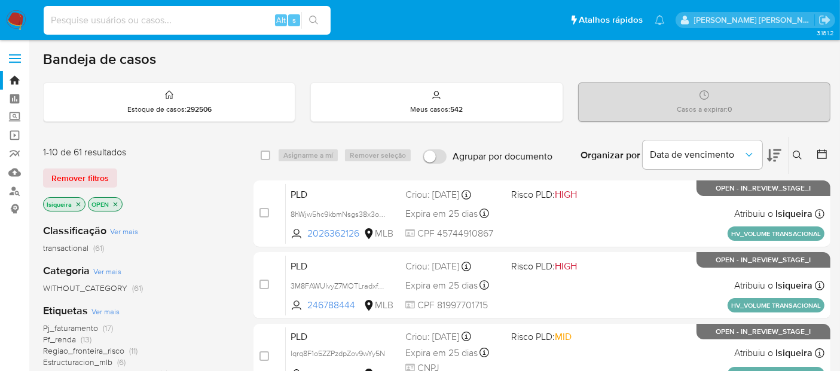
click at [150, 16] on input at bounding box center [187, 21] width 287 height 16
paste input "v9FH6WHWHKMvEzznntxzN1oz"
type input "v9FH6WHWHKMvEzznntxzN1oz"
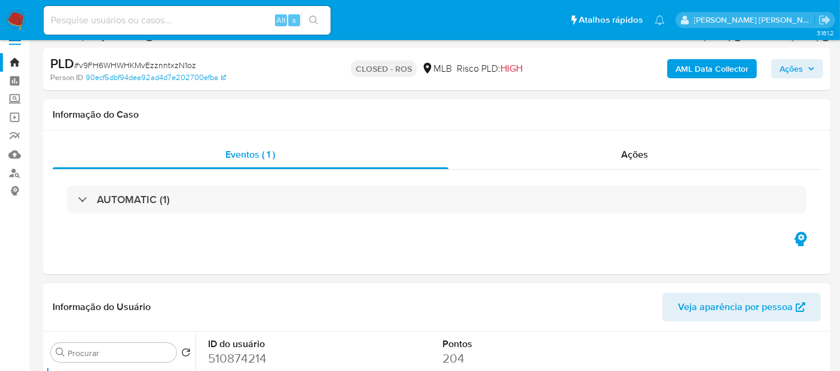
select select "10"
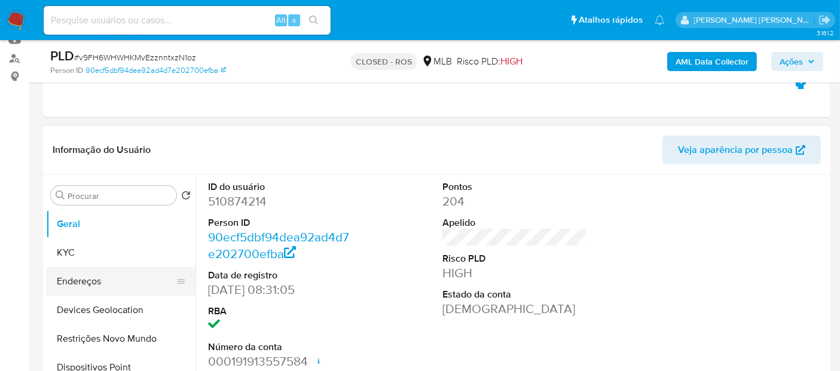
scroll to position [133, 0]
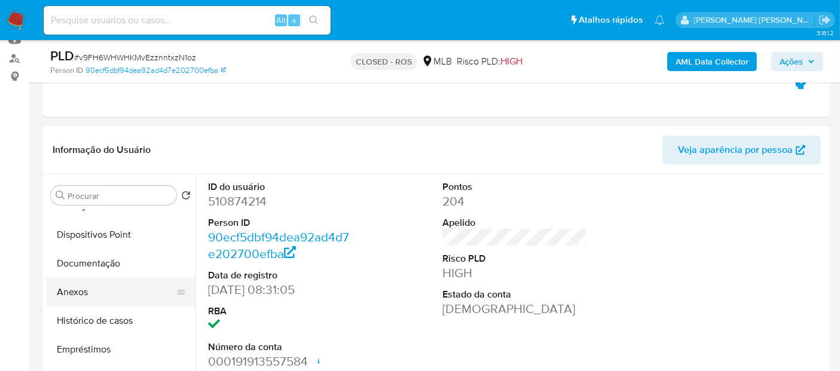
click at [103, 291] on button "Anexos" at bounding box center [116, 292] width 140 height 29
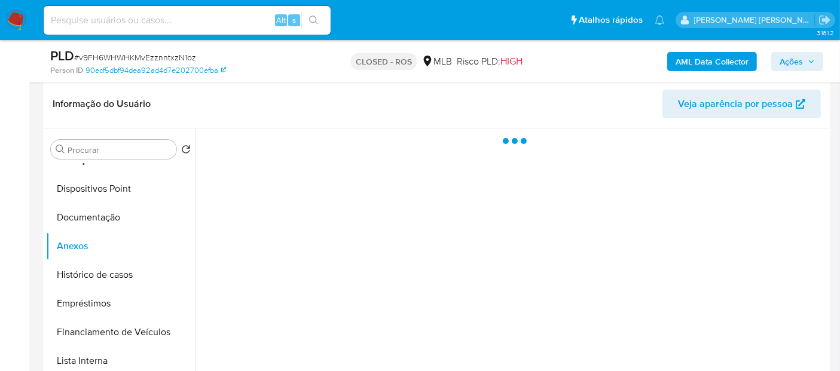
scroll to position [199, 0]
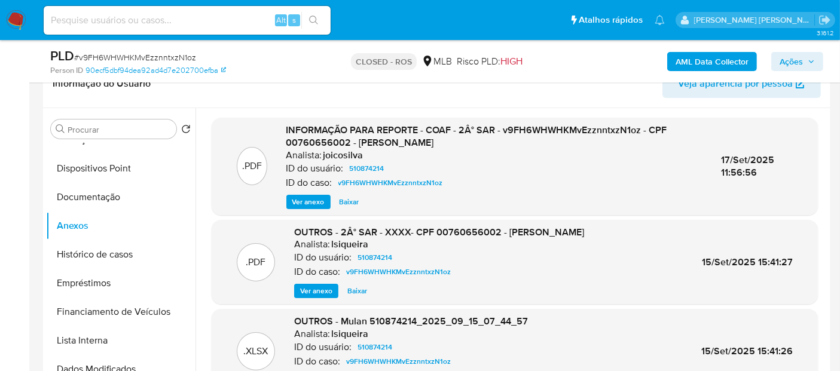
click at [311, 196] on span "Ver anexo" at bounding box center [308, 202] width 32 height 12
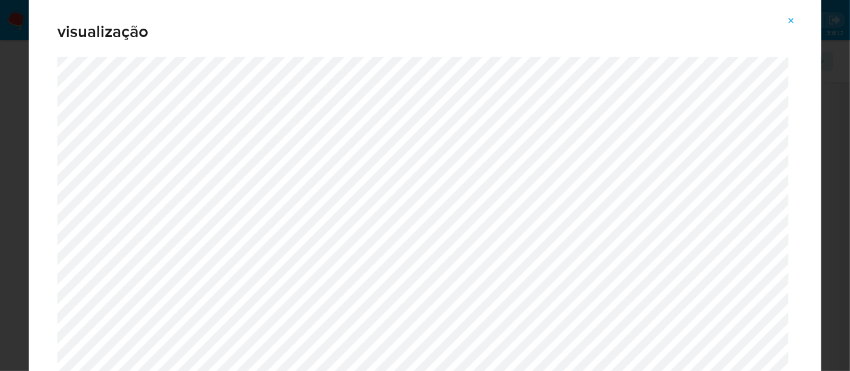
click at [793, 25] on icon "Attachment preview" at bounding box center [792, 21] width 10 height 10
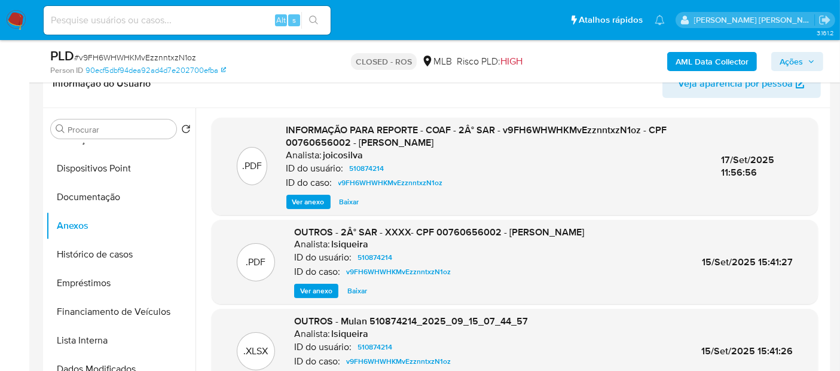
click at [19, 26] on img at bounding box center [16, 20] width 20 height 20
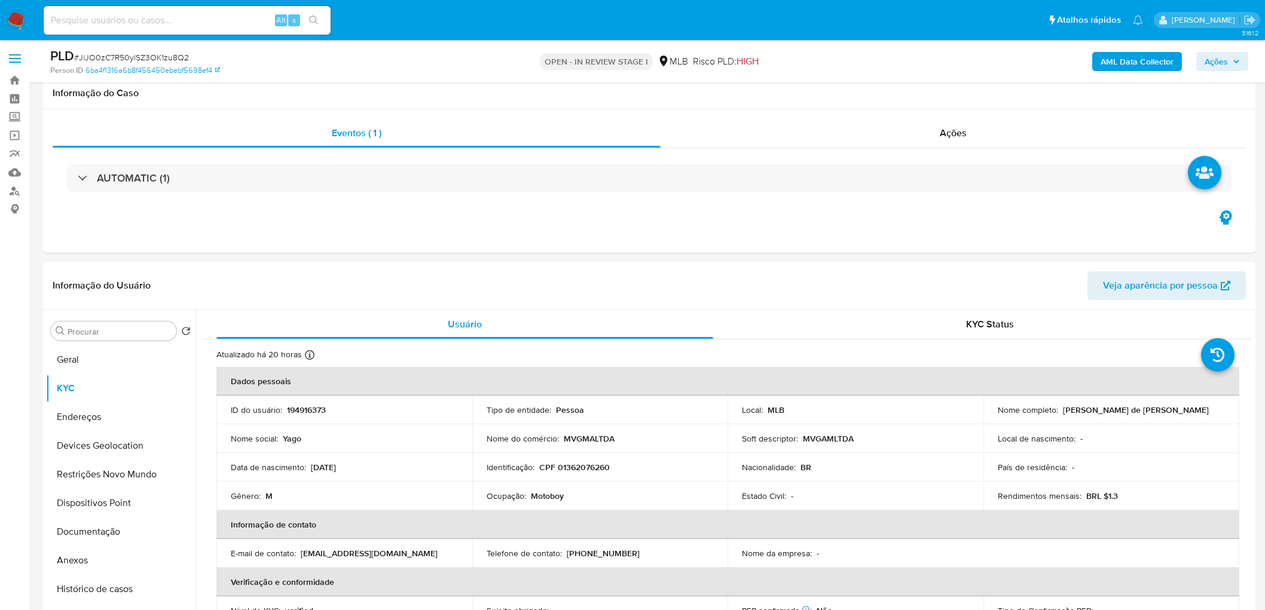
scroll to position [929, 0]
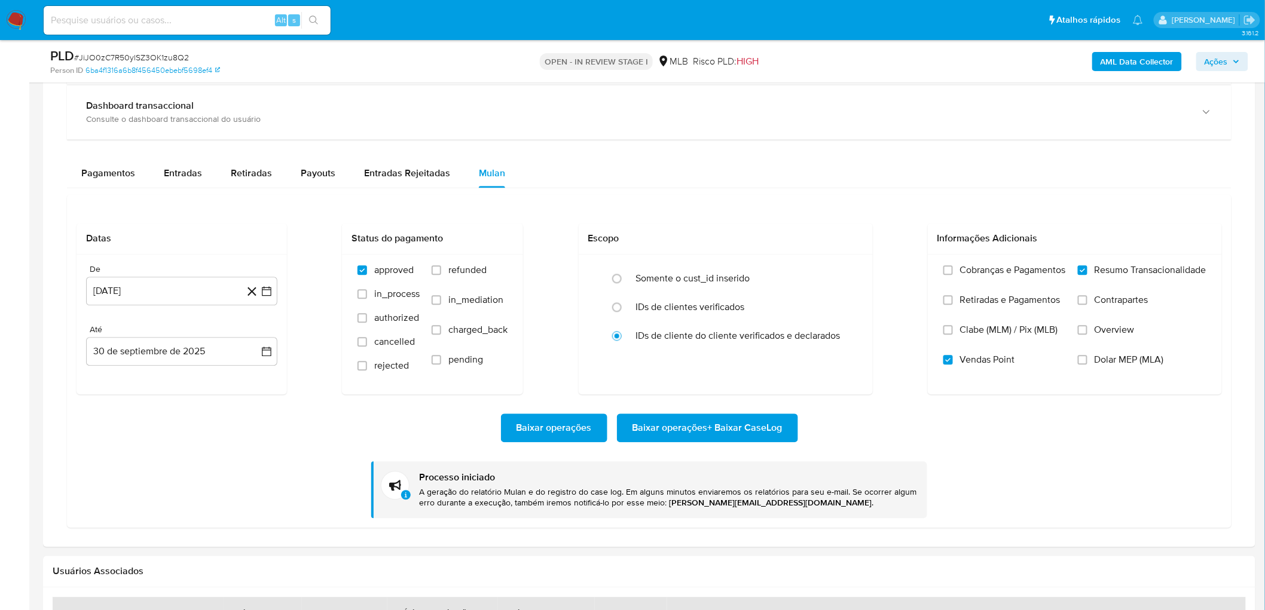
click at [270, 491] on div "Baixar operações Baixar operações + Baixar CaseLog Processo iniciado A geração …" at bounding box center [649, 457] width 1145 height 124
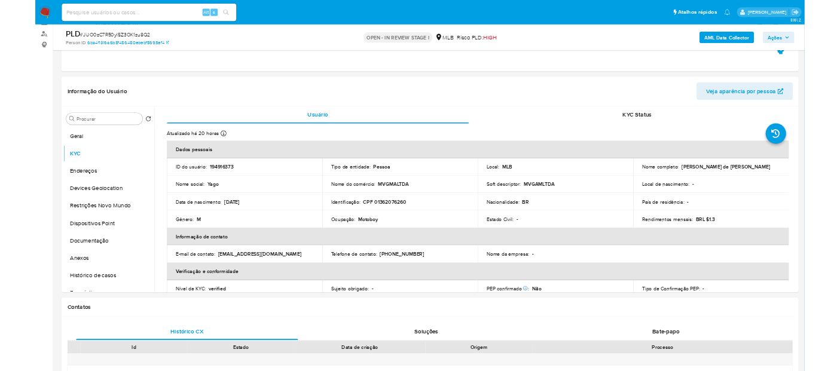
scroll to position [0, 0]
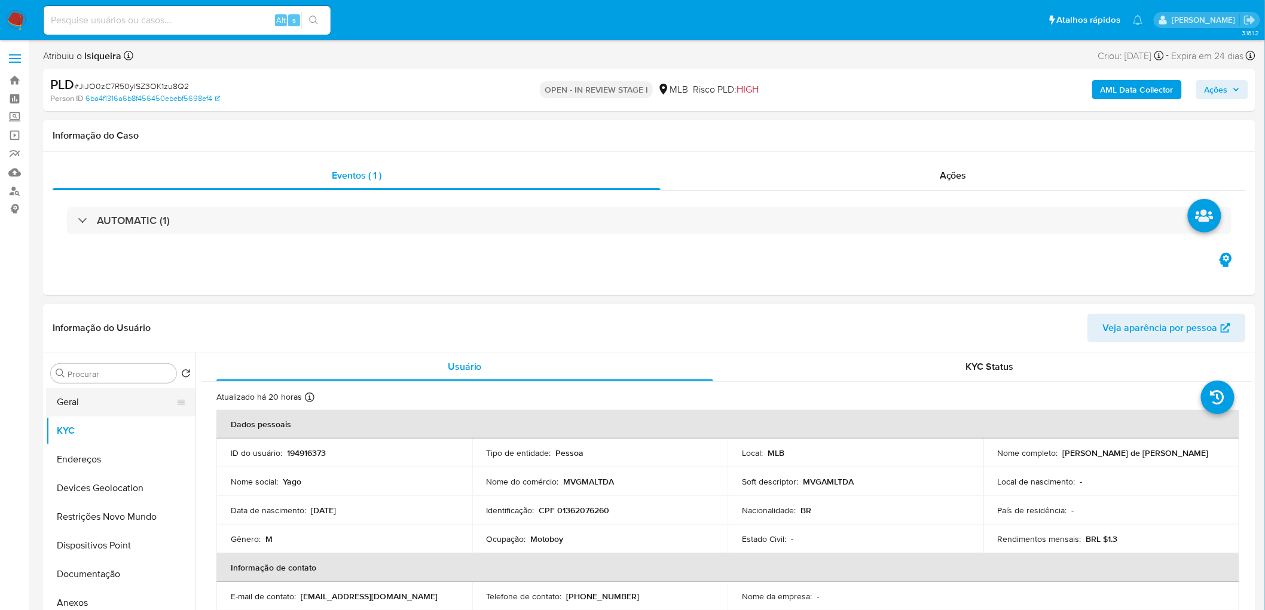
click at [82, 407] on button "Geral" at bounding box center [116, 402] width 140 height 29
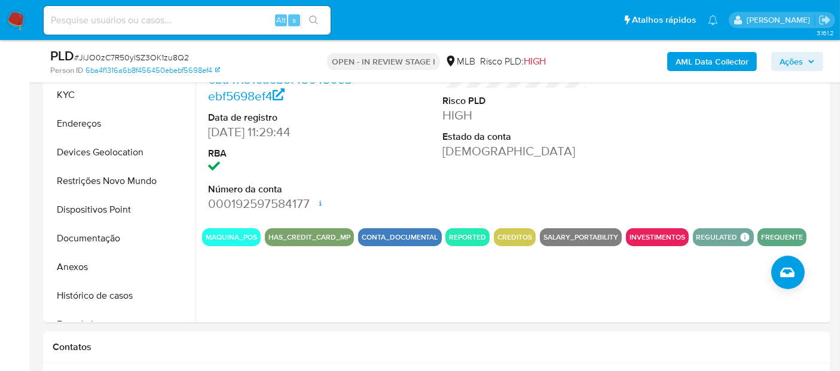
scroll to position [265, 0]
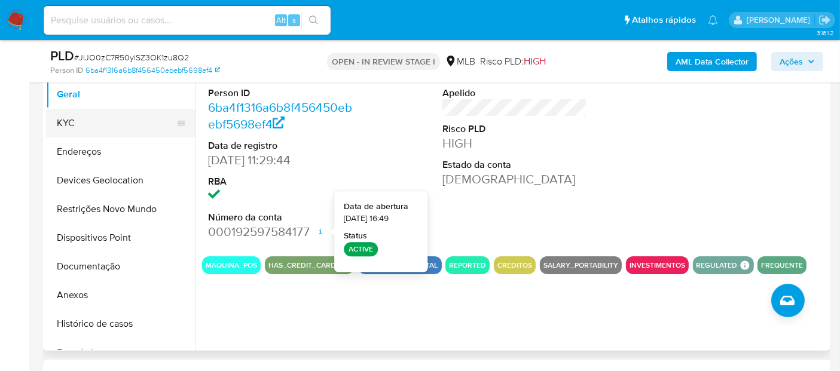
click at [93, 118] on button "KYC" at bounding box center [116, 123] width 140 height 29
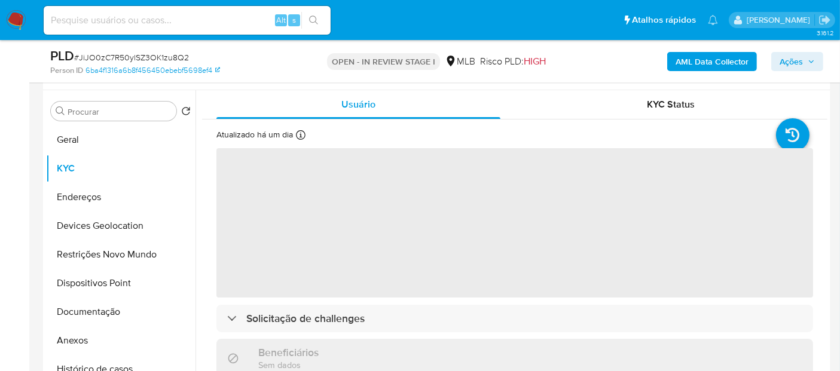
scroll to position [199, 0]
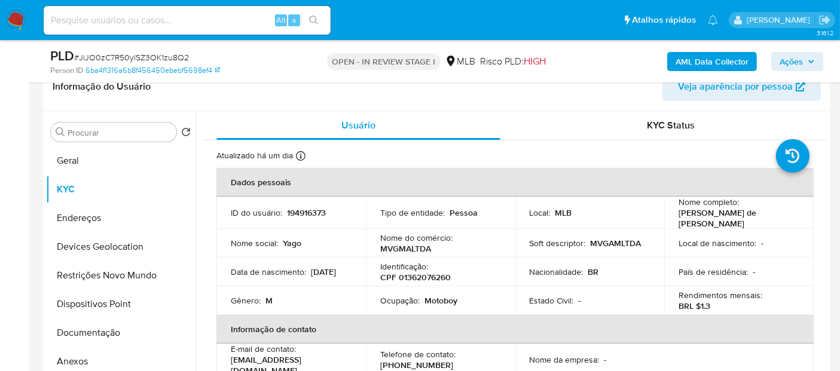
click at [435, 304] on p "Motoboy" at bounding box center [440, 300] width 33 height 11
copy p "Motoboy"
click at [109, 338] on button "Documentação" at bounding box center [116, 333] width 140 height 29
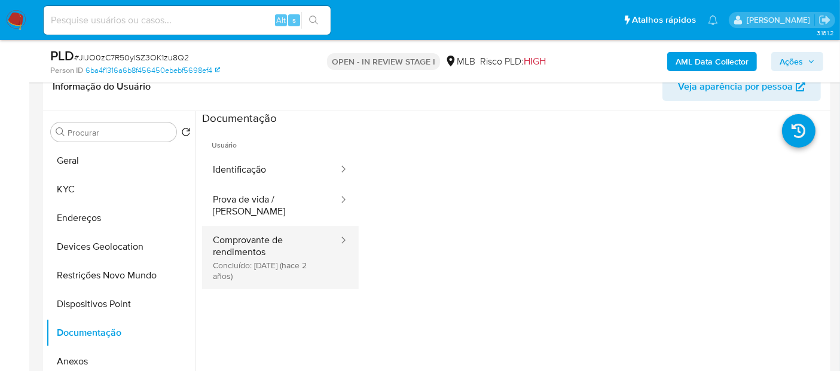
click at [244, 245] on button "Comprovante de rendimentos Concluído: 02/02/2024 (hace 2 años)" at bounding box center [270, 257] width 137 height 63
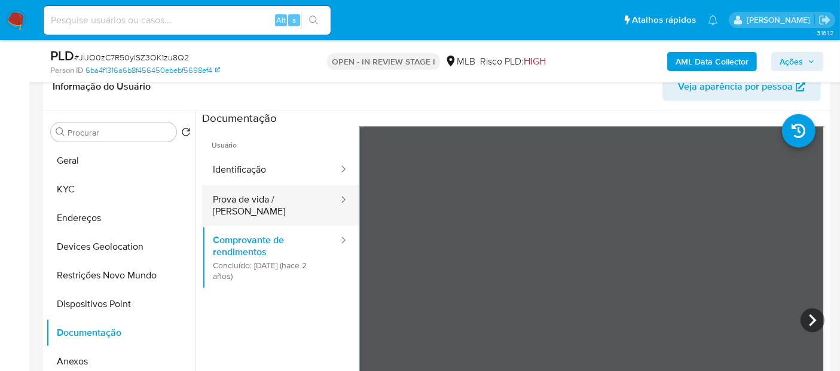
click at [272, 203] on button "Prova de vida / Selfie" at bounding box center [270, 205] width 137 height 41
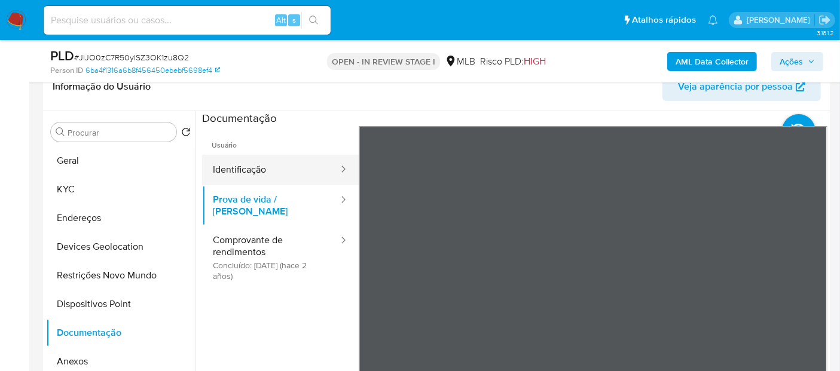
click at [274, 170] on button "Identificação" at bounding box center [270, 170] width 137 height 30
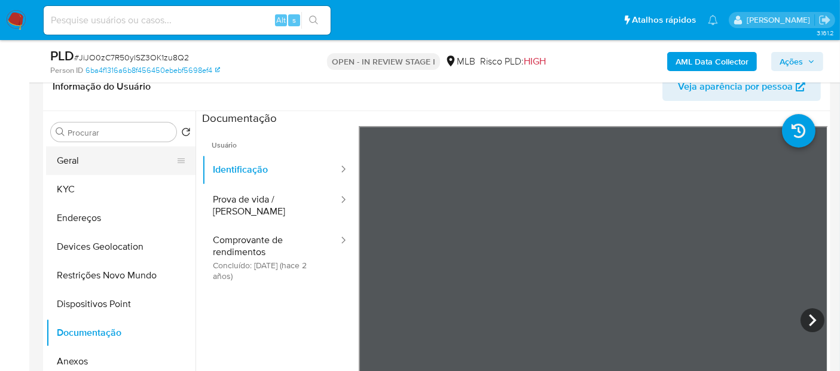
click at [100, 154] on button "Geral" at bounding box center [116, 160] width 140 height 29
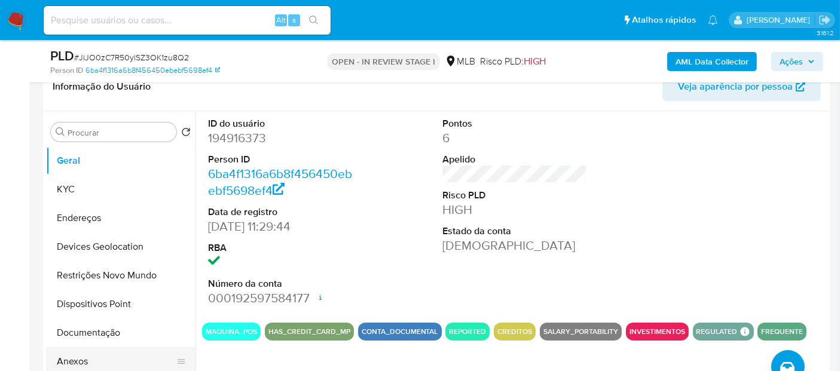
scroll to position [66, 0]
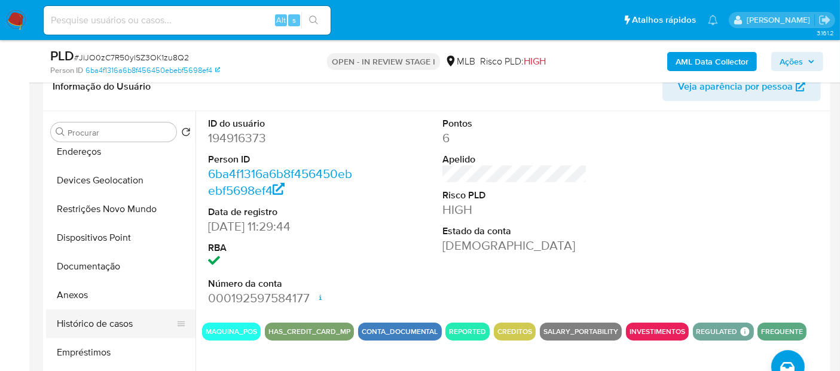
click at [111, 323] on button "Histórico de casos" at bounding box center [116, 324] width 140 height 29
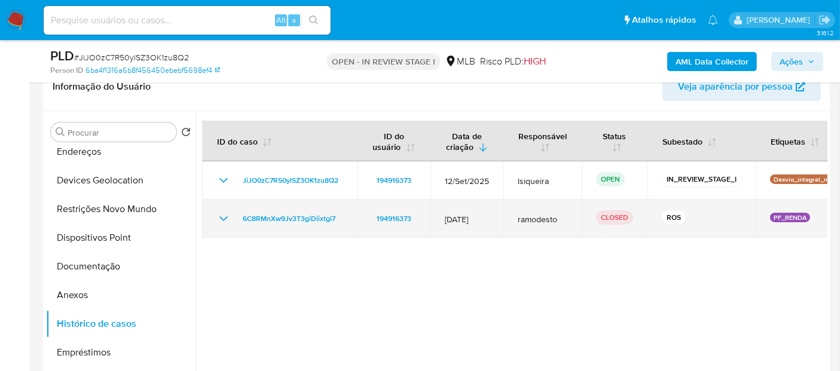
click at [220, 219] on icon "Mostrar/Ocultar" at bounding box center [223, 219] width 14 height 14
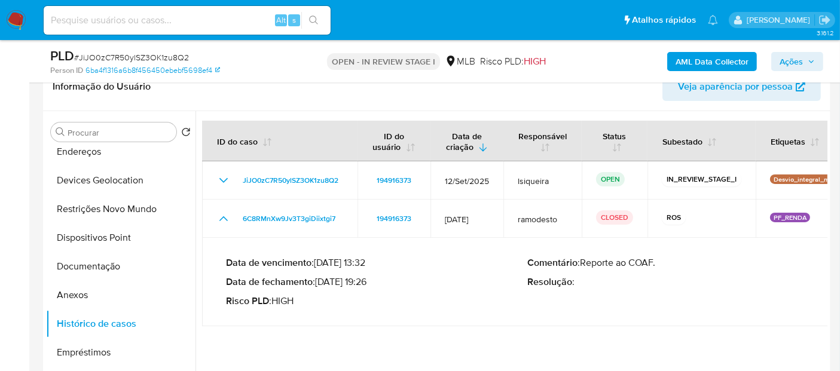
drag, startPoint x: 365, startPoint y: 285, endPoint x: 321, endPoint y: 286, distance: 44.2
click at [321, 286] on p "Data de fechamento : 31/01/2024 19:26" at bounding box center [376, 282] width 301 height 12
click at [114, 259] on button "Documentação" at bounding box center [116, 266] width 140 height 29
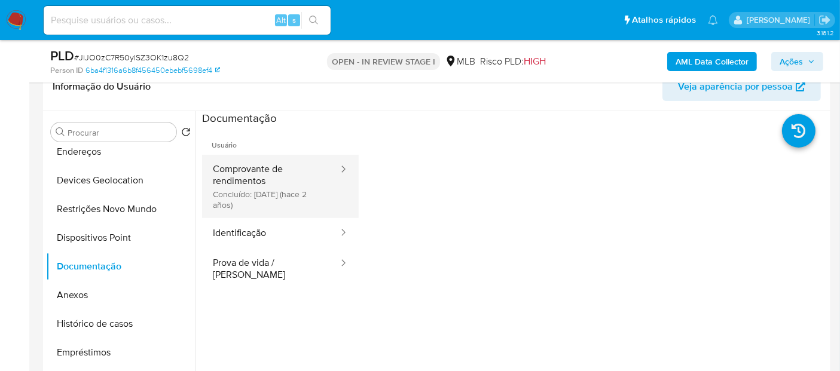
click at [270, 180] on button "Comprovante de rendimentos Concluído: 02/02/2024 (hace 2 años)" at bounding box center [270, 186] width 137 height 63
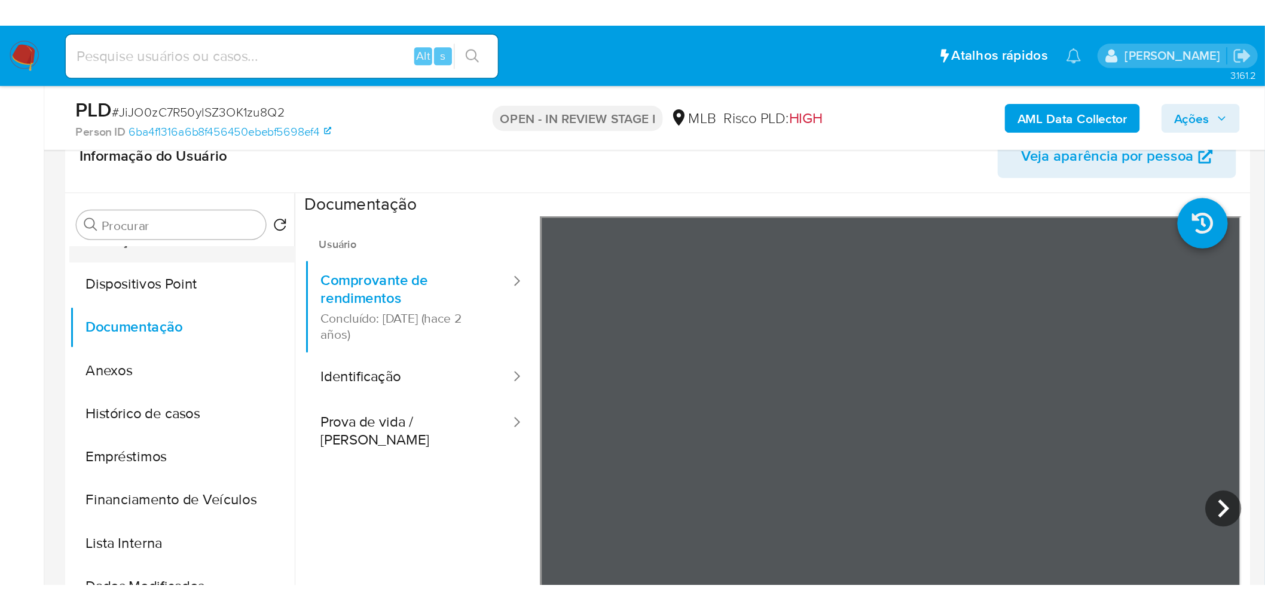
scroll to position [0, 0]
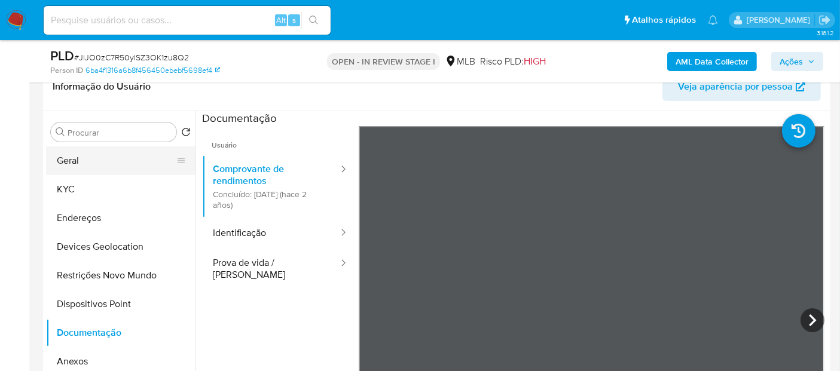
click at [75, 168] on button "Geral" at bounding box center [116, 160] width 140 height 29
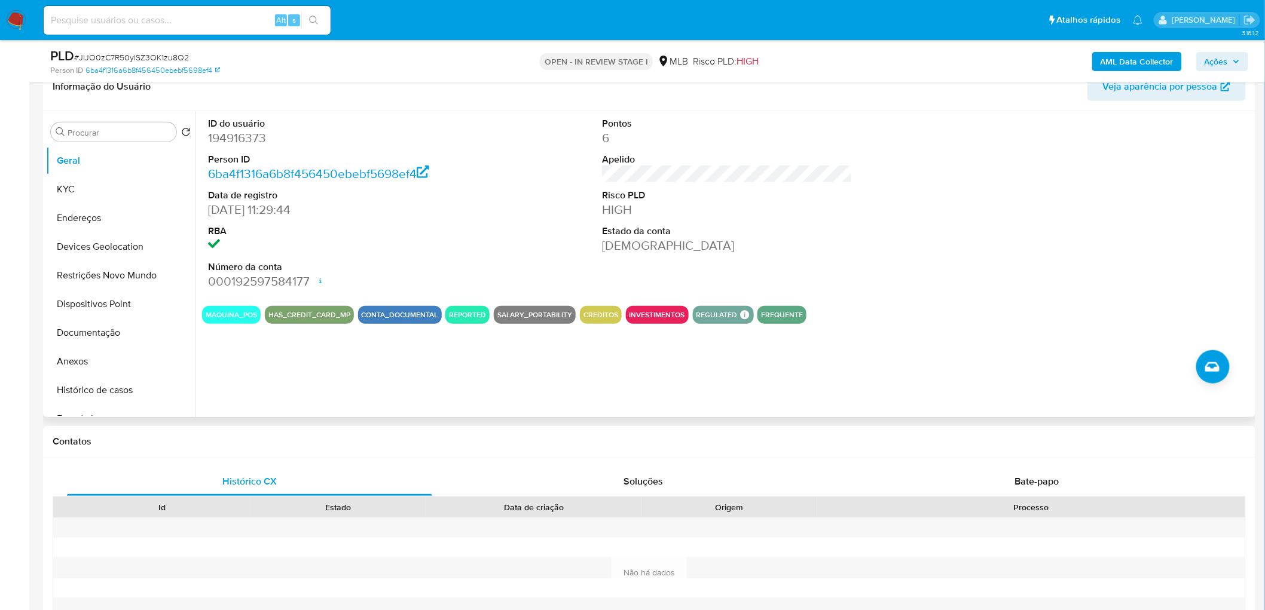
click at [529, 270] on div "ID do usuário 194916373 Person ID 6ba4f1316a6b8f456450ebebf5698ef4 Data de regi…" at bounding box center [727, 203] width 1050 height 185
click at [72, 185] on button "KYC" at bounding box center [116, 189] width 140 height 29
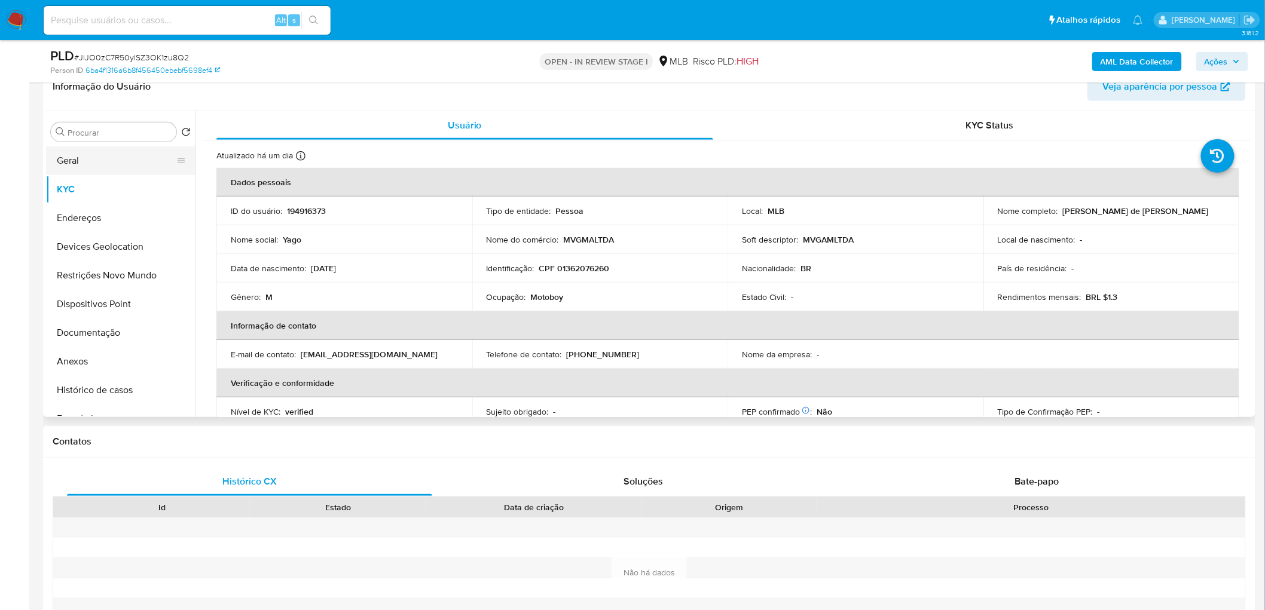
click at [85, 163] on button "Geral" at bounding box center [116, 160] width 140 height 29
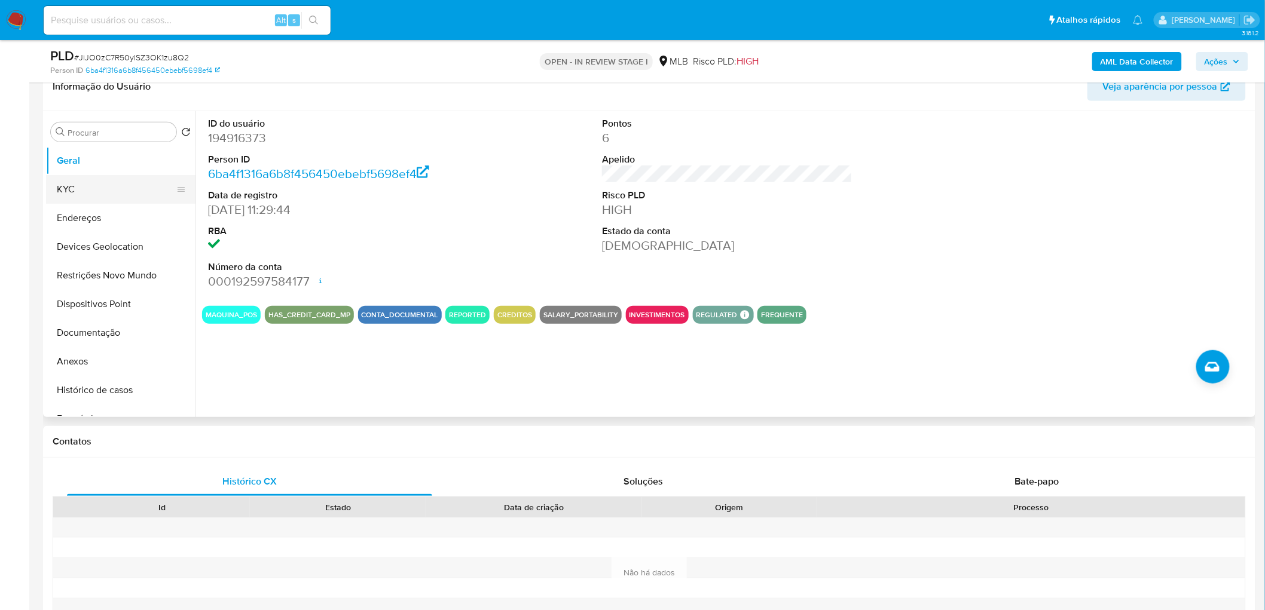
click at [112, 188] on button "KYC" at bounding box center [116, 189] width 140 height 29
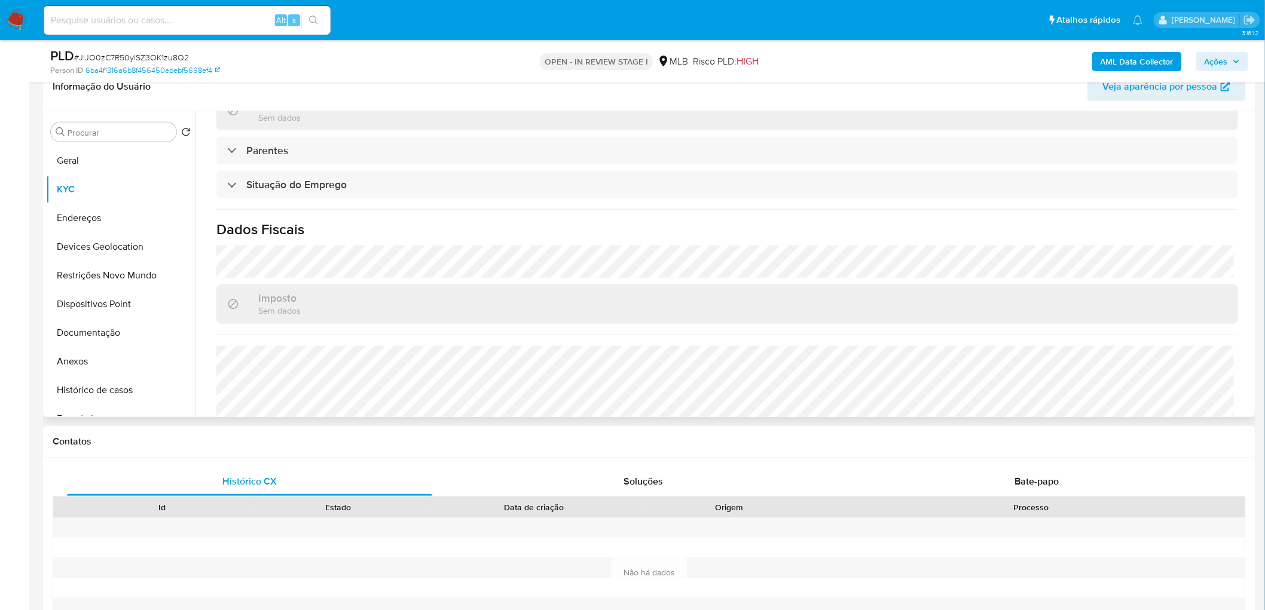
scroll to position [497, 0]
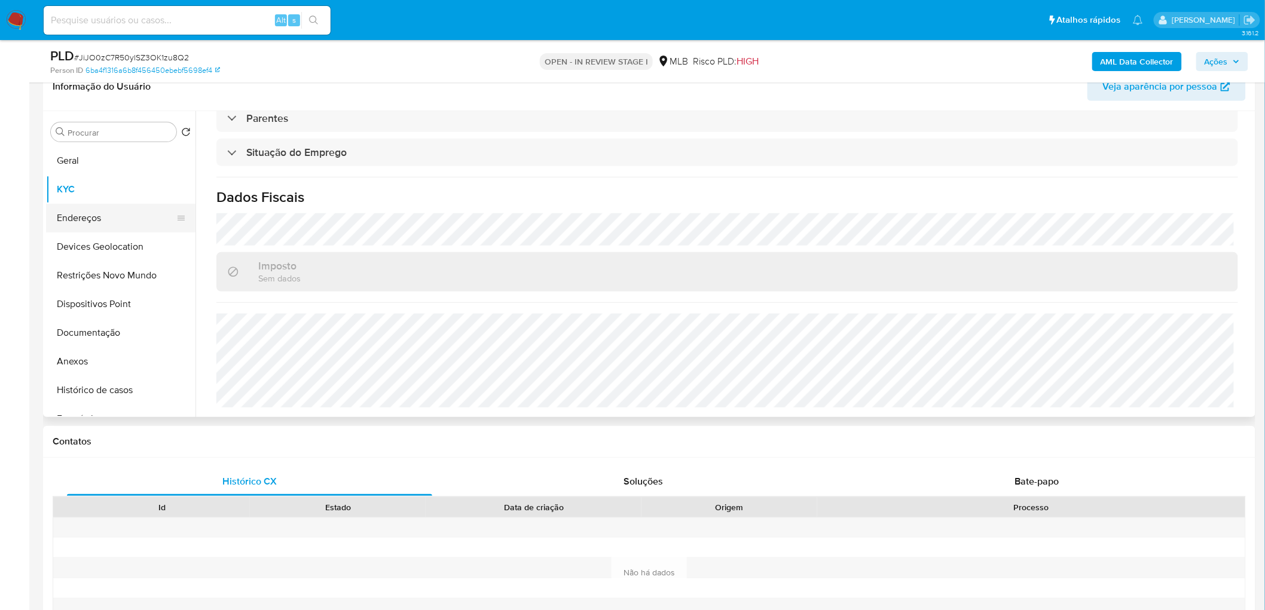
click at [93, 215] on button "Endereços" at bounding box center [116, 218] width 140 height 29
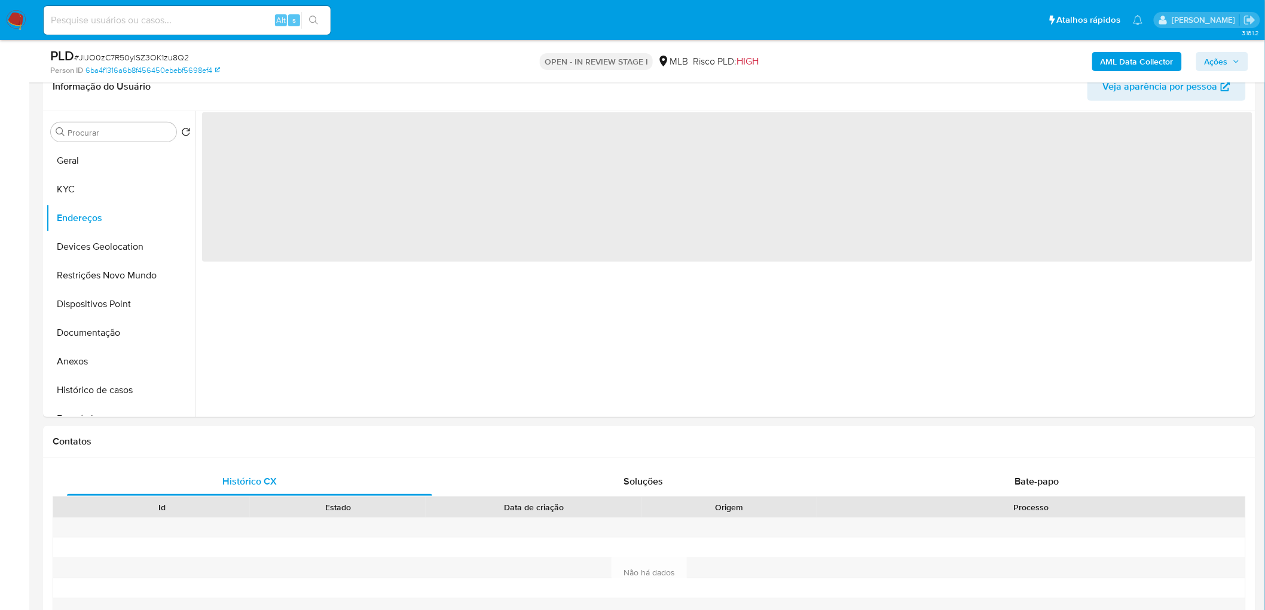
scroll to position [0, 0]
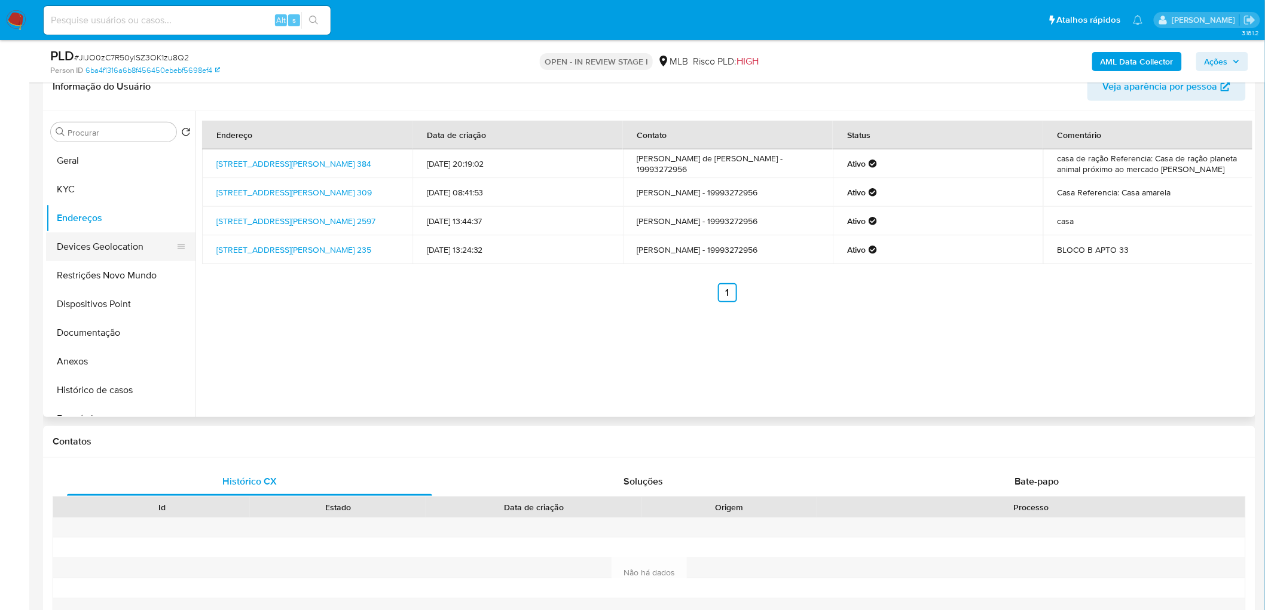
click at [99, 245] on button "Devices Geolocation" at bounding box center [116, 247] width 140 height 29
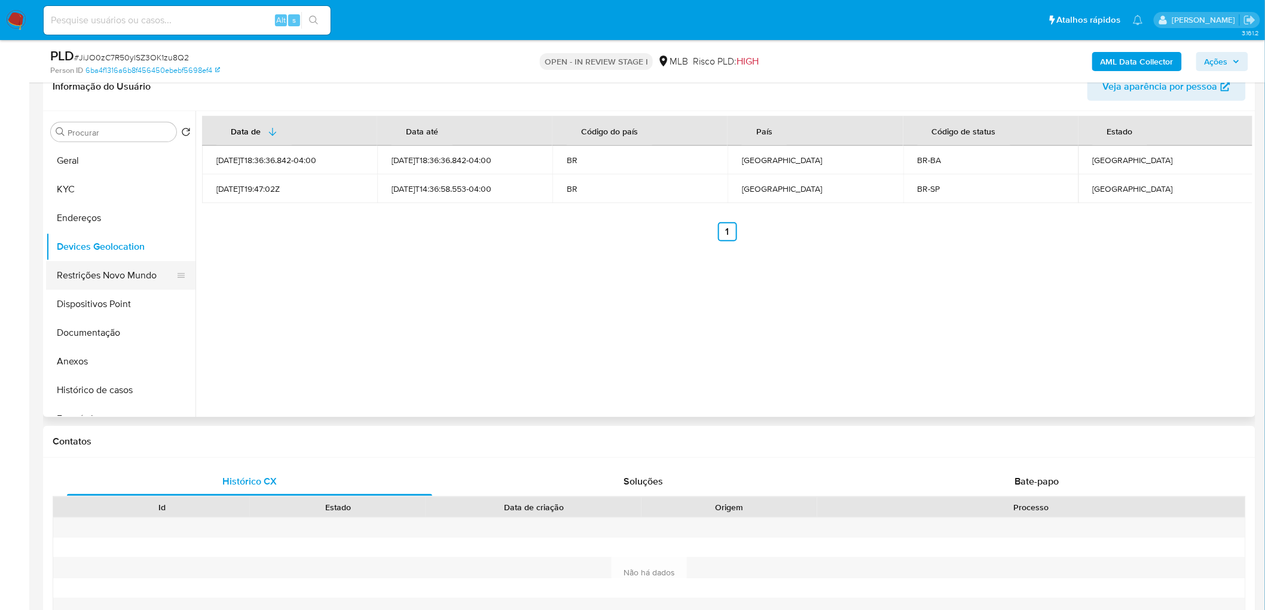
click at [75, 279] on button "Restrições Novo Mundo" at bounding box center [116, 275] width 140 height 29
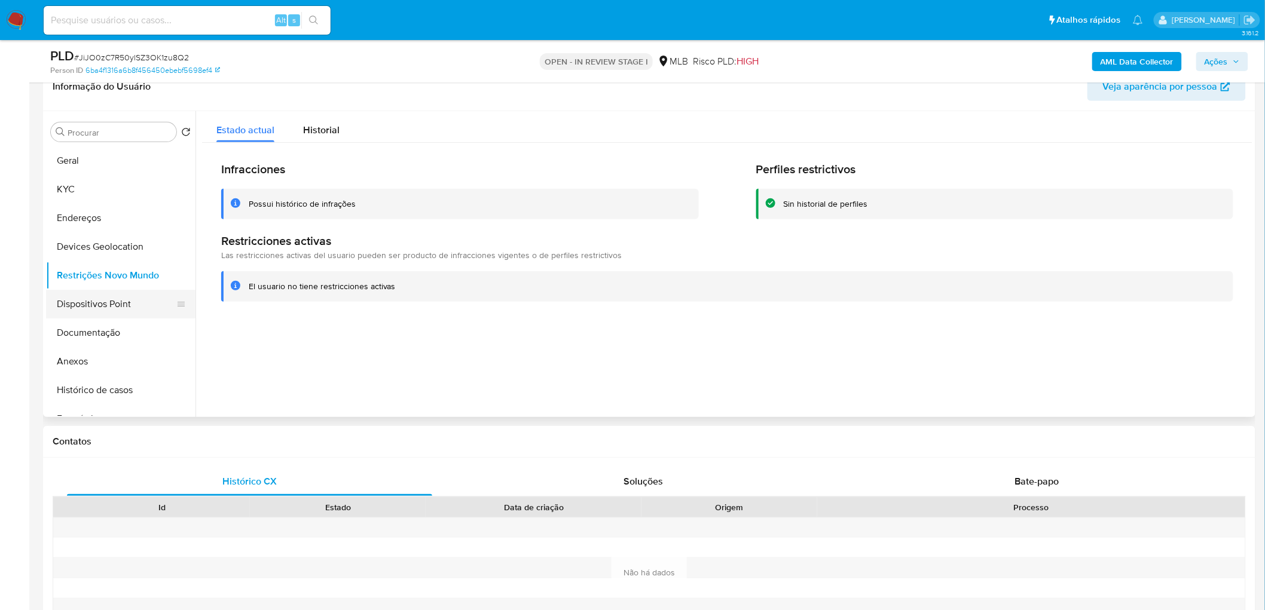
drag, startPoint x: 532, startPoint y: 326, endPoint x: 127, endPoint y: 298, distance: 406.2
click at [127, 298] on button "Dispositivos Point" at bounding box center [116, 304] width 140 height 29
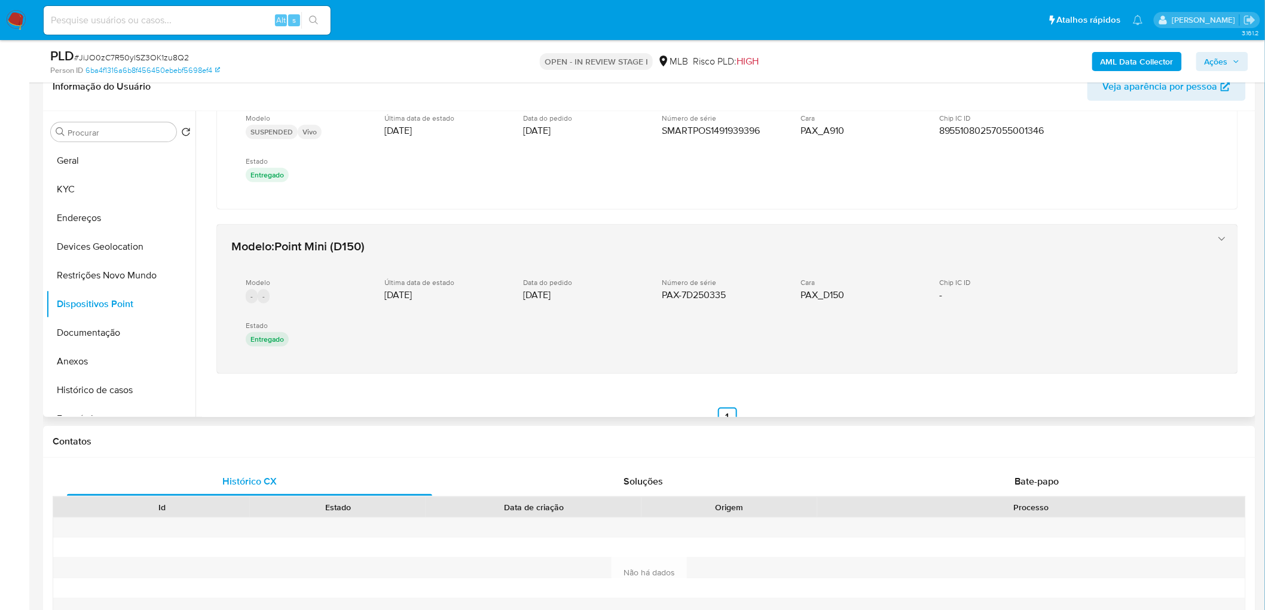
scroll to position [258, 0]
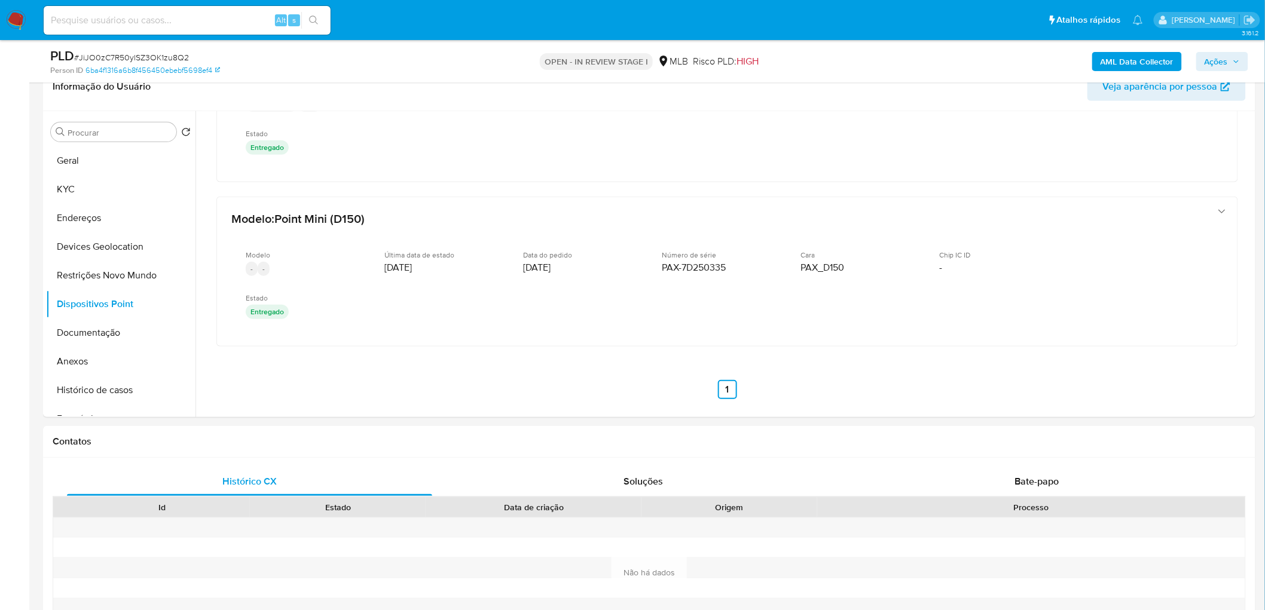
click at [1115, 63] on b "AML Data Collector" at bounding box center [1136, 61] width 73 height 19
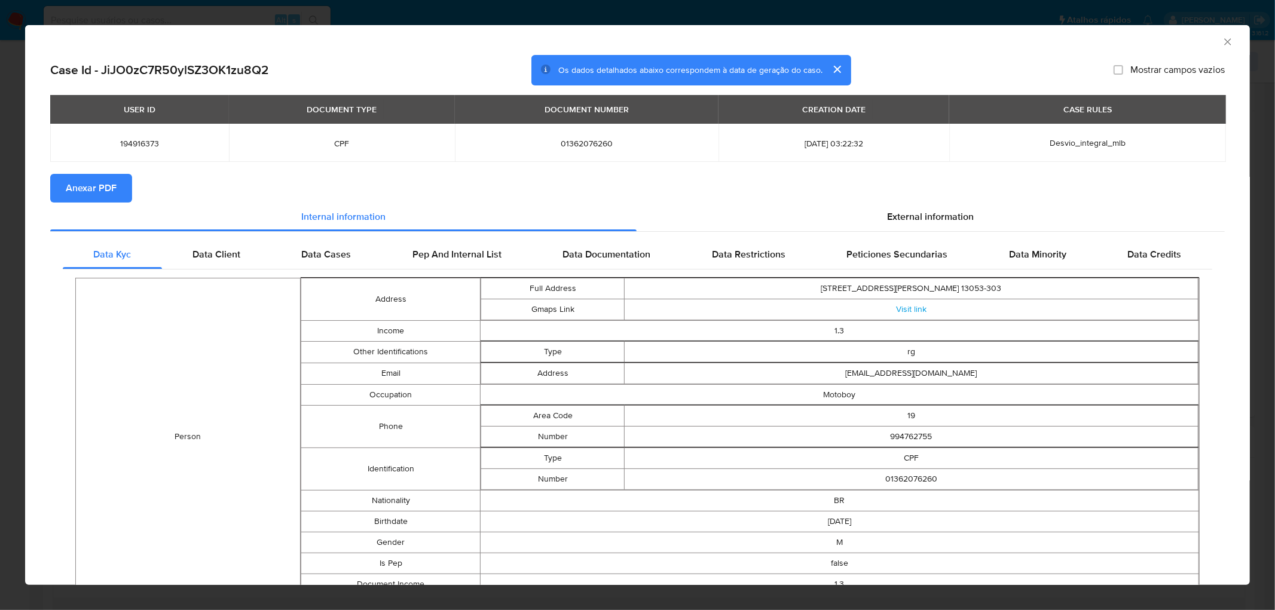
click at [99, 183] on span "Anexar PDF" at bounding box center [91, 188] width 51 height 26
click at [1222, 38] on icon "Fechar a janela" at bounding box center [1228, 42] width 12 height 12
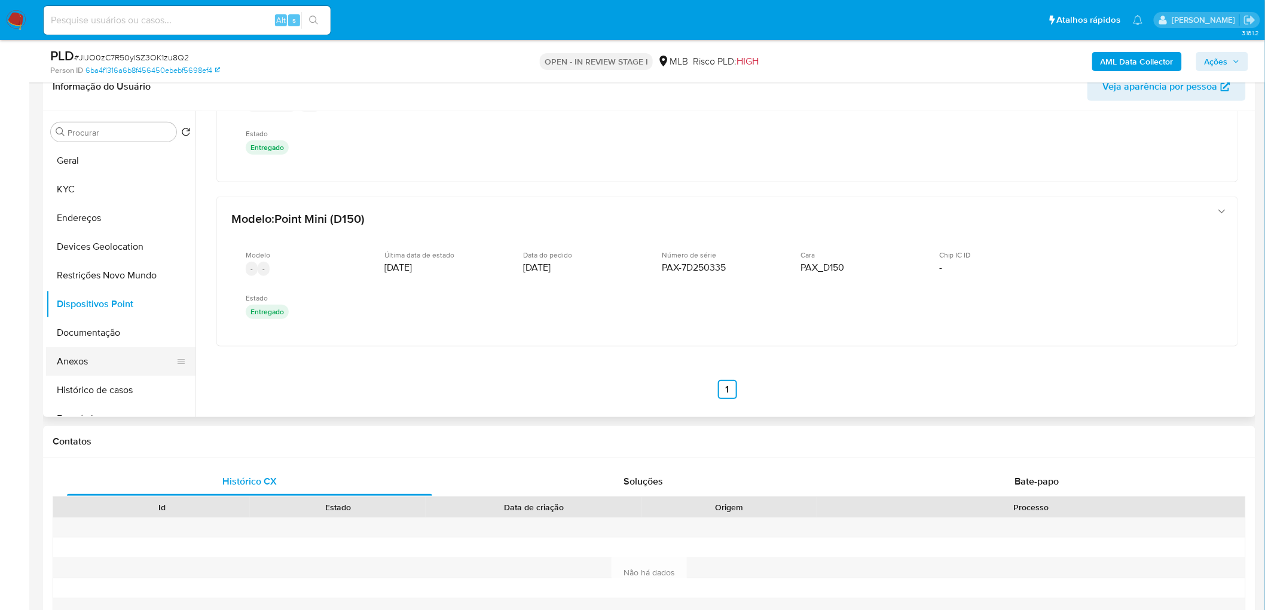
click at [111, 356] on button "Anexos" at bounding box center [116, 361] width 140 height 29
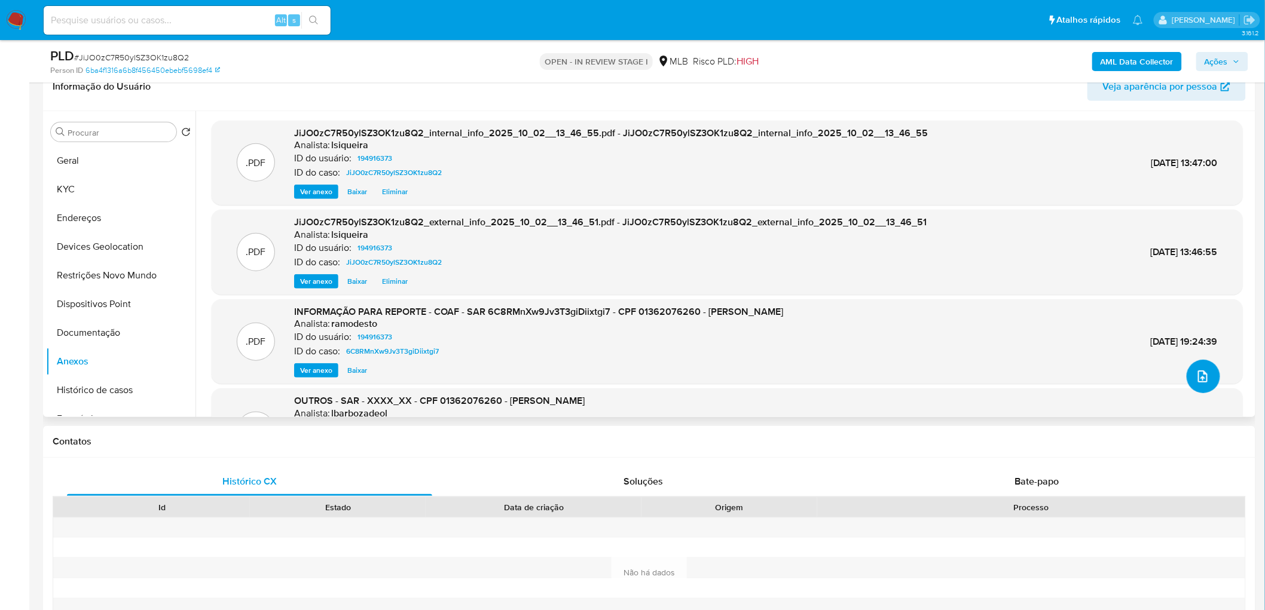
click at [1198, 380] on icon "upload-file" at bounding box center [1203, 377] width 10 height 12
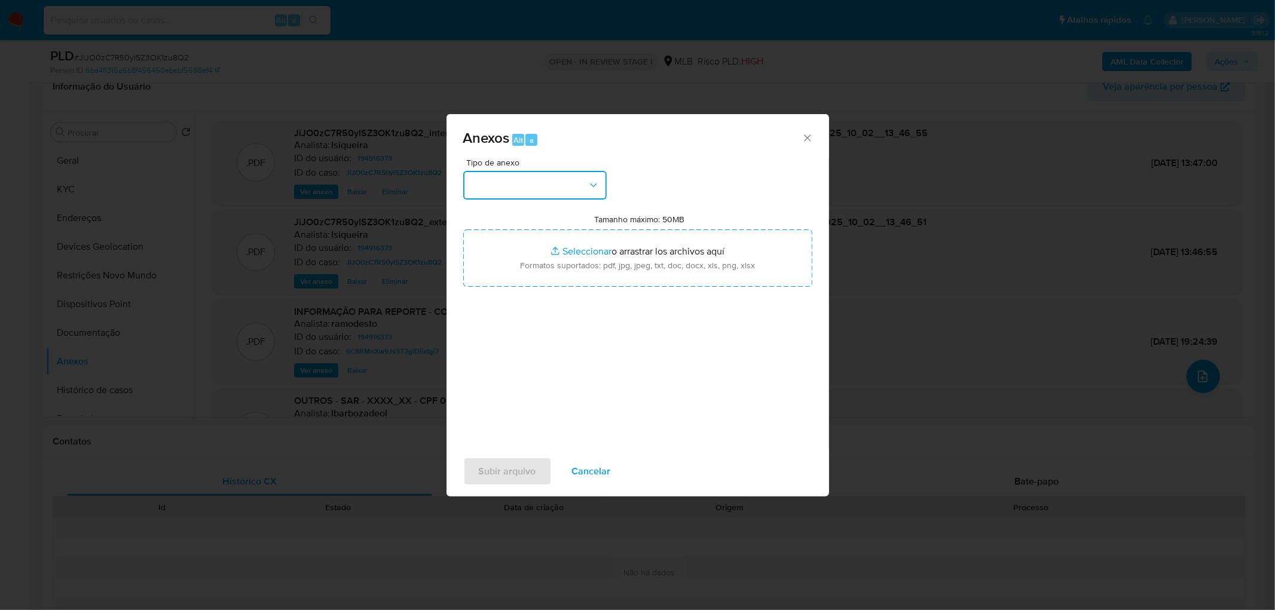
click at [544, 189] on button "button" at bounding box center [534, 185] width 143 height 29
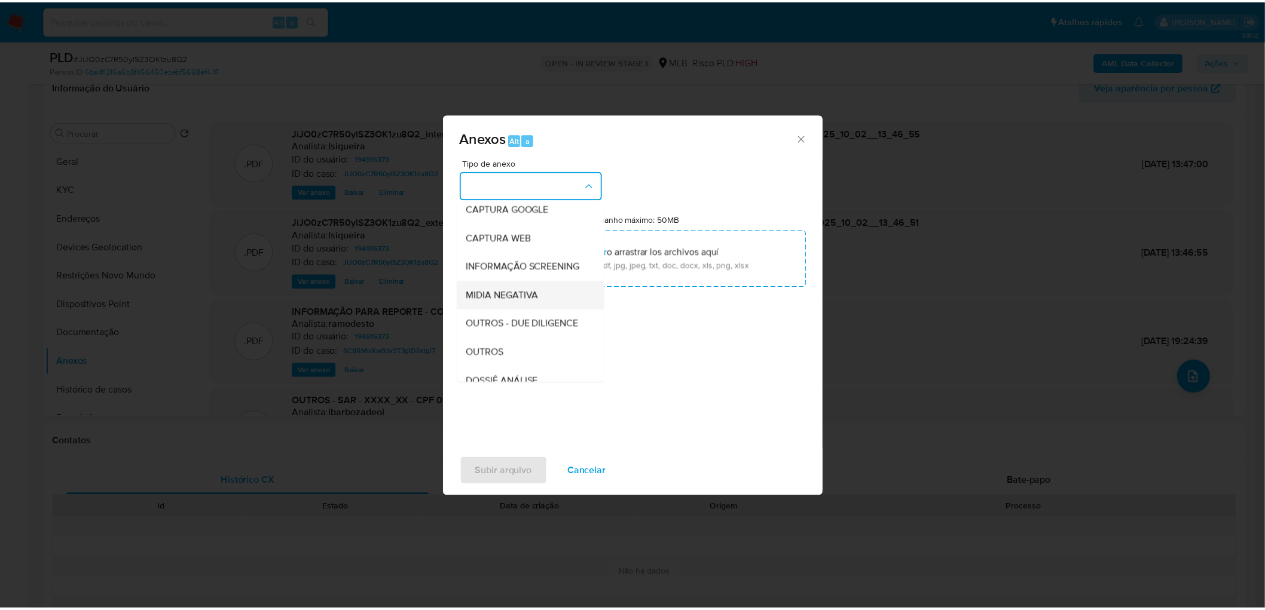
scroll to position [133, 0]
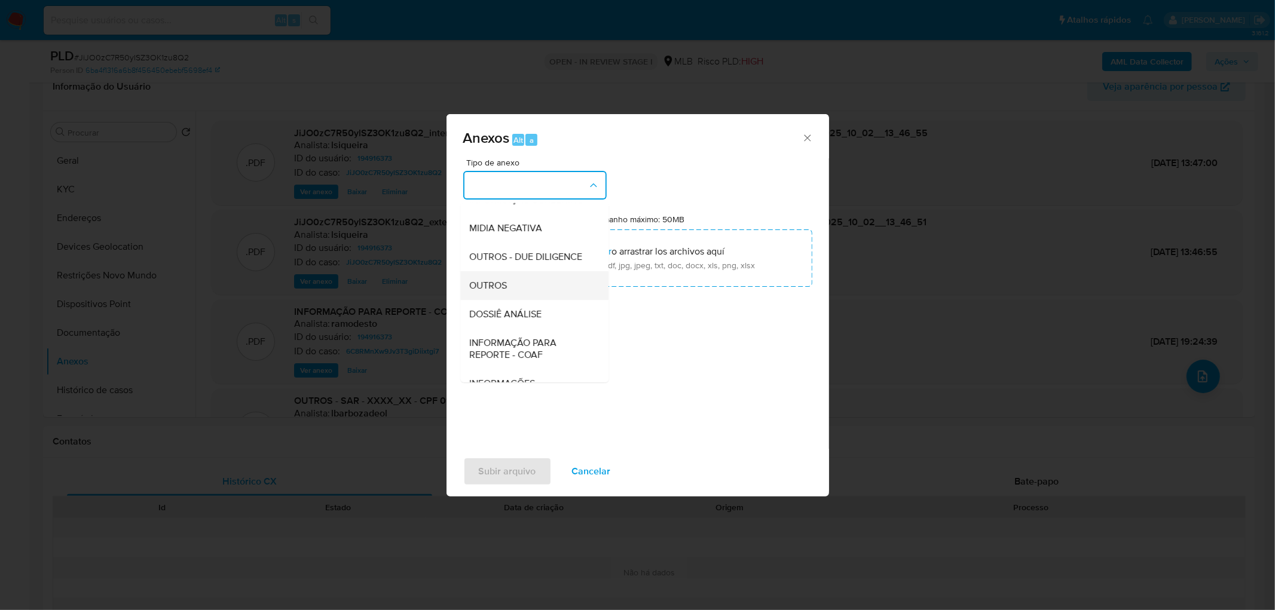
click at [514, 300] on div "OUTROS" at bounding box center [531, 285] width 122 height 29
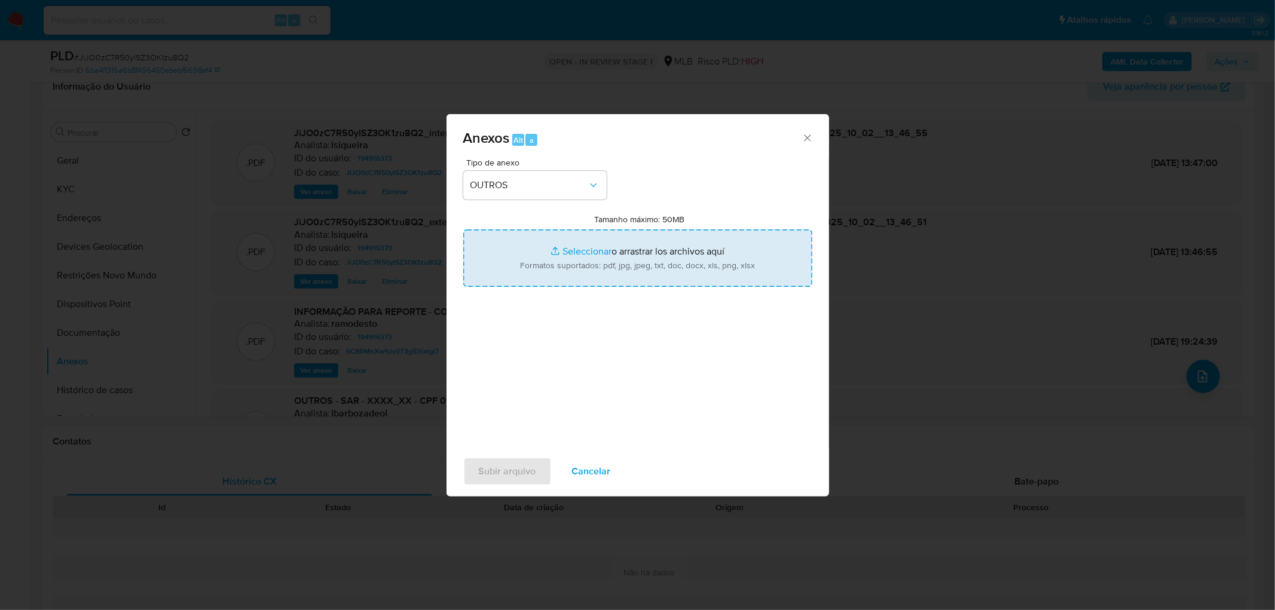
click at [583, 264] on input "Tamanho máximo: 50MB Seleccionar archivos" at bounding box center [637, 258] width 349 height 57
type input "C:\fakepath\2° SAR - XXXX - CPF 01362076260 - YAGO DOUGLAS DE MESQUITA ALVES.pdf"
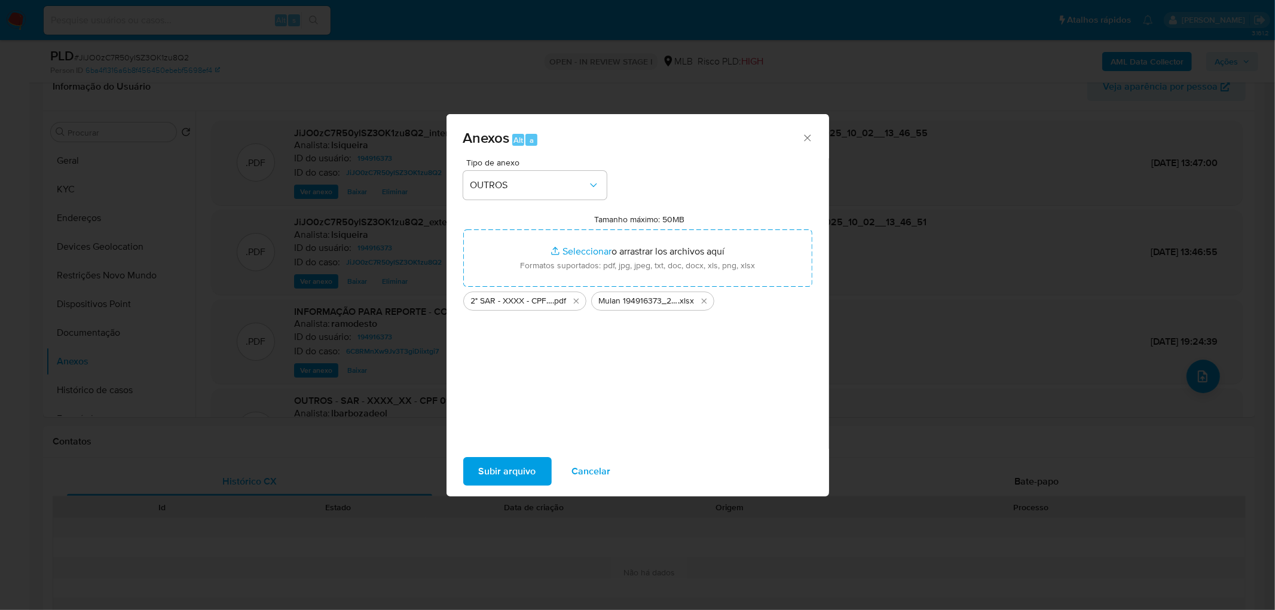
click at [498, 470] on span "Subir arquivo" at bounding box center [507, 471] width 57 height 26
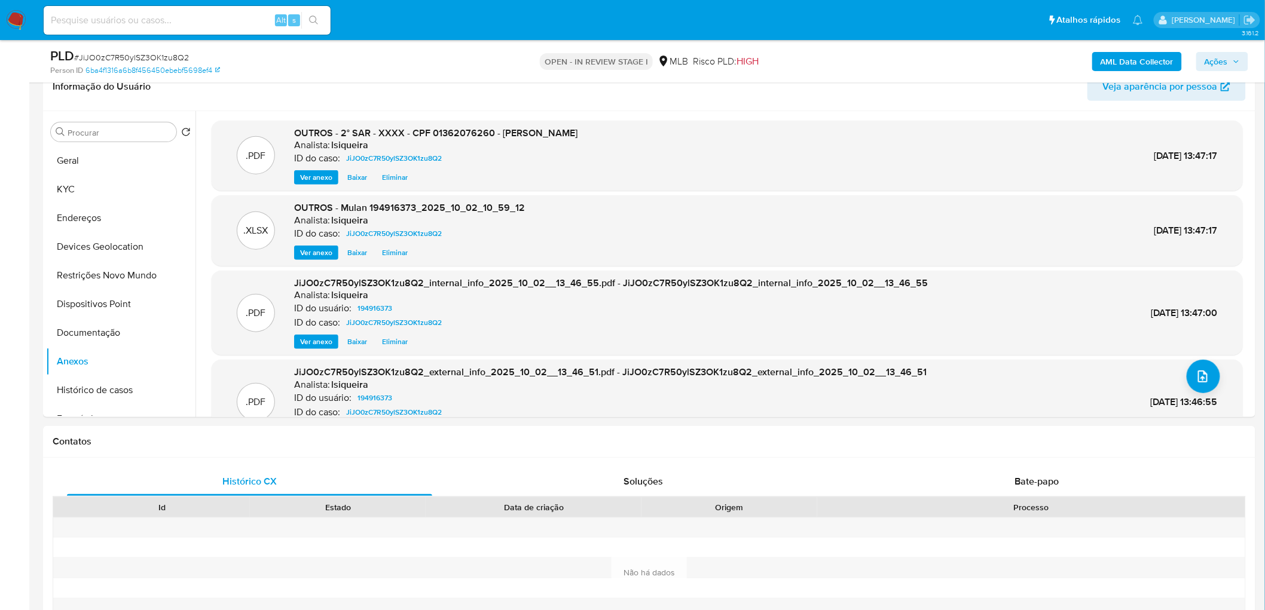
click at [1238, 60] on icon "button" at bounding box center [1236, 61] width 7 height 7
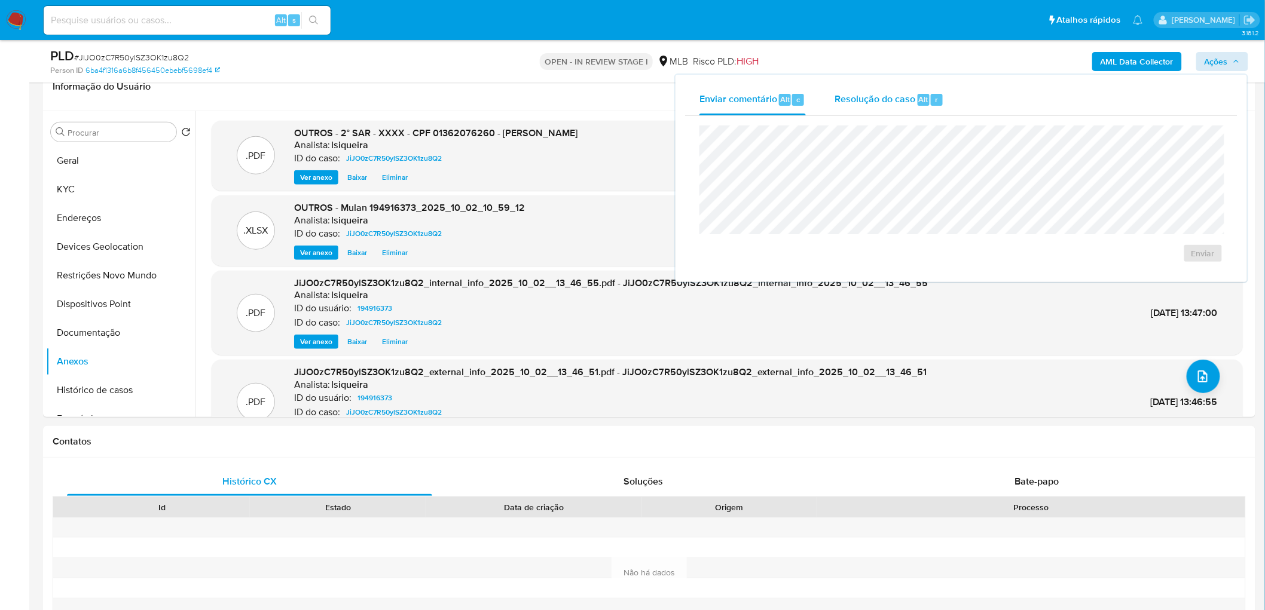
click at [886, 92] on span "Resolução do caso" at bounding box center [874, 99] width 81 height 14
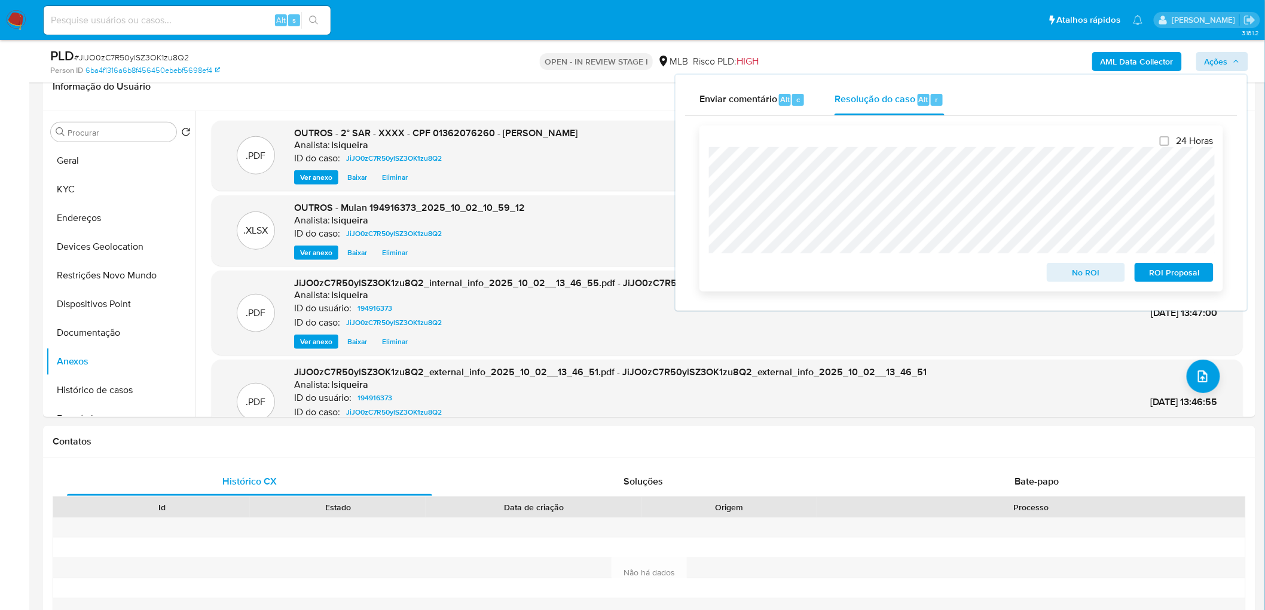
click at [1210, 271] on button "ROI Proposal" at bounding box center [1174, 272] width 79 height 19
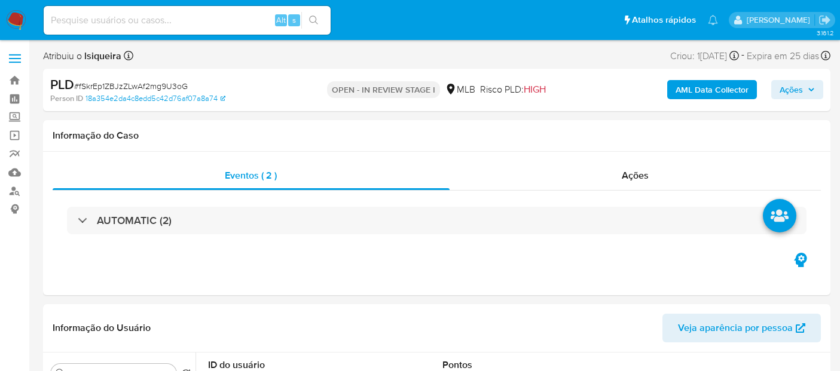
select select "10"
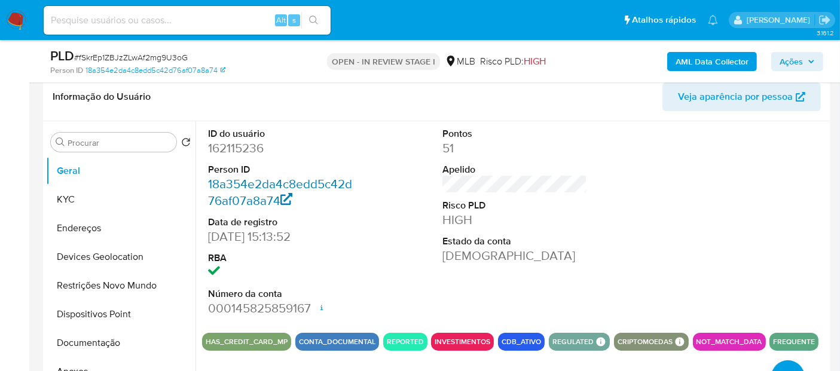
scroll to position [265, 0]
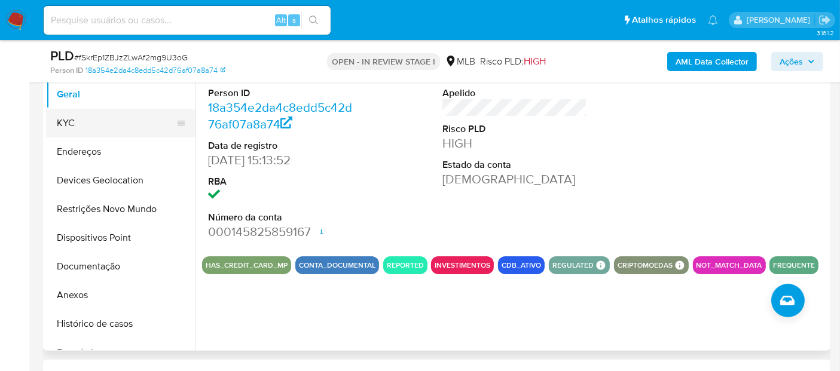
click at [80, 120] on button "KYC" at bounding box center [116, 123] width 140 height 29
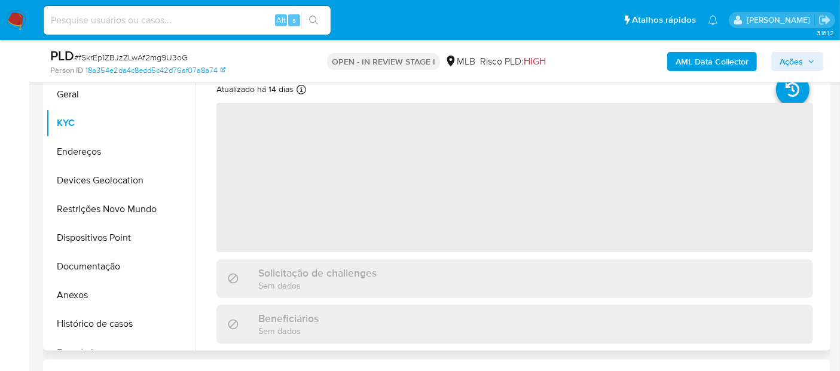
scroll to position [199, 0]
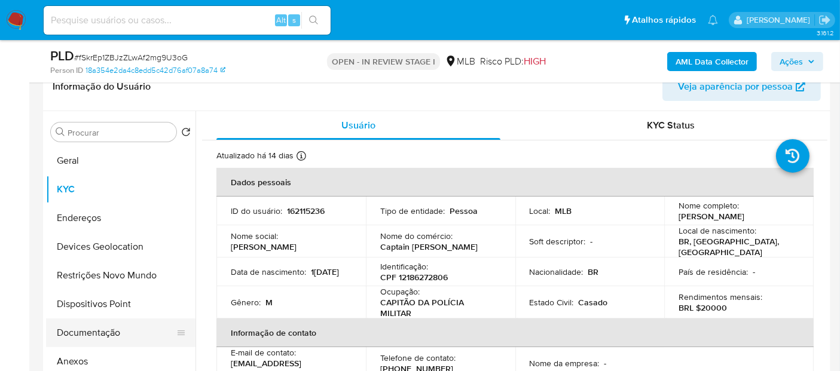
click at [103, 336] on button "Documentação" at bounding box center [116, 333] width 140 height 29
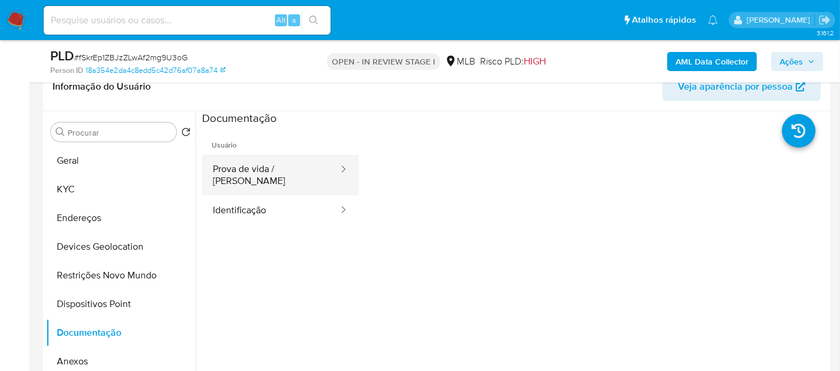
click at [234, 181] on button "Prova de vida / Selfie" at bounding box center [270, 175] width 137 height 41
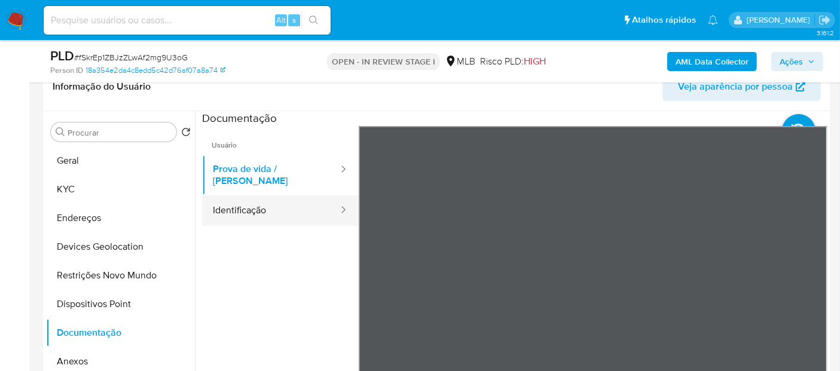
click at [219, 198] on button "Identificação" at bounding box center [270, 210] width 137 height 30
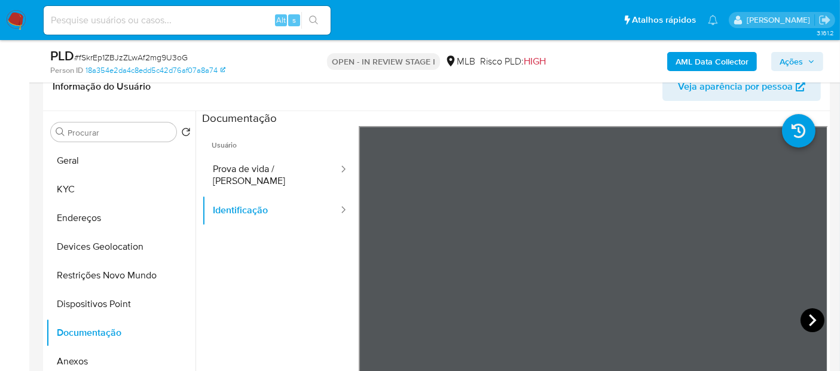
click at [814, 323] on icon at bounding box center [812, 320] width 24 height 24
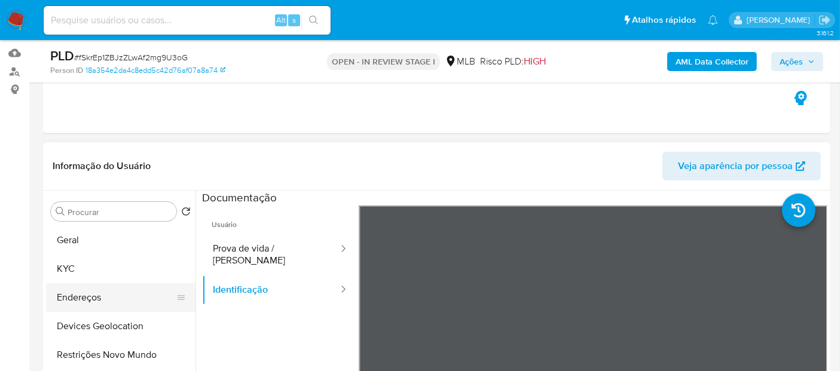
scroll to position [133, 0]
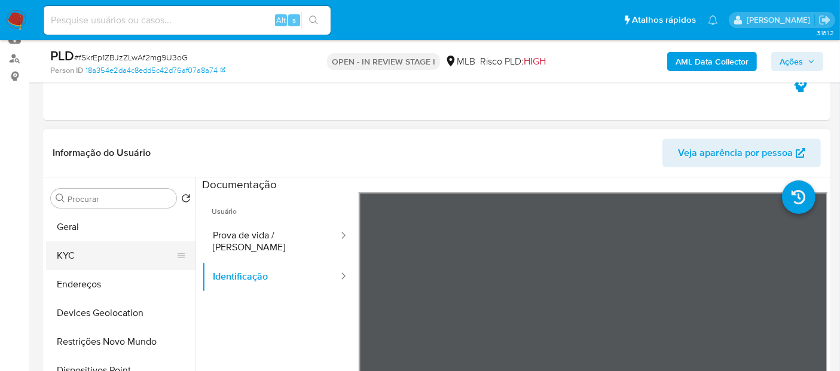
click at [96, 255] on button "KYC" at bounding box center [116, 255] width 140 height 29
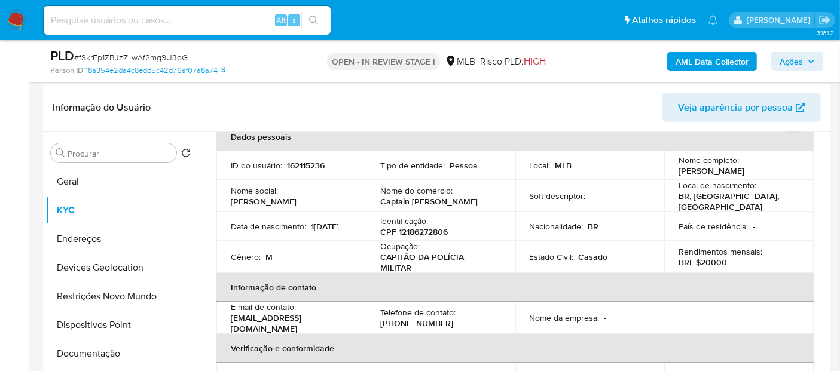
scroll to position [199, 0]
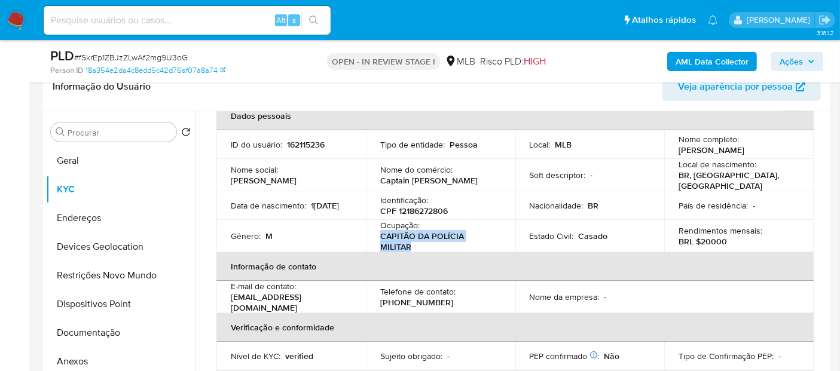
drag, startPoint x: 503, startPoint y: 234, endPoint x: 380, endPoint y: 236, distance: 123.1
click at [380, 236] on td "Ocupação : CAPITÃO DA POLÍCIA MILITAR" at bounding box center [440, 236] width 149 height 32
copy p "CAPITÃO DA POLÍCIA MILITAR"
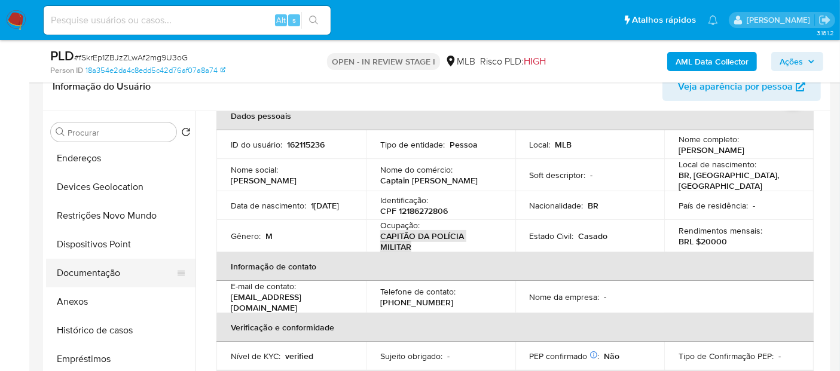
scroll to position [133, 0]
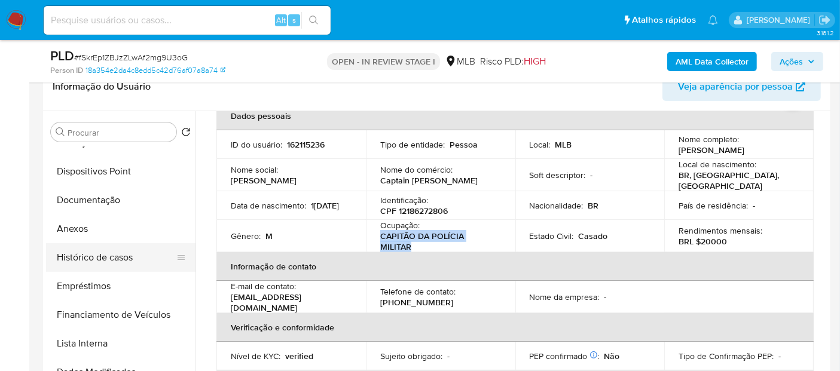
click at [112, 258] on button "Histórico de casos" at bounding box center [116, 257] width 140 height 29
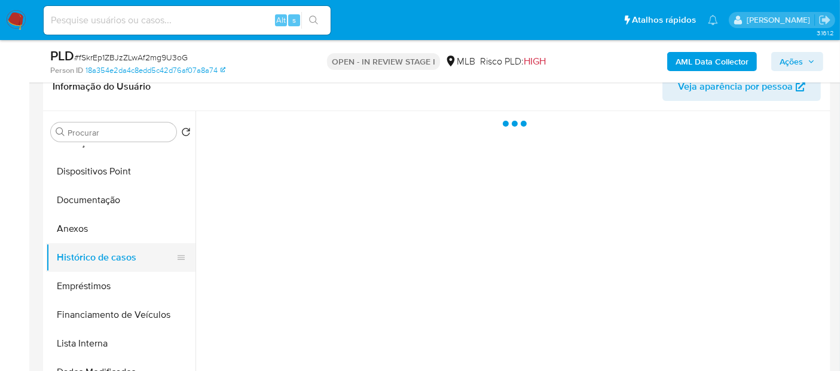
scroll to position [0, 0]
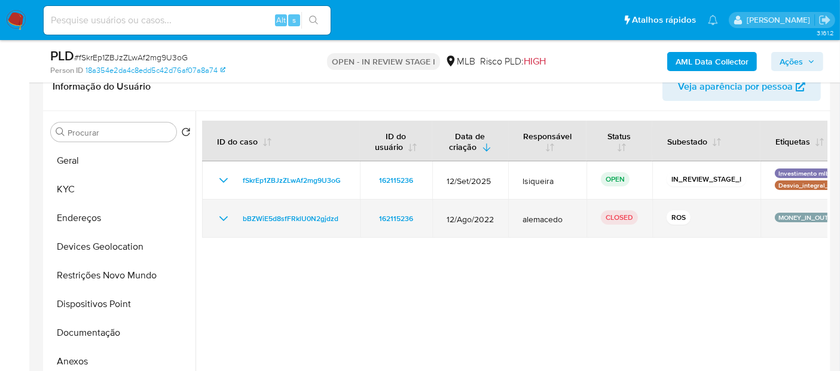
click at [223, 213] on icon "Mostrar/Ocultar" at bounding box center [223, 219] width 14 height 14
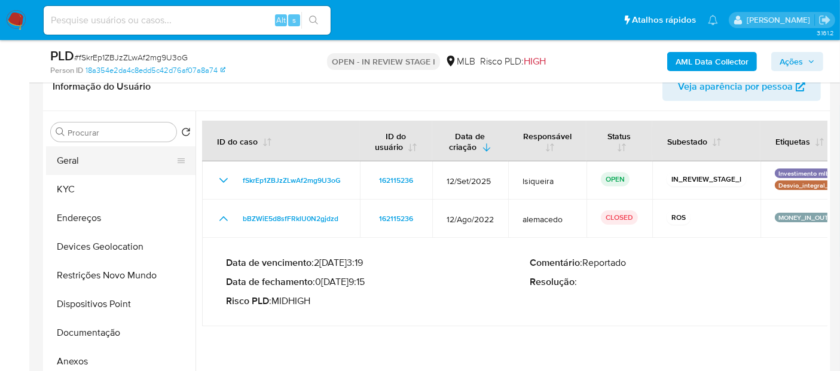
click at [78, 161] on button "Geral" at bounding box center [116, 160] width 140 height 29
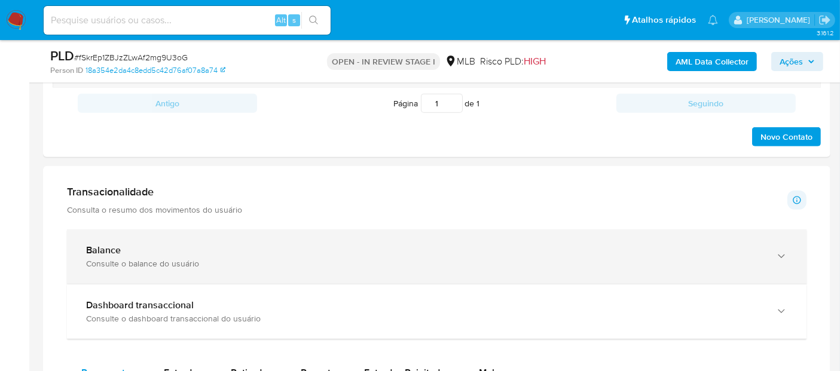
click at [130, 262] on div "Consulte o balance do usuário" at bounding box center [424, 263] width 677 height 11
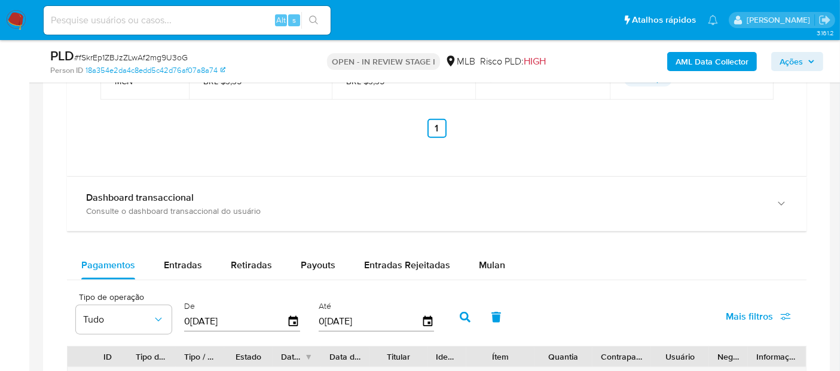
scroll to position [1395, 0]
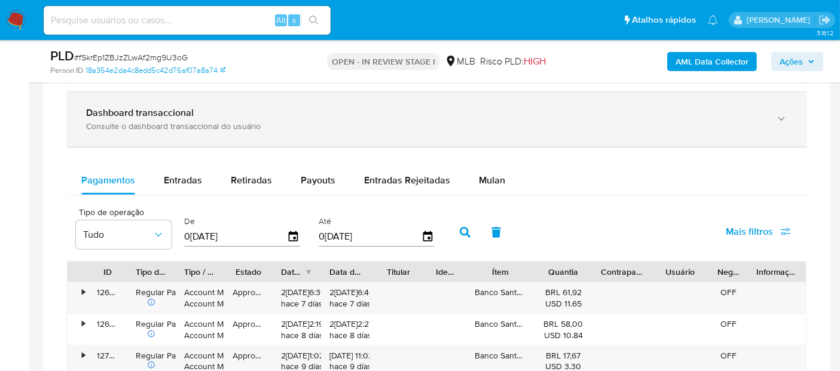
click at [305, 117] on div "Dashboard transaccional Consulte o dashboard transaccional do usuário" at bounding box center [424, 119] width 677 height 25
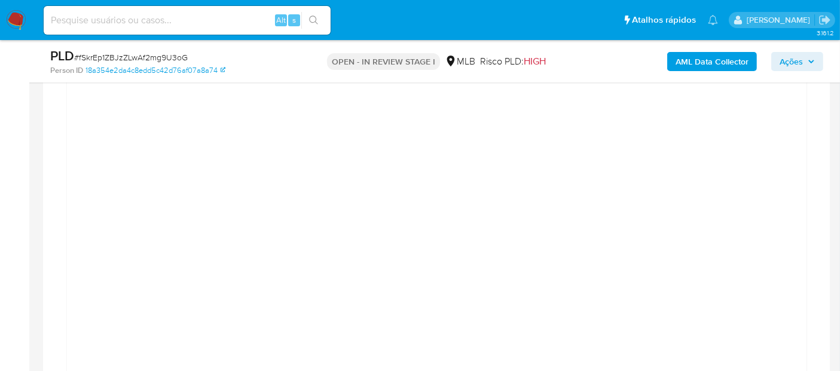
scroll to position [1461, 0]
click at [405, 72] on div "OPEN - IN REVIEW STAGE I MLB Risco PLD: HIGH" at bounding box center [437, 61] width 255 height 28
click at [804, 149] on div at bounding box center [436, 361] width 739 height 562
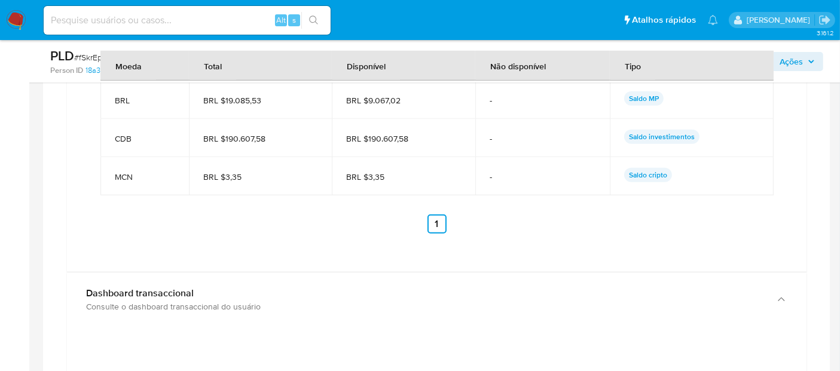
scroll to position [1195, 0]
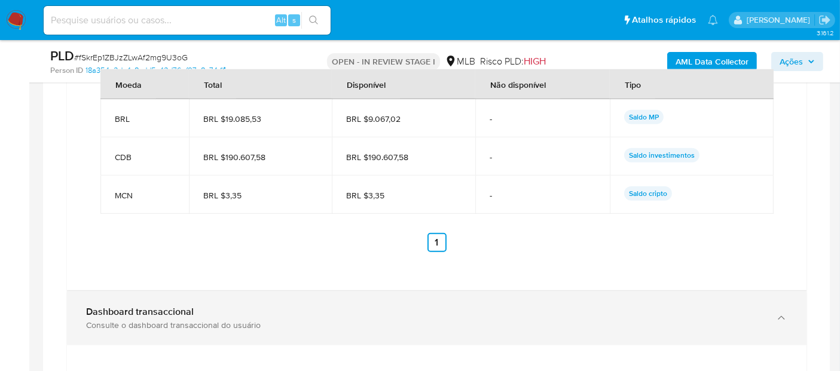
click at [188, 320] on div "Consulte o dashboard transaccional do usuário" at bounding box center [424, 325] width 677 height 11
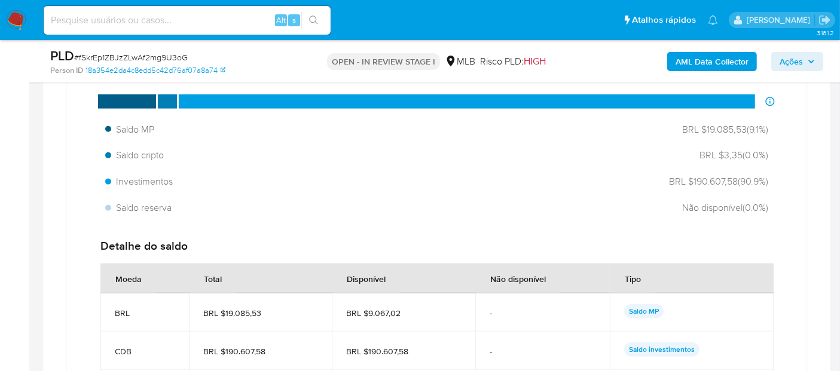
scroll to position [929, 0]
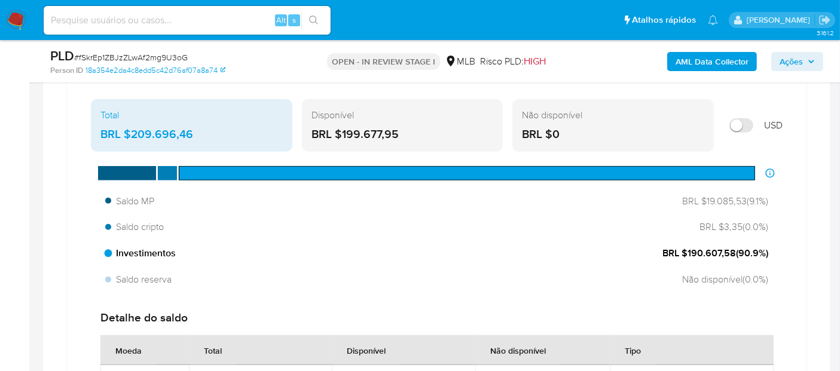
drag, startPoint x: 736, startPoint y: 250, endPoint x: 686, endPoint y: 250, distance: 50.2
click at [686, 250] on span "BRL $190.607,58 ( 90.9 %)" at bounding box center [715, 253] width 106 height 13
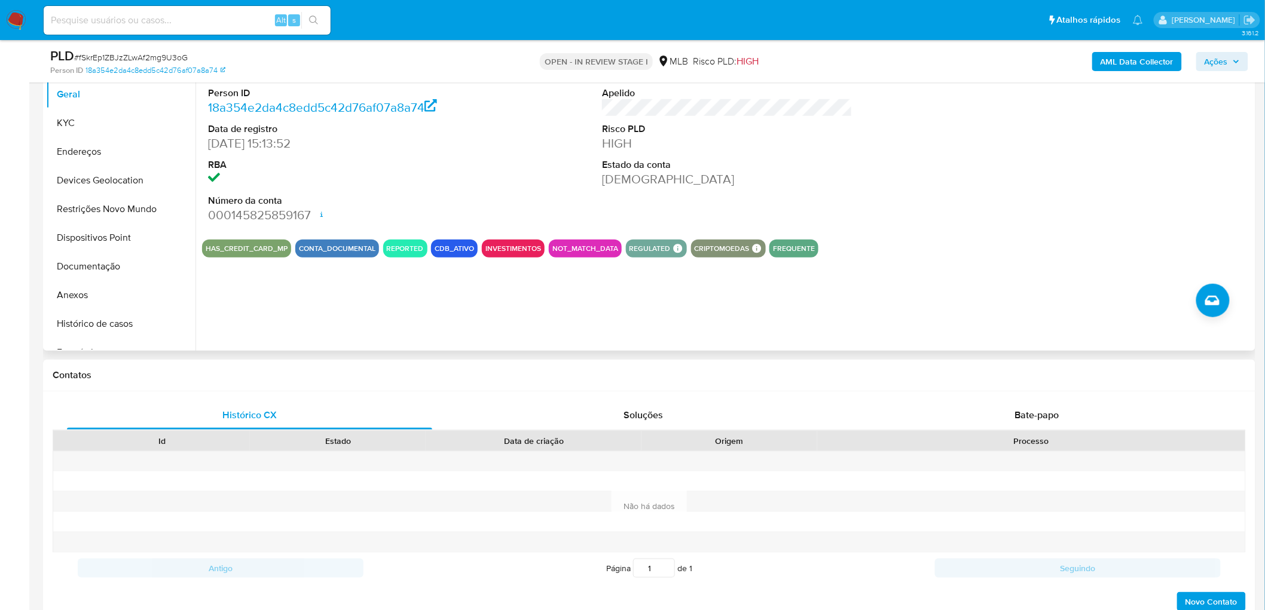
scroll to position [199, 0]
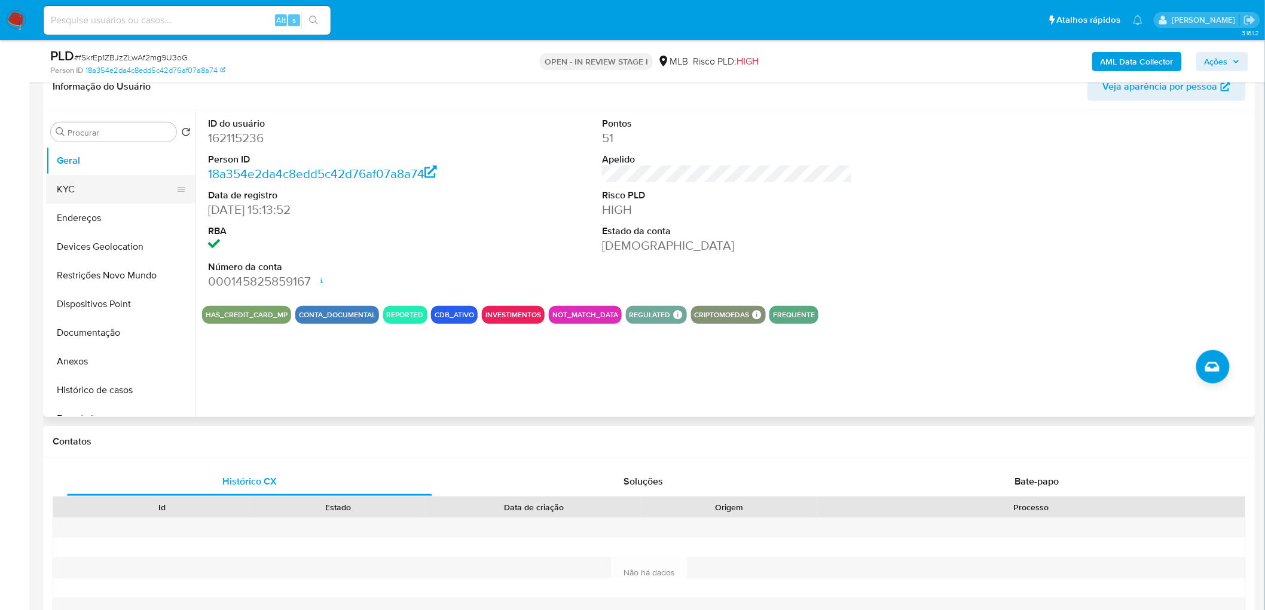
click at [117, 185] on button "KYC" at bounding box center [116, 189] width 140 height 29
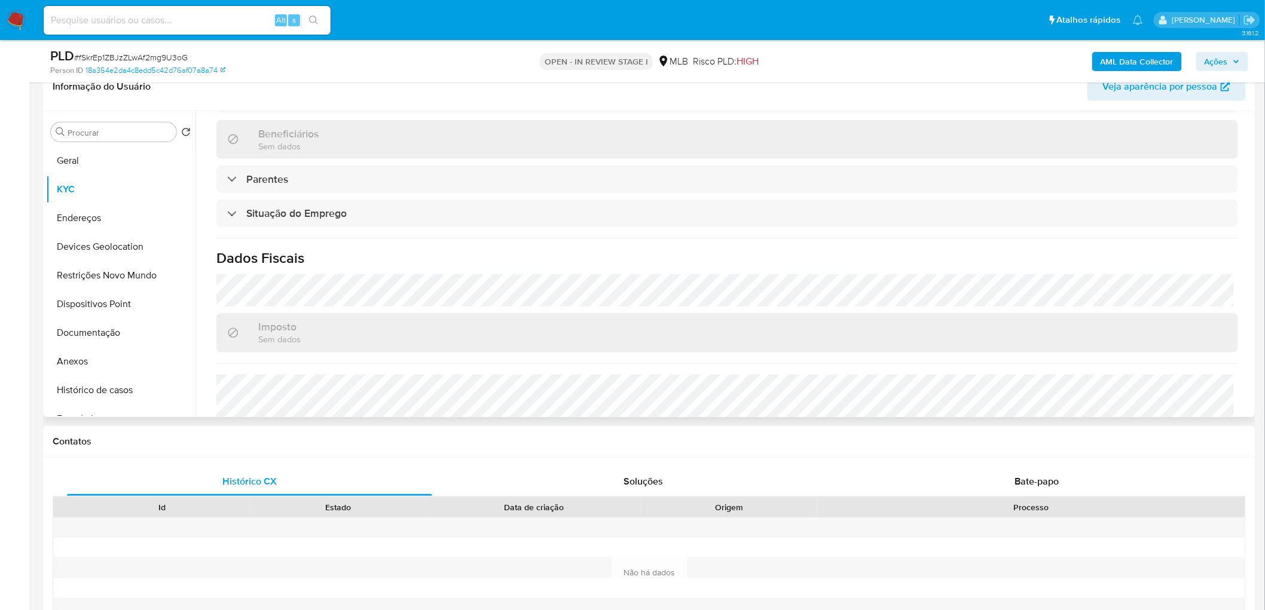
scroll to position [464, 0]
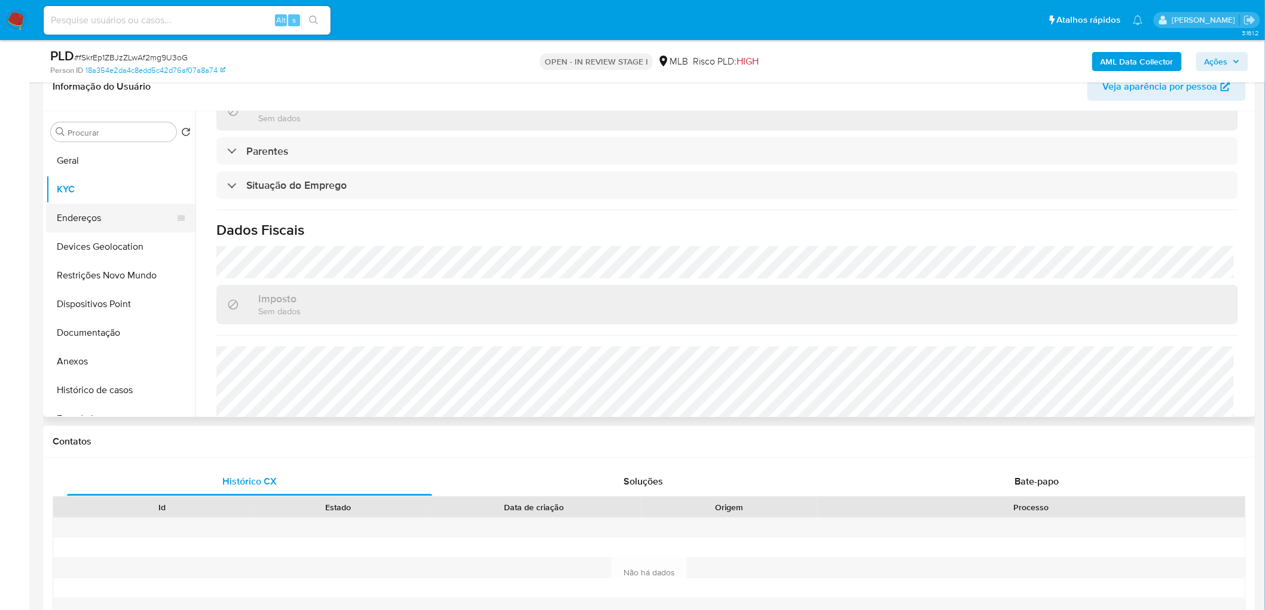
click at [132, 214] on button "Endereços" at bounding box center [116, 218] width 140 height 29
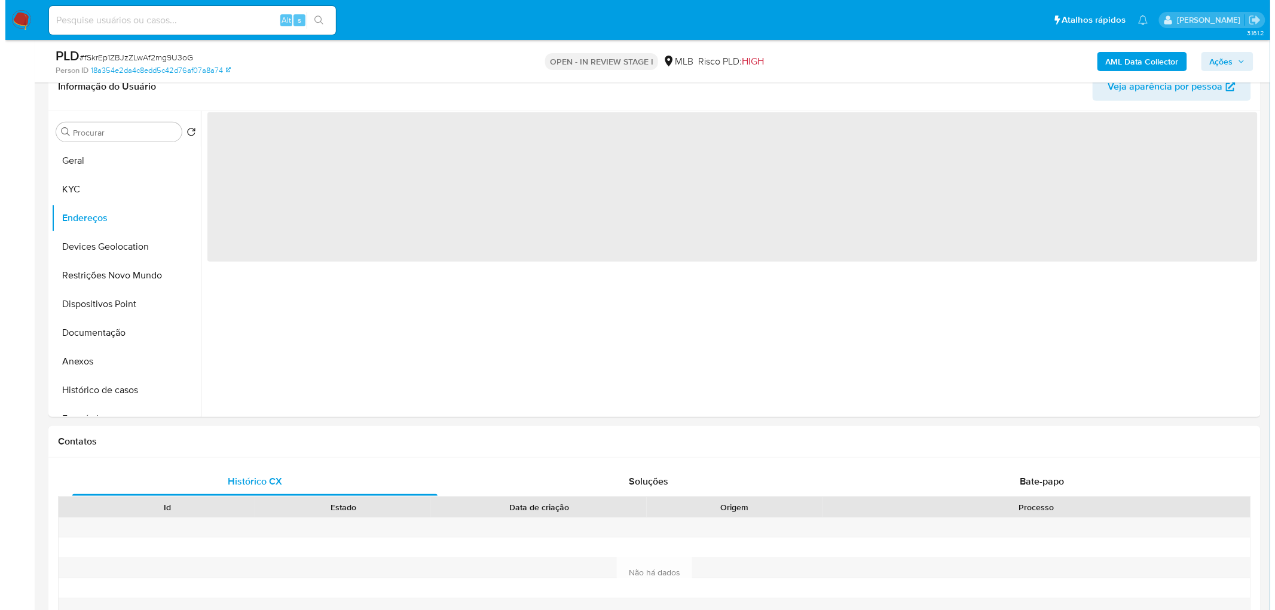
scroll to position [0, 0]
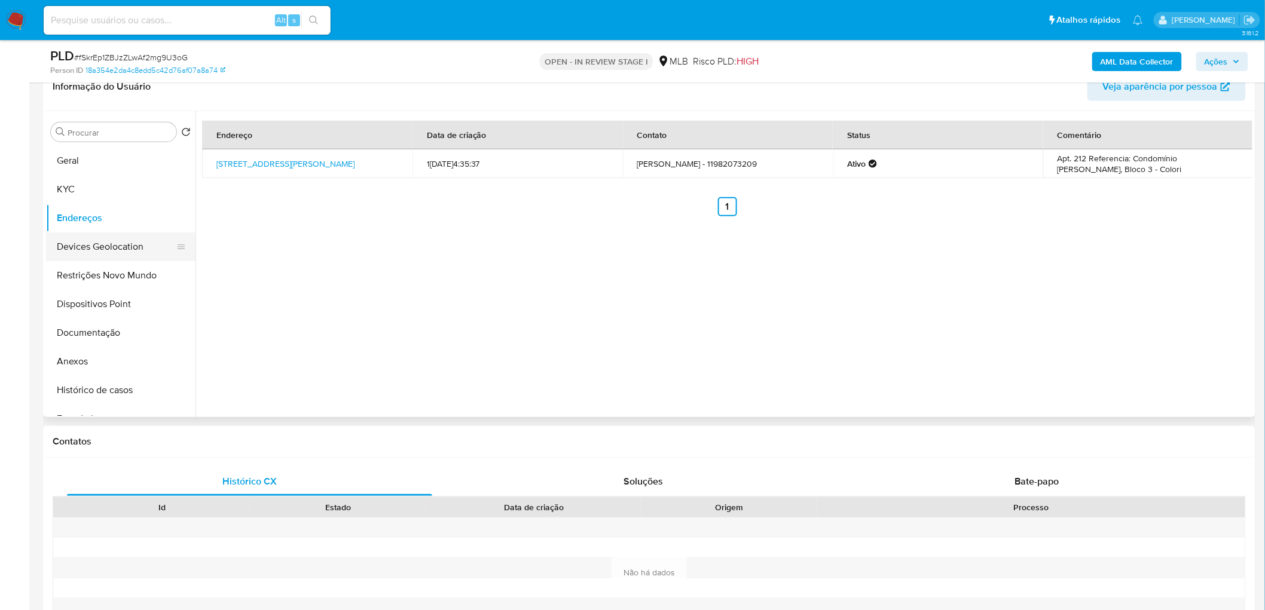
drag, startPoint x: 441, startPoint y: 359, endPoint x: 117, endPoint y: 252, distance: 340.8
click at [117, 252] on button "Devices Geolocation" at bounding box center [116, 247] width 140 height 29
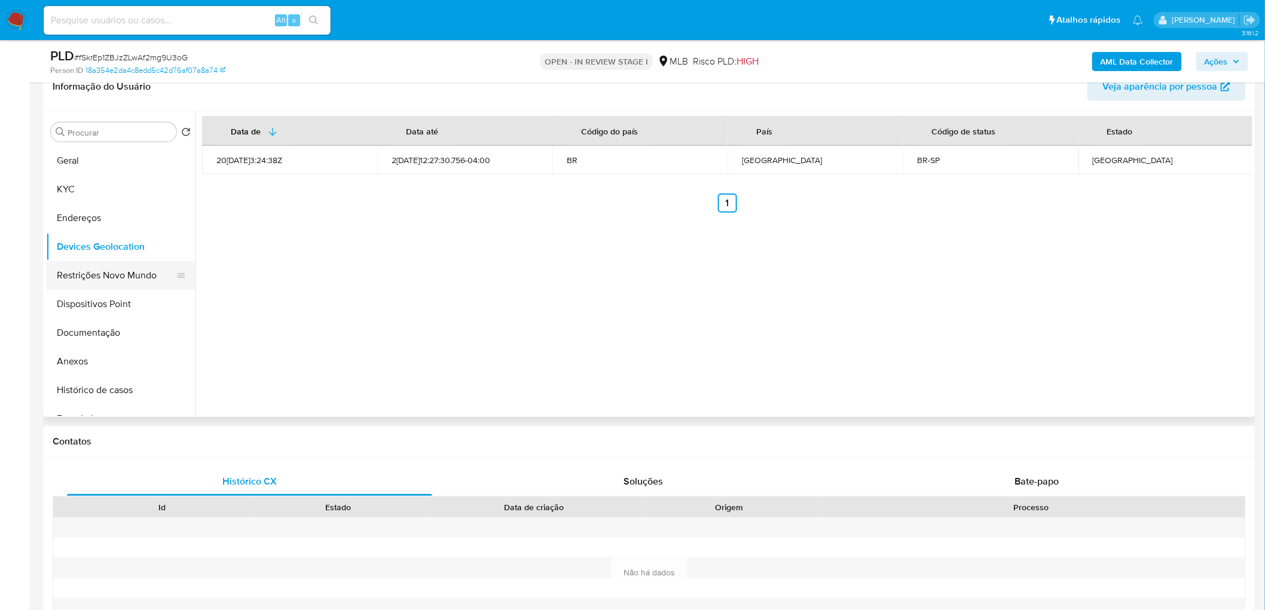
click at [120, 285] on button "Restrições Novo Mundo" at bounding box center [116, 275] width 140 height 29
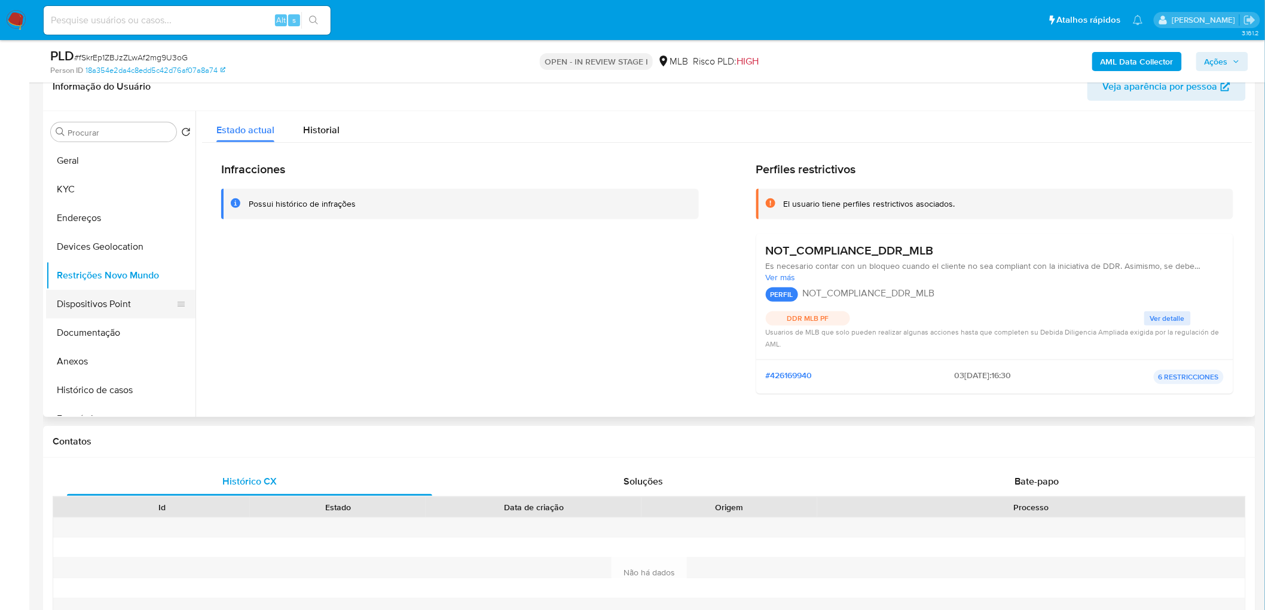
click at [126, 307] on button "Dispositivos Point" at bounding box center [116, 304] width 140 height 29
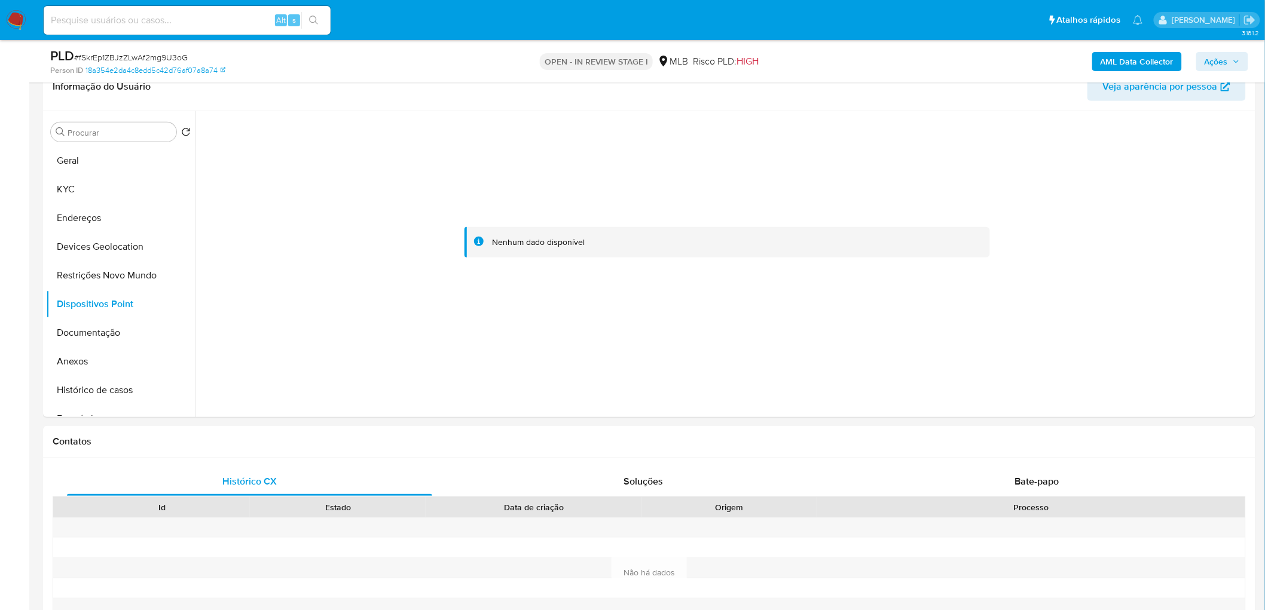
click at [839, 62] on b "AML Data Collector" at bounding box center [1136, 61] width 73 height 19
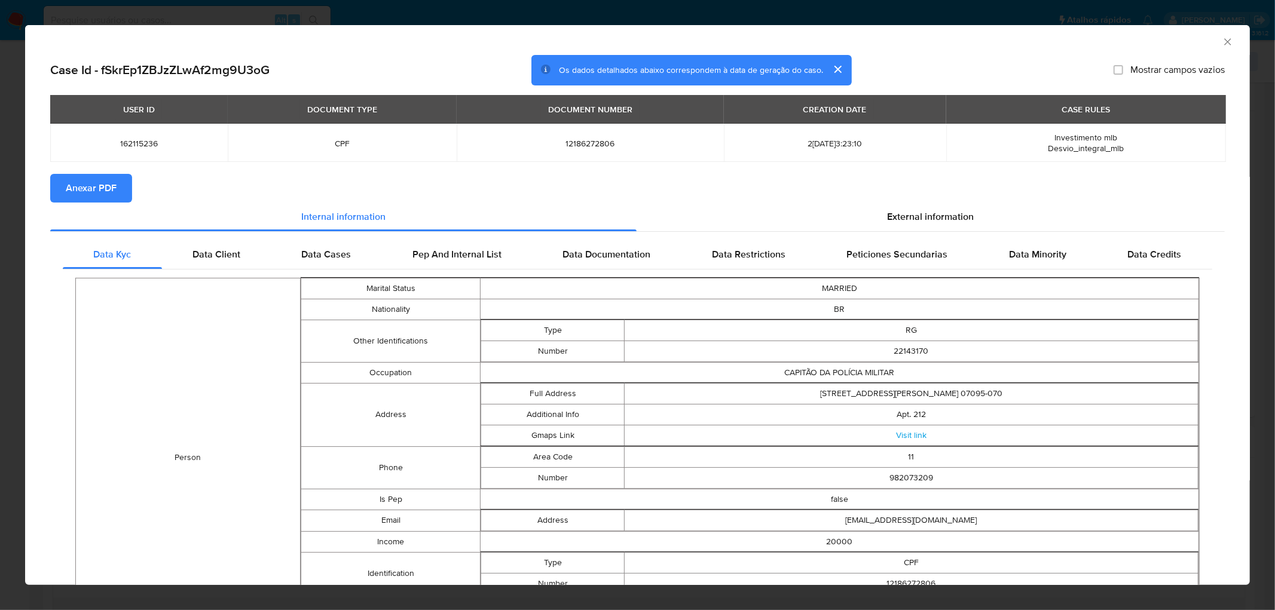
click at [99, 183] on span "Anexar PDF" at bounding box center [91, 188] width 51 height 26
click at [839, 40] on icon "Fechar a janela" at bounding box center [1227, 41] width 7 height 7
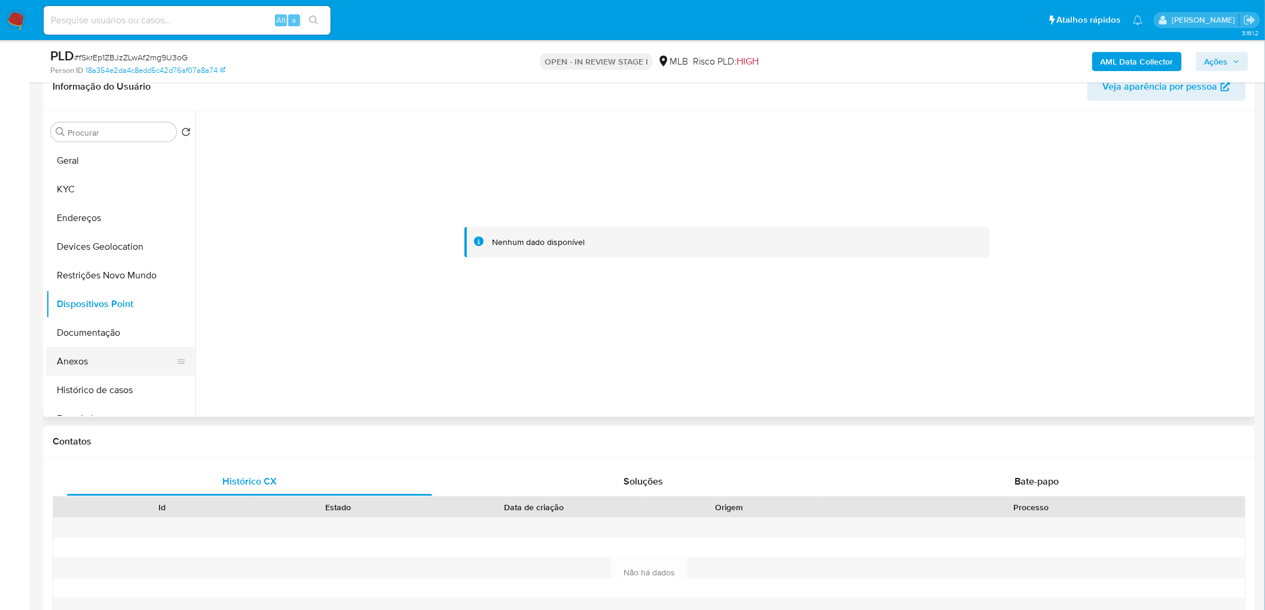
click at [75, 360] on button "Anexos" at bounding box center [116, 361] width 140 height 29
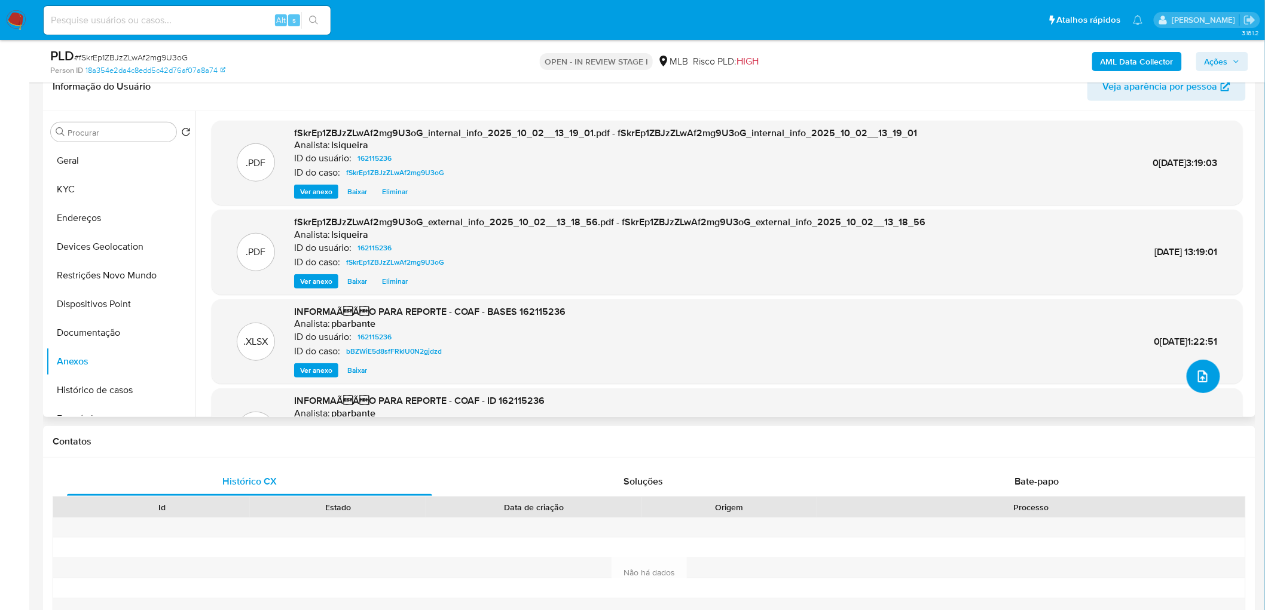
click at [839, 371] on icon "upload-file" at bounding box center [1202, 376] width 14 height 14
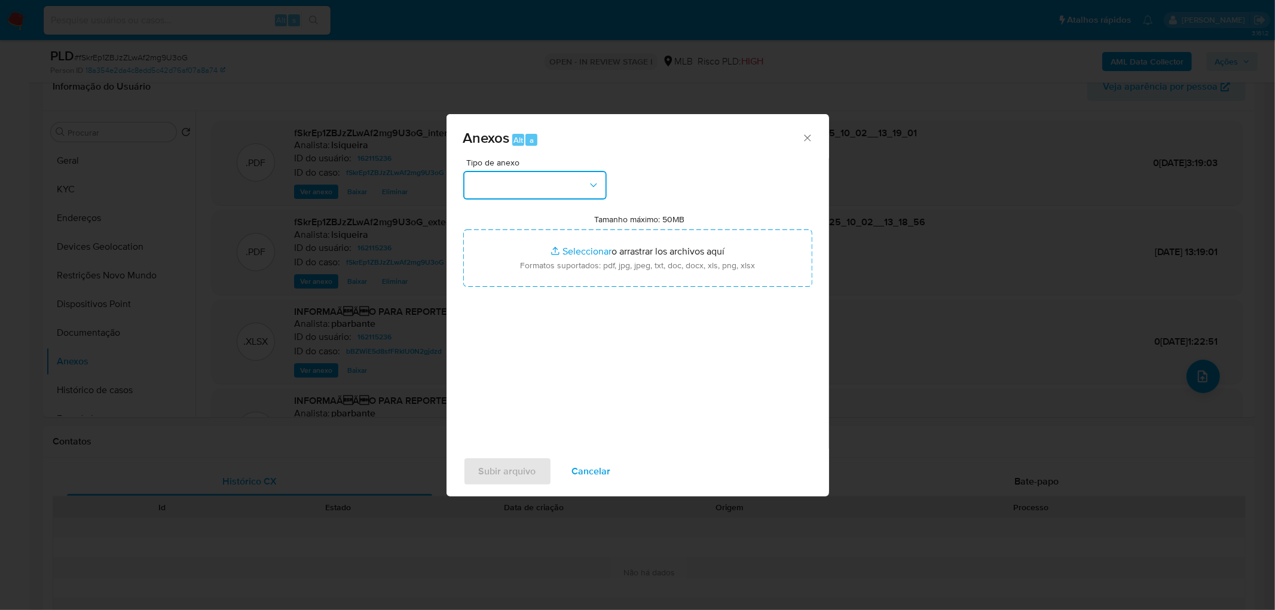
click at [558, 188] on button "button" at bounding box center [534, 185] width 143 height 29
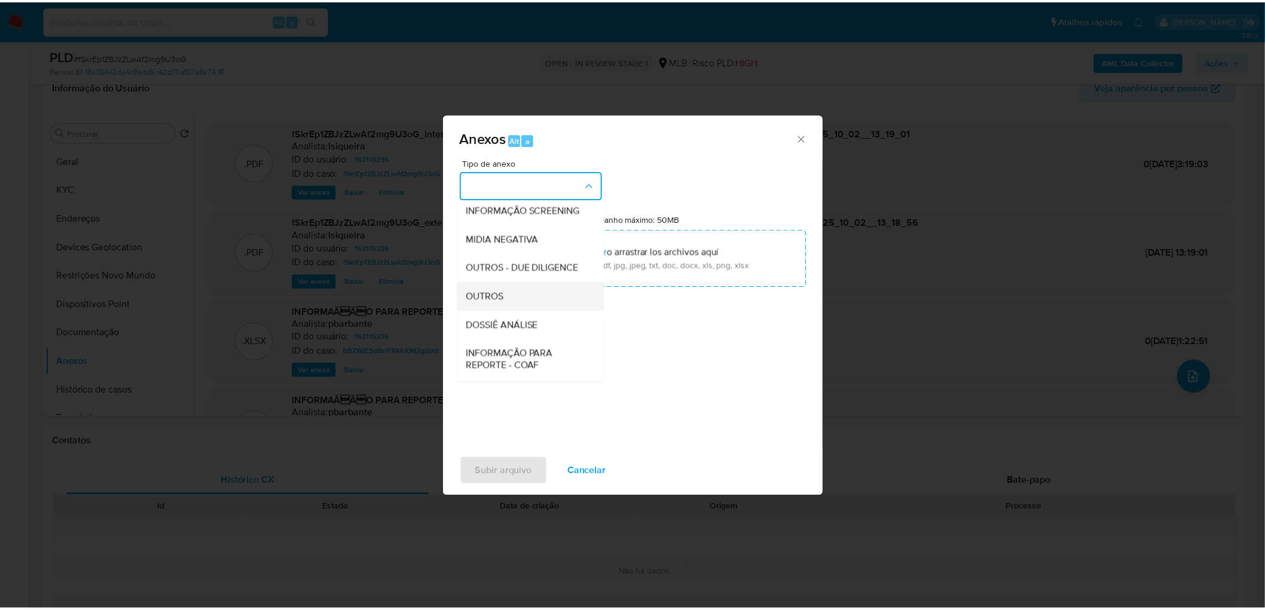
scroll to position [133, 0]
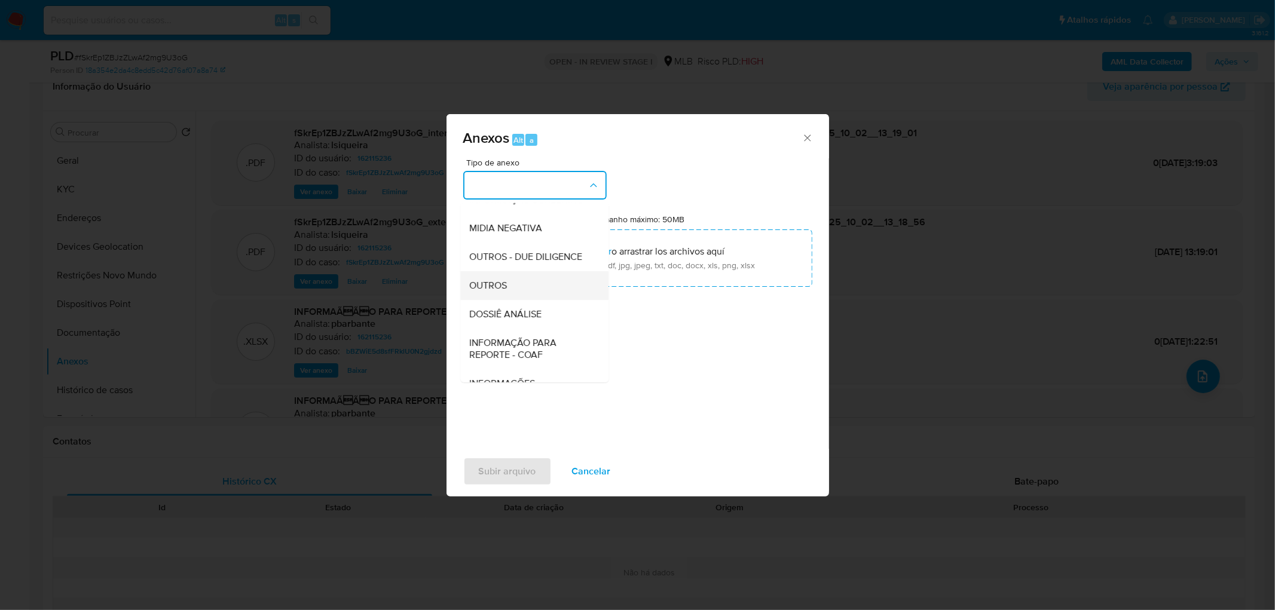
click at [543, 300] on div "OUTROS" at bounding box center [531, 285] width 122 height 29
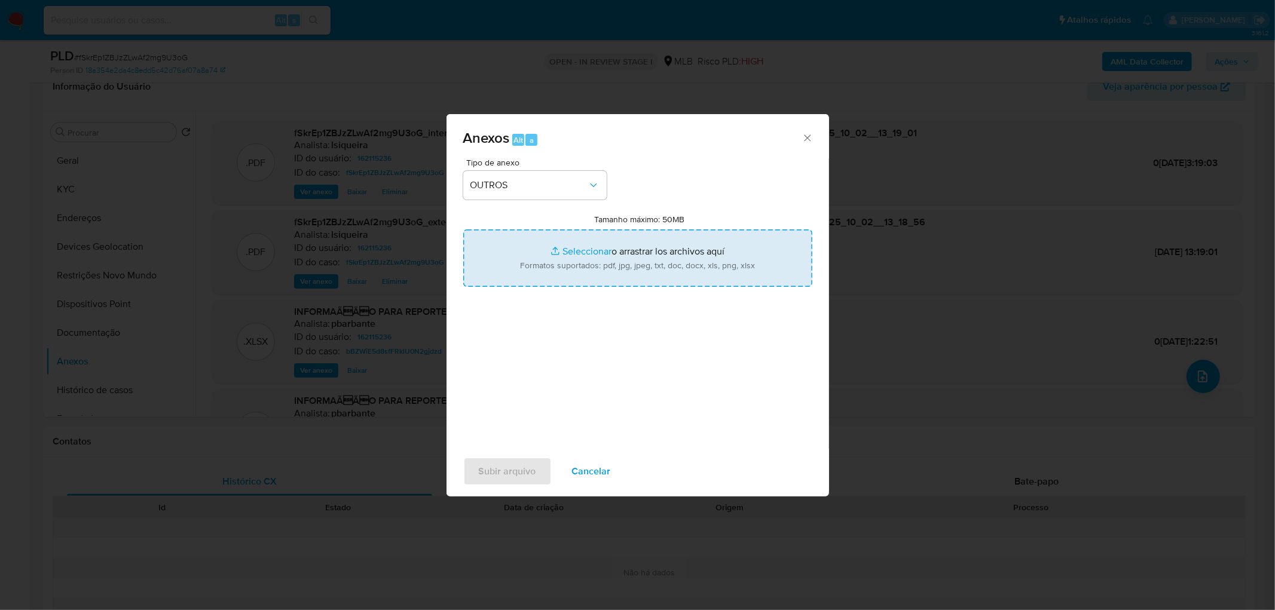
click at [588, 259] on input "Tamanho máximo: 50MB Seleccionar archivos" at bounding box center [637, 258] width 349 height 57
type input "C:\fakepath\Mulan 162115236_2025_10_01_15_34_47.xlsx"
click at [521, 371] on span "Subir arquivo" at bounding box center [507, 471] width 57 height 26
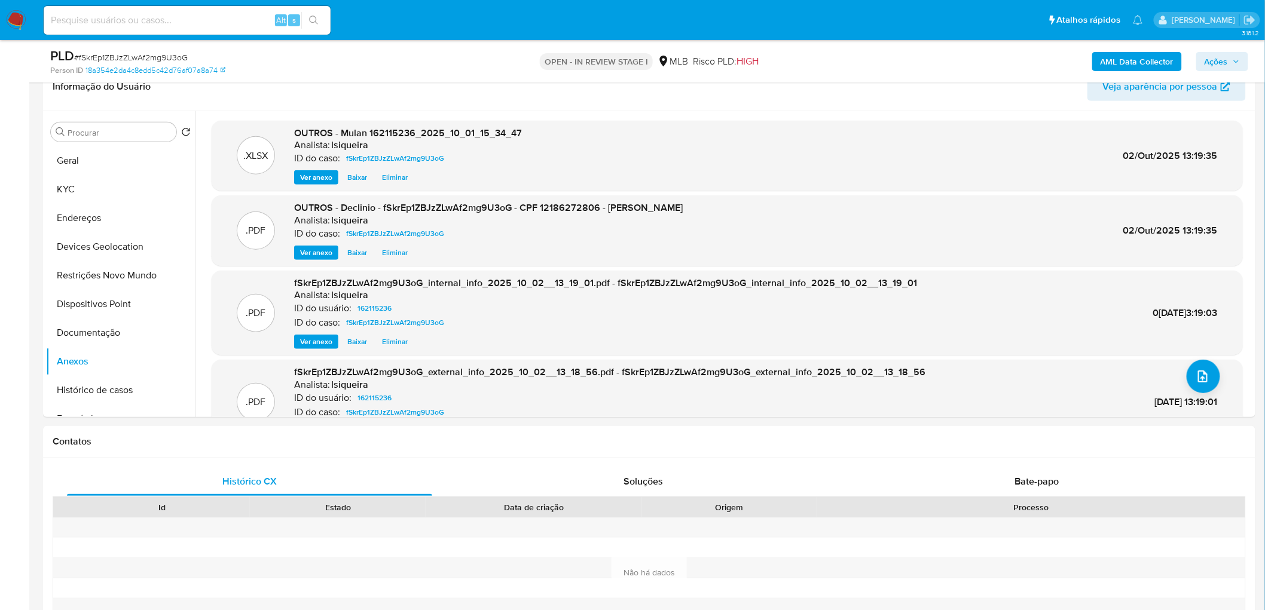
click at [839, 64] on span "Ações" at bounding box center [1215, 61] width 23 height 19
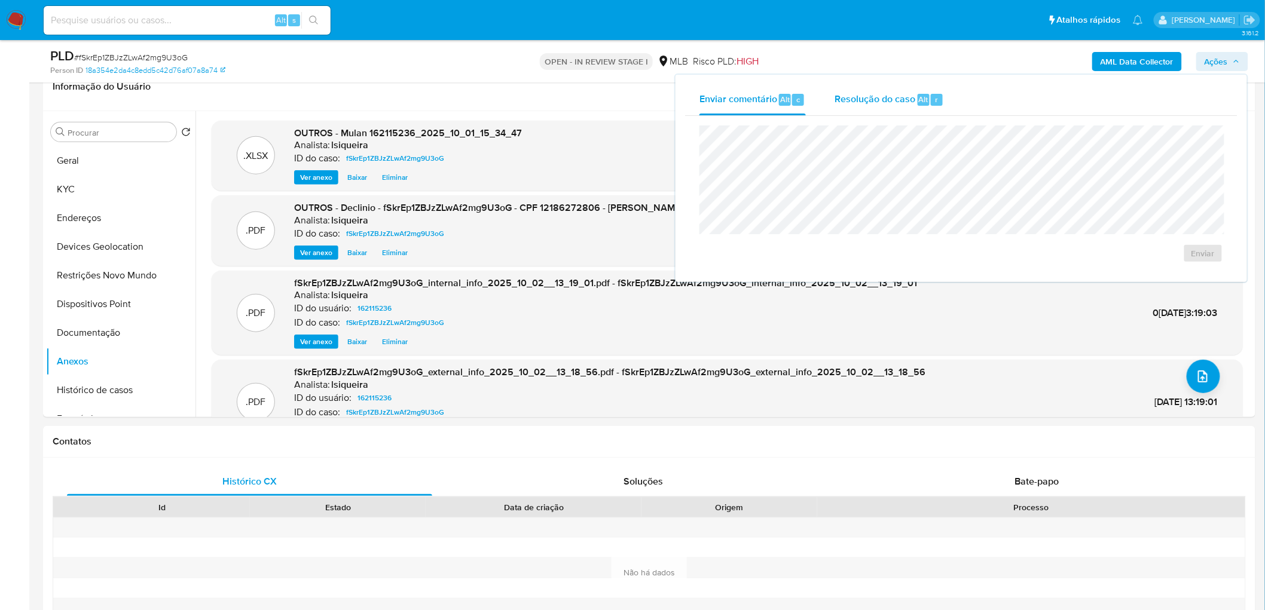
click at [839, 105] on span "Resolução do caso" at bounding box center [874, 99] width 81 height 14
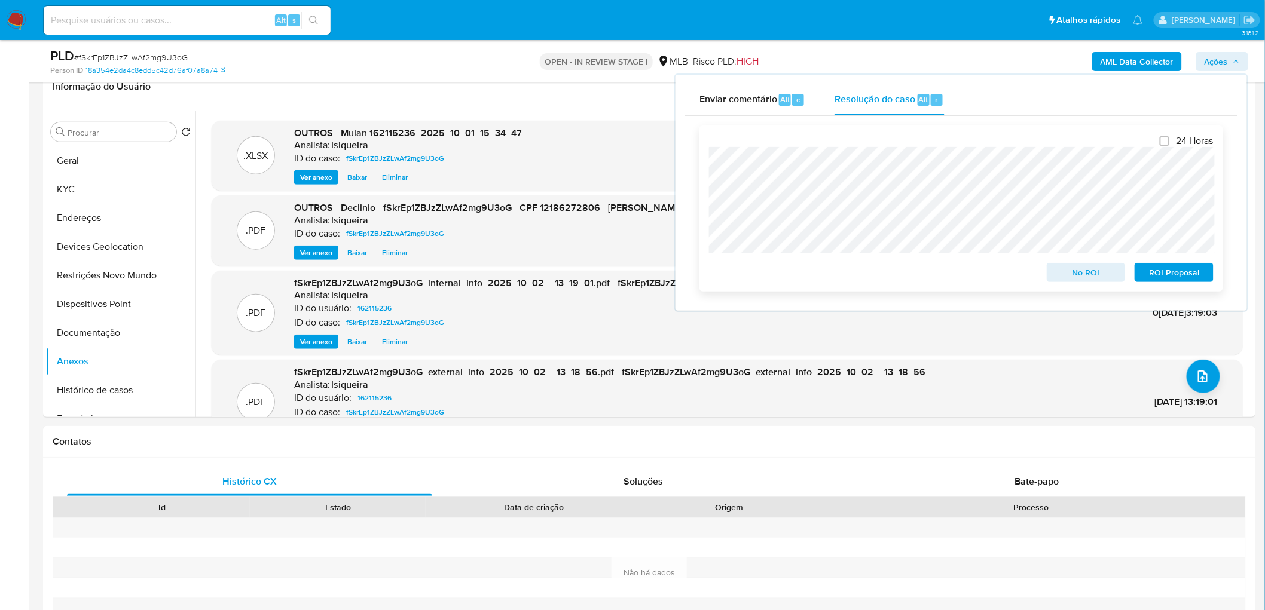
click at [839, 273] on span "No ROI" at bounding box center [1086, 272] width 62 height 17
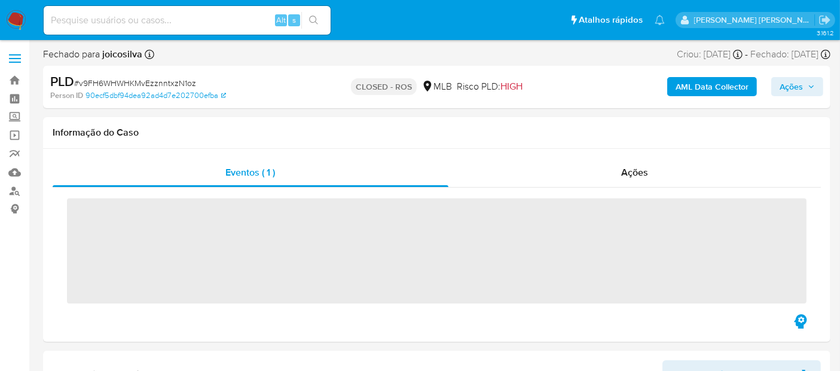
click at [21, 21] on img at bounding box center [16, 20] width 20 height 20
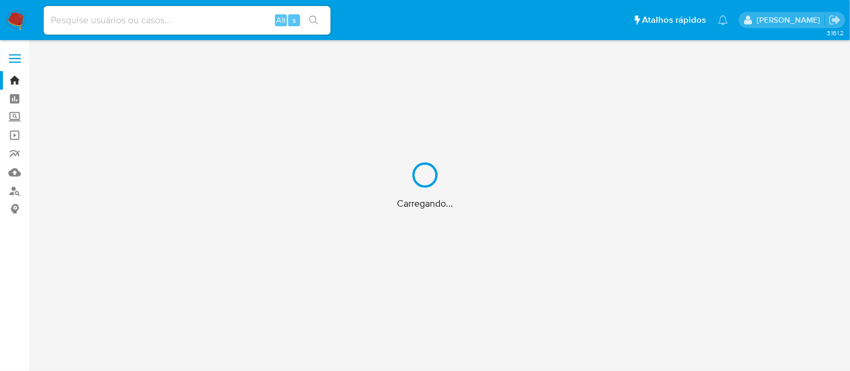
click at [11, 192] on div "Carregando..." at bounding box center [425, 185] width 850 height 371
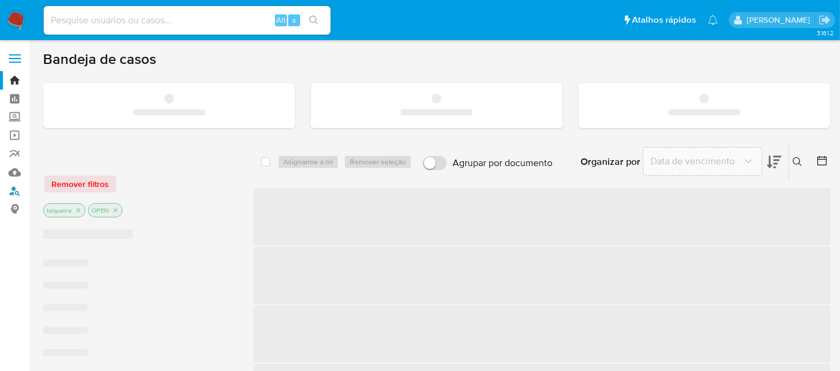
click at [17, 191] on link "Localizador de pessoas" at bounding box center [71, 191] width 142 height 19
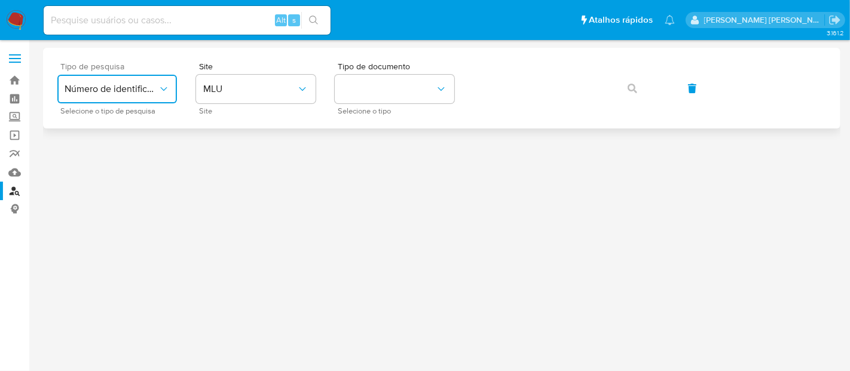
click at [148, 95] on button "Número de identificação" at bounding box center [117, 89] width 120 height 29
click at [119, 158] on div "User ID" at bounding box center [114, 162] width 98 height 29
click at [121, 91] on span "User ID" at bounding box center [111, 89] width 93 height 12
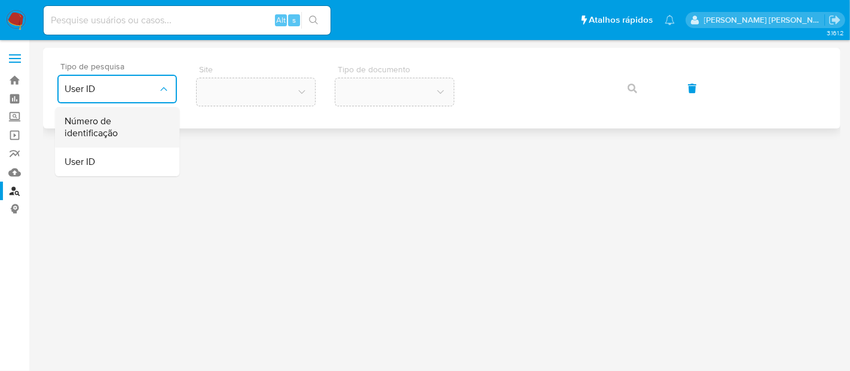
click at [122, 123] on span "Número de identificação" at bounding box center [114, 127] width 98 height 24
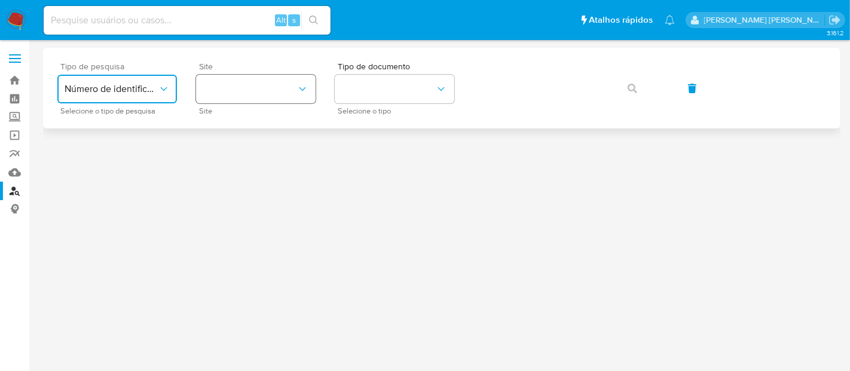
click at [236, 98] on button "site_id" at bounding box center [256, 89] width 120 height 29
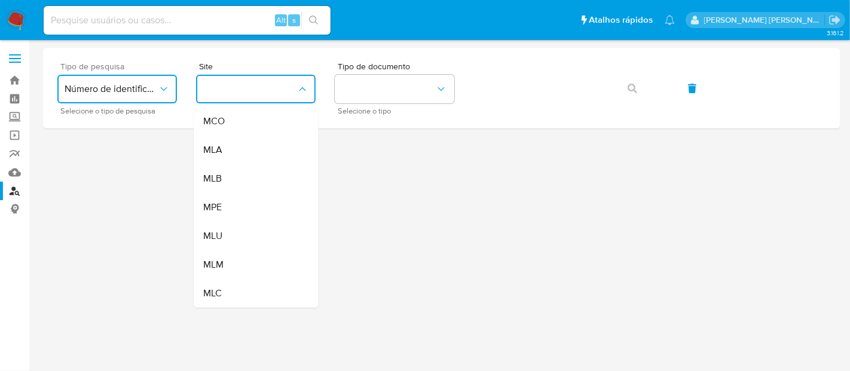
click at [233, 175] on div "MLB" at bounding box center [252, 178] width 98 height 29
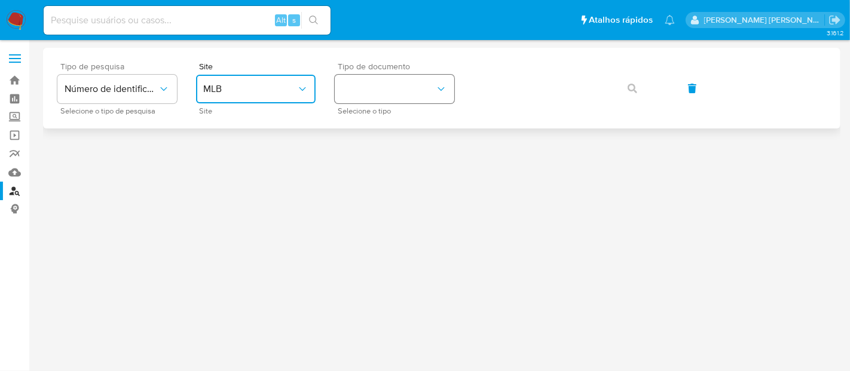
click at [402, 91] on button "identificationType" at bounding box center [395, 89] width 120 height 29
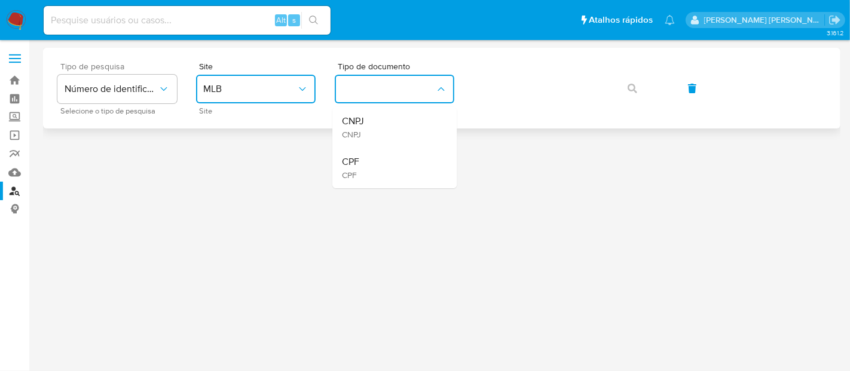
drag, startPoint x: 371, startPoint y: 166, endPoint x: 482, endPoint y: 127, distance: 117.4
click at [371, 165] on div "CPF CPF" at bounding box center [391, 168] width 98 height 41
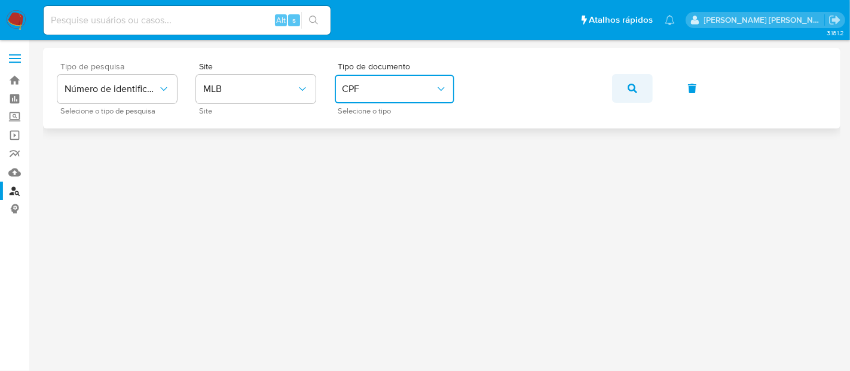
click at [632, 89] on icon "button" at bounding box center [633, 89] width 10 height 10
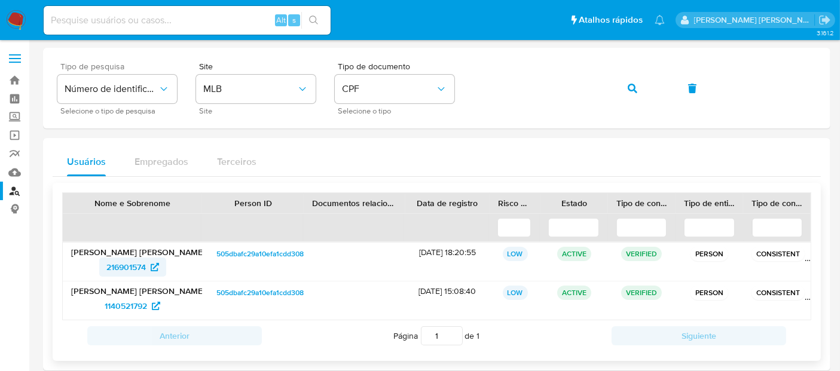
click at [126, 269] on span "216901574" at bounding box center [125, 267] width 39 height 19
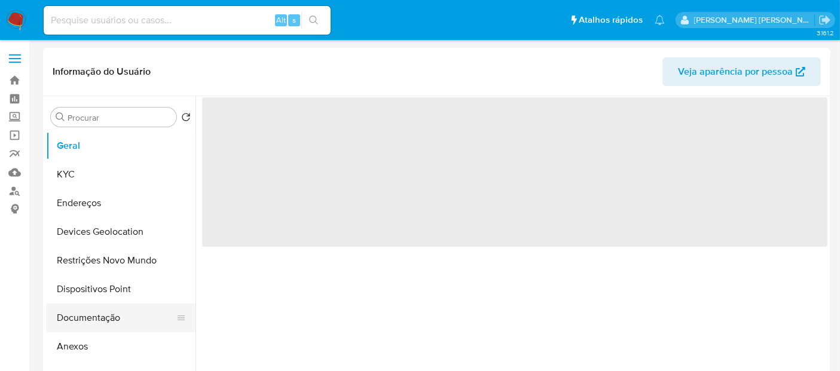
click at [109, 313] on button "Documentação" at bounding box center [116, 318] width 140 height 29
select select "10"
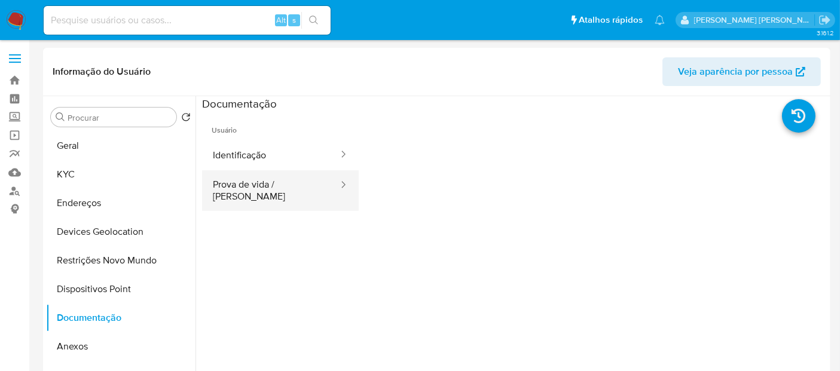
click at [282, 194] on button "Prova de vida / [PERSON_NAME]" at bounding box center [270, 190] width 137 height 41
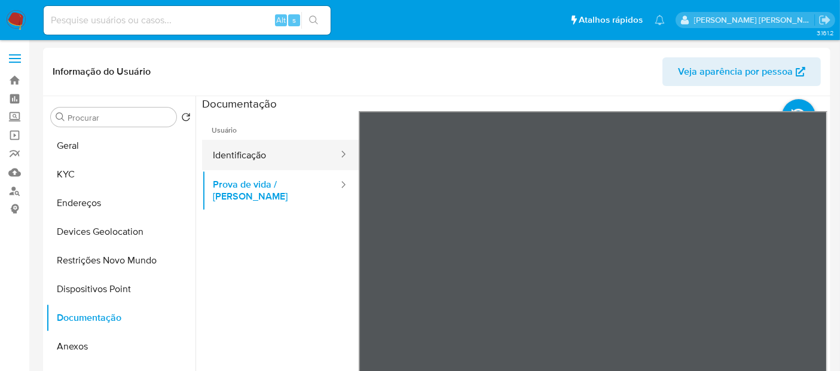
click at [303, 158] on button "Identificação" at bounding box center [270, 155] width 137 height 30
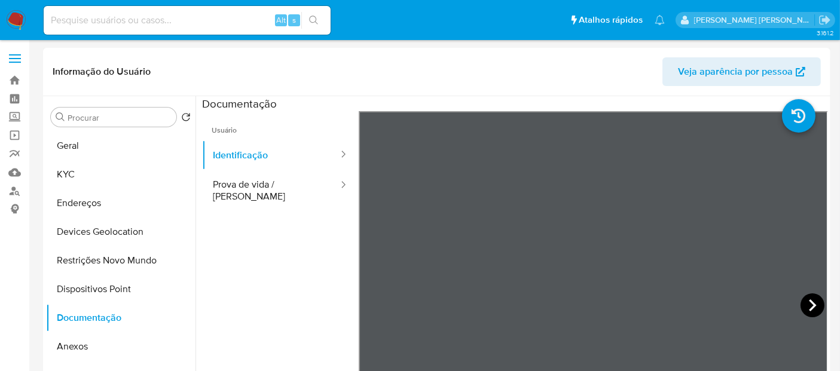
click at [805, 305] on icon at bounding box center [812, 305] width 24 height 24
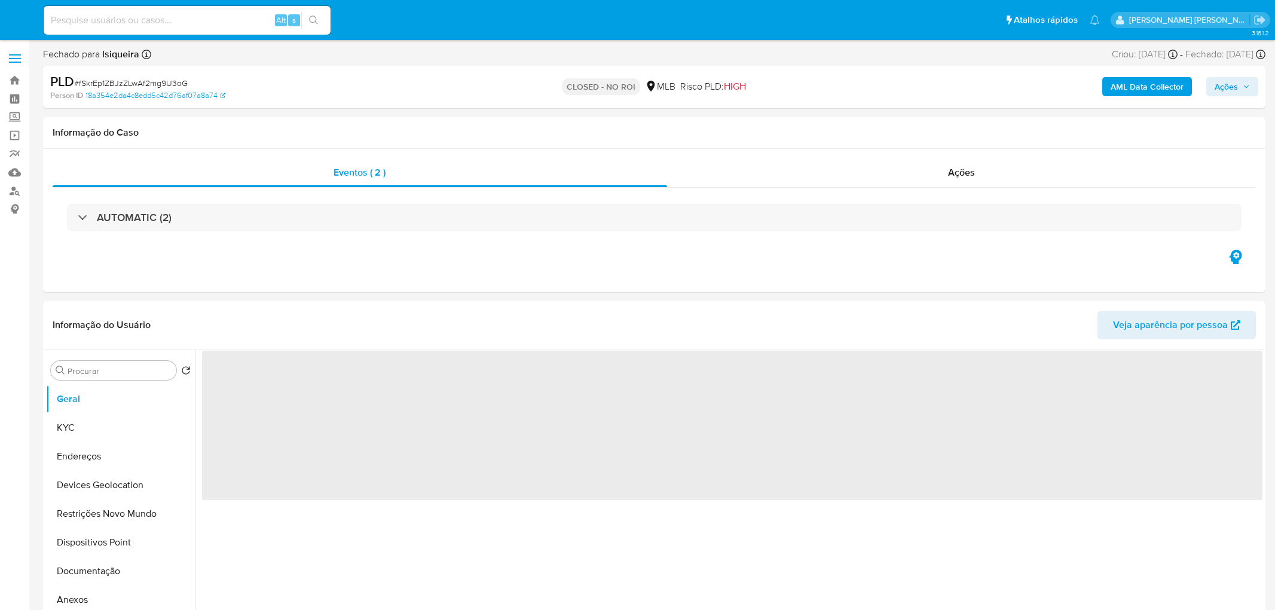
select select "10"
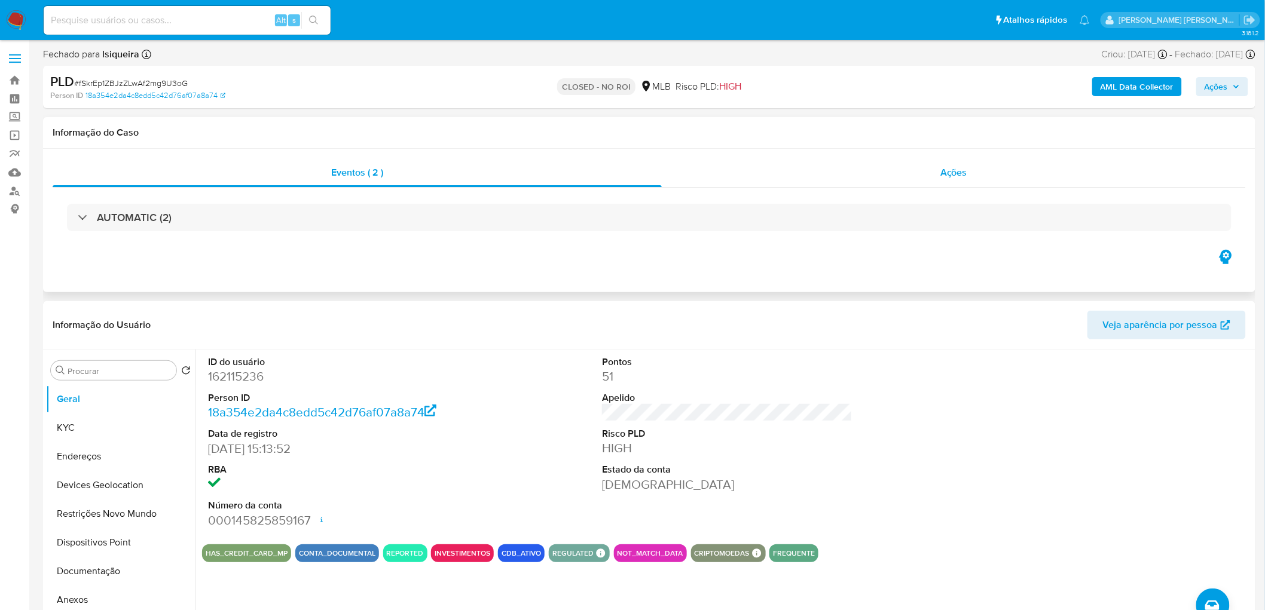
click at [956, 172] on span "Ações" at bounding box center [953, 173] width 27 height 14
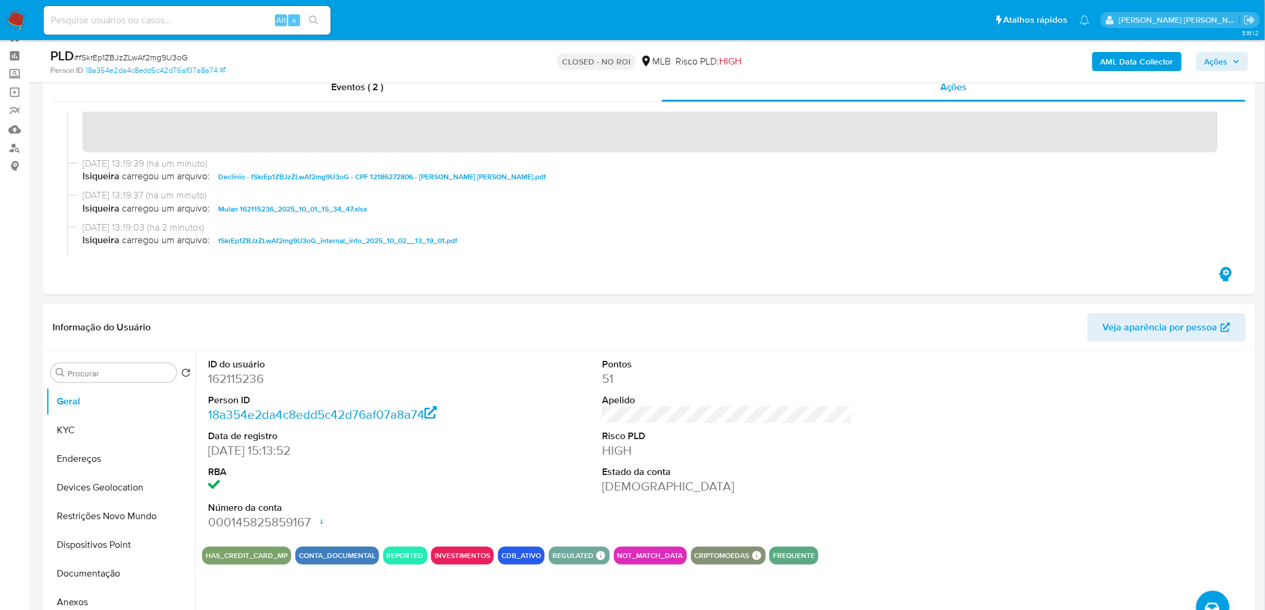
scroll to position [66, 0]
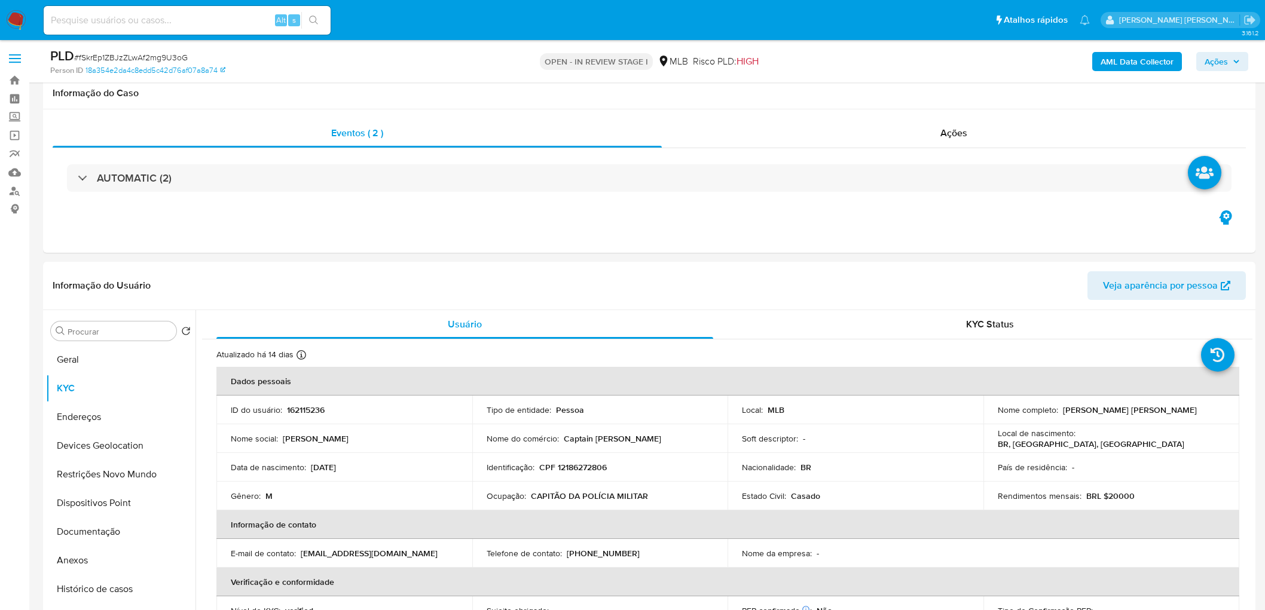
scroll to position [929, 0]
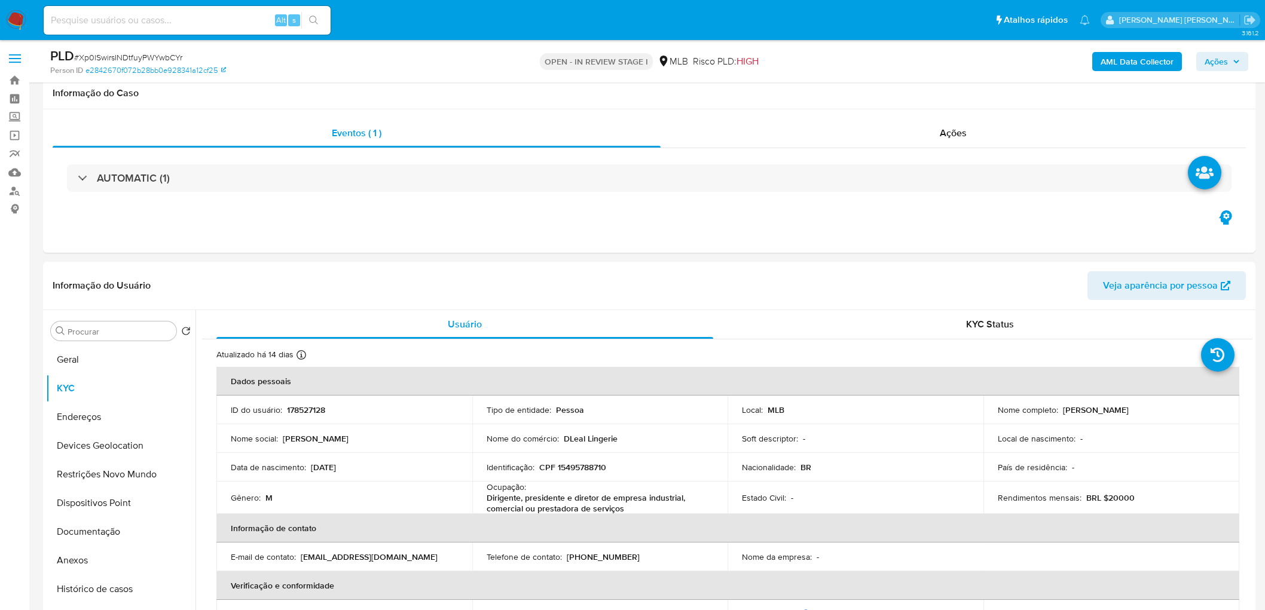
scroll to position [929, 0]
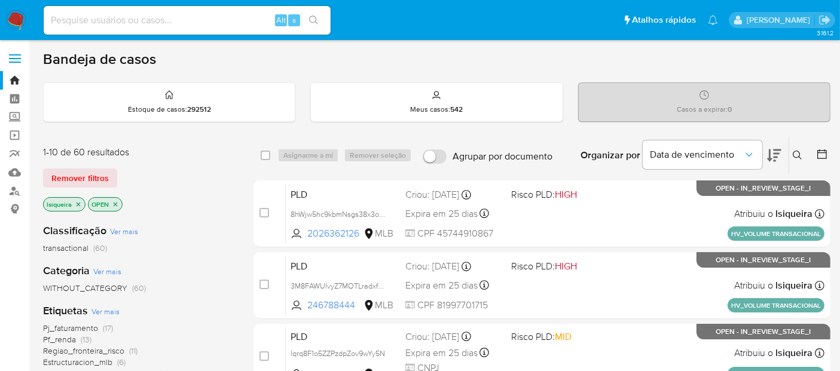
click at [131, 11] on div "Alt s" at bounding box center [187, 20] width 287 height 29
click at [130, 16] on input at bounding box center [187, 21] width 287 height 16
paste input "8BjPFFxRG9MqIenFmdSuEuj8"
type input "8BjPFFxRG9MqIenFmdSuEuj8"
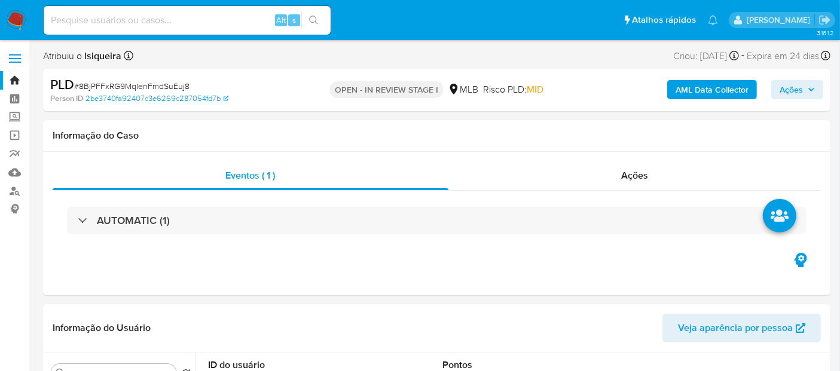
select select "10"
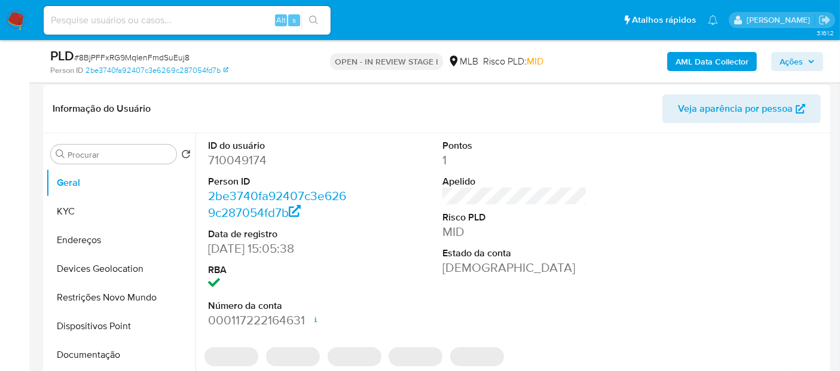
scroll to position [199, 0]
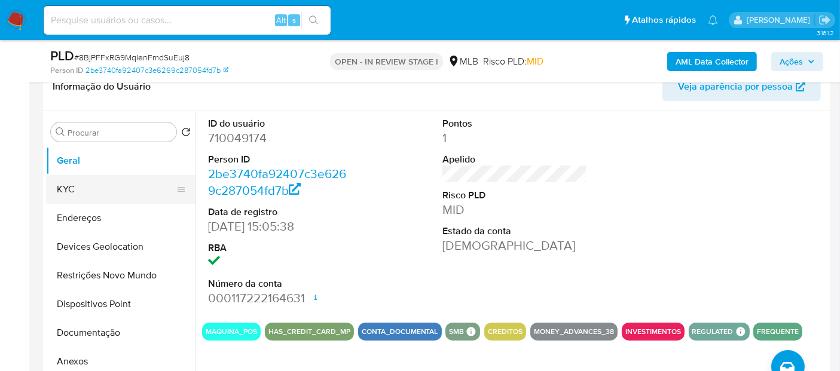
click at [139, 192] on button "KYC" at bounding box center [116, 189] width 140 height 29
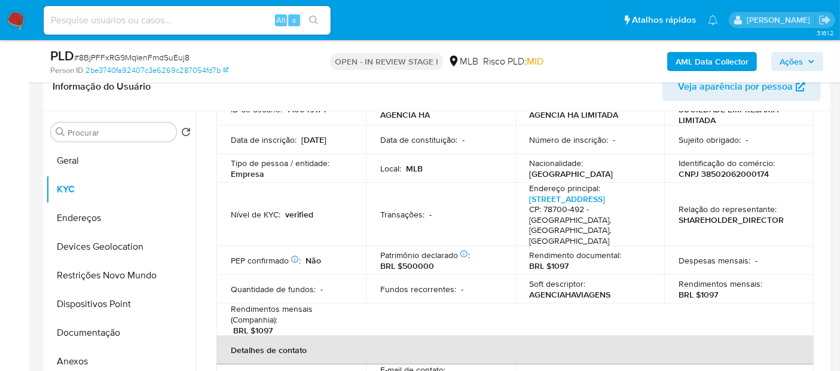
scroll to position [133, 0]
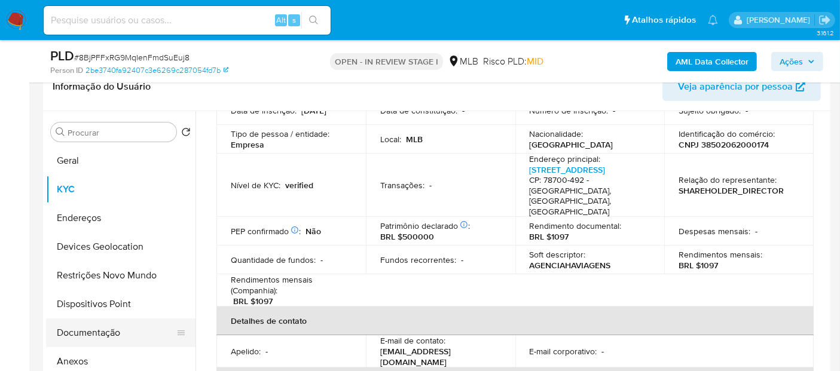
click at [111, 332] on button "Documentação" at bounding box center [116, 333] width 140 height 29
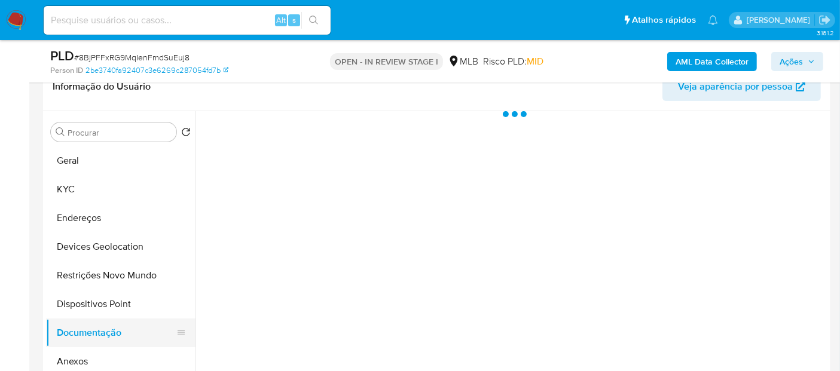
scroll to position [0, 0]
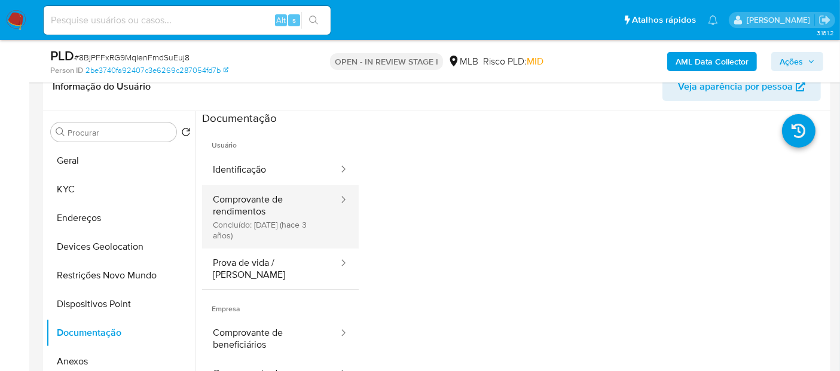
click at [280, 222] on button "Comprovante de rendimentos Concluído: 03/12/2022 (hace 3 años)" at bounding box center [270, 216] width 137 height 63
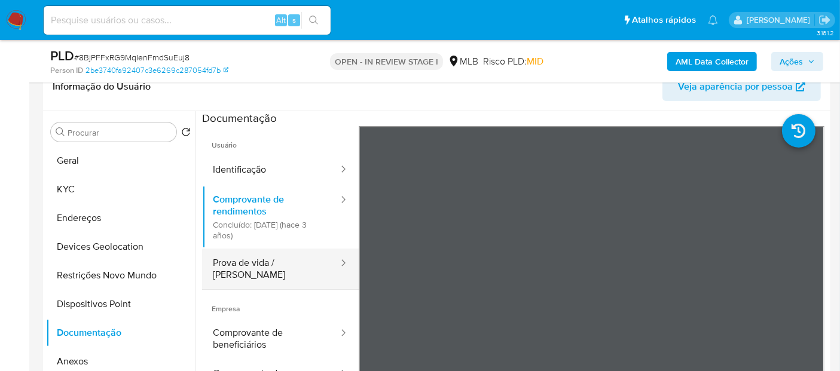
click at [256, 262] on button "Prova de vida / Selfie" at bounding box center [270, 269] width 137 height 41
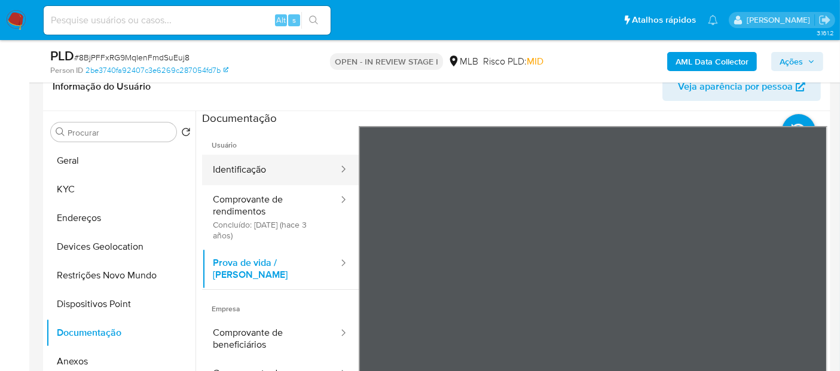
click at [256, 170] on button "Identificação" at bounding box center [270, 170] width 137 height 30
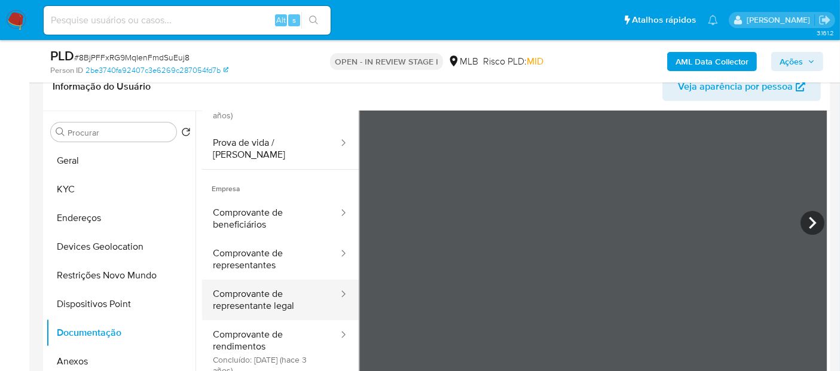
scroll to position [100, 0]
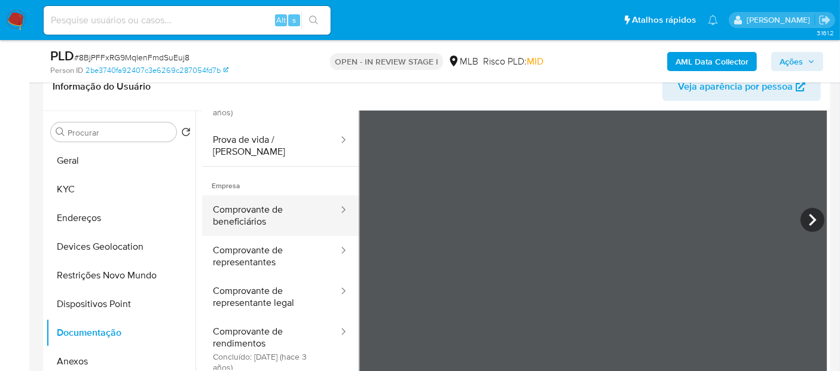
click at [240, 215] on button "Comprovante de beneficiários" at bounding box center [270, 215] width 137 height 41
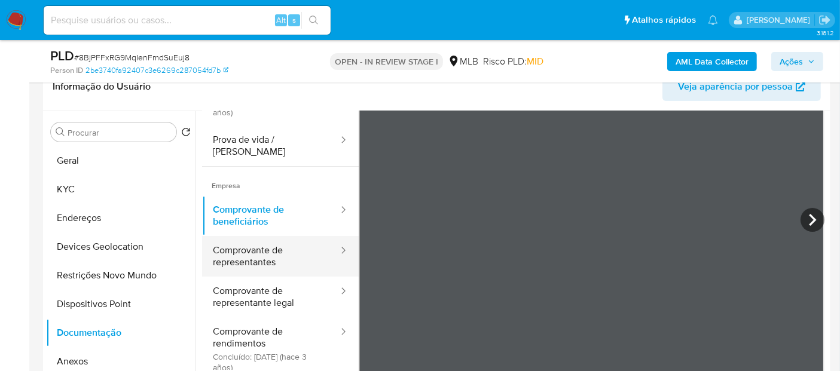
click at [261, 243] on button "Comprovante de representantes" at bounding box center [270, 256] width 137 height 41
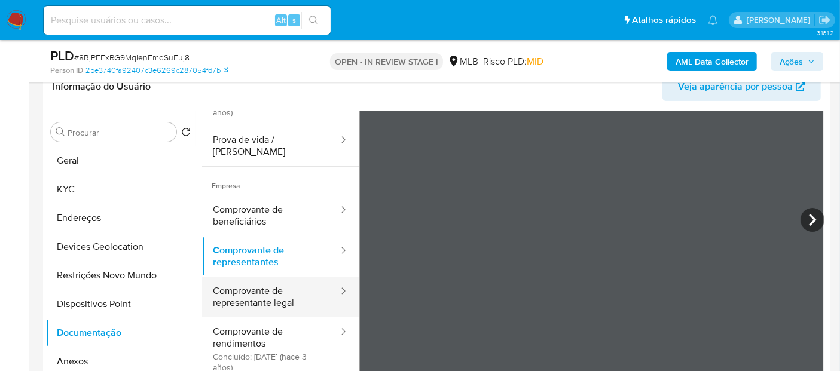
click at [252, 297] on button "Comprovante de representante legal" at bounding box center [270, 297] width 137 height 41
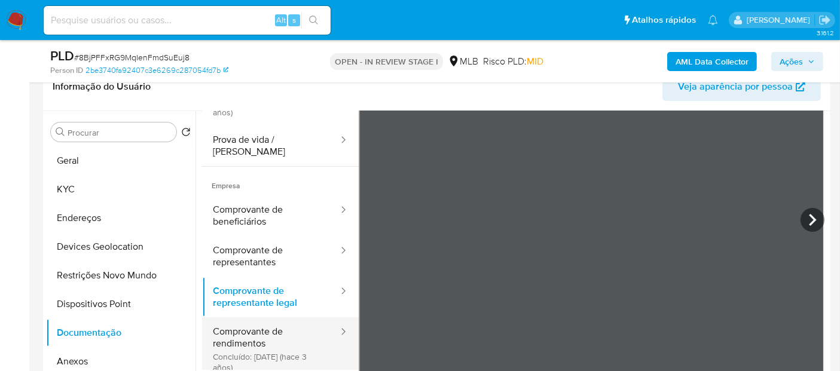
click at [271, 329] on button "Comprovante de rendimentos Concluído: 03/12/2022 (hace 3 años)" at bounding box center [270, 348] width 137 height 63
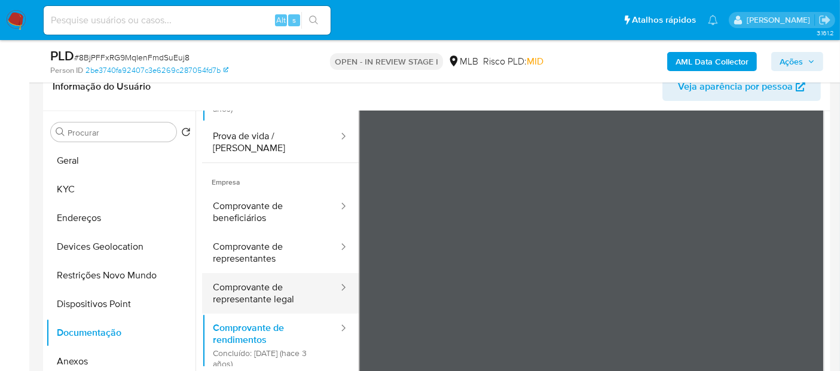
scroll to position [0, 0]
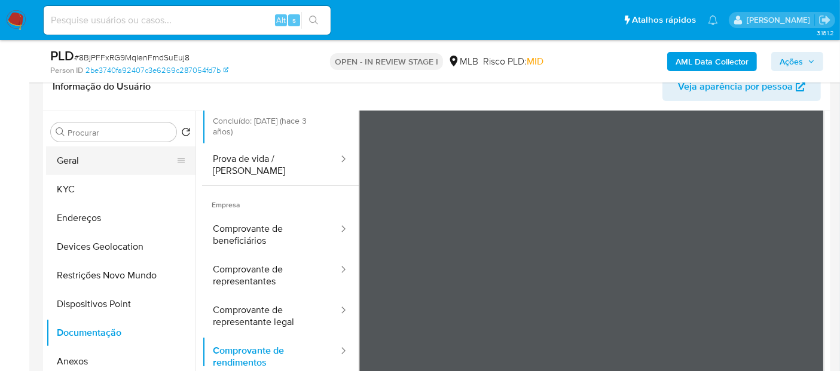
click at [65, 159] on button "Geral" at bounding box center [116, 160] width 140 height 29
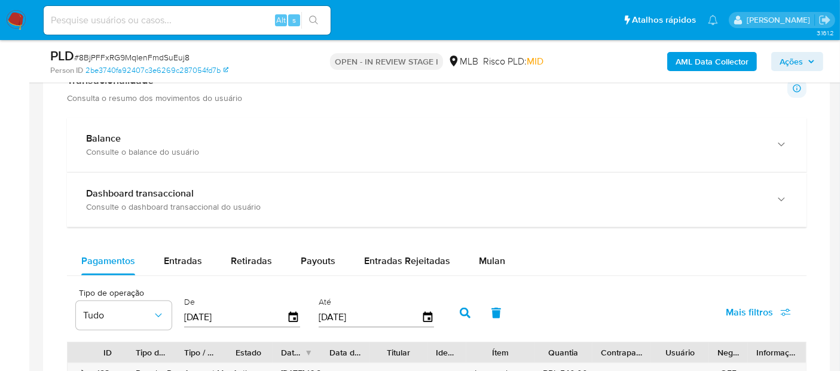
scroll to position [863, 0]
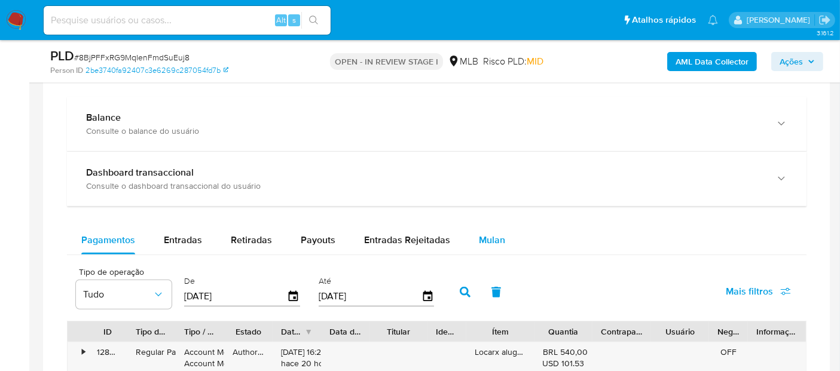
click at [479, 233] on span "Mulan" at bounding box center [492, 240] width 26 height 14
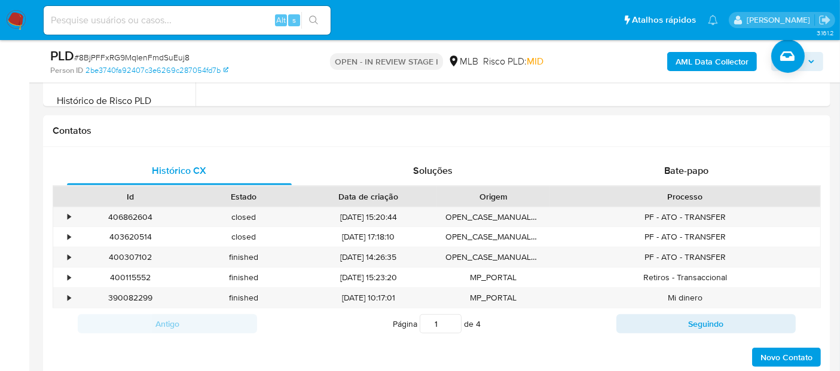
scroll to position [464, 0]
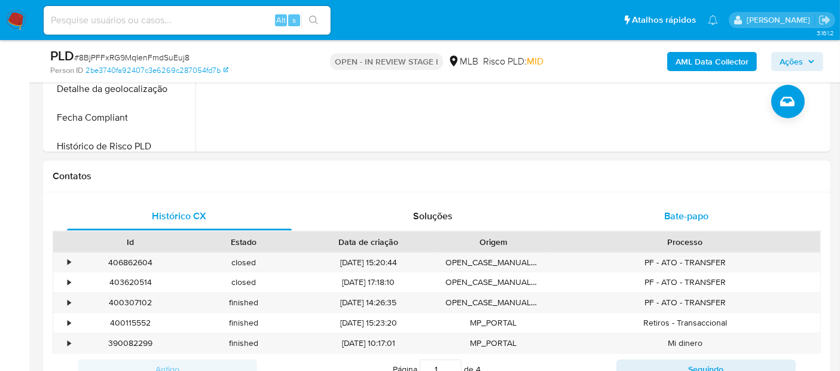
click at [685, 215] on span "Bate-papo" at bounding box center [686, 216] width 44 height 14
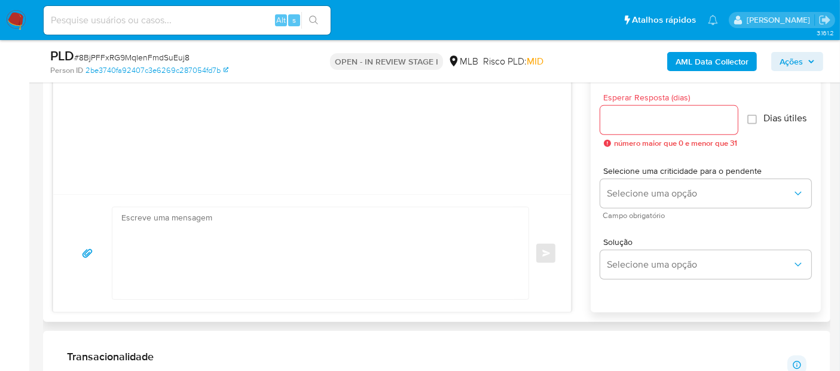
scroll to position [664, 0]
click at [215, 249] on textarea at bounding box center [317, 252] width 392 height 92
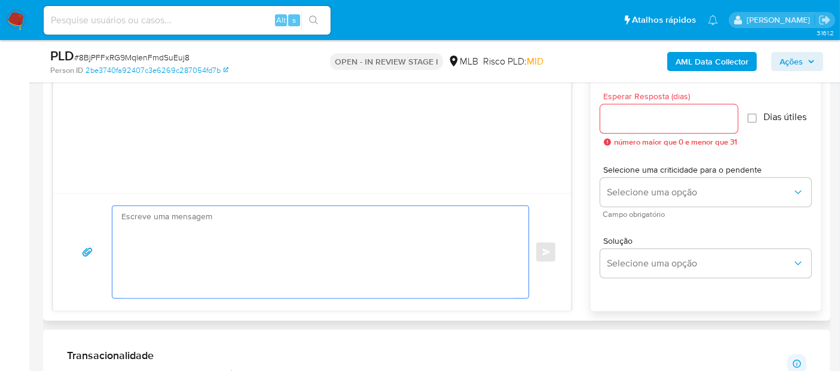
paste textarea "Olá! Estamos realizando uma verificação adicional de segurança em contas de usu…"
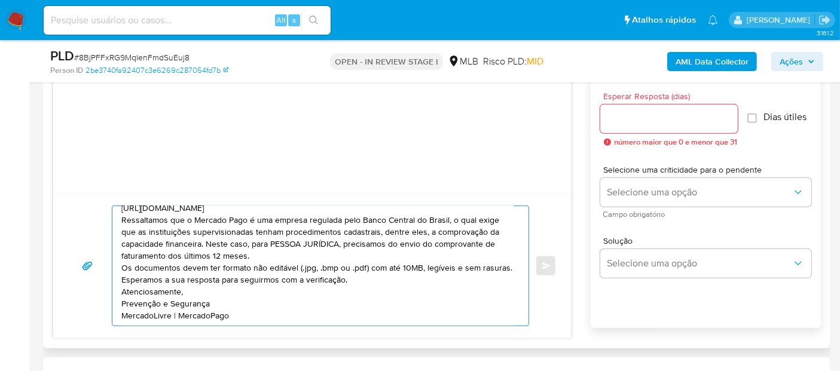
scroll to position [104, 0]
type textarea "Olá! Estamos realizando uma verificação adicional de segurança em contas de usu…"
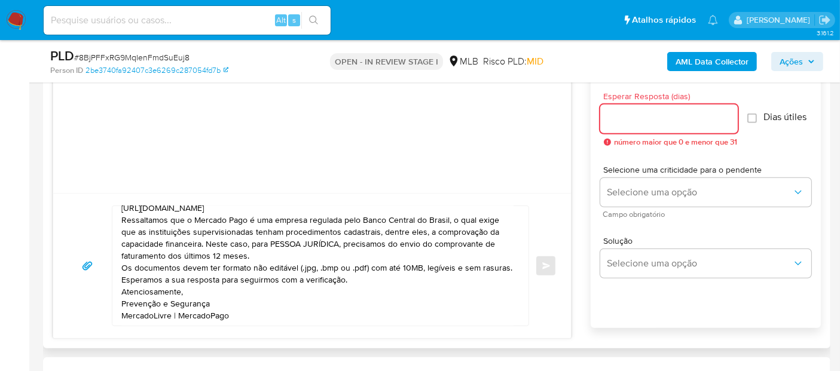
click at [668, 123] on input "Esperar Resposta (dias)" at bounding box center [668, 119] width 137 height 16
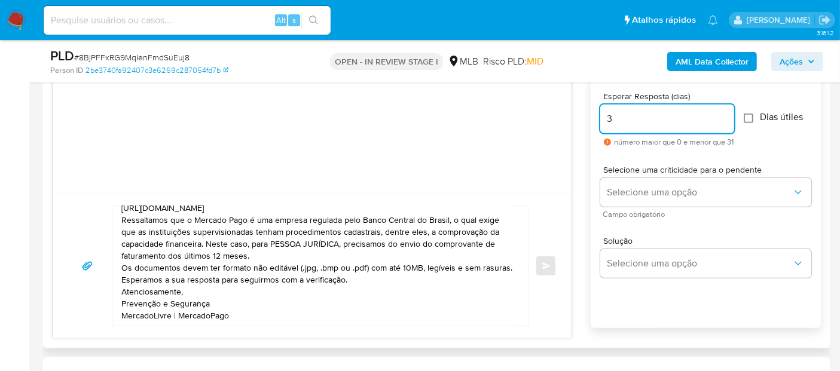
type input "3"
click at [753, 115] on input "Dias útiles" at bounding box center [749, 119] width 10 height 10
checkbox input "true"
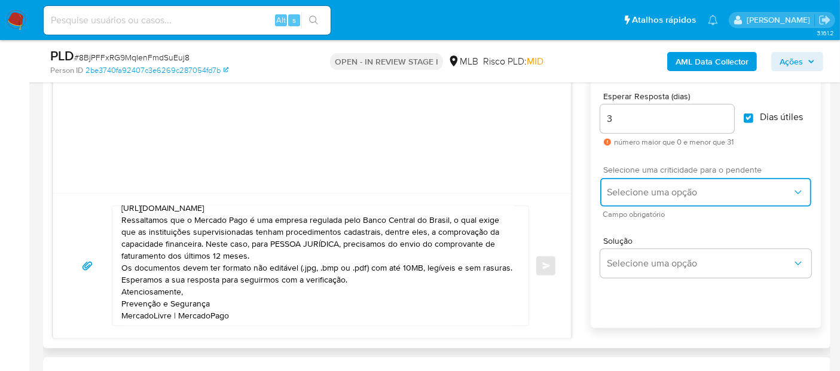
click at [687, 190] on span "Selecione uma opção" at bounding box center [699, 192] width 185 height 12
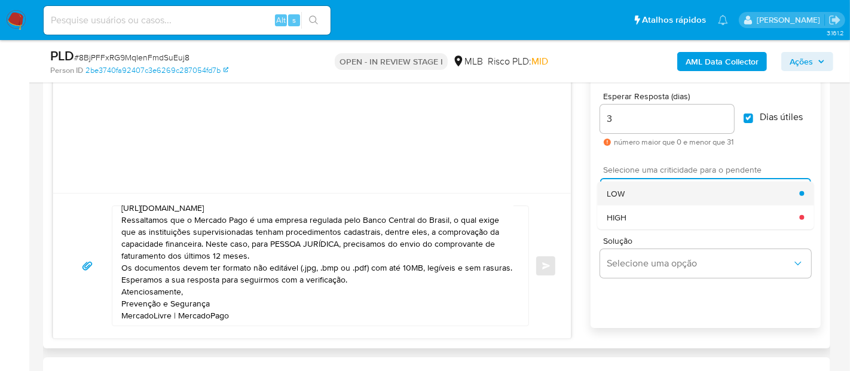
click at [680, 198] on div "LOW" at bounding box center [703, 194] width 192 height 24
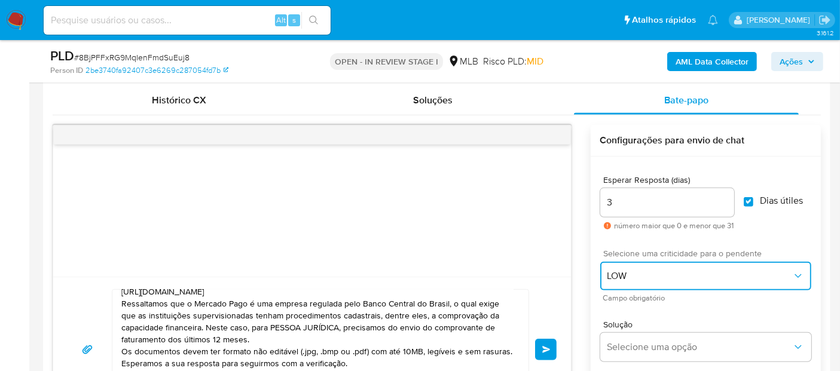
scroll to position [598, 0]
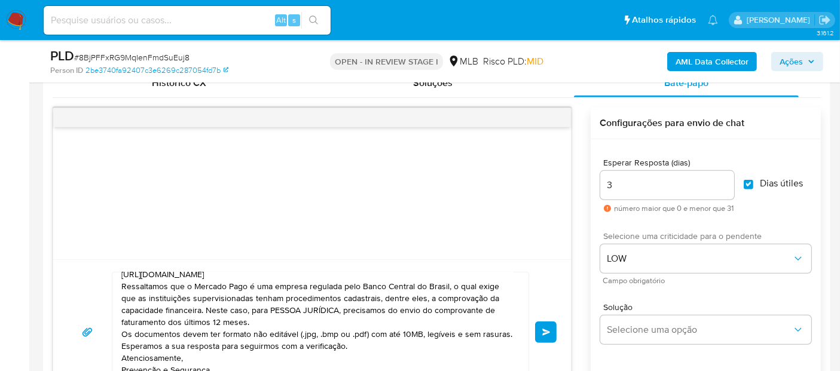
click at [547, 326] on button "common.send" at bounding box center [546, 333] width 22 height 22
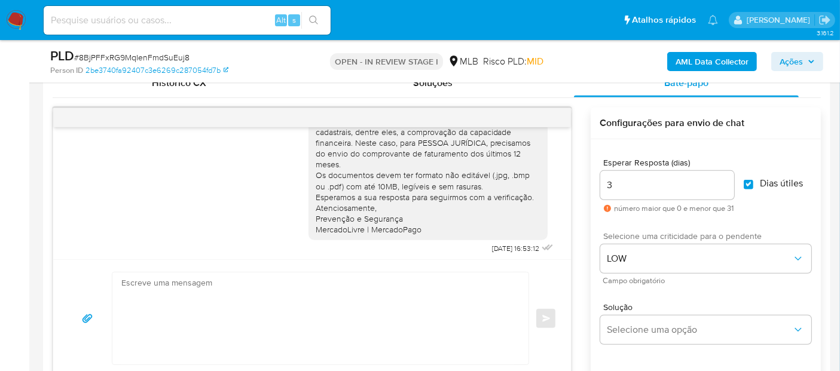
scroll to position [143, 0]
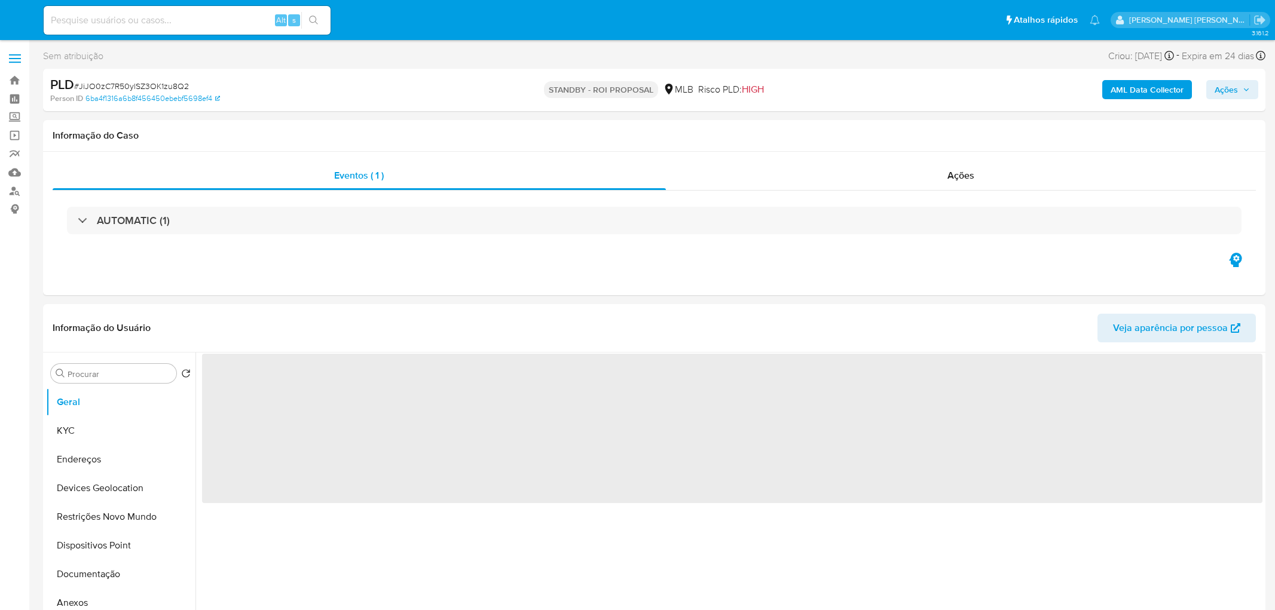
select select "10"
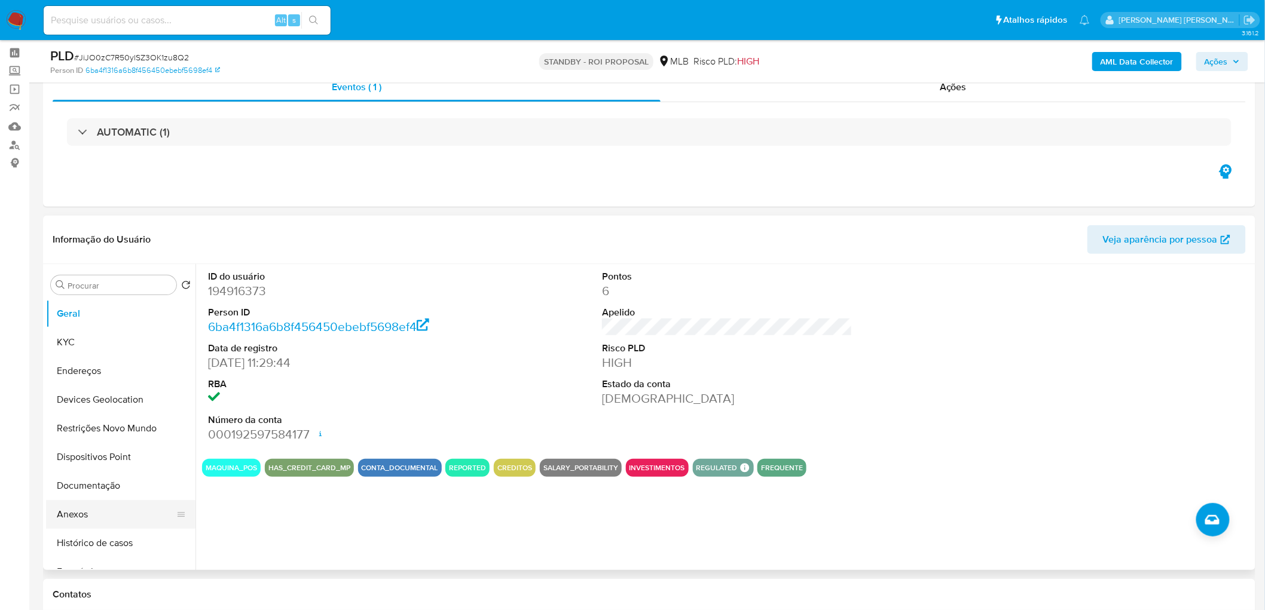
scroll to position [66, 0]
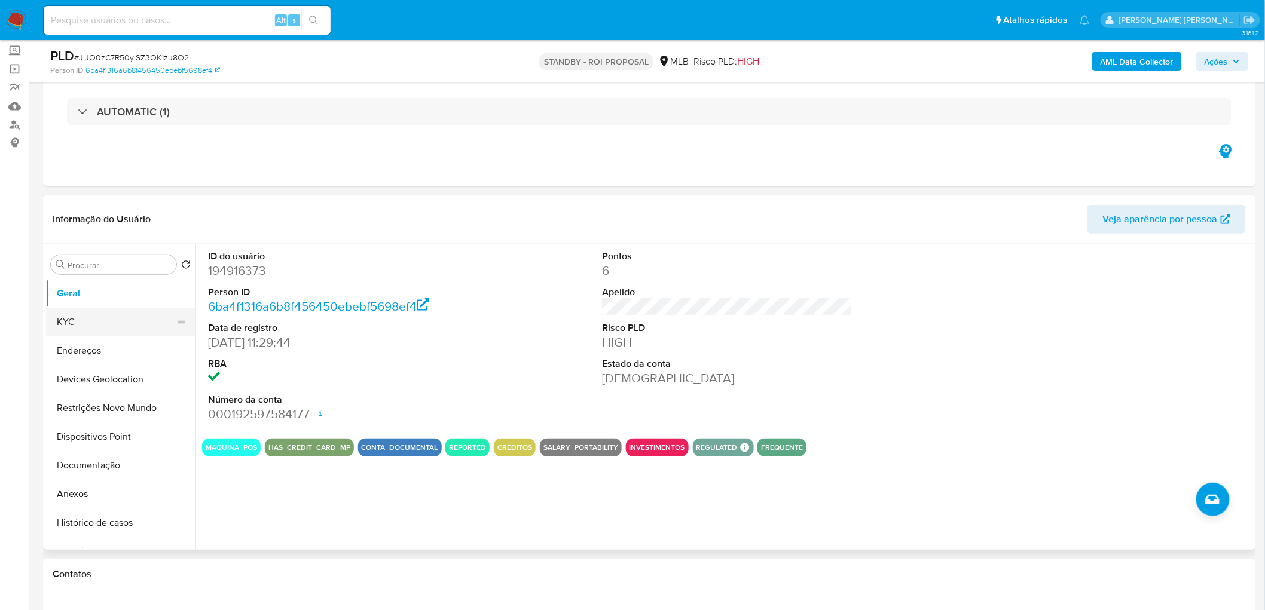
click at [88, 317] on button "KYC" at bounding box center [116, 322] width 140 height 29
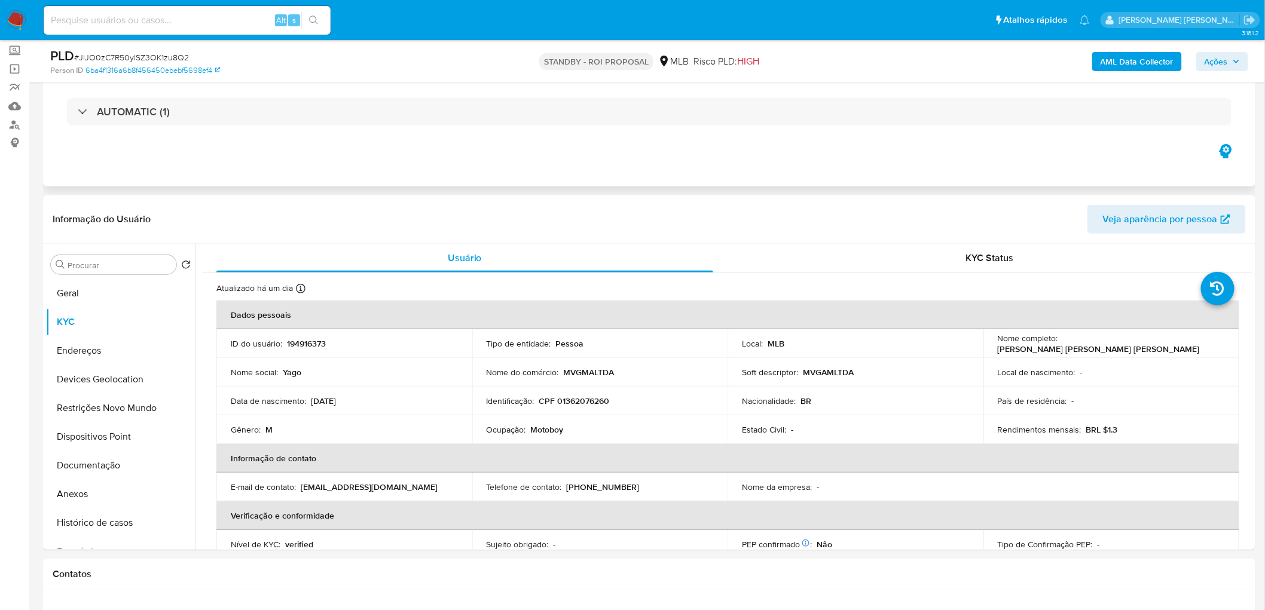
scroll to position [0, 0]
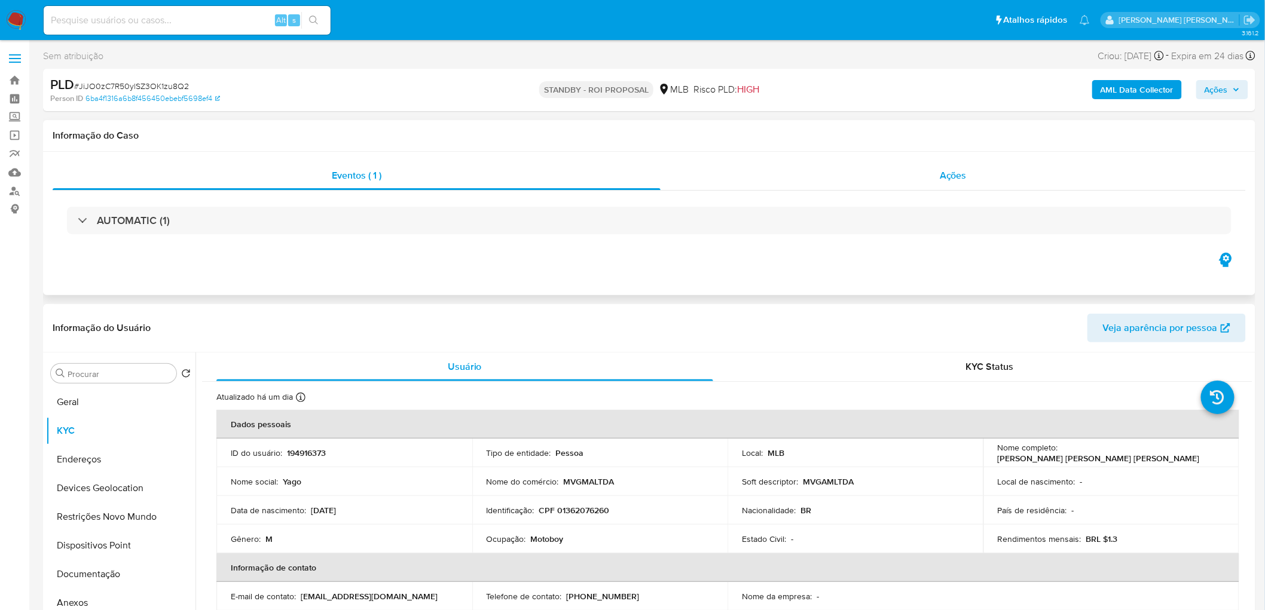
click at [901, 180] on div "Ações" at bounding box center [952, 175] width 585 height 29
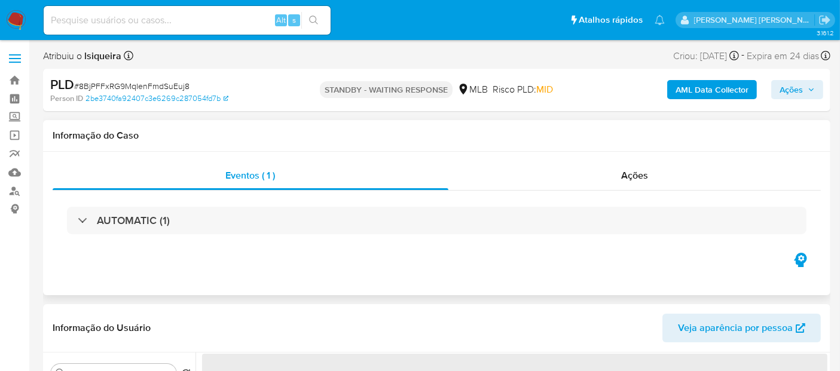
select select "10"
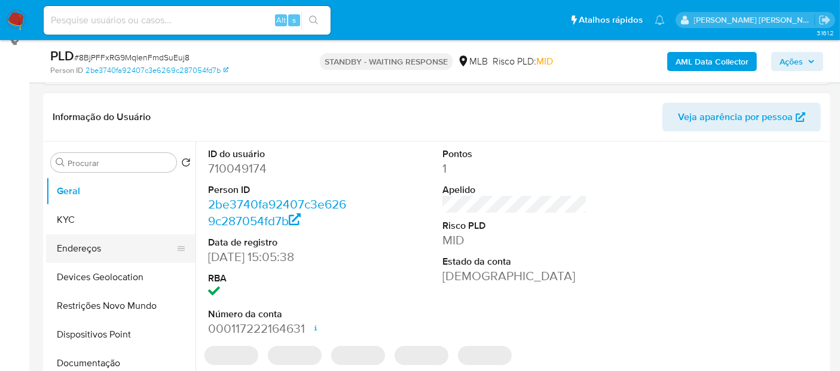
scroll to position [199, 0]
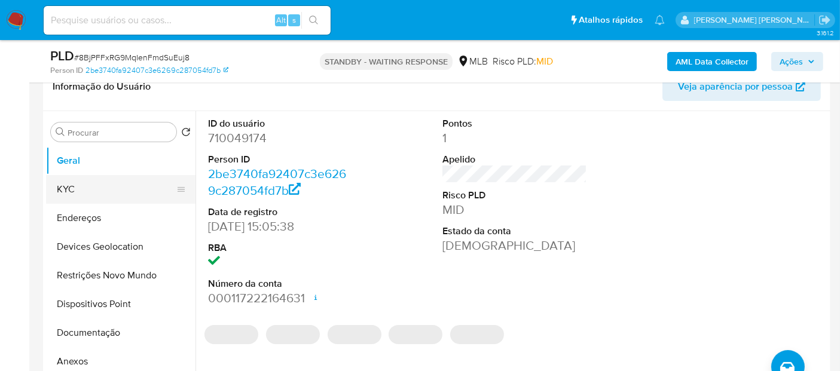
click at [111, 192] on button "KYC" at bounding box center [116, 189] width 140 height 29
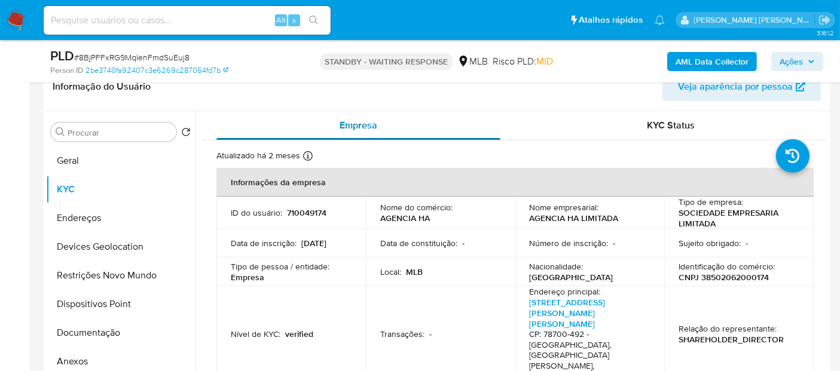
scroll to position [66, 0]
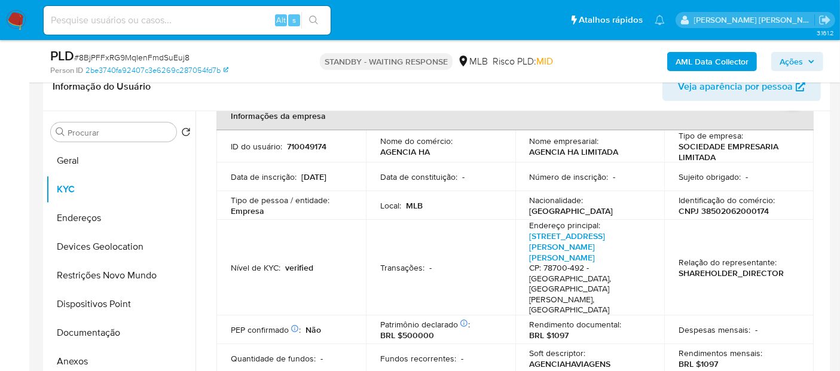
click at [155, 59] on span "# 8BjPFFxRG9MqIenFmdSuEuj8" at bounding box center [131, 57] width 115 height 12
copy span "8BjPFFxRG9MqIenFmdSuEuj8"
click at [11, 19] on img at bounding box center [16, 20] width 20 height 20
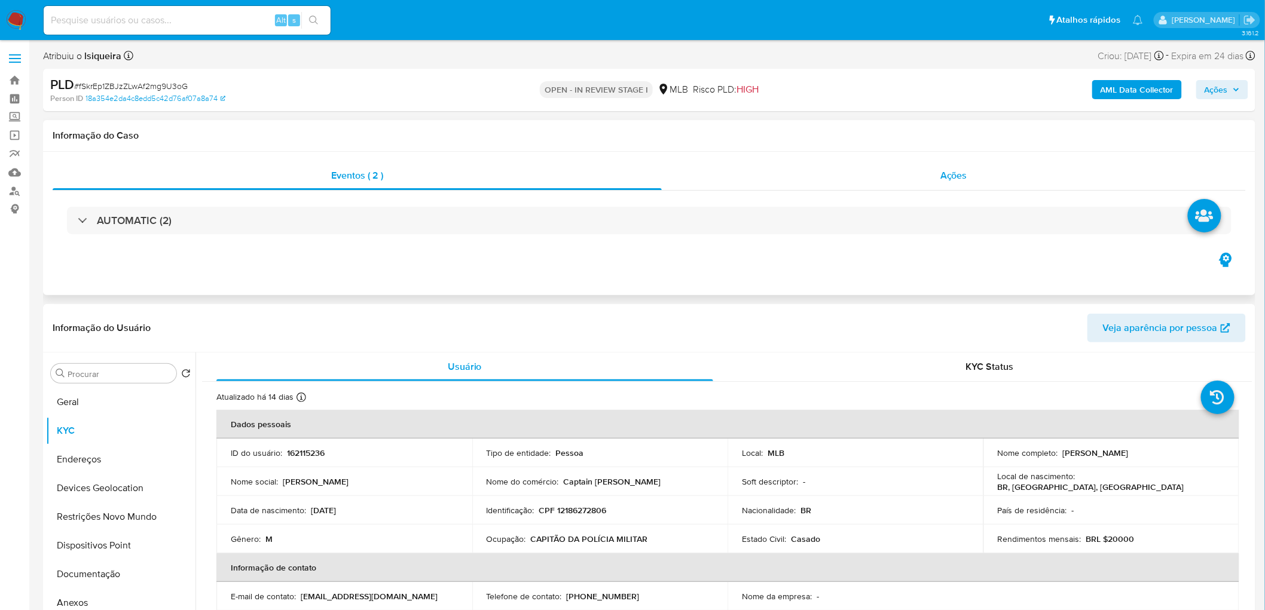
click at [964, 186] on div "Ações" at bounding box center [954, 175] width 584 height 29
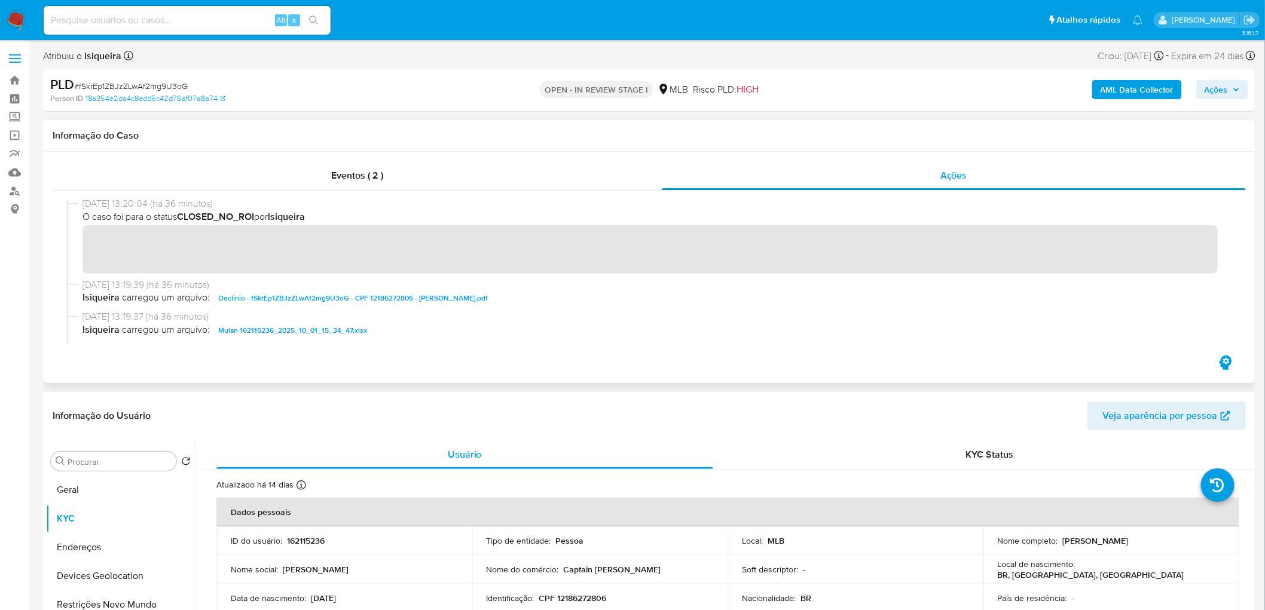
scroll to position [66, 0]
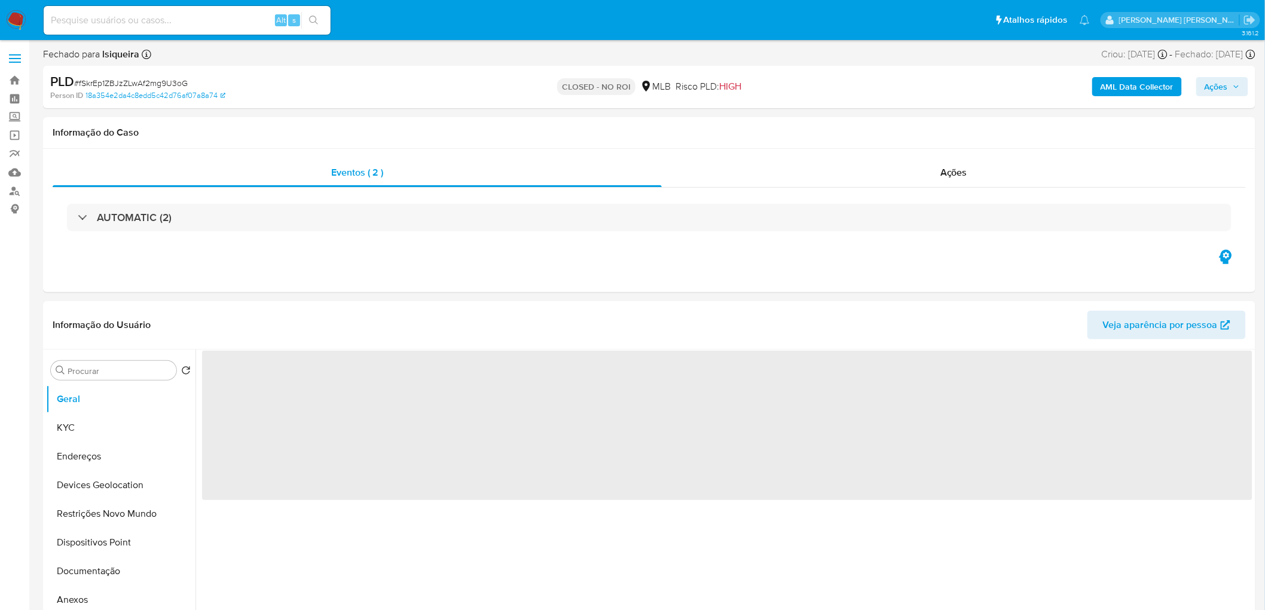
select select "10"
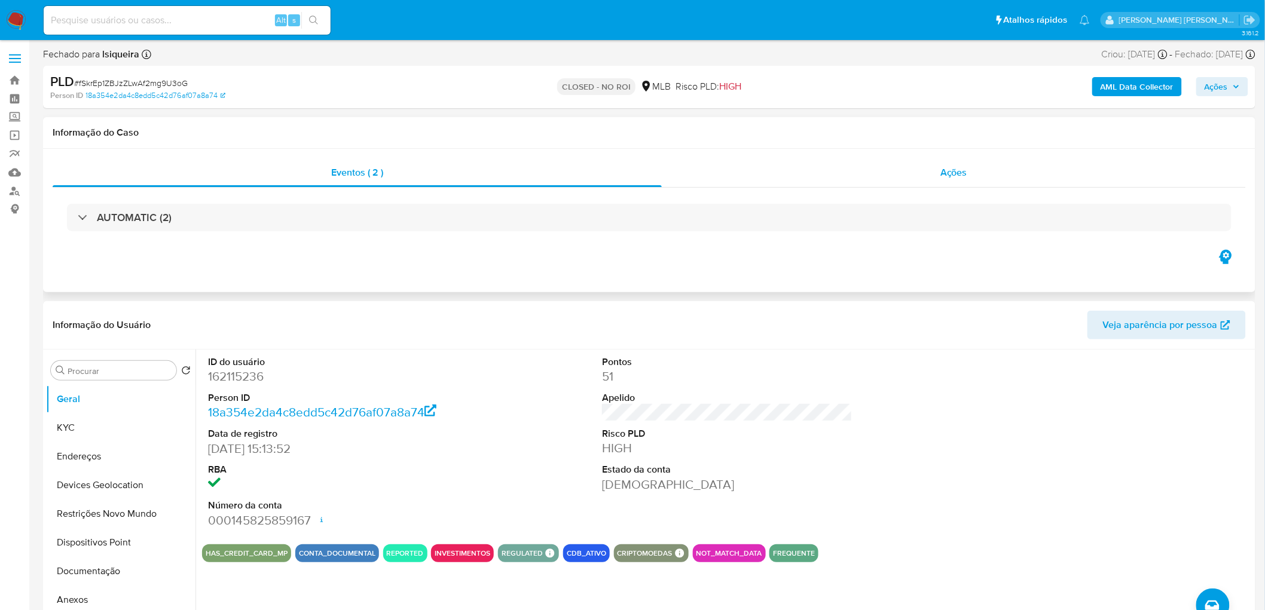
click at [903, 180] on div "Ações" at bounding box center [954, 172] width 584 height 29
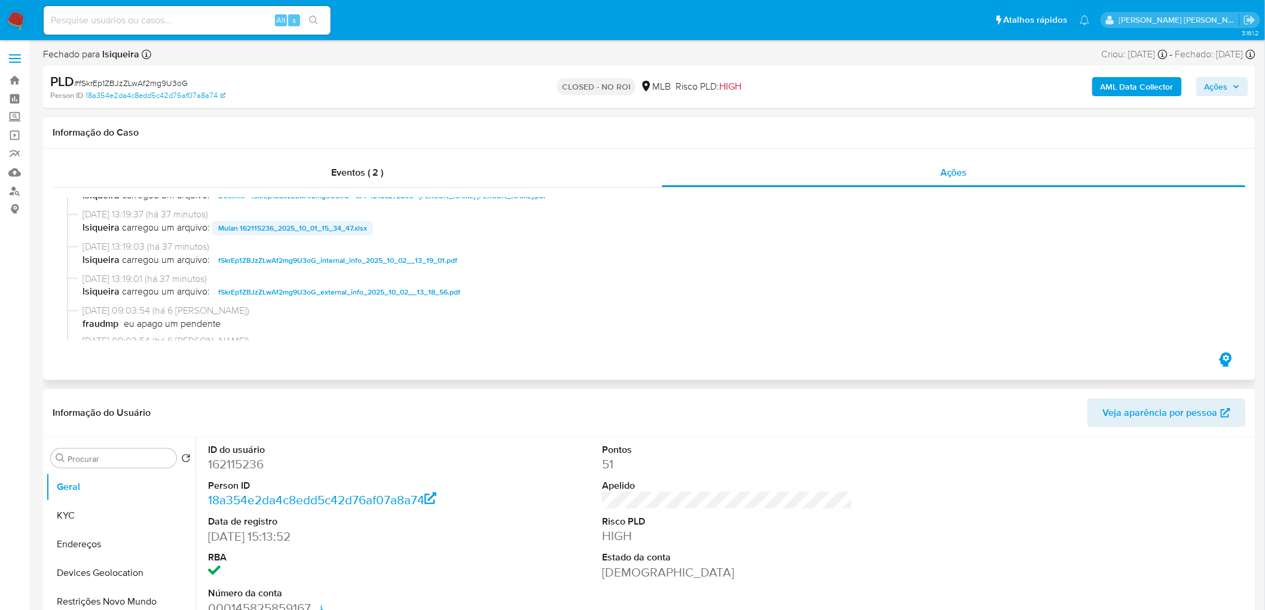
scroll to position [66, 0]
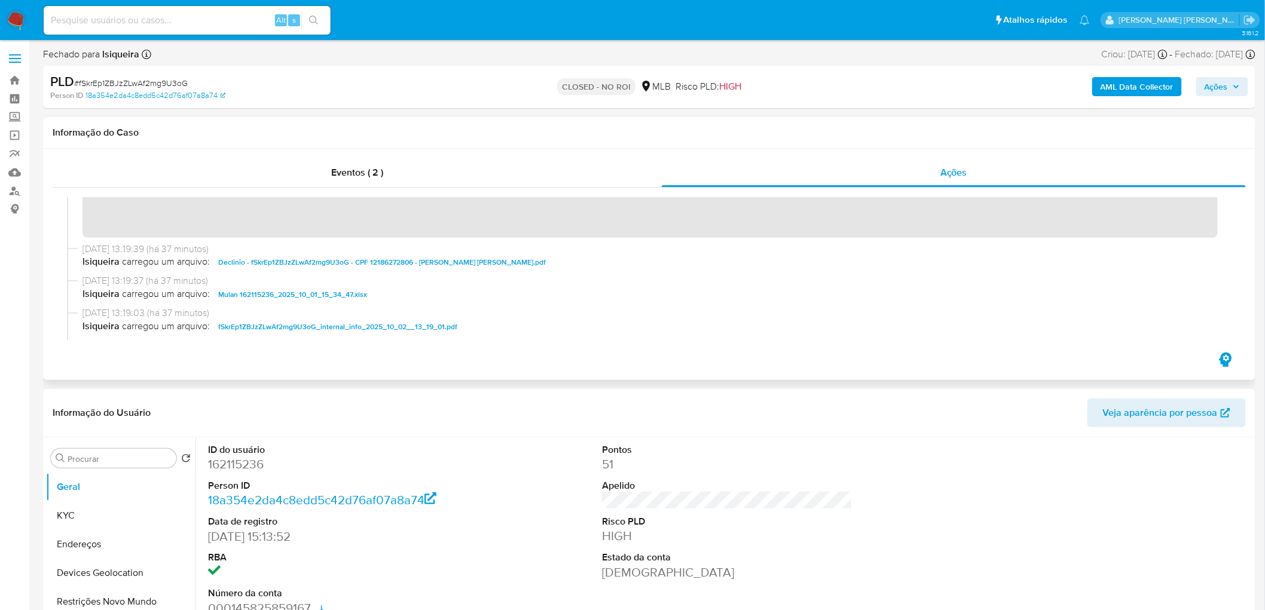
click at [331, 261] on span "Declinio - fSkrEp1ZBJzZLwAf2mg9U3oG - CPF 12186272806 - [PERSON_NAME] [PERSON_N…" at bounding box center [382, 262] width 328 height 14
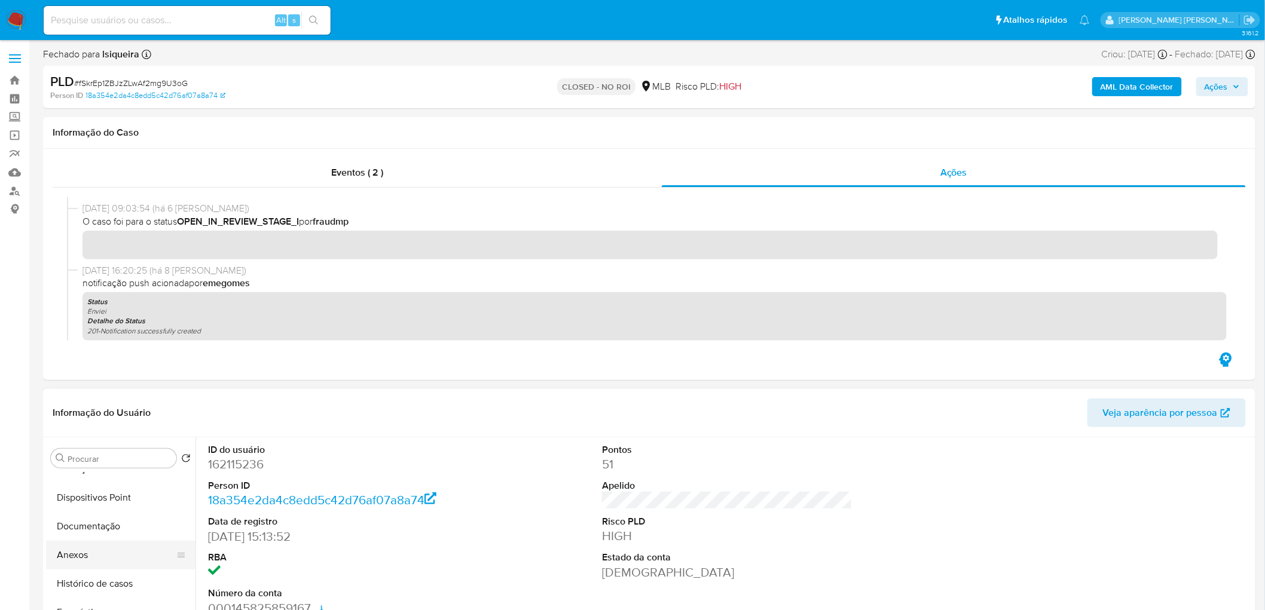
scroll to position [132, 0]
click at [105, 559] on button "Anexos" at bounding box center [116, 556] width 140 height 29
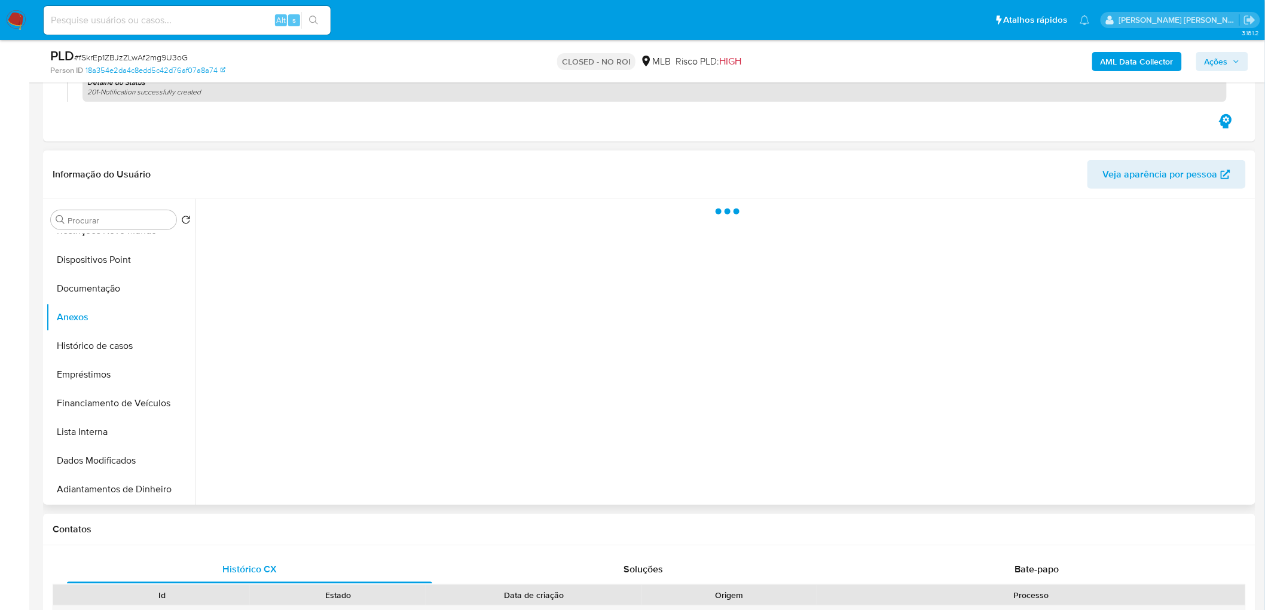
scroll to position [199, 0]
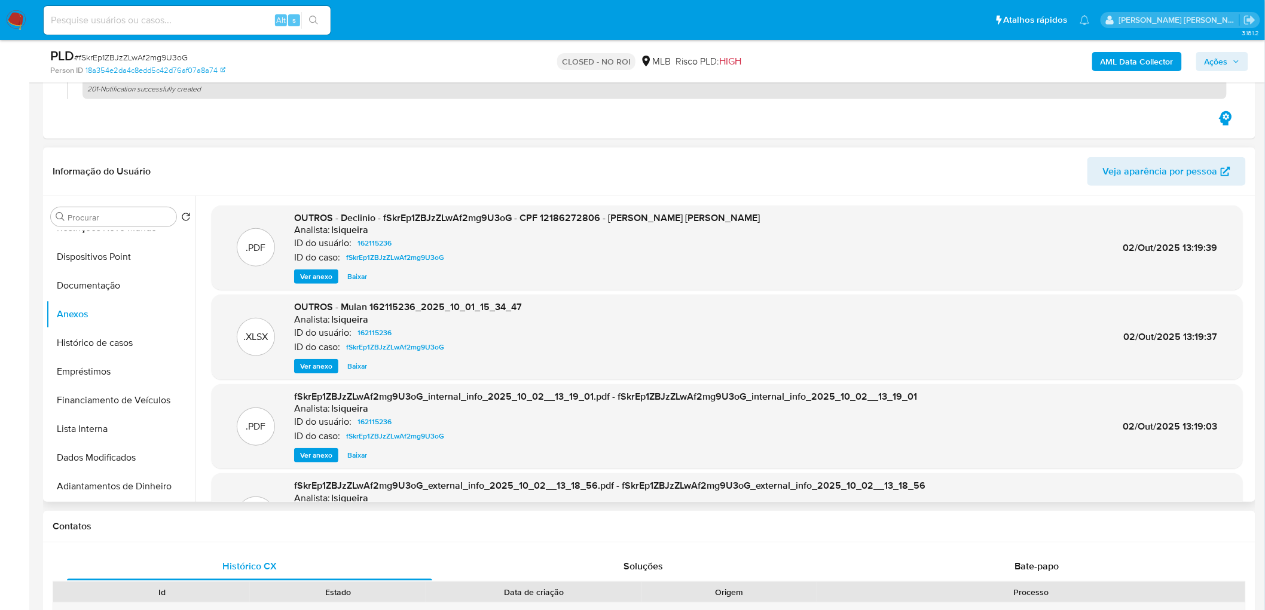
click at [319, 271] on span "Ver anexo" at bounding box center [316, 277] width 32 height 12
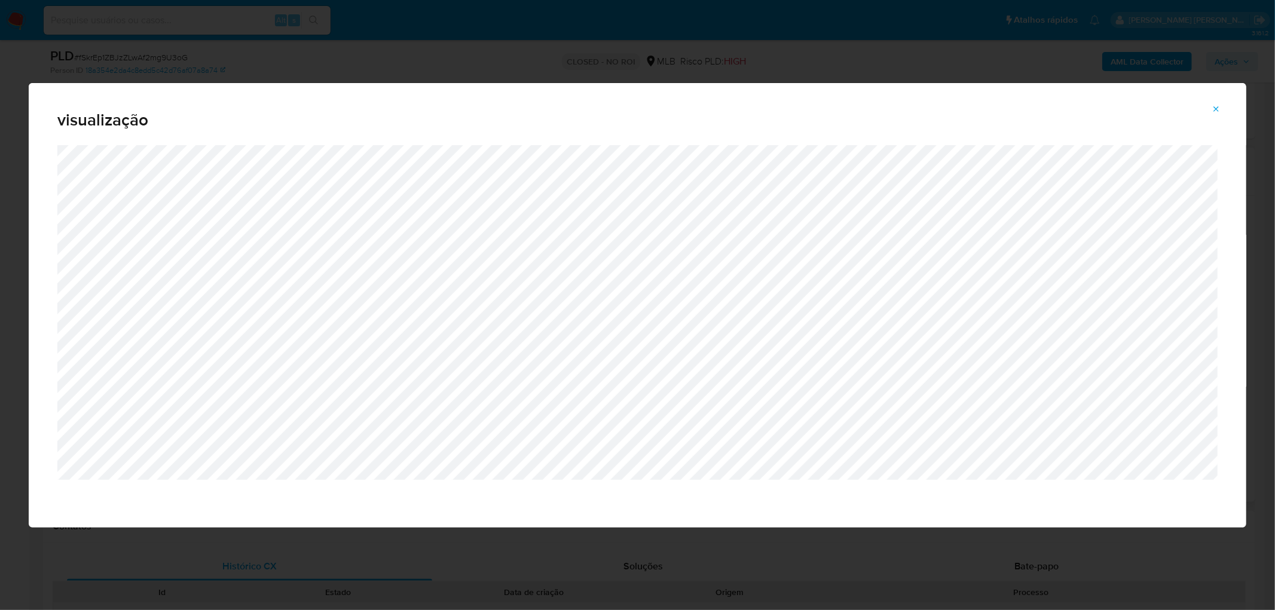
click at [1212, 106] on icon "Attachment preview" at bounding box center [1217, 110] width 10 height 10
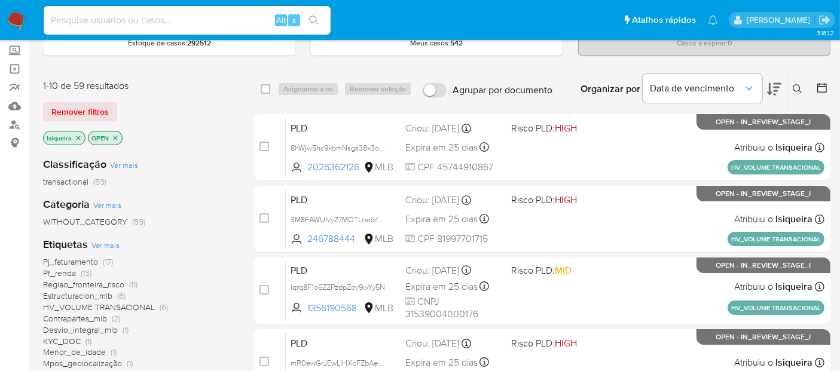
scroll to position [133, 0]
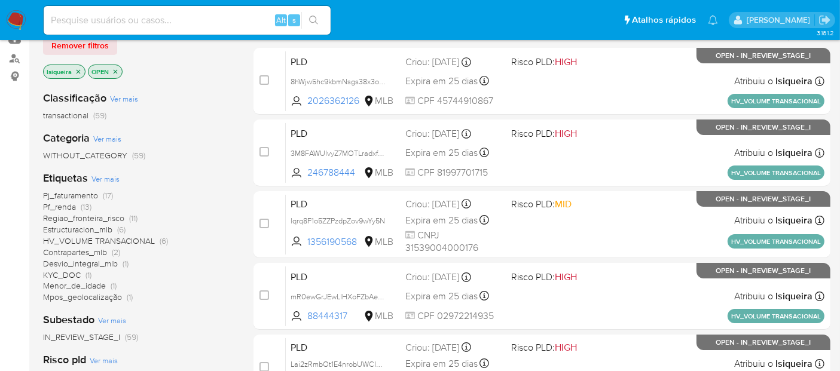
click at [66, 277] on span "KYC_DOC" at bounding box center [62, 275] width 38 height 12
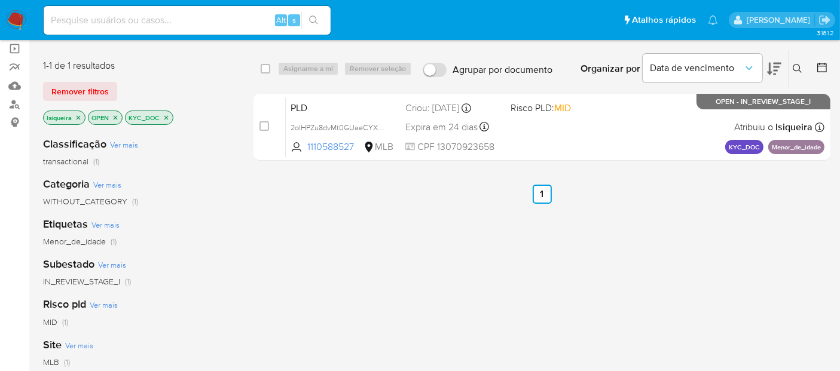
scroll to position [66, 0]
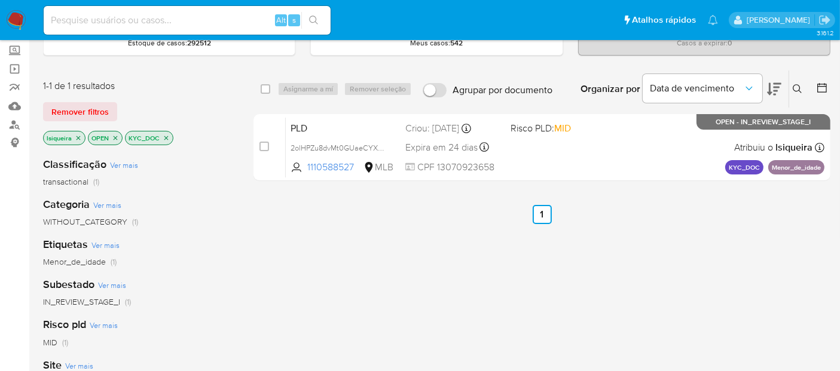
click at [19, 16] on img at bounding box center [16, 20] width 20 height 20
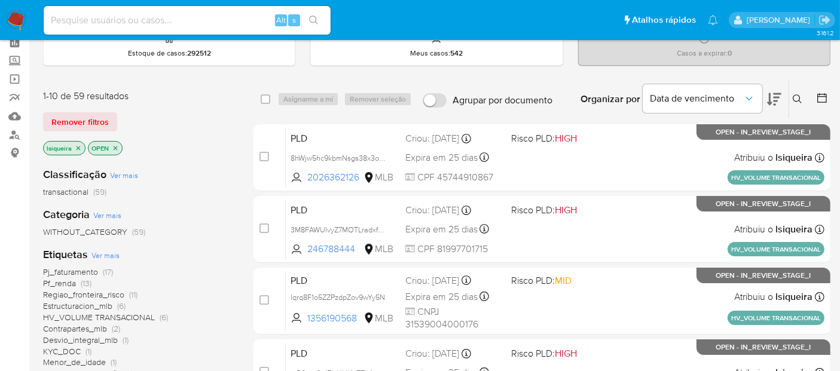
scroll to position [133, 0]
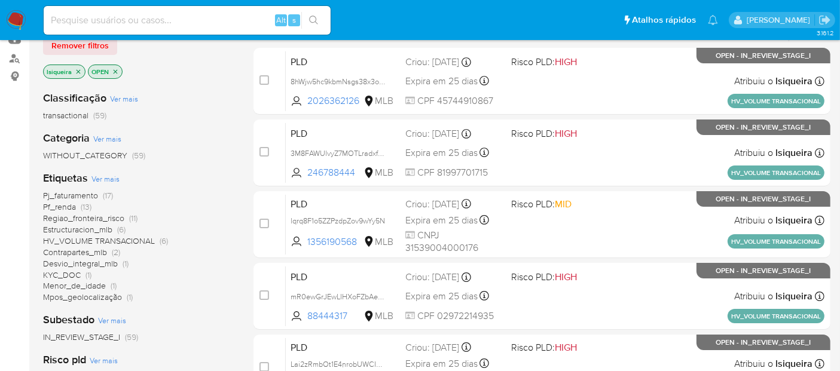
click at [86, 298] on span "Mpos_geolocalização" at bounding box center [82, 297] width 79 height 12
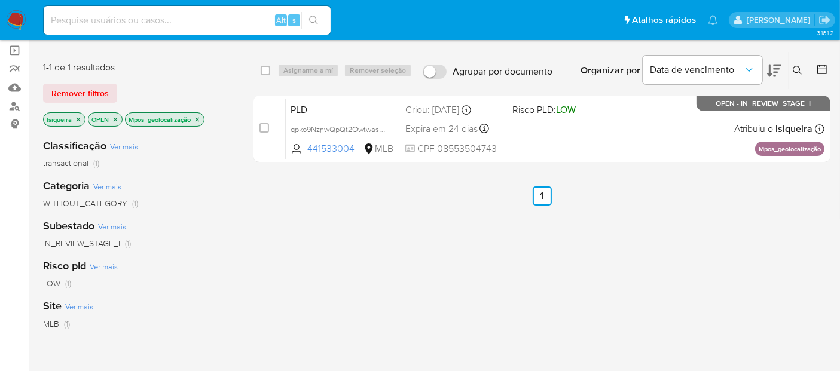
scroll to position [66, 0]
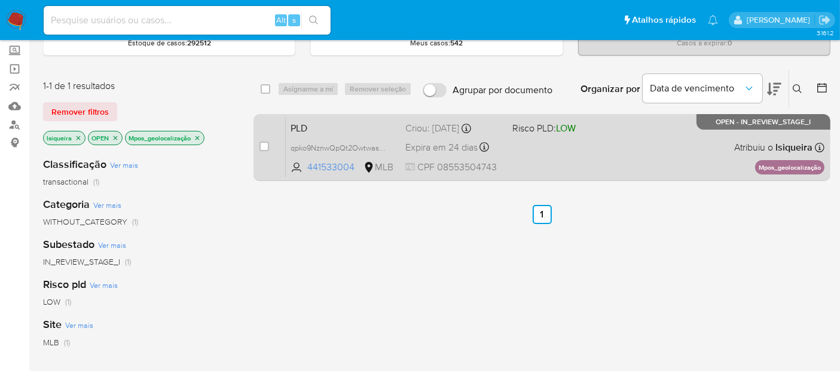
click at [584, 163] on div "PLD qpko9NznwQpQt2OwtwasEdMr 441533004 MLB Risco PLD: LOW Criou: [DATE] Criou: …" at bounding box center [555, 147] width 539 height 60
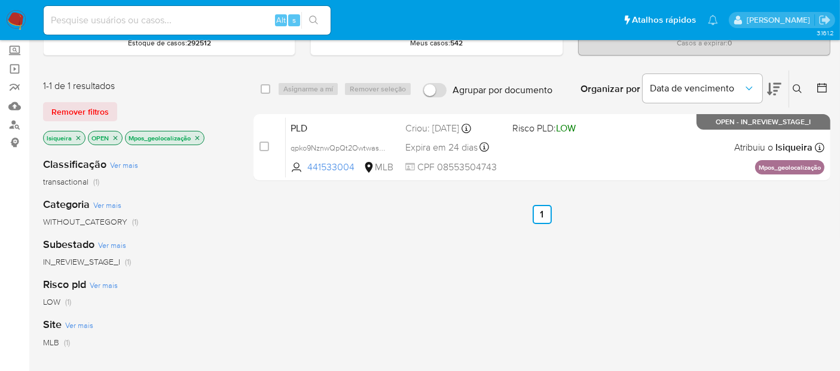
click at [198, 136] on icon "close-filter" at bounding box center [197, 138] width 4 height 4
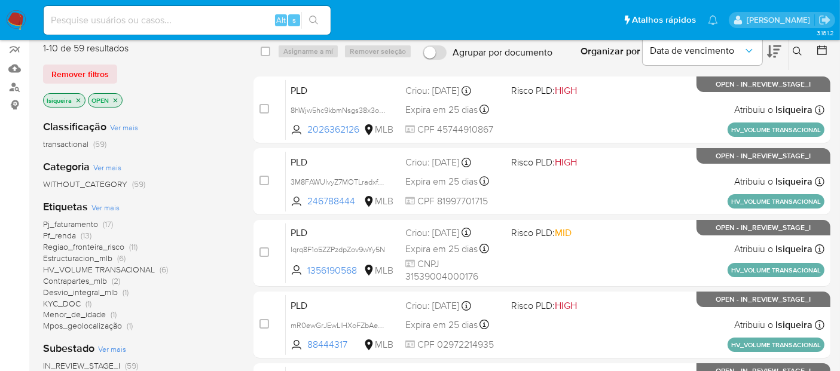
scroll to position [133, 0]
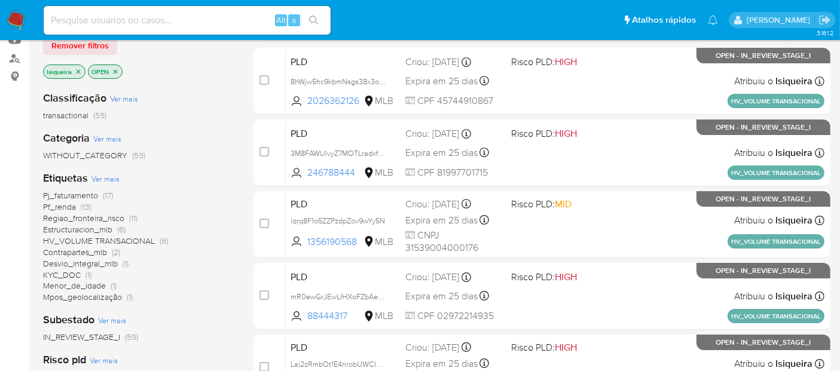
click at [99, 238] on span "HV_VOLUME TRANSACIONAL" at bounding box center [99, 241] width 112 height 12
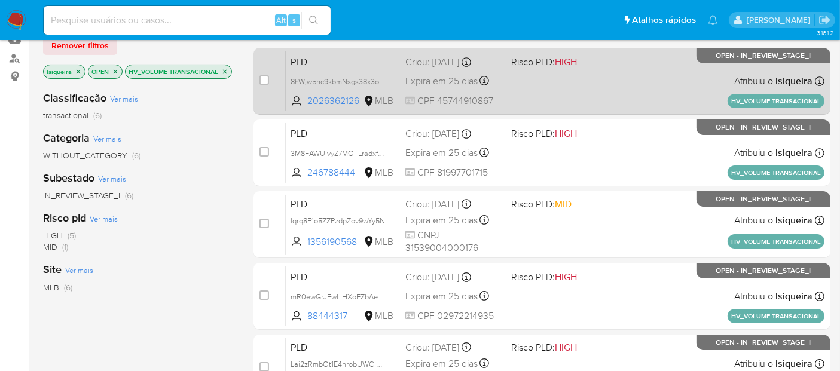
click at [577, 93] on div "PLD 8hWjw5hc9kbmNsgs38x3ohen 2026362126 MLB Risco PLD: HIGH Criou: [DATE] Criou…" at bounding box center [555, 81] width 539 height 60
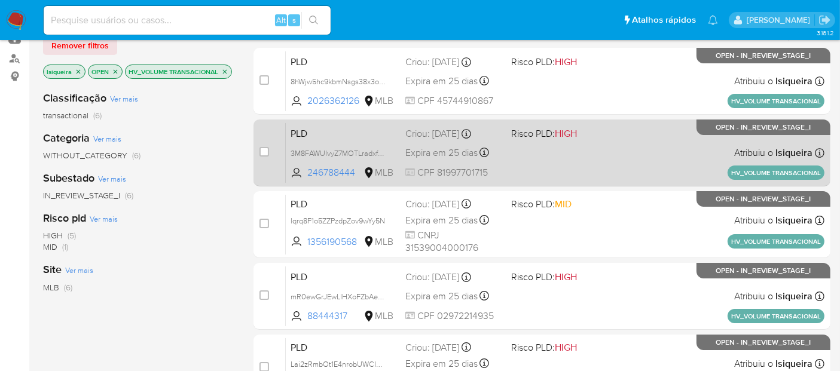
click at [580, 167] on div "PLD 3M8FAWUlvyZ7MOTLradxfg7b 246788444 MLB Risco PLD: HIGH Criou: [DATE] Criou:…" at bounding box center [555, 153] width 539 height 60
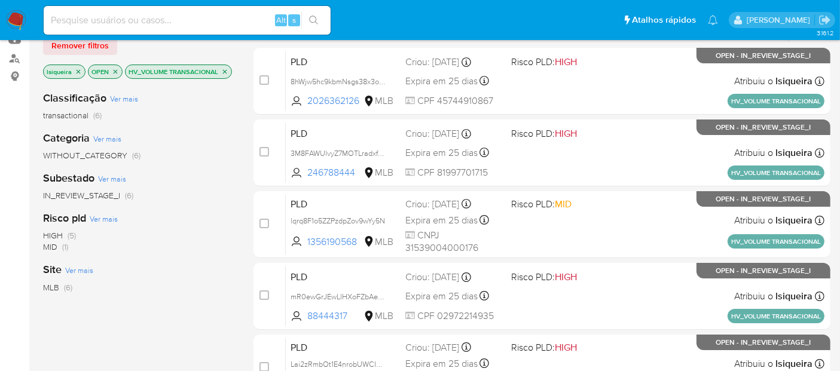
click at [221, 71] on icon "close-filter" at bounding box center [224, 71] width 7 height 7
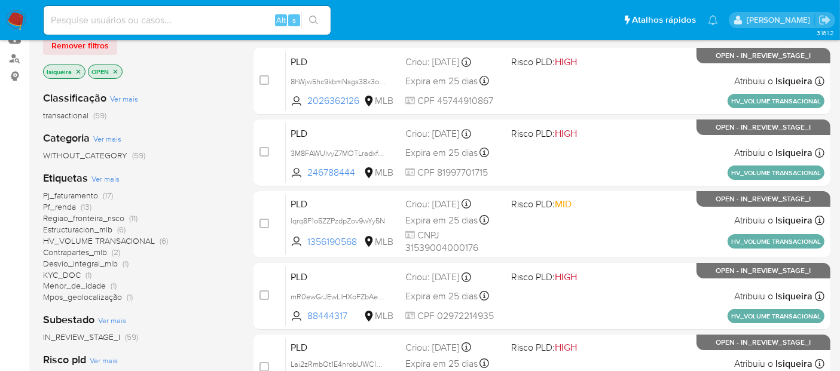
click at [80, 193] on span "Pj_faturamento" at bounding box center [70, 195] width 55 height 12
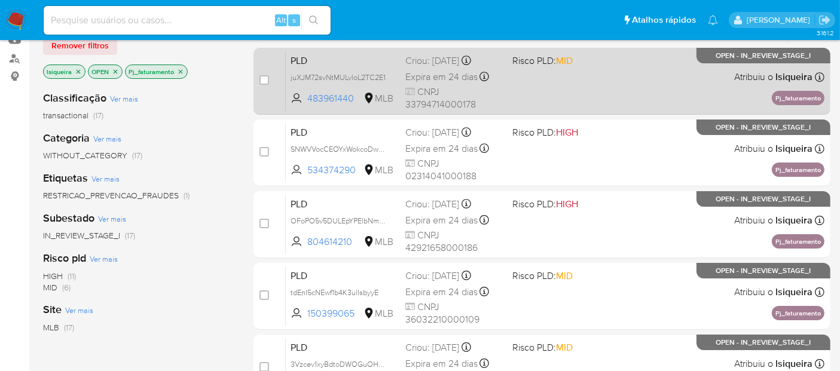
click at [688, 87] on div "PLD juXJM72svNtMULvloL2TC2E1 483961440 MLB Risco PLD: MID Criou: [DATE] Criou: …" at bounding box center [555, 81] width 539 height 60
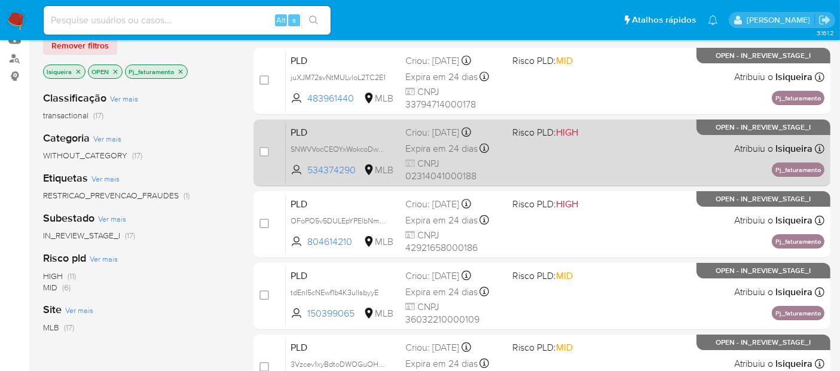
click at [634, 155] on div "PLD SNWVVocCEOYxWokcoDwhVPbI 534374290 MLB Risco PLD: HIGH Criou: [DATE] Criou:…" at bounding box center [555, 153] width 539 height 60
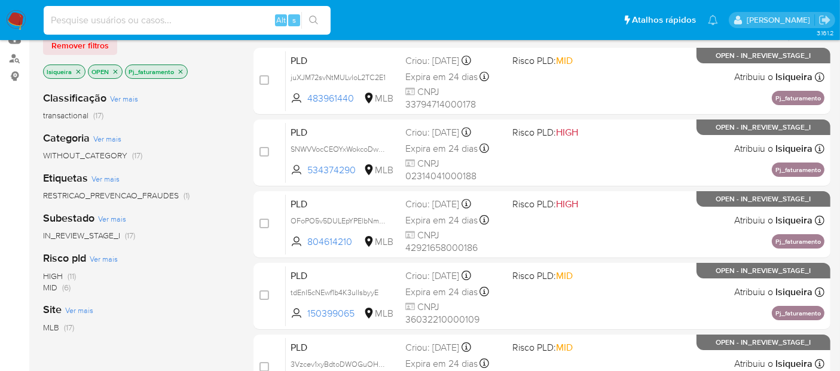
click at [157, 26] on input at bounding box center [187, 21] width 287 height 16
paste input "2530144"
type input "2530144"
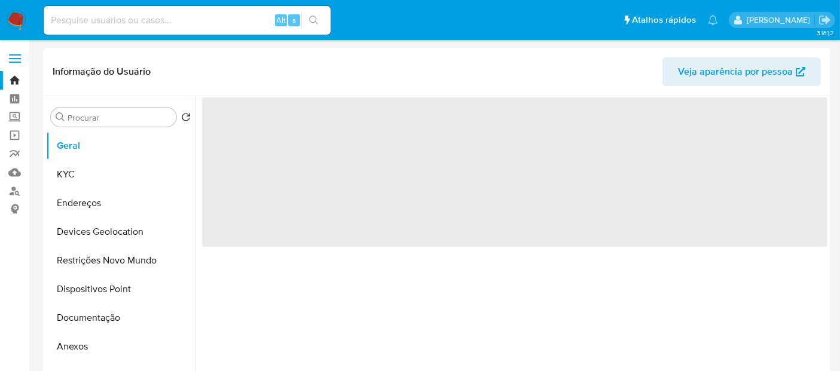
select select "10"
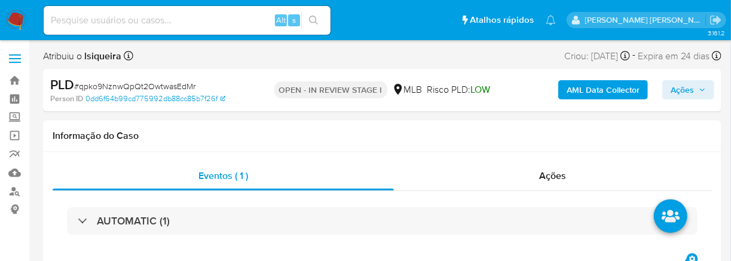
select select "10"
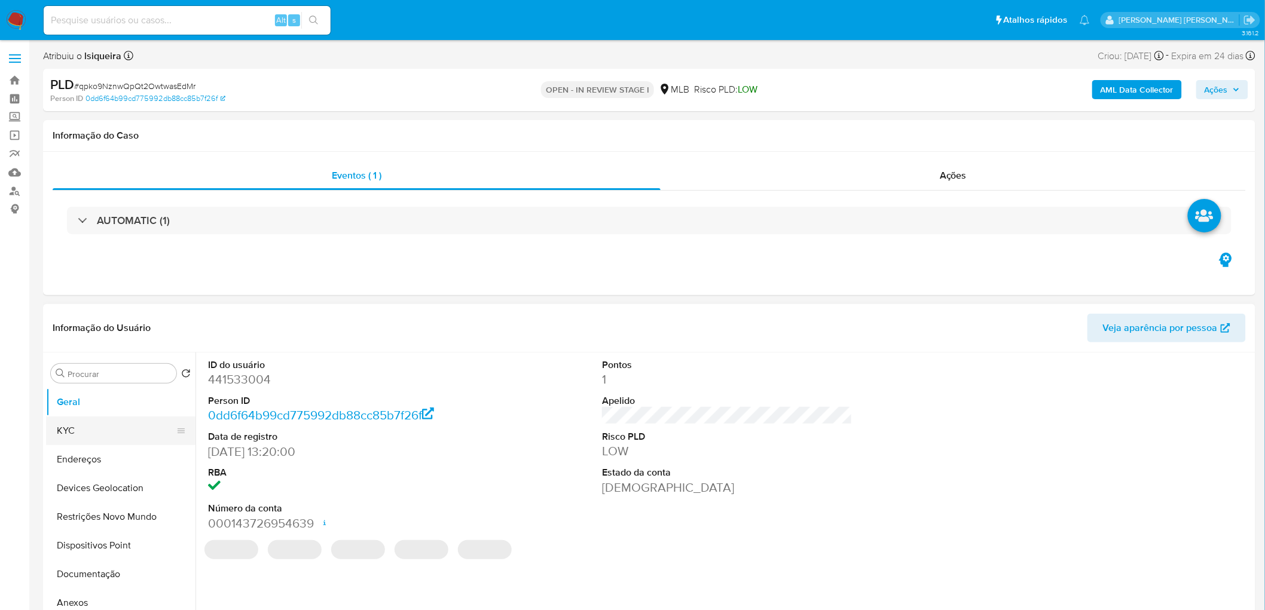
click at [127, 371] on button "KYC" at bounding box center [116, 431] width 140 height 29
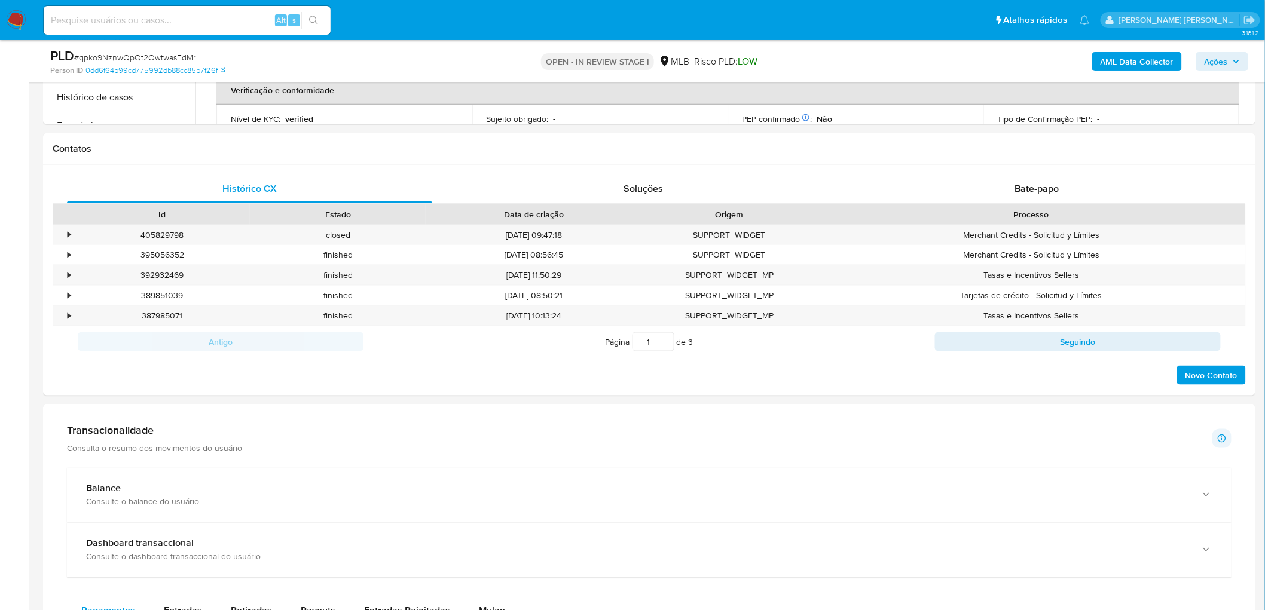
scroll to position [598, 0]
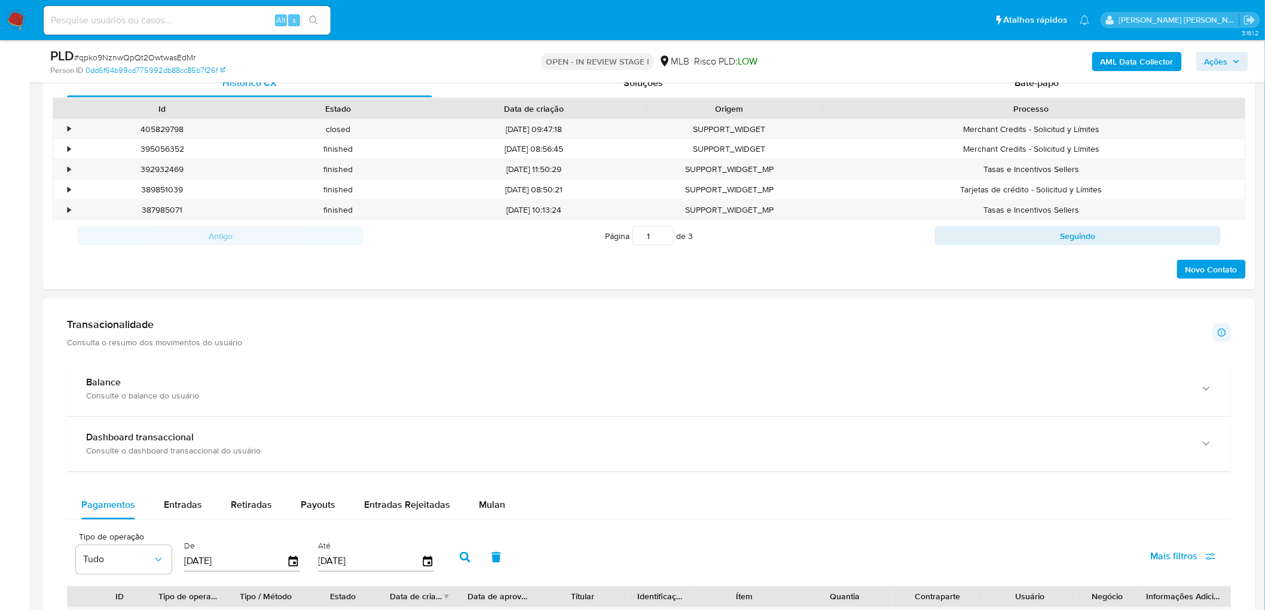
drag, startPoint x: 491, startPoint y: 498, endPoint x: 491, endPoint y: 483, distance: 15.0
click at [491, 371] on div "Mulan" at bounding box center [492, 505] width 26 height 29
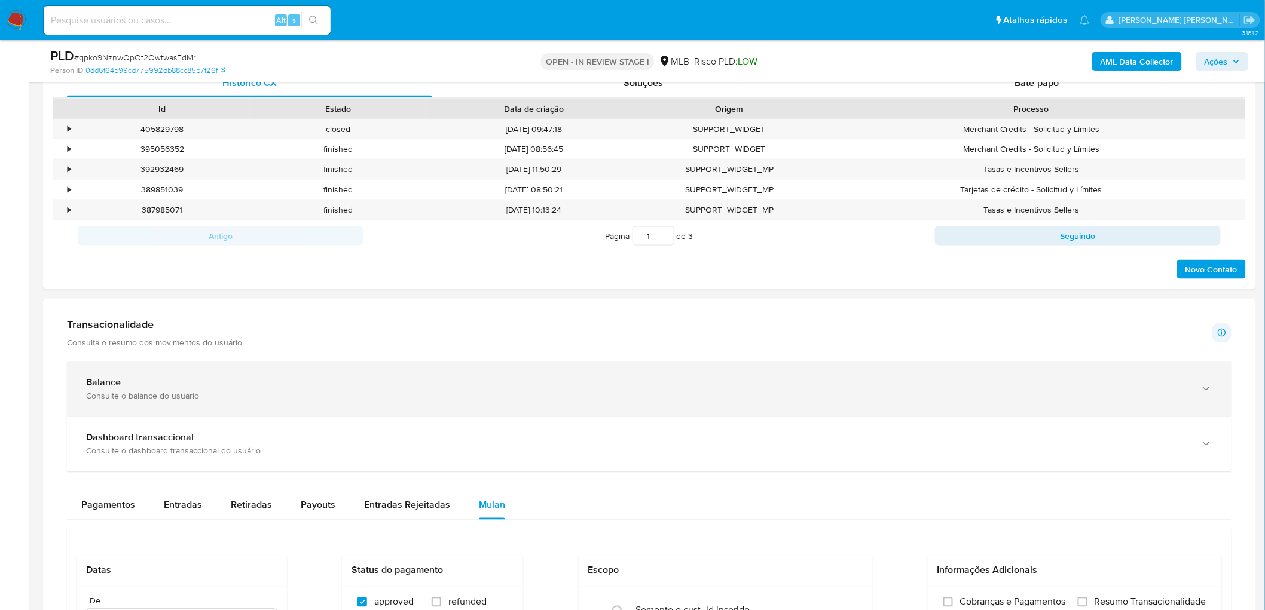
scroll to position [797, 0]
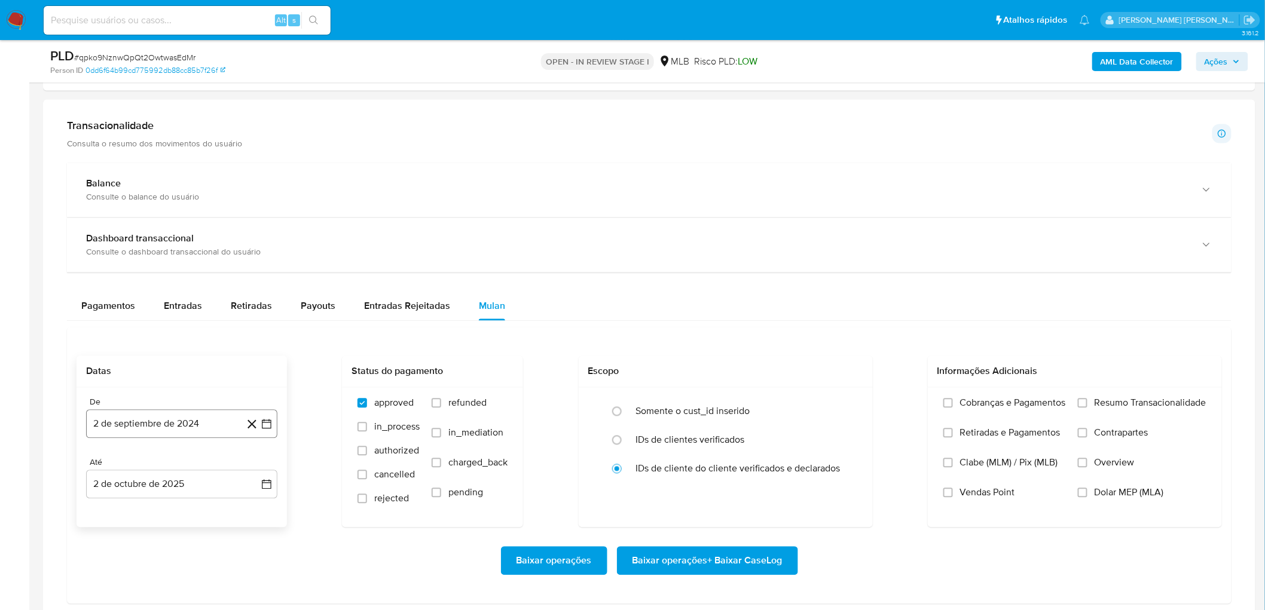
click at [170, 371] on button "2 de septiembre de 2024" at bounding box center [181, 424] width 191 height 29
click at [185, 219] on span "septiembre 2024" at bounding box center [175, 219] width 73 height 12
click at [249, 226] on icon "Año siguiente" at bounding box center [253, 229] width 14 height 14
click at [178, 345] on button "ago" at bounding box center [180, 339] width 33 height 19
click at [210, 282] on button "1" at bounding box center [205, 286] width 19 height 19
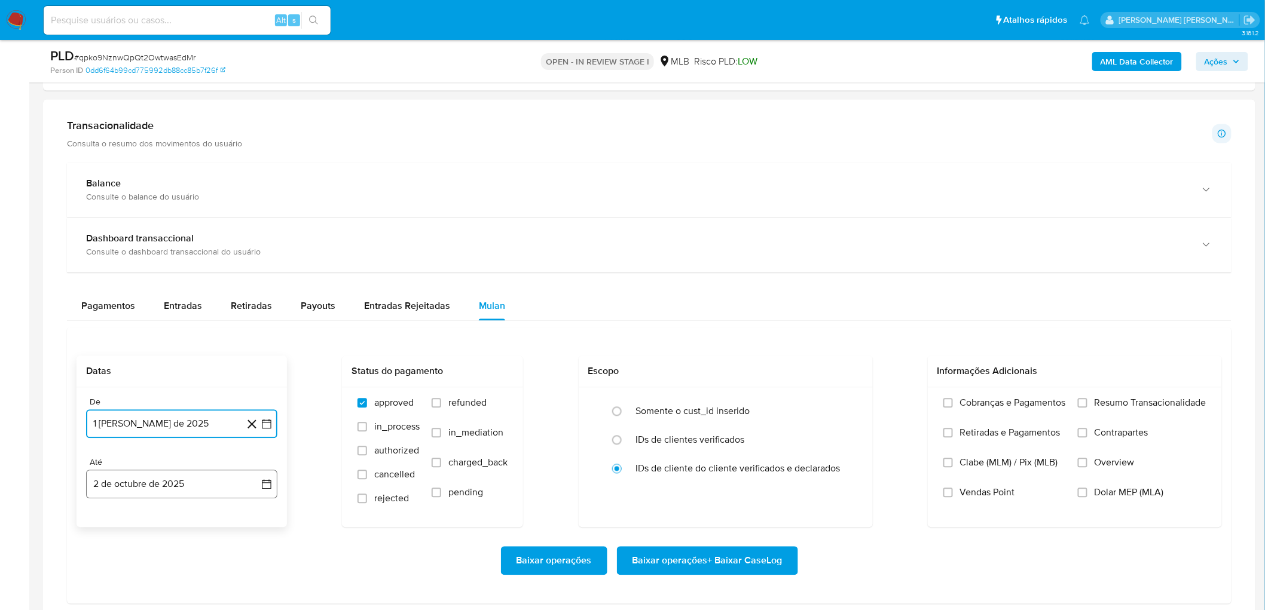
click at [117, 371] on button "2 de octubre de 2025" at bounding box center [181, 484] width 191 height 29
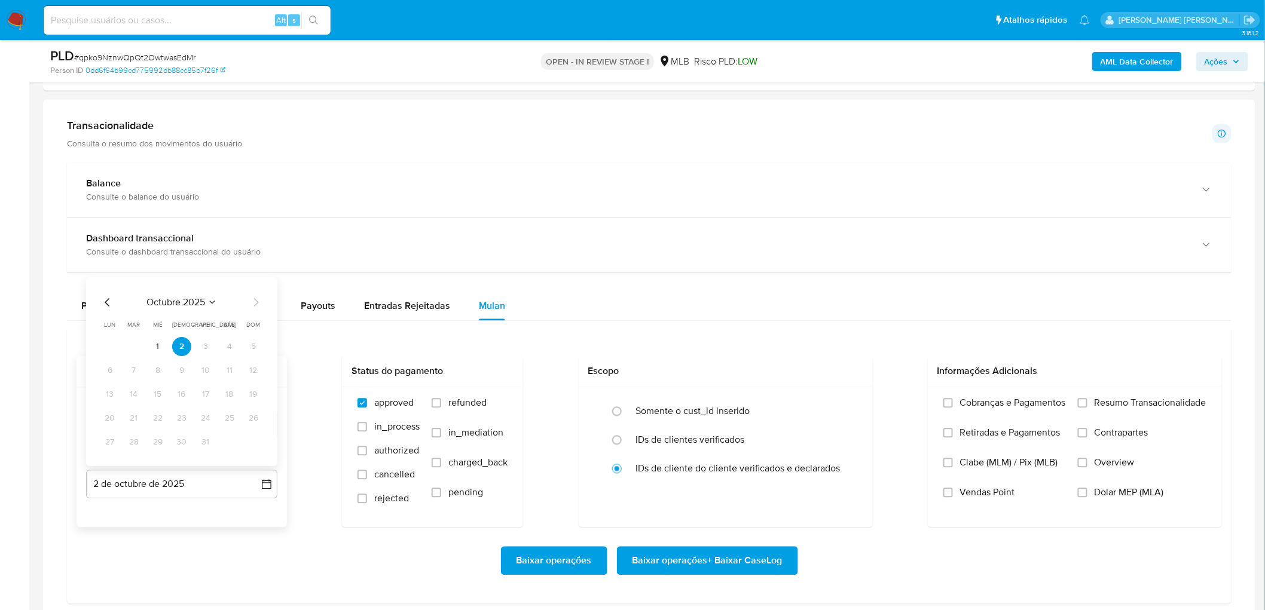
click at [105, 307] on icon "Mes anterior" at bounding box center [107, 303] width 14 height 14
click at [127, 371] on button "30" at bounding box center [133, 442] width 19 height 19
click at [849, 371] on span "Resumo Transacionalidade" at bounding box center [1150, 403] width 112 height 12
click at [849, 371] on input "Resumo Transacionalidade" at bounding box center [1083, 404] width 10 height 10
click at [849, 371] on label "Vendas Point" at bounding box center [1004, 502] width 123 height 30
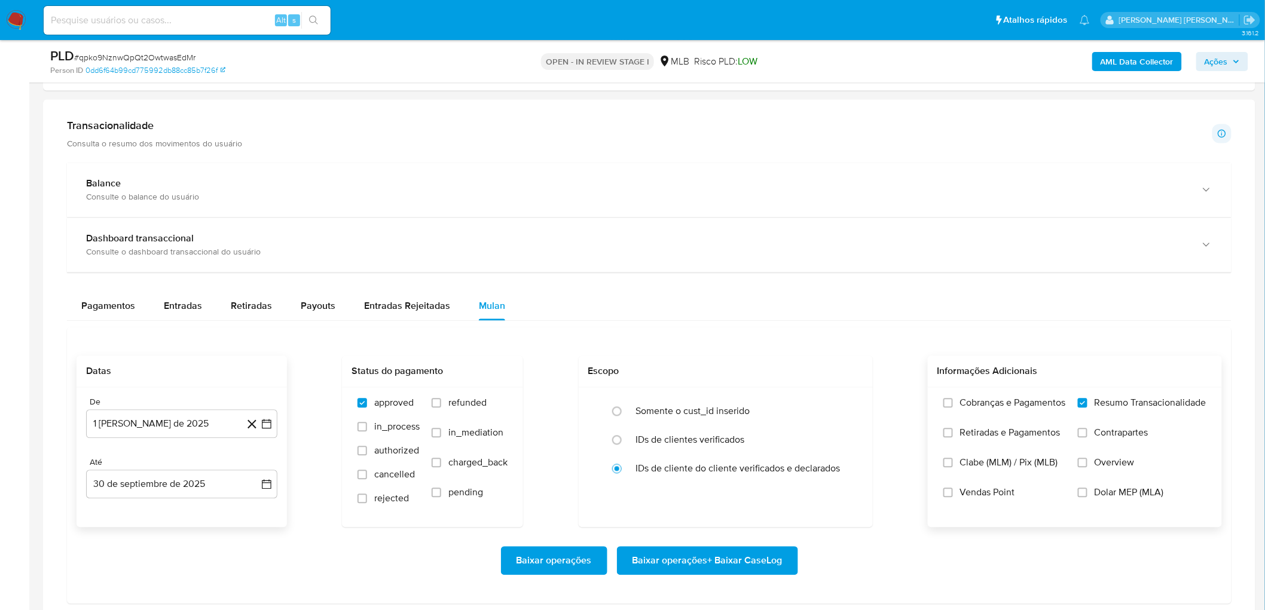
click at [849, 371] on input "Vendas Point" at bounding box center [948, 493] width 10 height 10
click at [709, 371] on span "Baixar operações + Baixar CaseLog" at bounding box center [707, 561] width 150 height 26
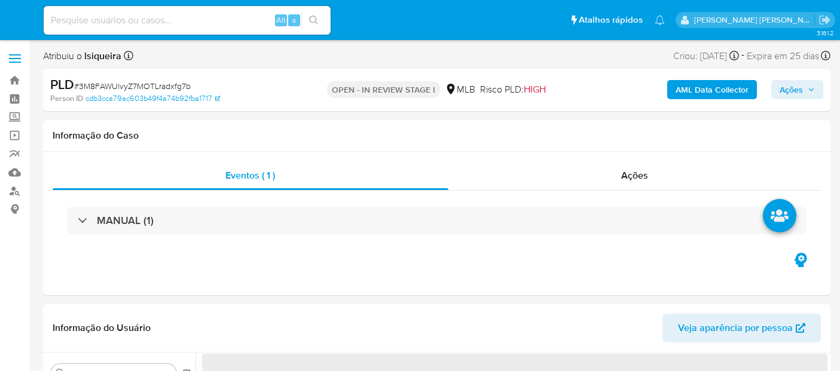
select select "10"
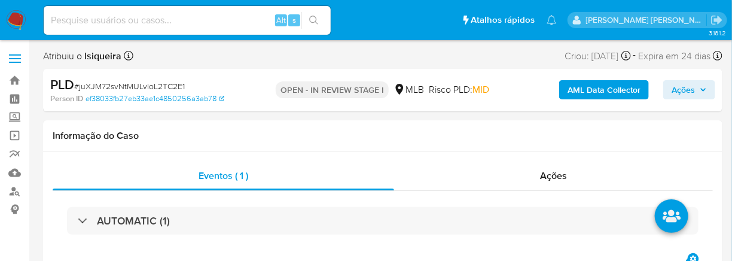
select select "10"
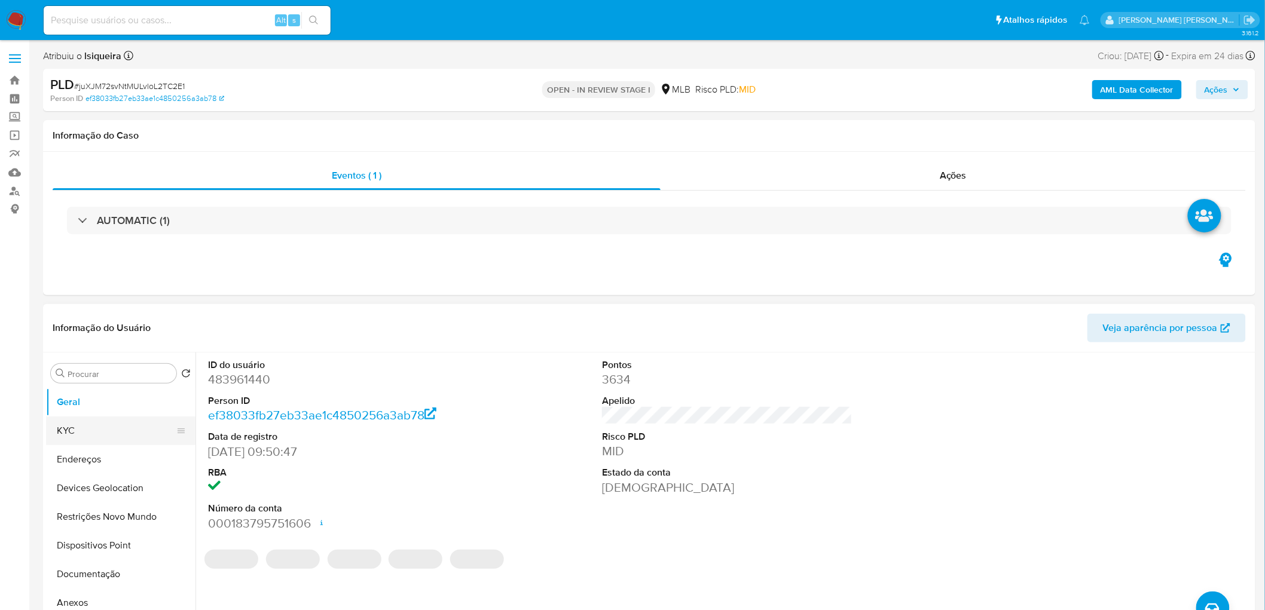
click at [102, 334] on button "KYC" at bounding box center [116, 431] width 140 height 29
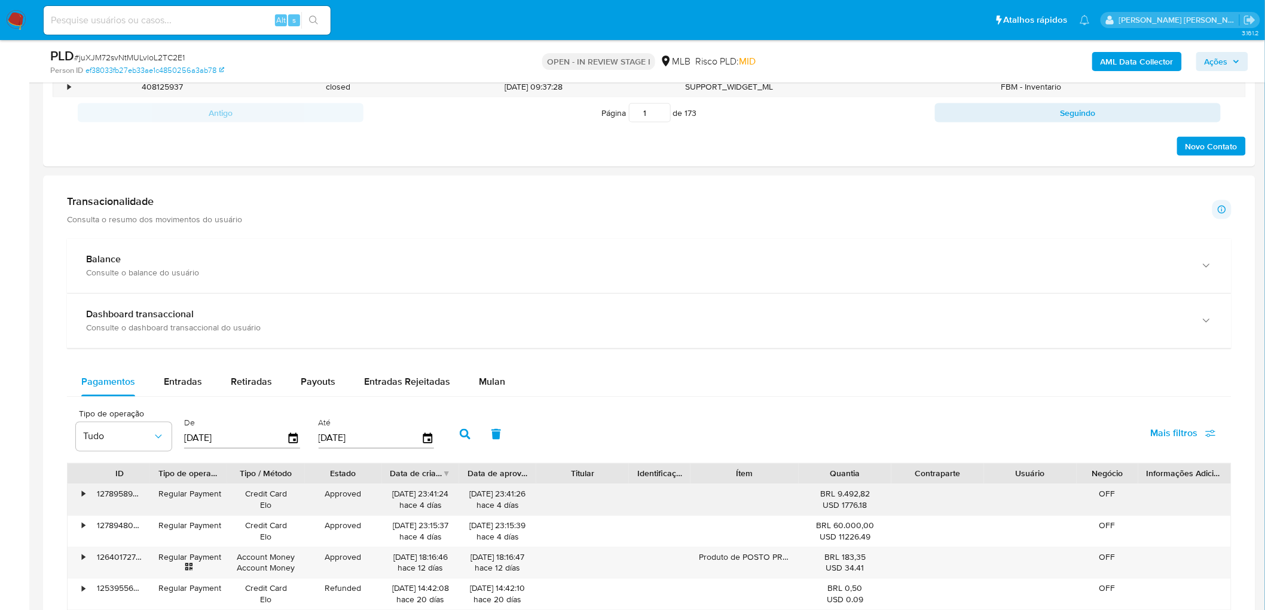
scroll to position [730, 0]
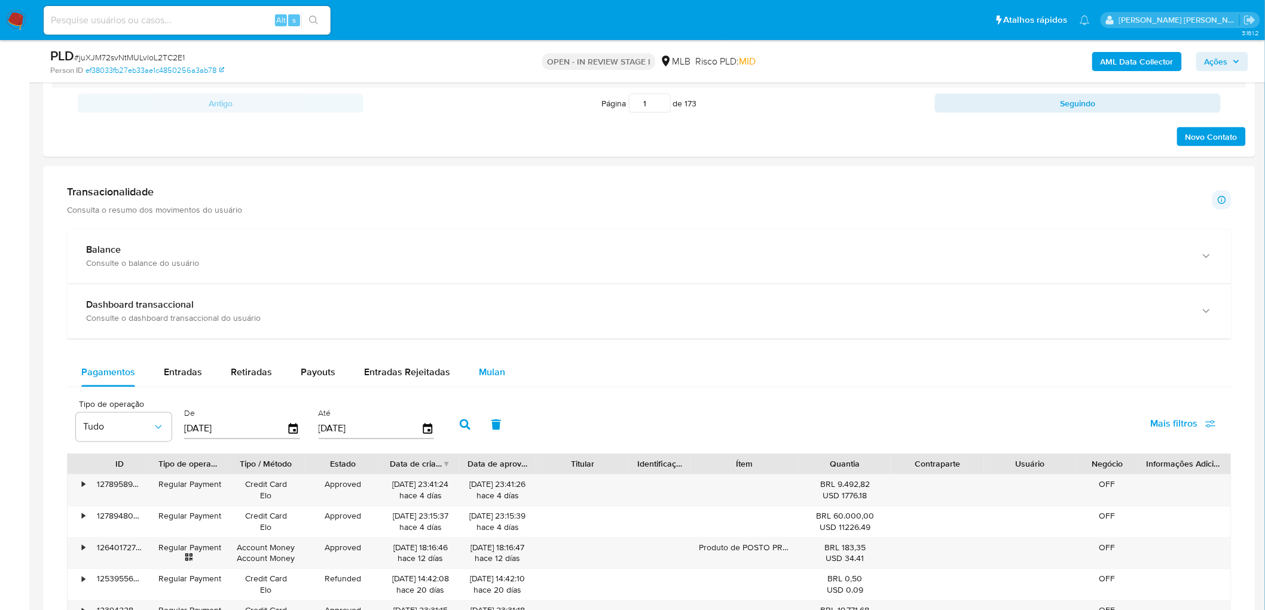
click at [506, 334] on button "Mulan" at bounding box center [491, 373] width 55 height 29
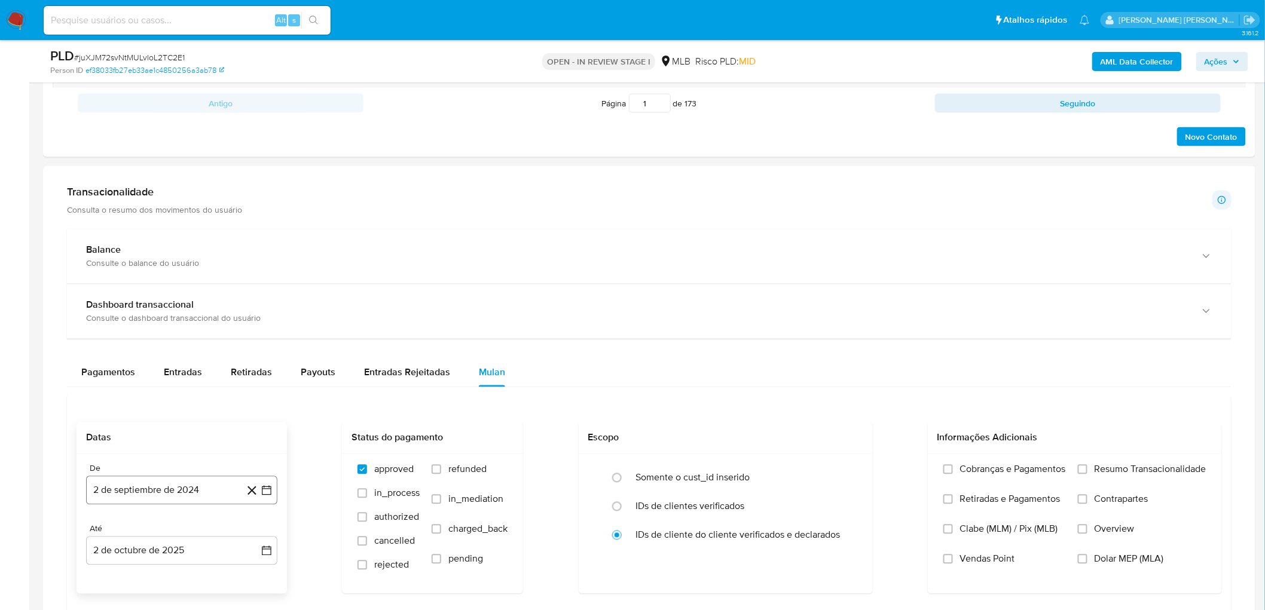
click at [120, 334] on button "2 de septiembre de 2024" at bounding box center [181, 490] width 191 height 29
click at [172, 281] on span "septiembre 2024" at bounding box center [175, 285] width 73 height 12
click at [252, 295] on icon "Año siguiente" at bounding box center [253, 295] width 14 height 14
click at [173, 334] on span "ago" at bounding box center [180, 406] width 15 height 10
click at [200, 334] on button "1" at bounding box center [205, 353] width 19 height 19
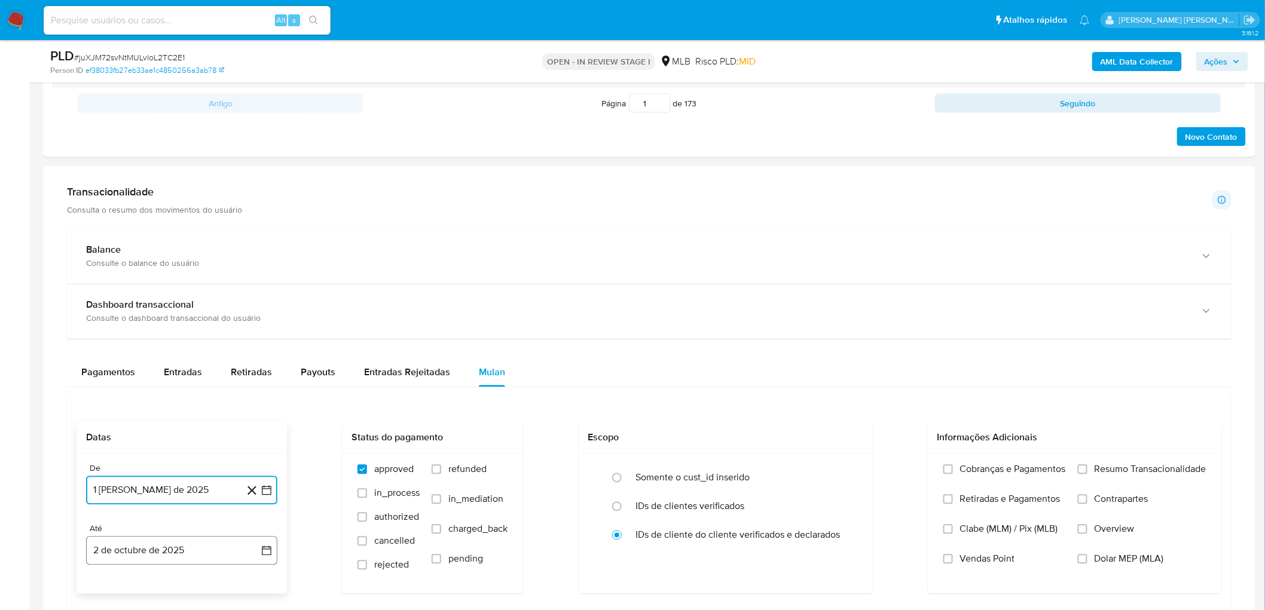
click at [133, 334] on button "2 de octubre de 2025" at bounding box center [181, 551] width 191 height 29
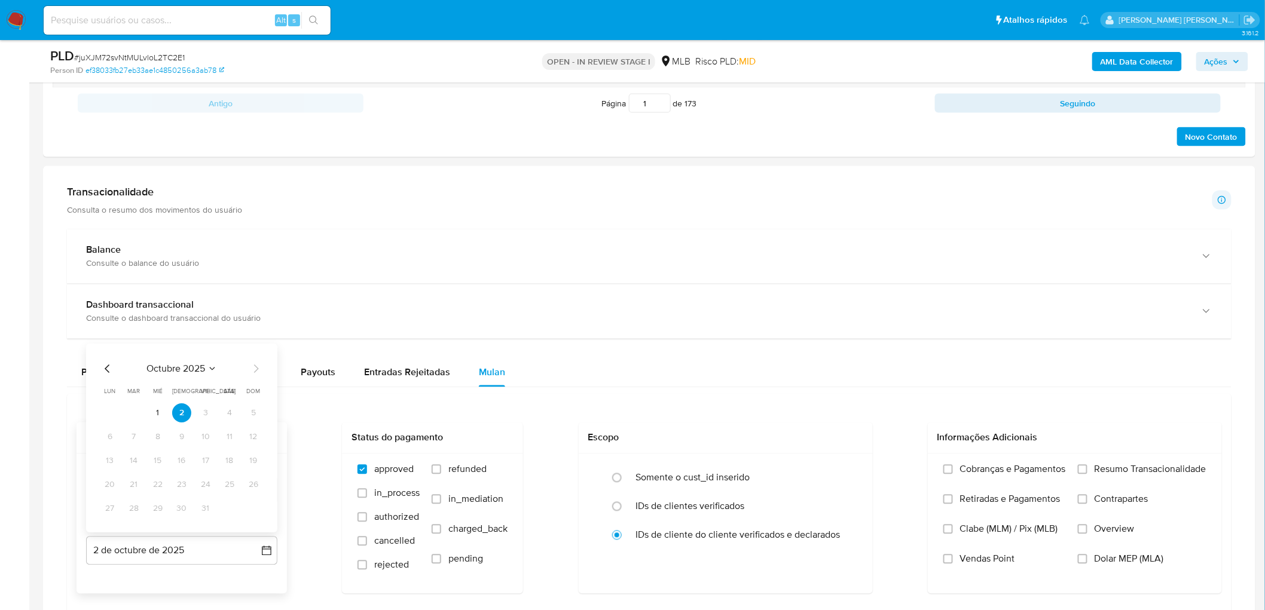
click at [102, 334] on div "octubre 2025 octubre 2025 lun lunes mar martes mié miércoles jue jueves vie vie…" at bounding box center [181, 438] width 191 height 189
click at [104, 334] on icon "Mes anterior" at bounding box center [107, 369] width 14 height 14
click at [132, 334] on button "30" at bounding box center [133, 509] width 19 height 19
click at [765, 334] on label "Resumo Transacionalidade" at bounding box center [1142, 479] width 129 height 30
click at [765, 334] on input "Resumo Transacionalidade" at bounding box center [1083, 470] width 10 height 10
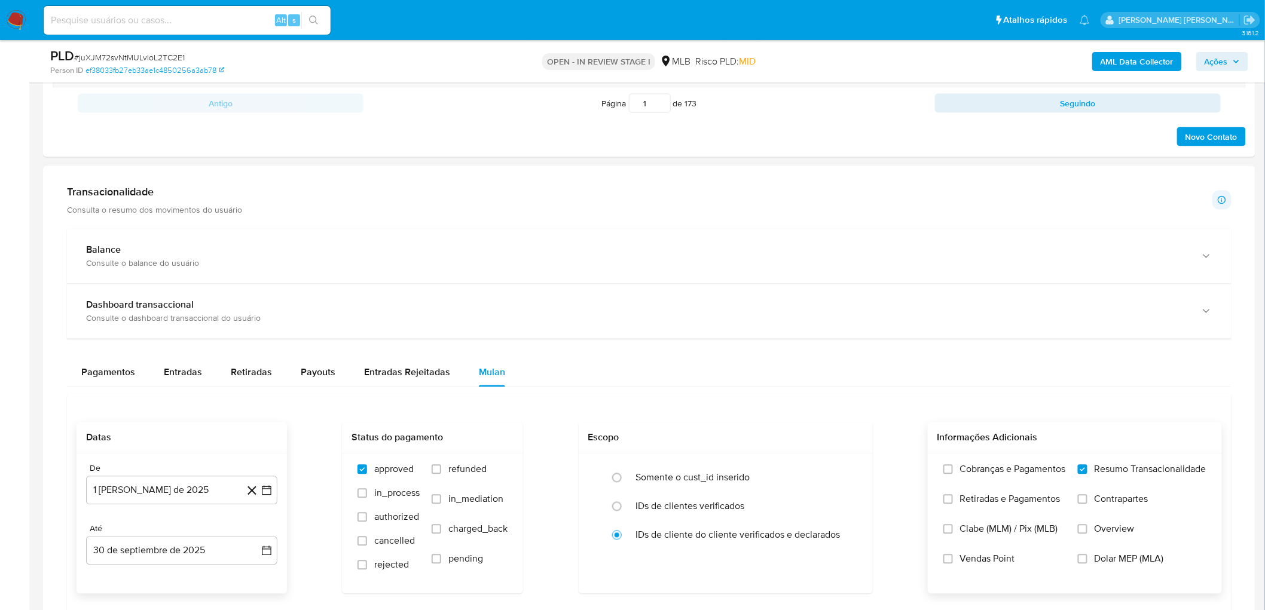
click at [765, 334] on span "Vendas Point" at bounding box center [987, 560] width 55 height 12
click at [765, 334] on input "Vendas Point" at bounding box center [948, 560] width 10 height 10
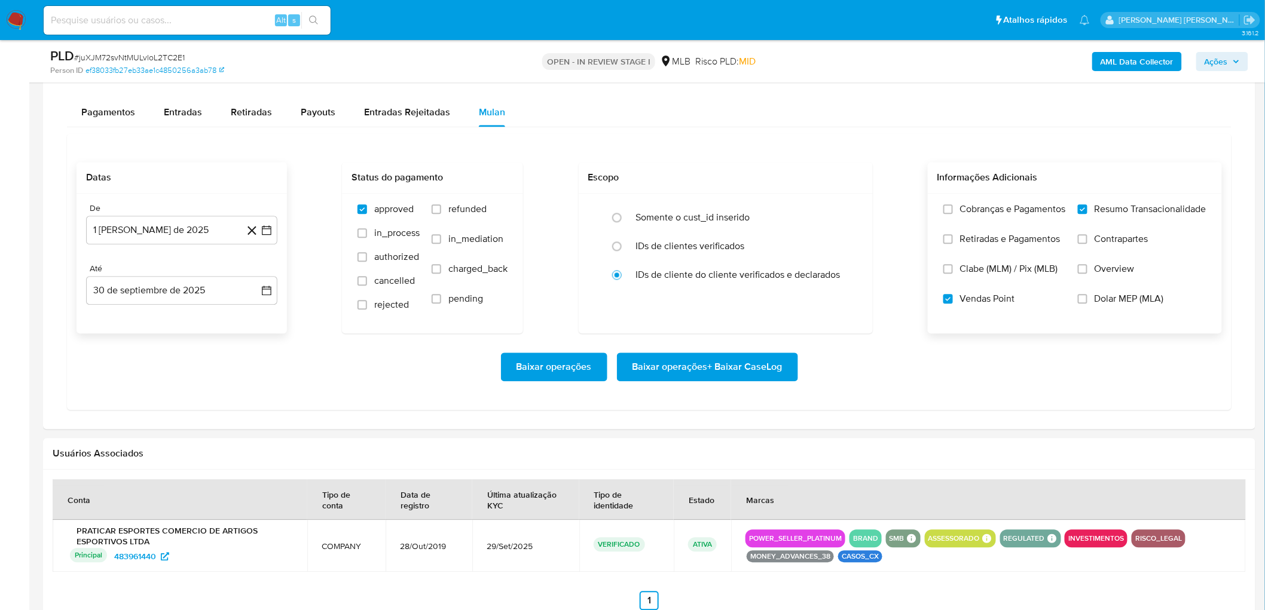
scroll to position [996, 0]
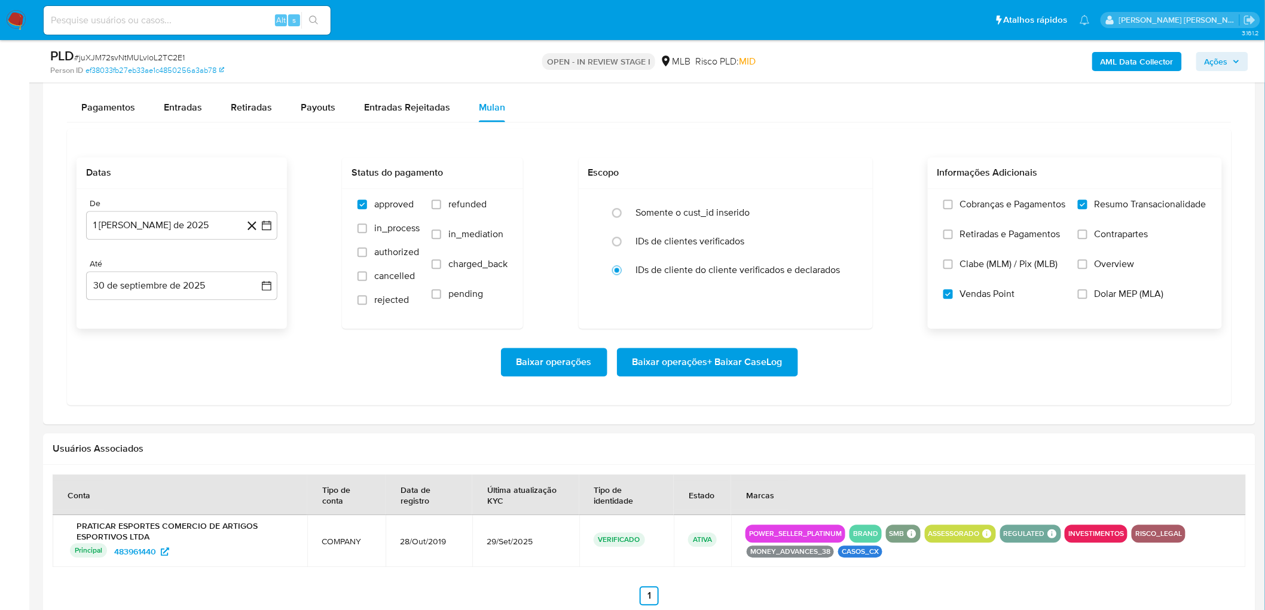
click at [658, 334] on span "Baixar operações + Baixar CaseLog" at bounding box center [707, 362] width 150 height 26
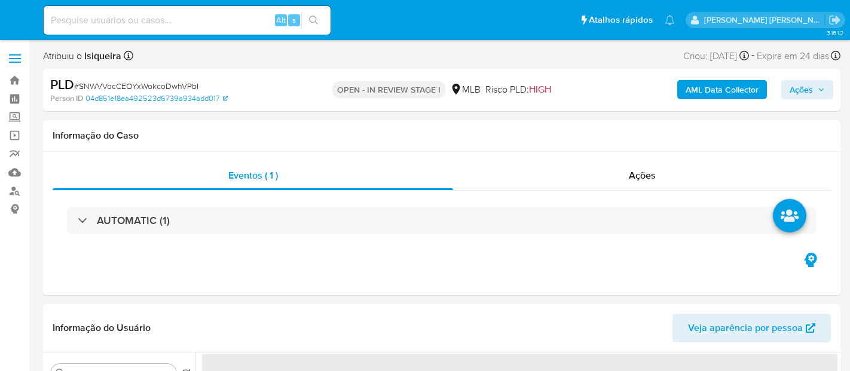
select select "10"
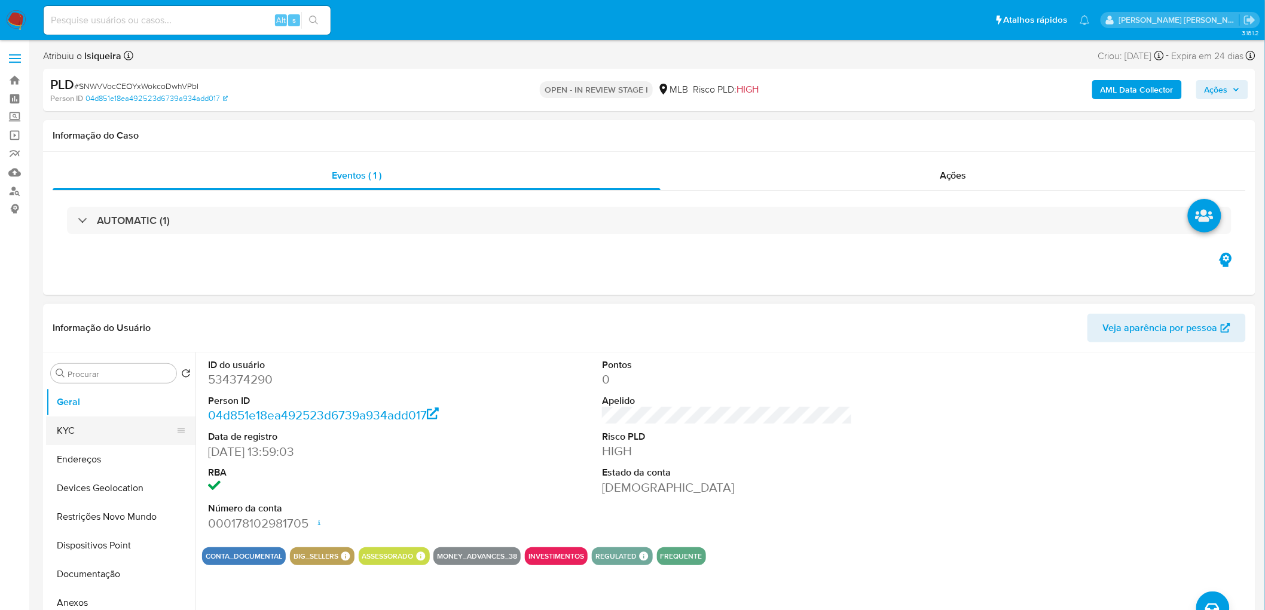
click at [91, 371] on button "KYC" at bounding box center [116, 431] width 140 height 29
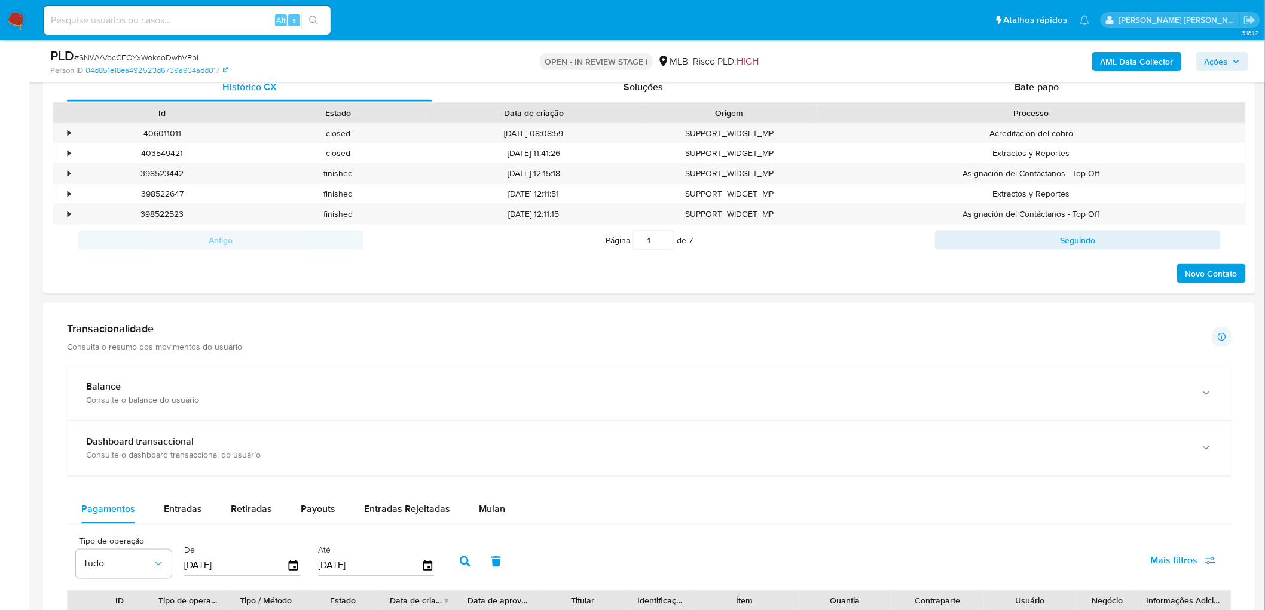
scroll to position [598, 0]
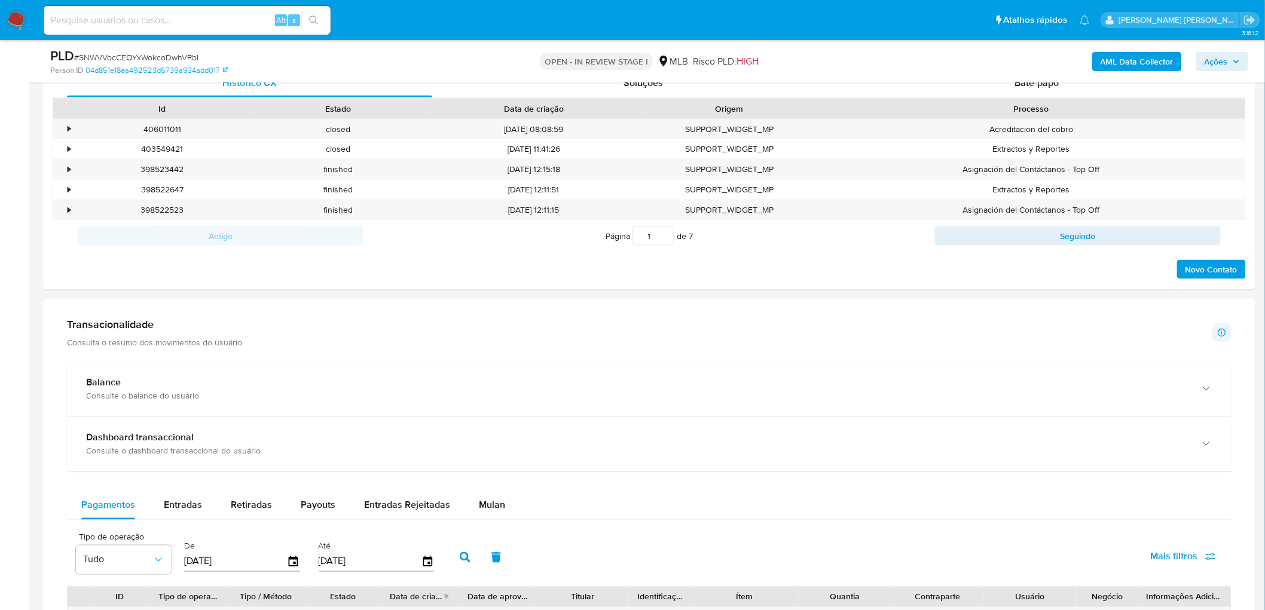
drag, startPoint x: 494, startPoint y: 507, endPoint x: 509, endPoint y: 486, distance: 26.1
click at [494, 371] on span "Mulan" at bounding box center [492, 506] width 26 height 14
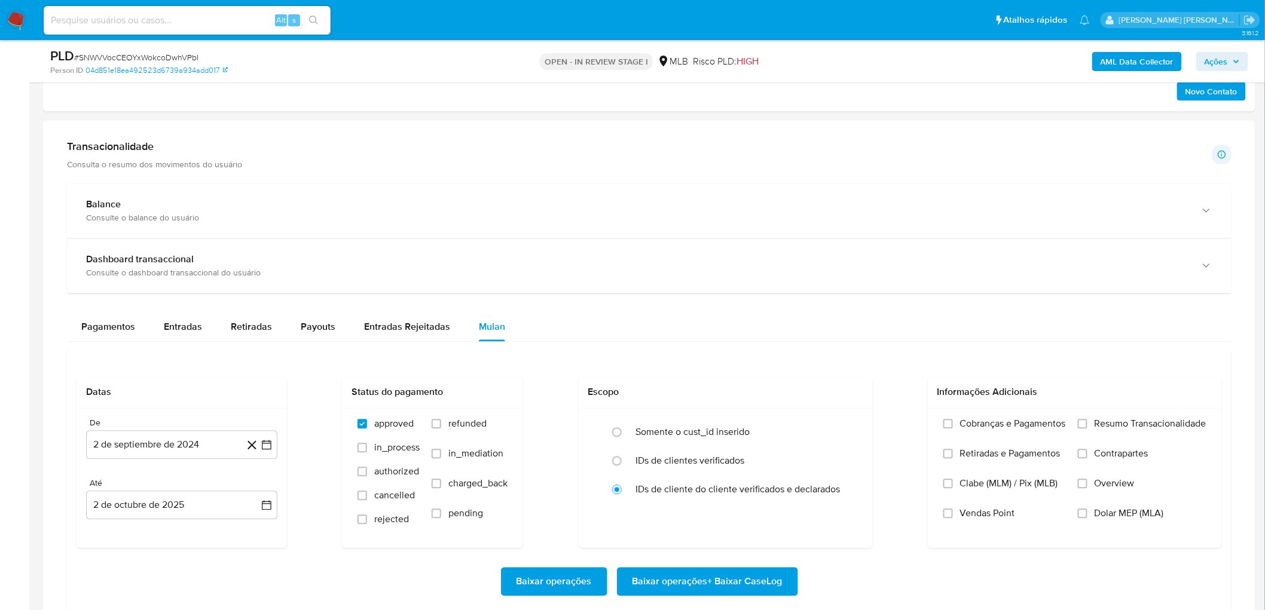
scroll to position [863, 0]
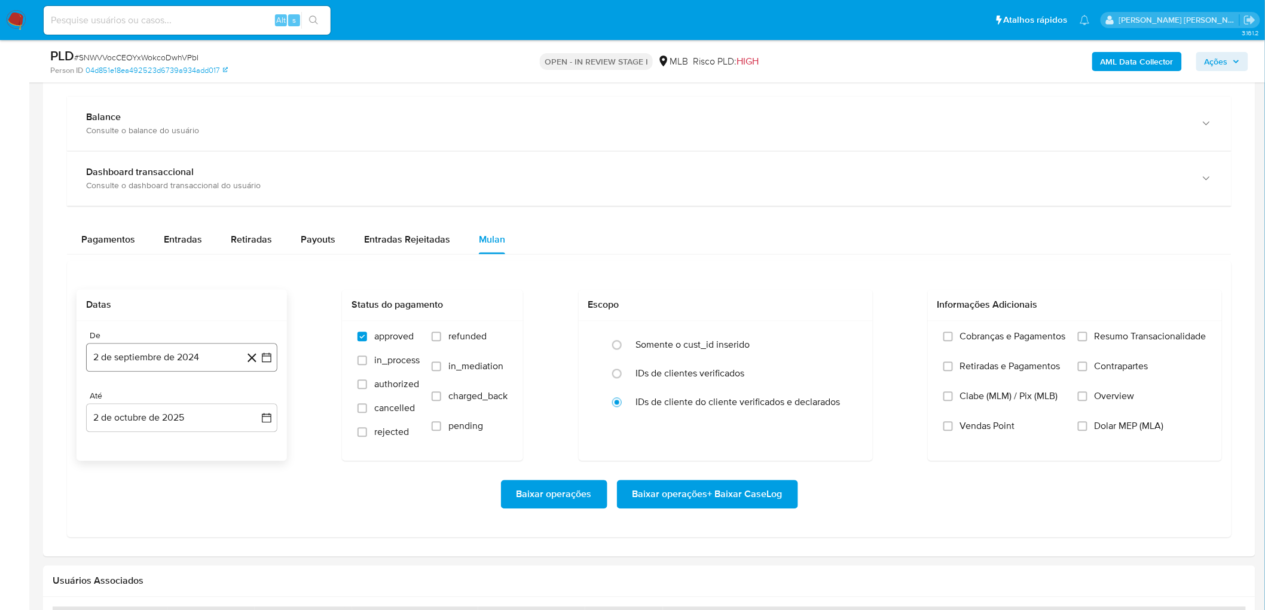
click at [142, 348] on button "2 de septiembre de 2024" at bounding box center [181, 358] width 191 height 29
click at [178, 371] on div "septiembre 2024 septiembre 2024 lun lunes mar martes mié miércoles jue jueves v…" at bounding box center [181, 484] width 163 height 181
click at [188, 371] on span "septiembre 2024" at bounding box center [175, 401] width 73 height 12
click at [259, 371] on icon "Año siguiente" at bounding box center [253, 401] width 14 height 14
click at [183, 371] on span "ago" at bounding box center [180, 512] width 15 height 10
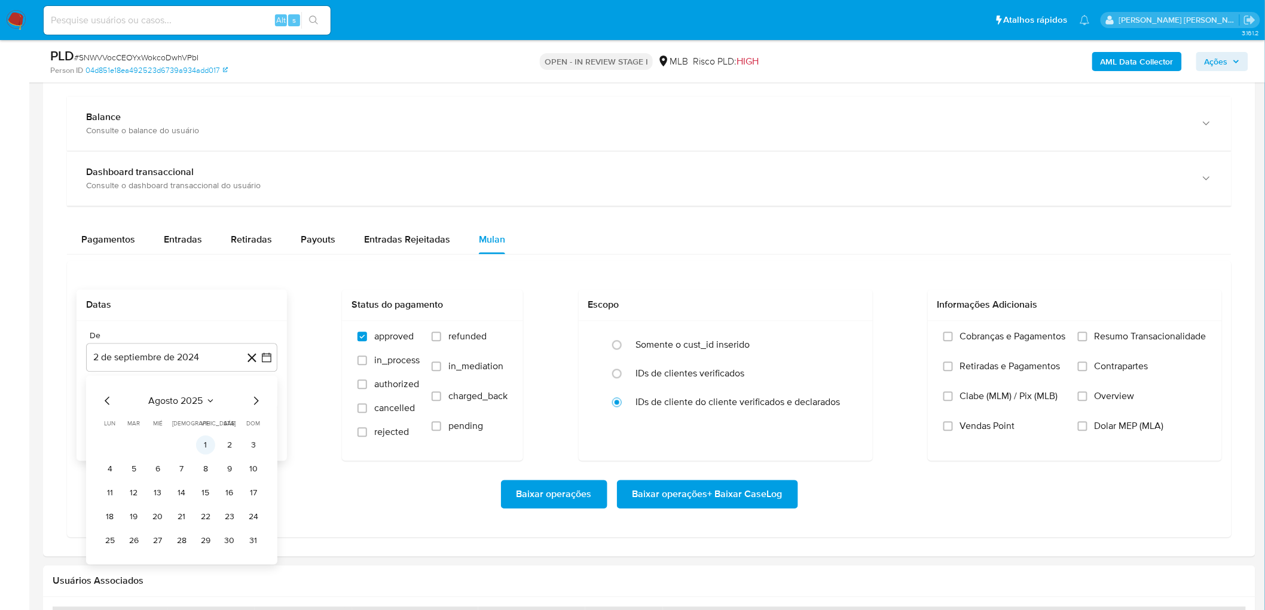
click at [201, 371] on button "1" at bounding box center [205, 445] width 19 height 19
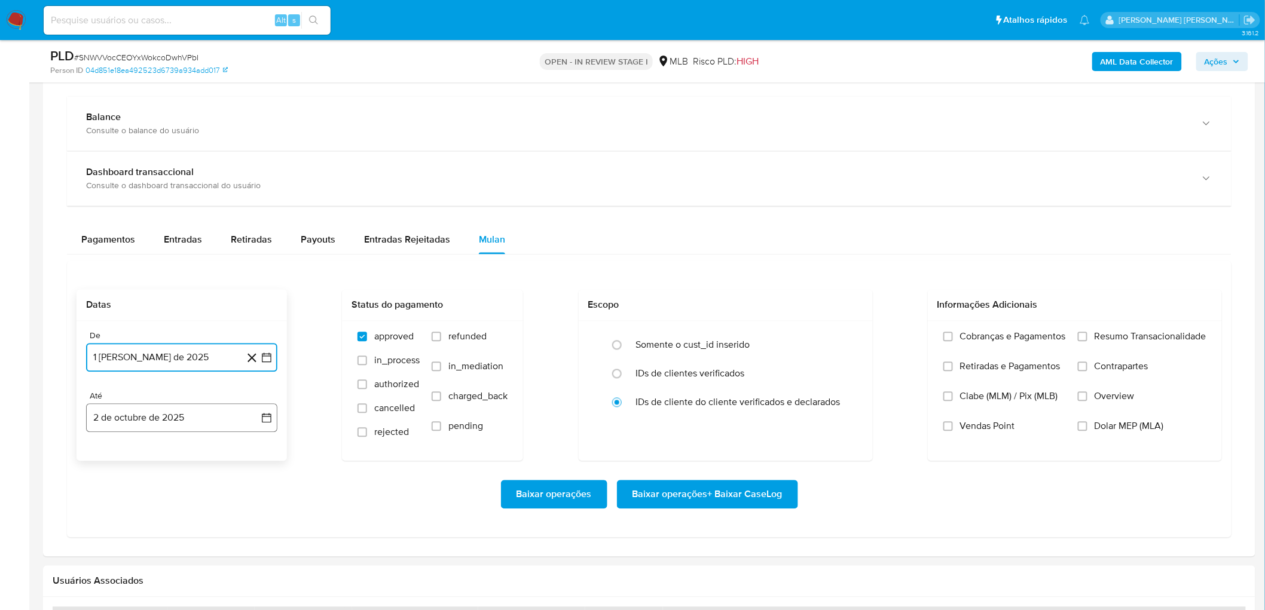
click at [166, 371] on button "2 de octubre de 2025" at bounding box center [181, 418] width 191 height 29
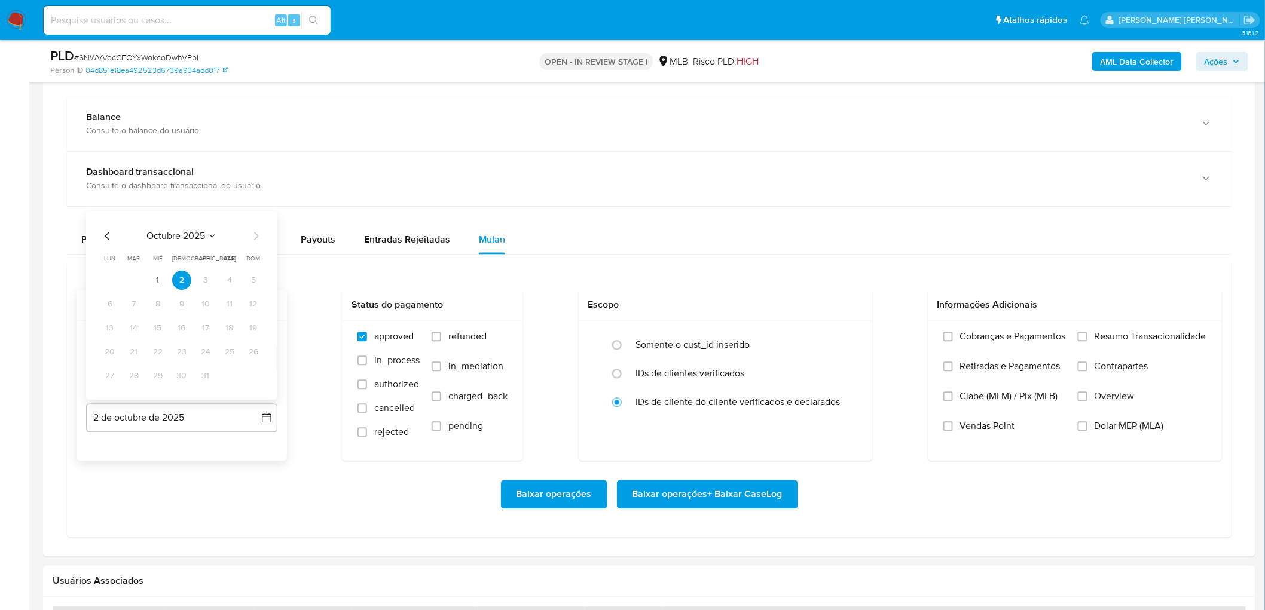
click at [103, 240] on icon "Mes anterior" at bounding box center [107, 237] width 14 height 14
click at [132, 371] on button "30" at bounding box center [133, 376] width 19 height 19
click at [849, 337] on label "Resumo Transacionalidade" at bounding box center [1142, 346] width 129 height 30
click at [849, 337] on input "Resumo Transacionalidade" at bounding box center [1083, 337] width 10 height 10
click at [849, 371] on label "Vendas Point" at bounding box center [1004, 436] width 123 height 30
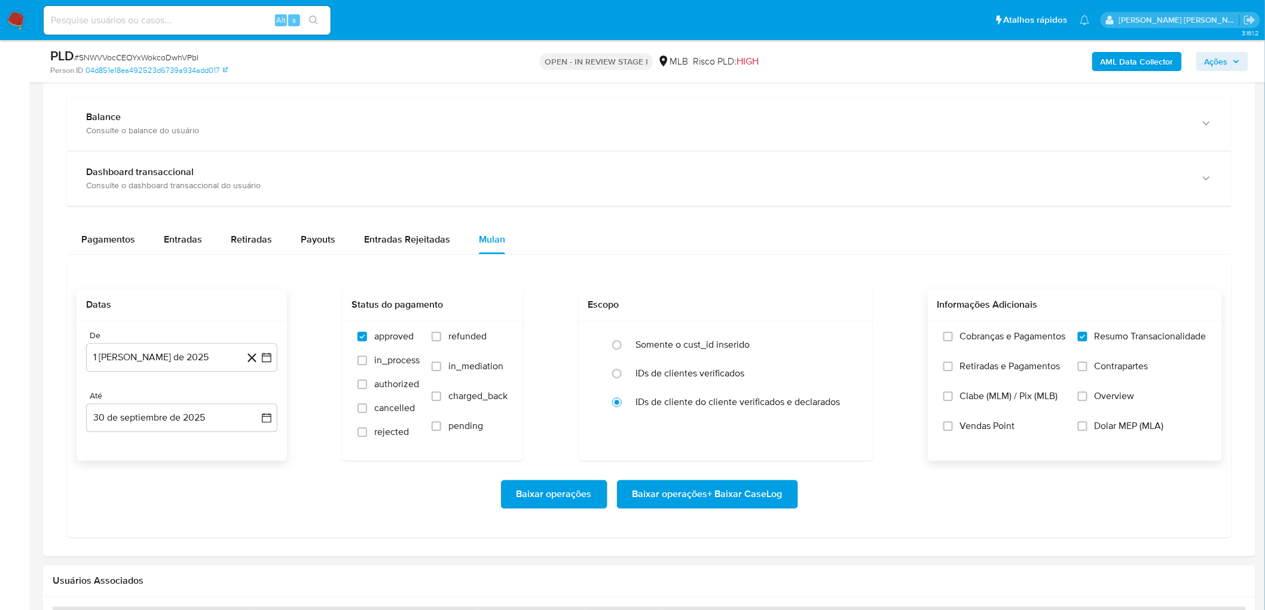
click at [849, 371] on input "Vendas Point" at bounding box center [948, 427] width 10 height 10
click at [694, 371] on span "Baixar operações + Baixar CaseLog" at bounding box center [707, 495] width 150 height 26
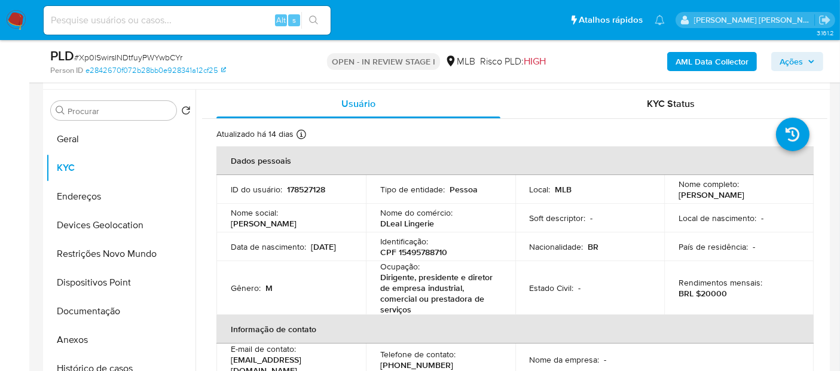
scroll to position [199, 0]
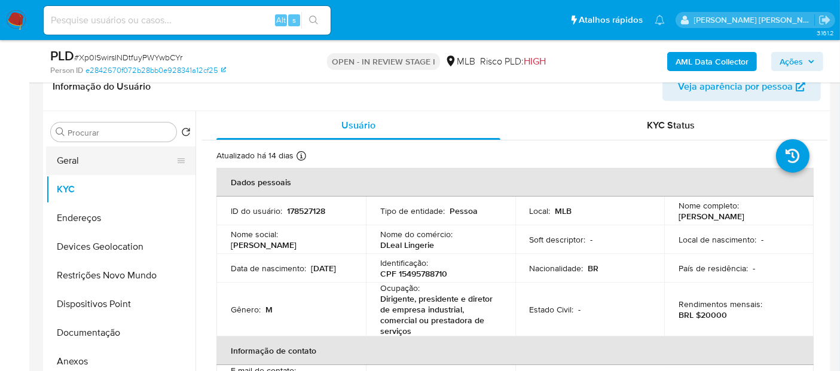
click at [85, 156] on button "Geral" at bounding box center [116, 160] width 140 height 29
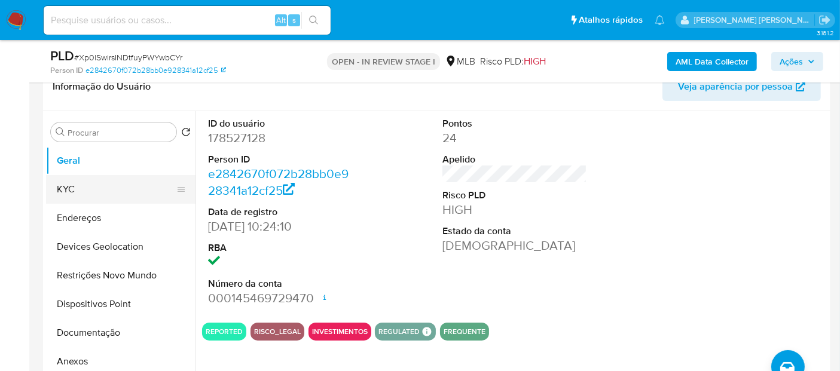
click at [95, 189] on button "KYC" at bounding box center [116, 189] width 140 height 29
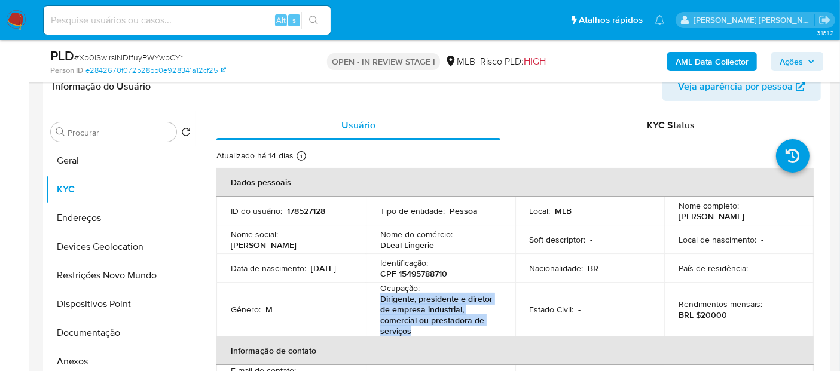
drag, startPoint x: 441, startPoint y: 334, endPoint x: 375, endPoint y: 299, distance: 73.5
click at [375, 299] on td "Ocupação : Dirigente, presidente e diretor de empresa industrial, comercial ou …" at bounding box center [440, 310] width 149 height 54
copy p "Dirigente, presidente e diretor de empresa industrial, comercial ou prestadora …"
click at [74, 339] on button "Documentação" at bounding box center [116, 333] width 140 height 29
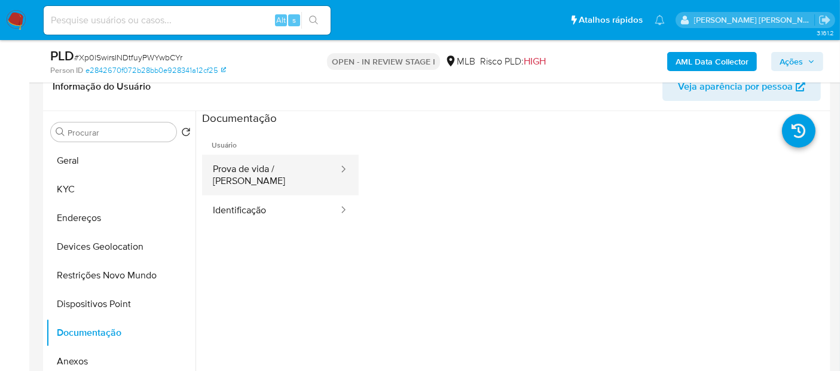
click at [288, 165] on button "Prova de vida / [PERSON_NAME]" at bounding box center [270, 175] width 137 height 41
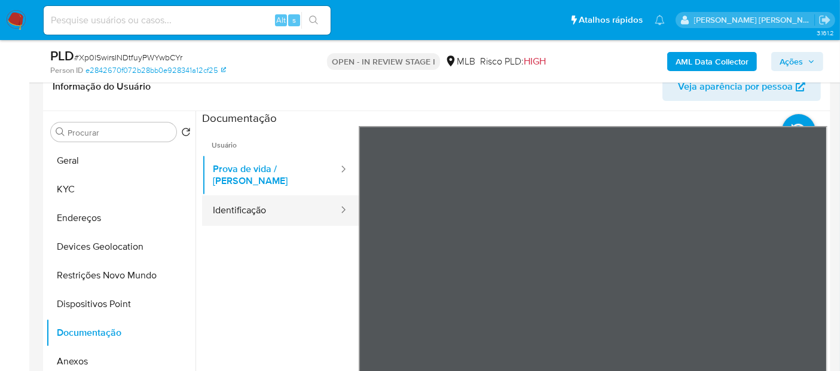
click at [301, 195] on button "Identificação" at bounding box center [270, 210] width 137 height 30
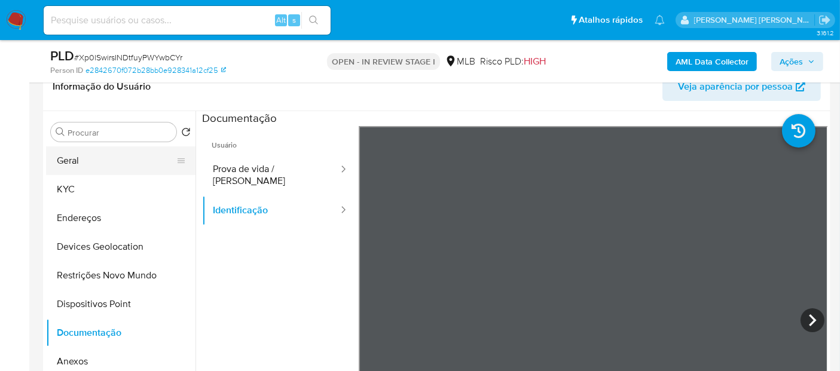
click at [84, 164] on button "Geral" at bounding box center [116, 160] width 140 height 29
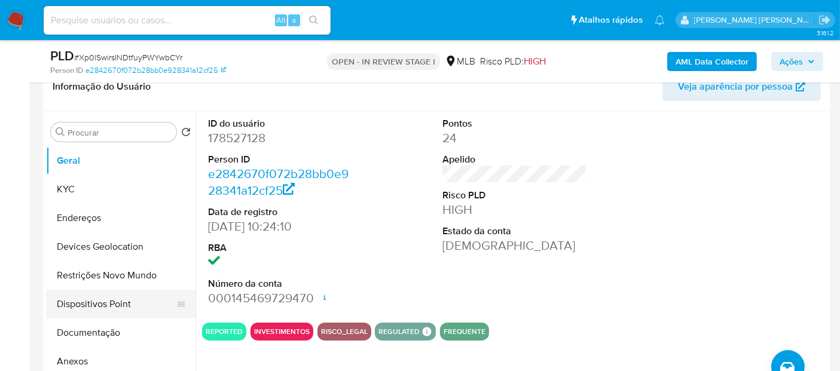
scroll to position [66, 0]
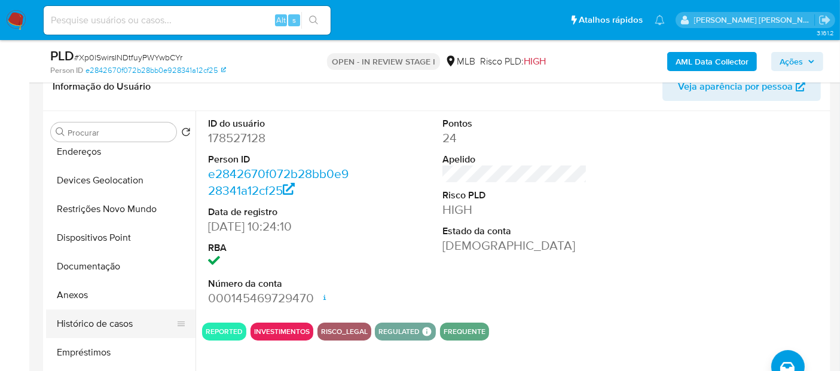
click at [121, 322] on button "Histórico de casos" at bounding box center [116, 324] width 140 height 29
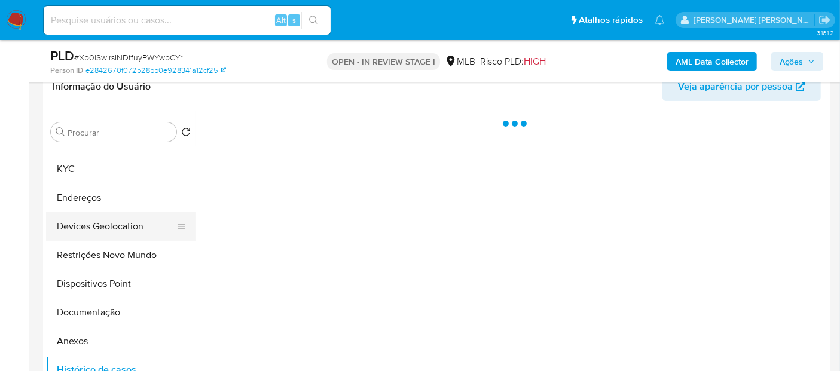
scroll to position [0, 0]
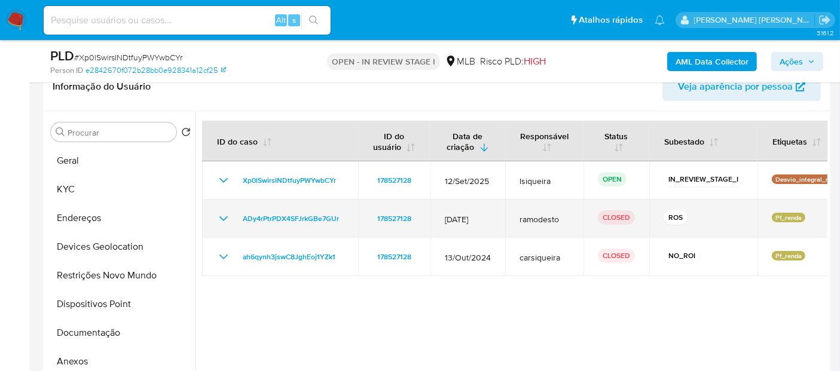
click at [219, 214] on icon "Mostrar/Ocultar" at bounding box center [223, 219] width 14 height 14
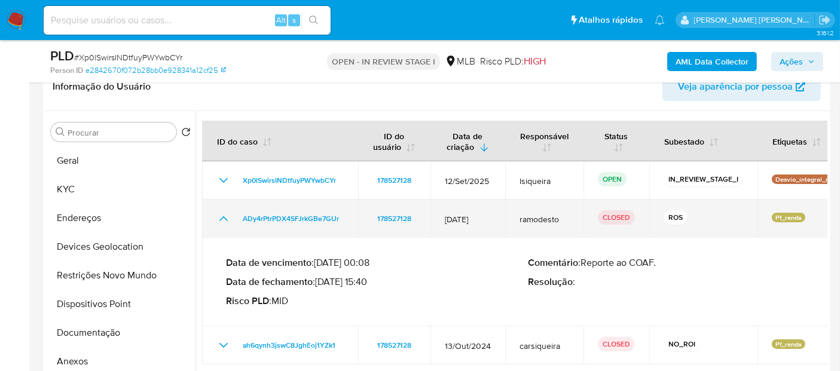
click at [219, 214] on icon "Mostrar/Ocultar" at bounding box center [223, 219] width 14 height 14
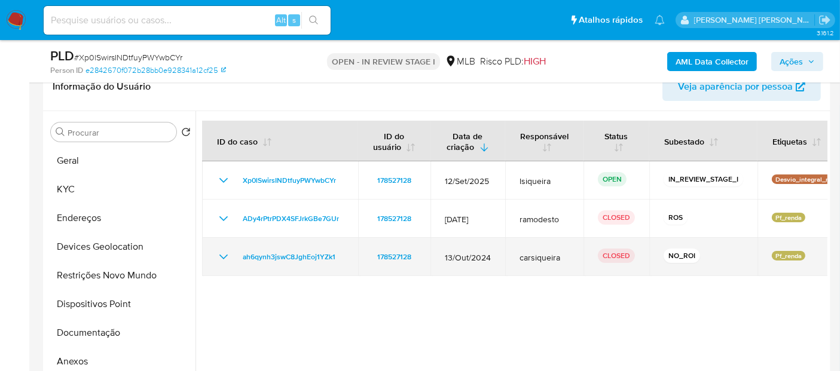
click at [230, 258] on icon "Mostrar/Ocultar" at bounding box center [223, 257] width 14 height 14
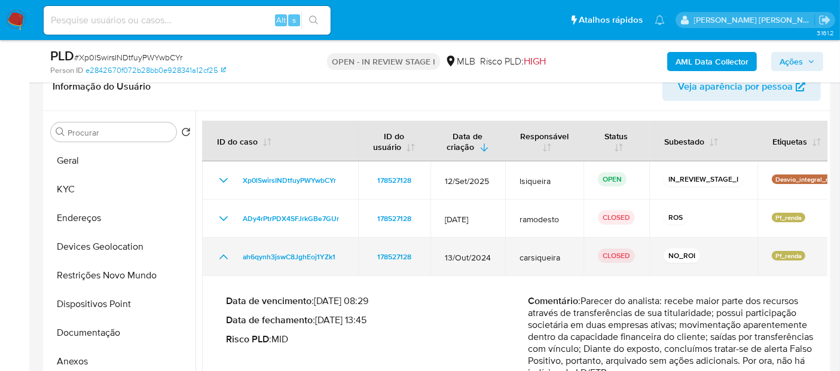
click at [230, 258] on icon "Mostrar/Ocultar" at bounding box center [223, 257] width 14 height 14
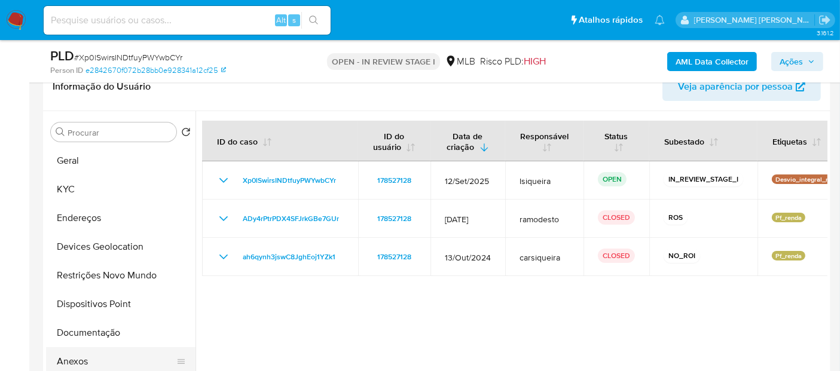
click at [72, 356] on button "Anexos" at bounding box center [116, 361] width 140 height 29
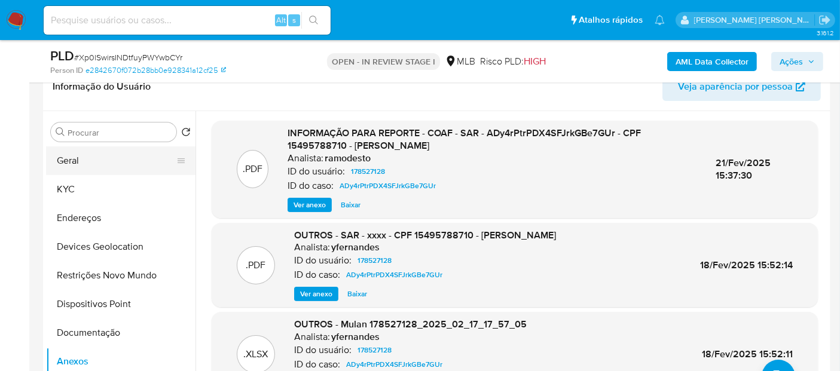
click at [96, 155] on button "Geral" at bounding box center [116, 160] width 140 height 29
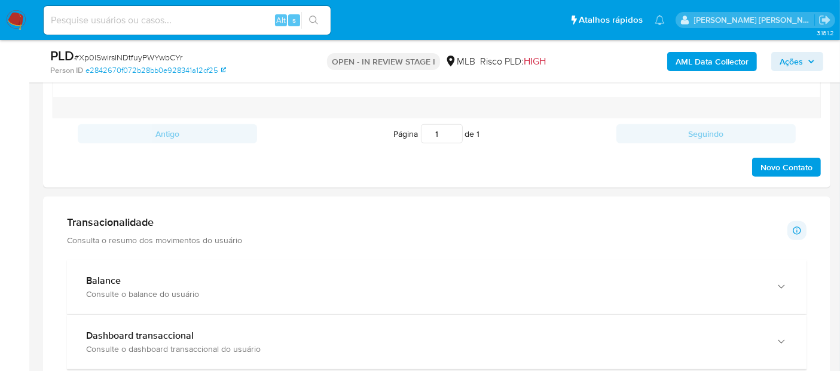
scroll to position [730, 0]
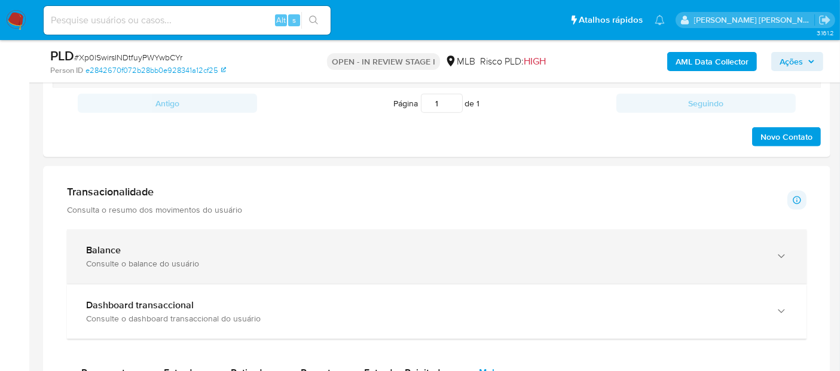
click at [254, 247] on div "Balance" at bounding box center [424, 250] width 677 height 12
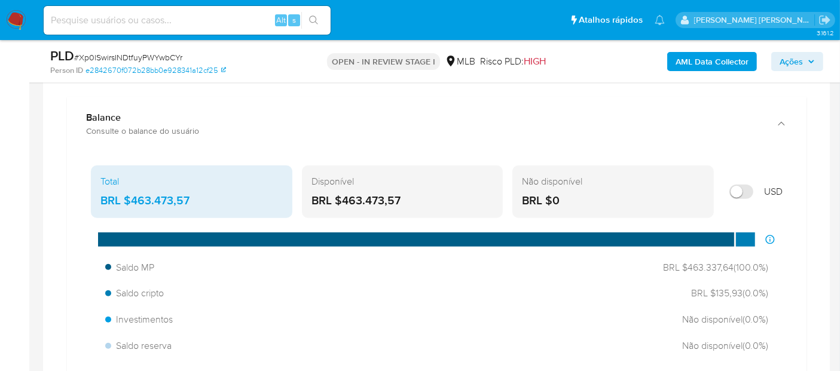
scroll to position [929, 0]
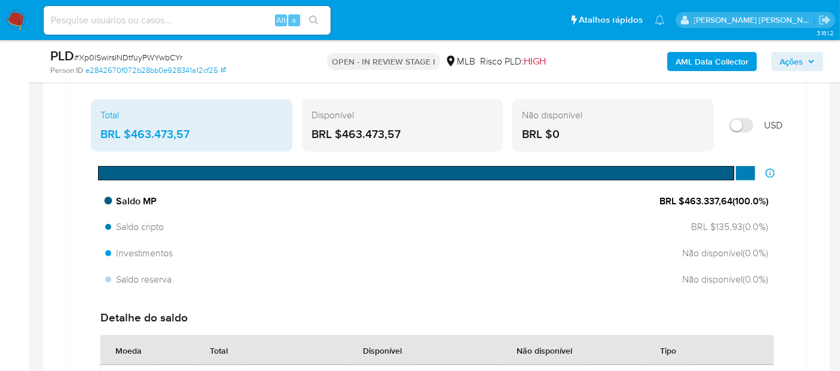
drag, startPoint x: 729, startPoint y: 200, endPoint x: 682, endPoint y: 198, distance: 47.3
click at [682, 198] on span "BRL $463.337,64 ( 100.0 %)" at bounding box center [713, 201] width 109 height 13
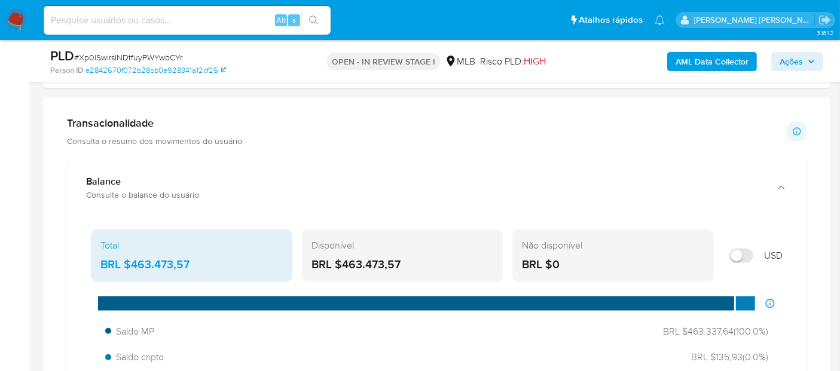
scroll to position [797, 0]
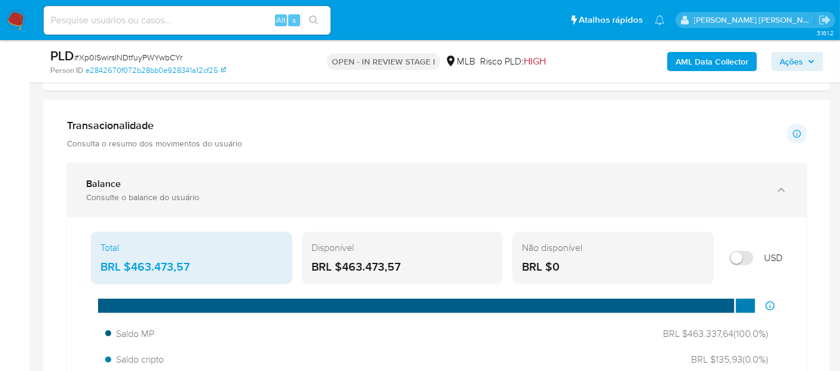
click at [435, 182] on div "Balance" at bounding box center [424, 184] width 677 height 12
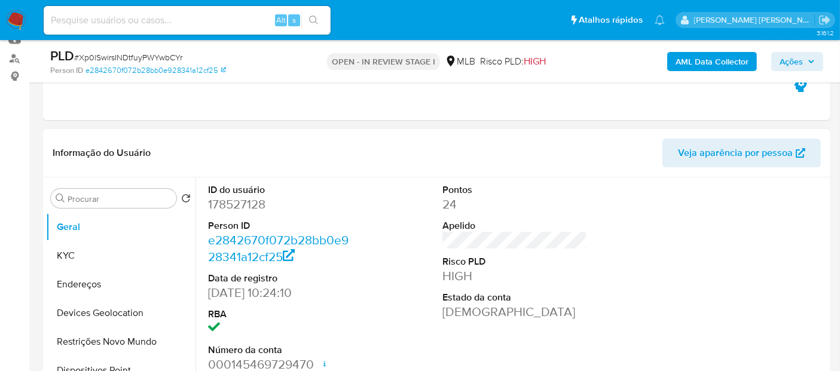
scroll to position [133, 0]
click at [85, 250] on button "KYC" at bounding box center [116, 255] width 140 height 29
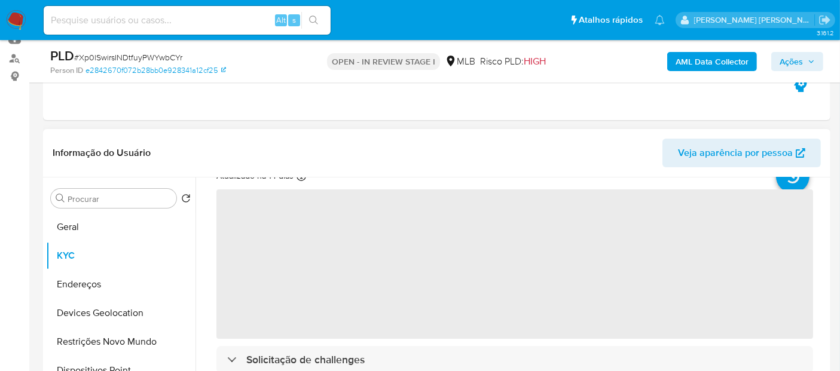
scroll to position [66, 0]
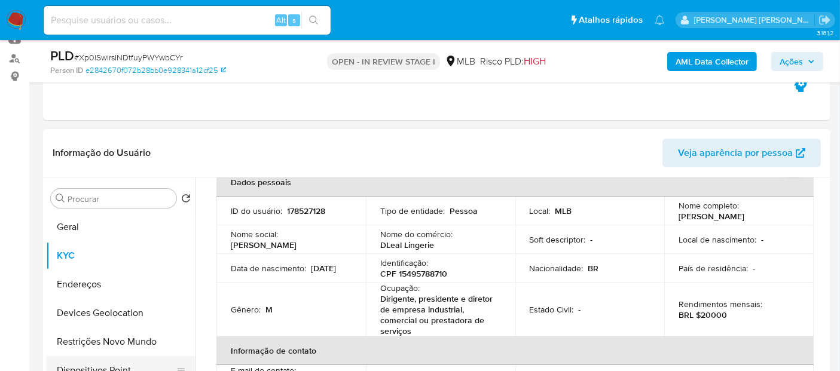
click at [123, 359] on button "Dispositivos Point" at bounding box center [116, 370] width 140 height 29
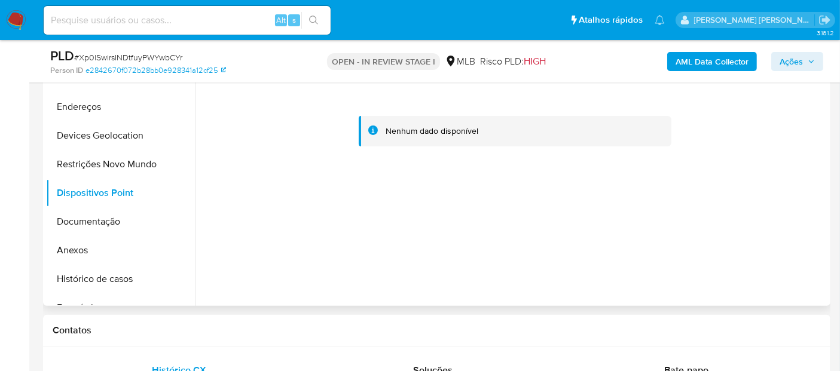
scroll to position [332, 0]
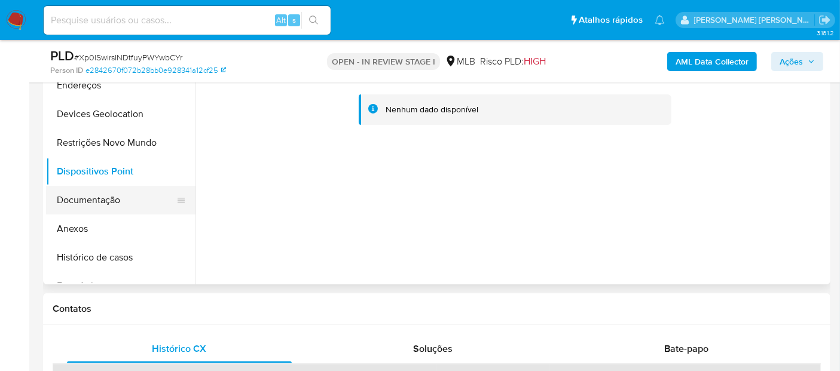
click at [97, 198] on button "Documentação" at bounding box center [116, 200] width 140 height 29
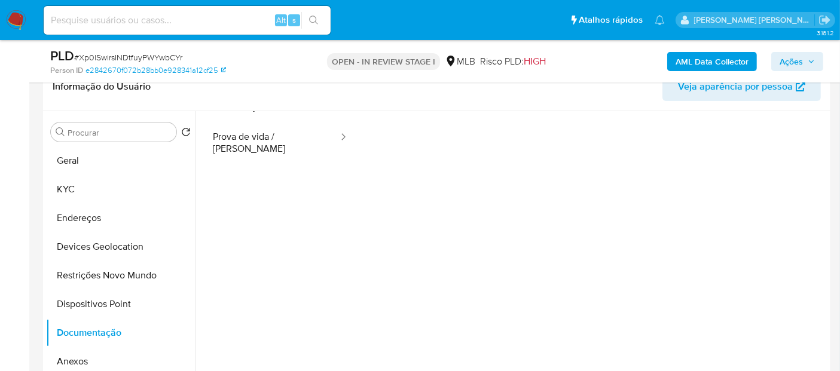
scroll to position [97, 0]
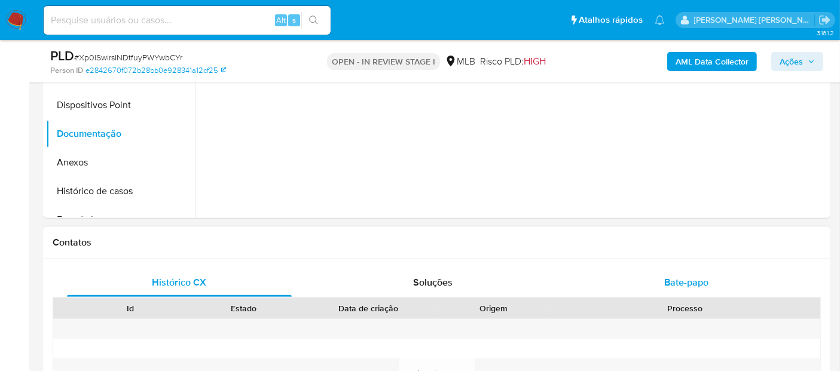
click at [713, 280] on div "Bate-papo" at bounding box center [686, 282] width 225 height 29
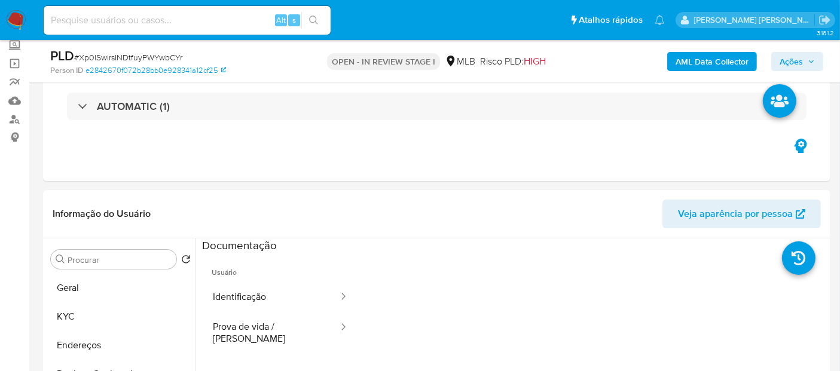
scroll to position [66, 0]
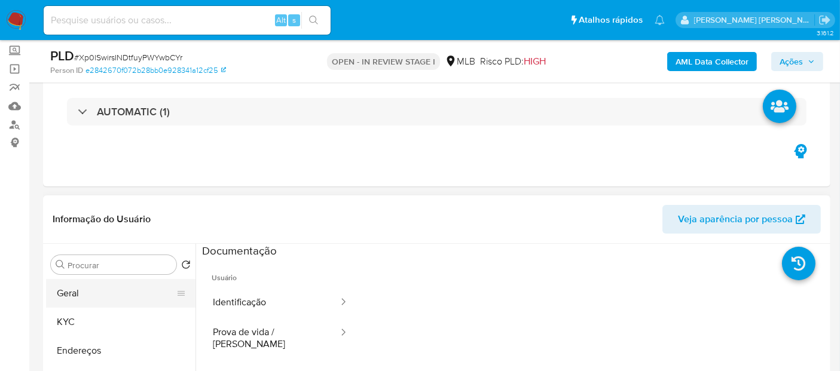
click at [90, 295] on button "Geral" at bounding box center [116, 293] width 140 height 29
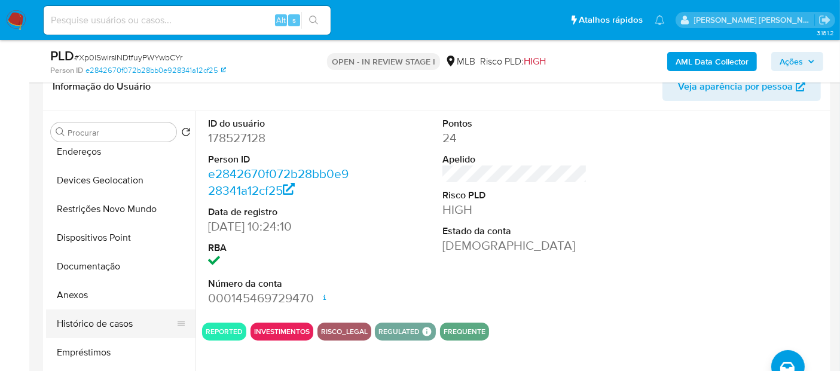
click at [114, 325] on button "Histórico de casos" at bounding box center [116, 324] width 140 height 29
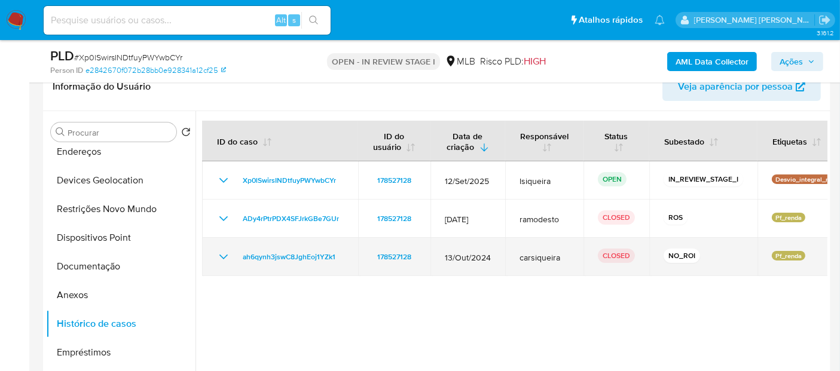
click at [223, 252] on icon "Mostrar/Ocultar" at bounding box center [223, 257] width 14 height 14
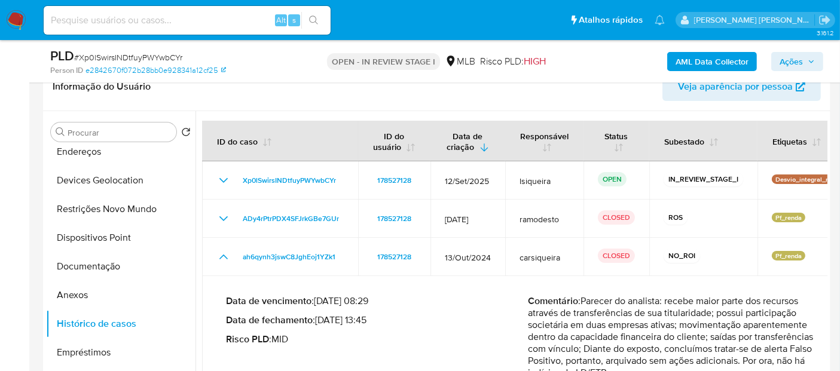
drag, startPoint x: 365, startPoint y: 320, endPoint x: 320, endPoint y: 325, distance: 45.7
click at [320, 325] on p "Data de fechamento : 08/11/2024 13:45" at bounding box center [377, 320] width 302 height 12
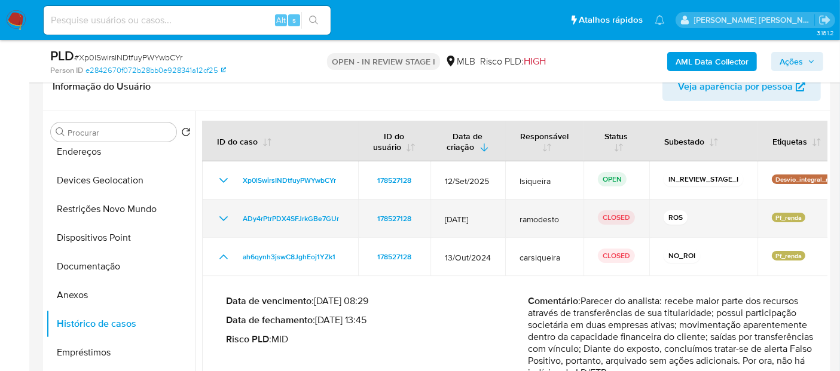
click at [218, 216] on icon "Mostrar/Ocultar" at bounding box center [223, 219] width 14 height 14
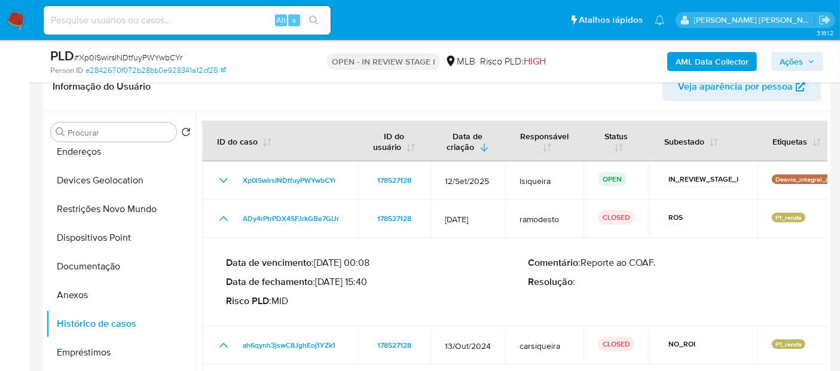
drag, startPoint x: 369, startPoint y: 281, endPoint x: 320, endPoint y: 281, distance: 49.6
click at [320, 281] on p "Data de fechamento : 21/02/2025 15:40" at bounding box center [377, 282] width 302 height 12
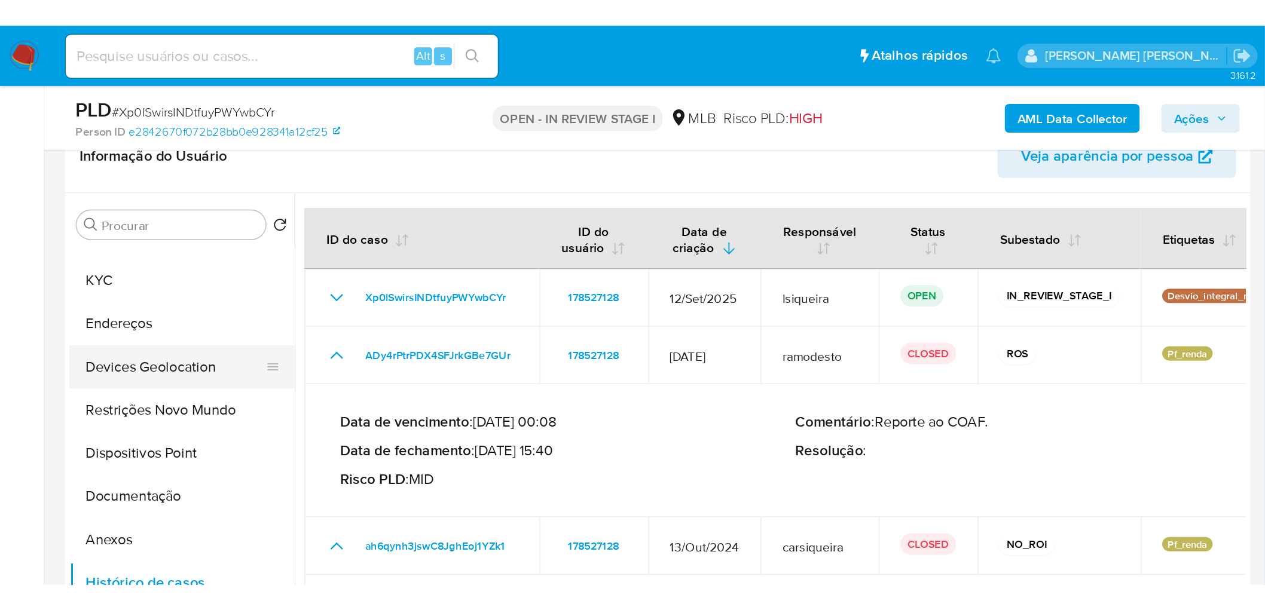
scroll to position [0, 0]
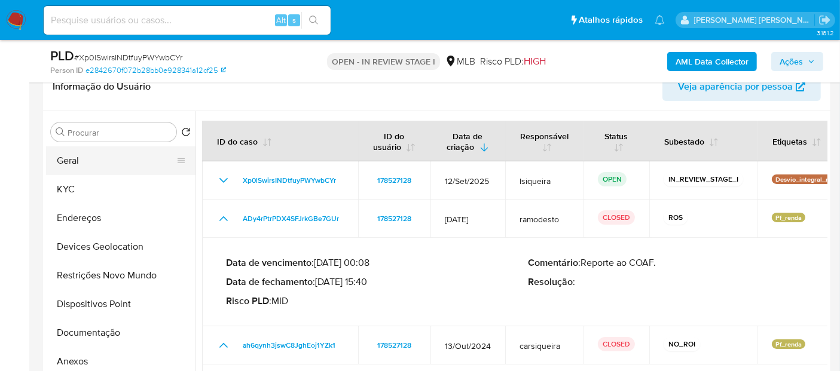
click at [111, 160] on button "Geral" at bounding box center [116, 160] width 140 height 29
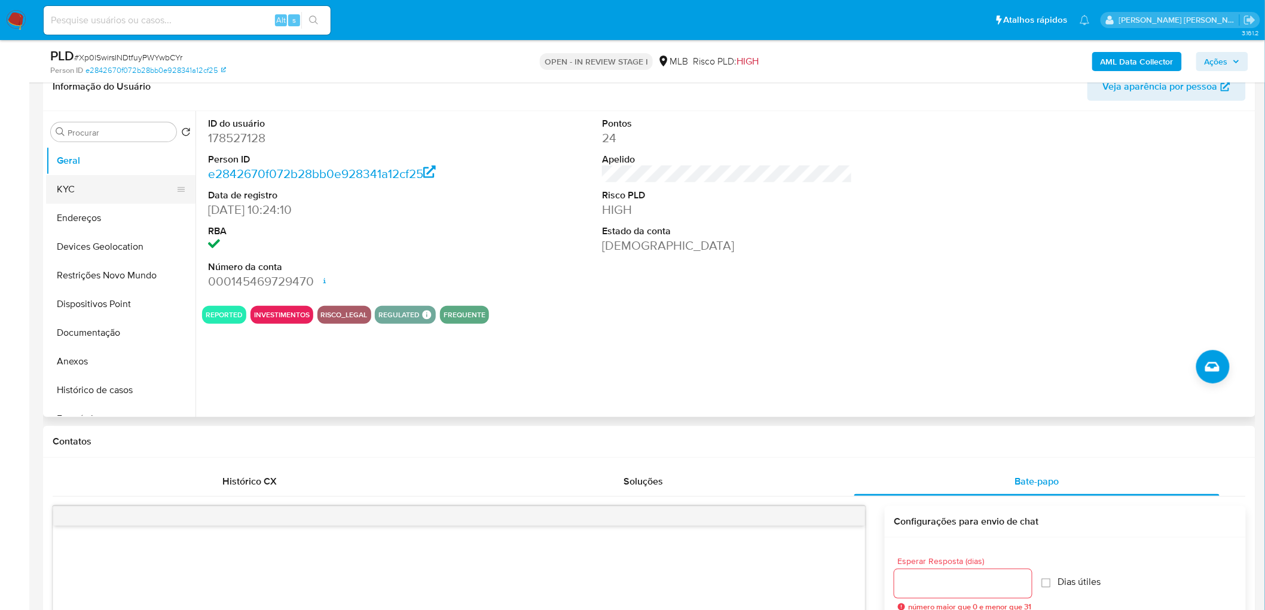
click at [106, 194] on button "KYC" at bounding box center [116, 189] width 140 height 29
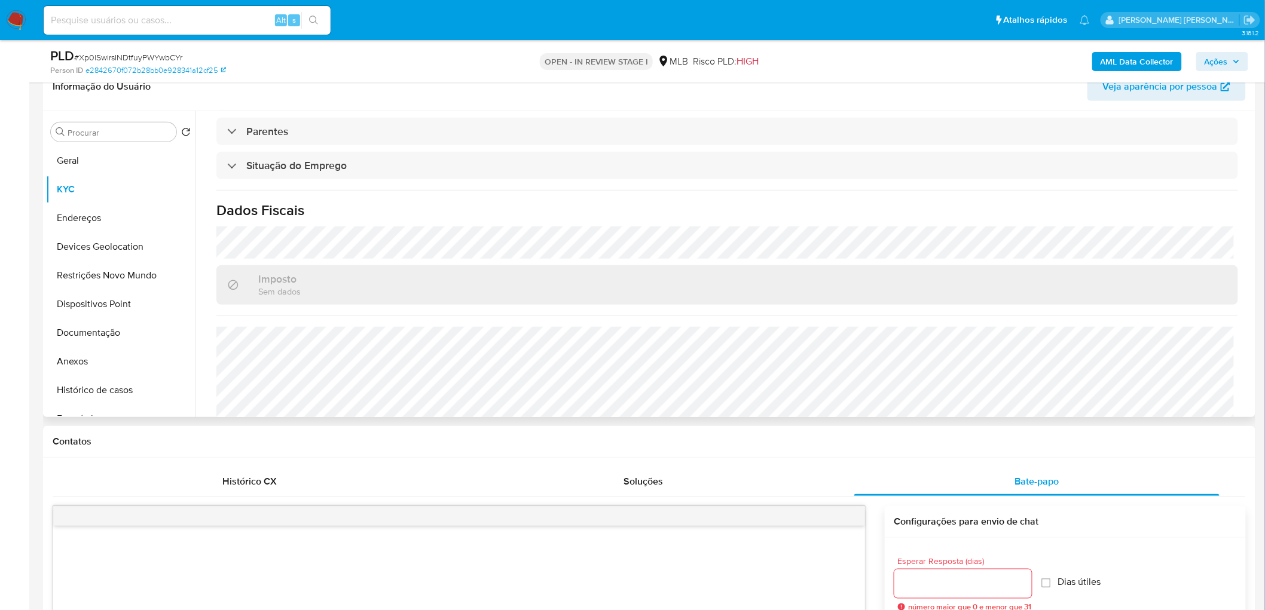
scroll to position [501, 0]
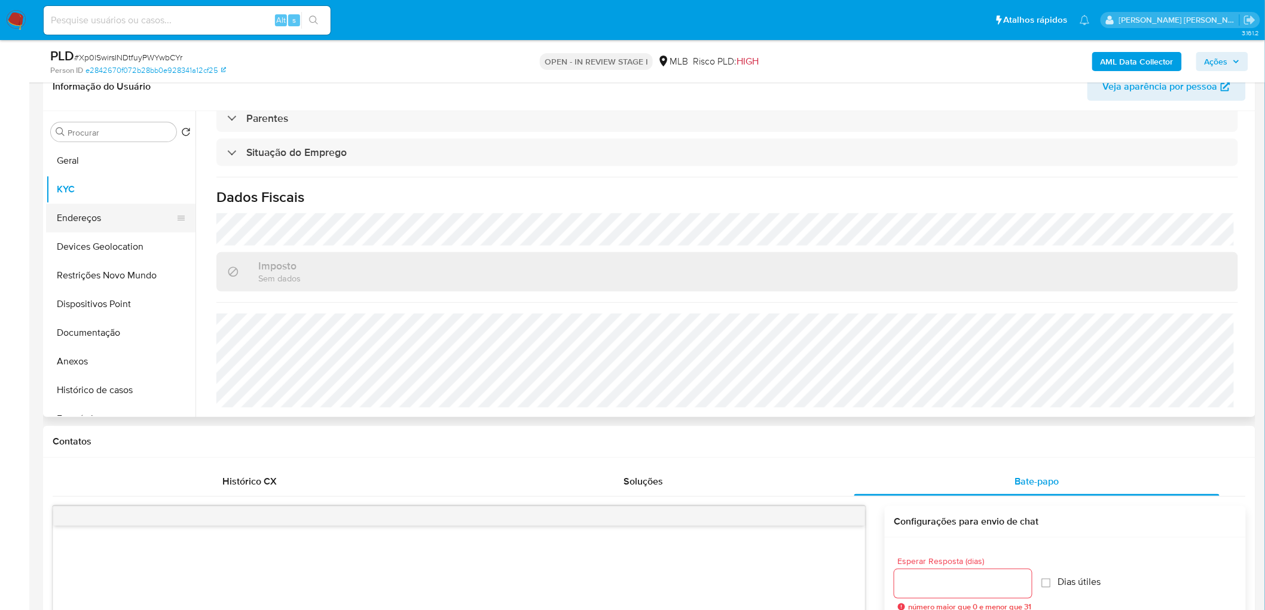
click at [109, 224] on button "Endereços" at bounding box center [116, 218] width 140 height 29
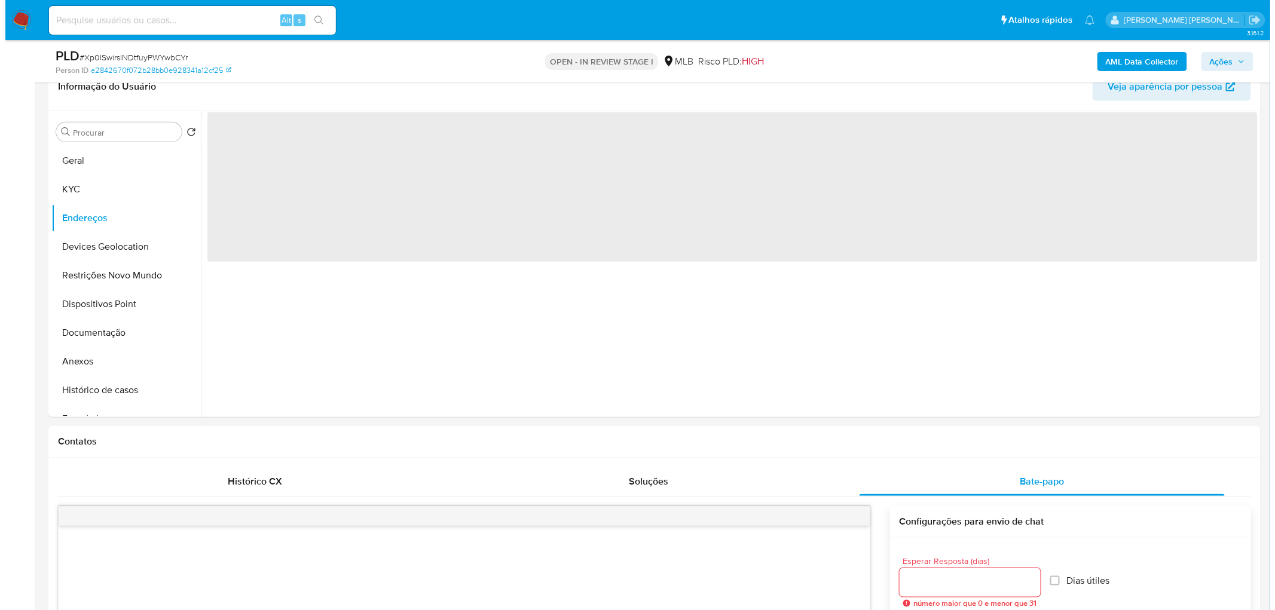
scroll to position [0, 0]
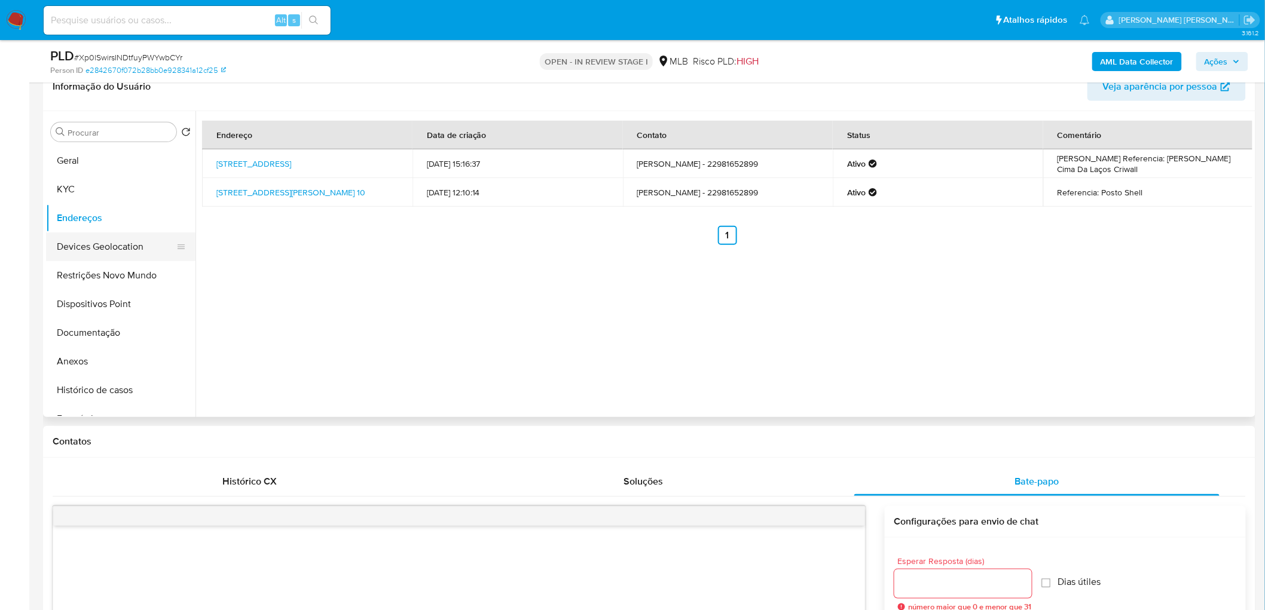
click at [70, 246] on button "Devices Geolocation" at bounding box center [116, 247] width 140 height 29
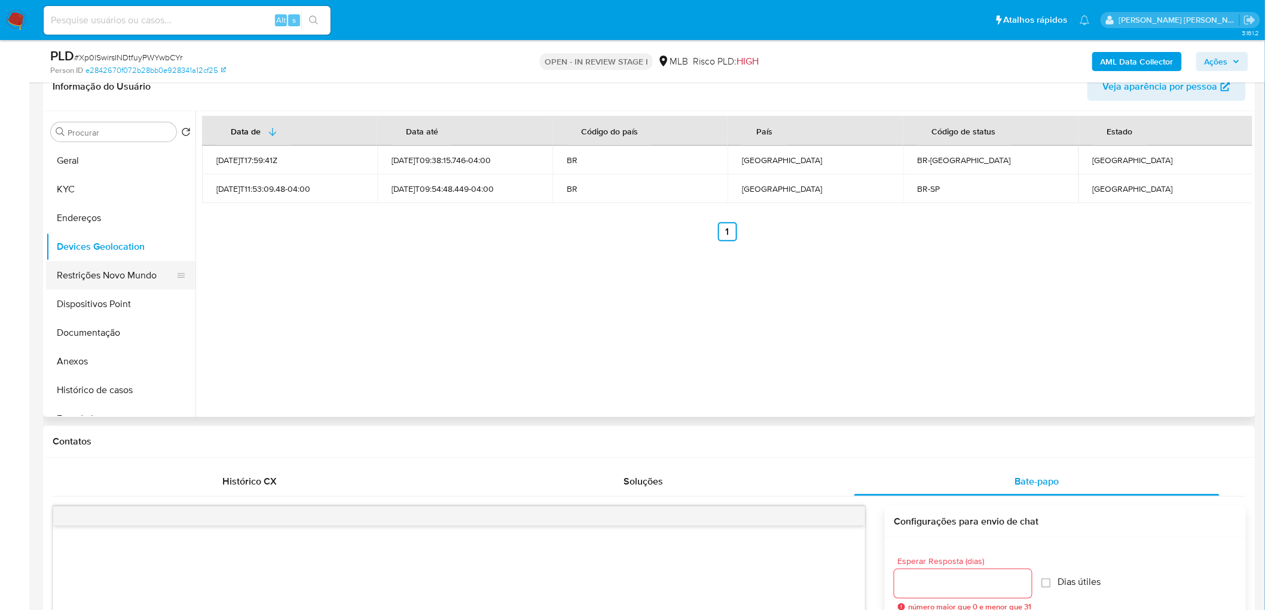
click at [66, 282] on button "Restrições Novo Mundo" at bounding box center [116, 275] width 140 height 29
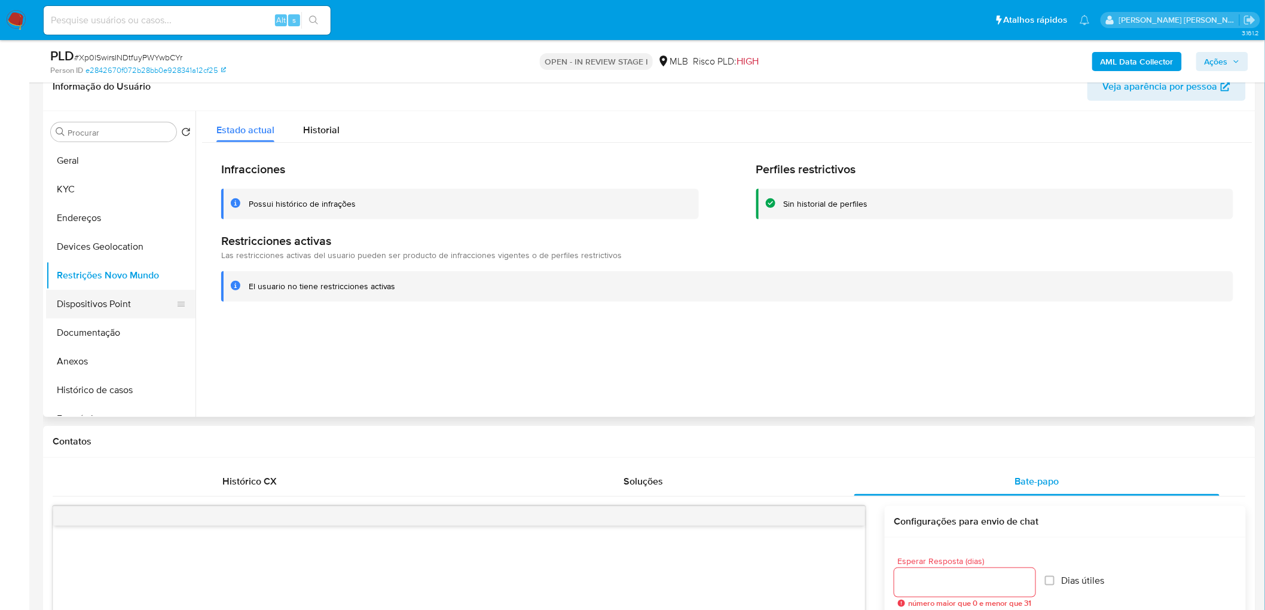
click at [78, 299] on button "Dispositivos Point" at bounding box center [116, 304] width 140 height 29
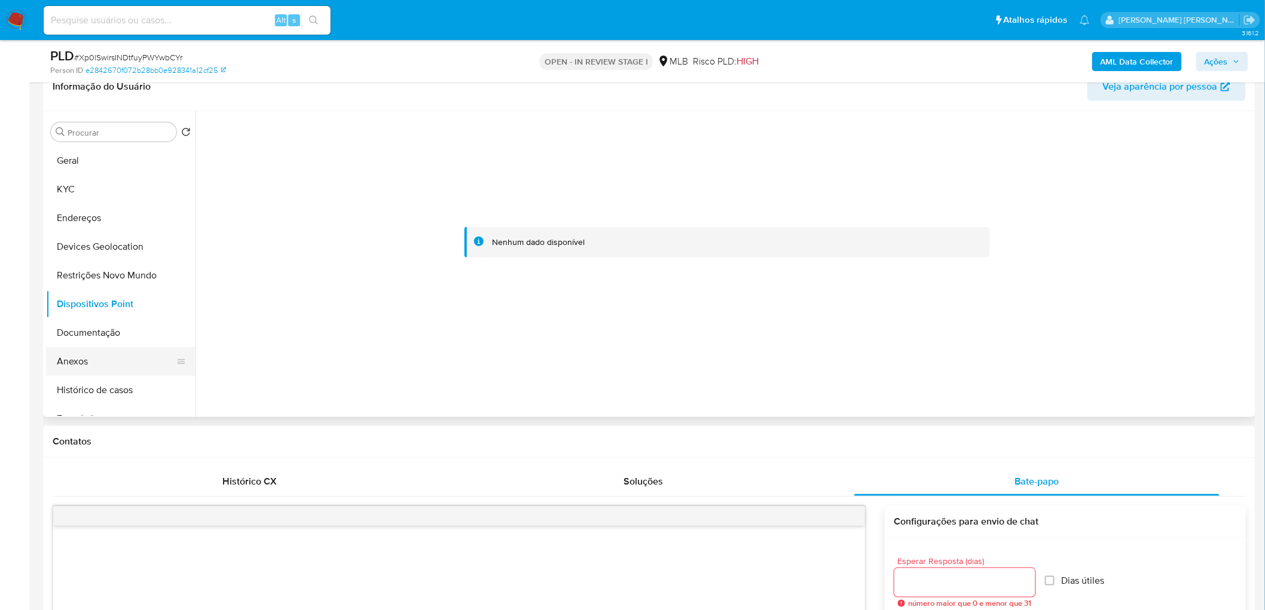
click at [99, 368] on button "Anexos" at bounding box center [116, 361] width 140 height 29
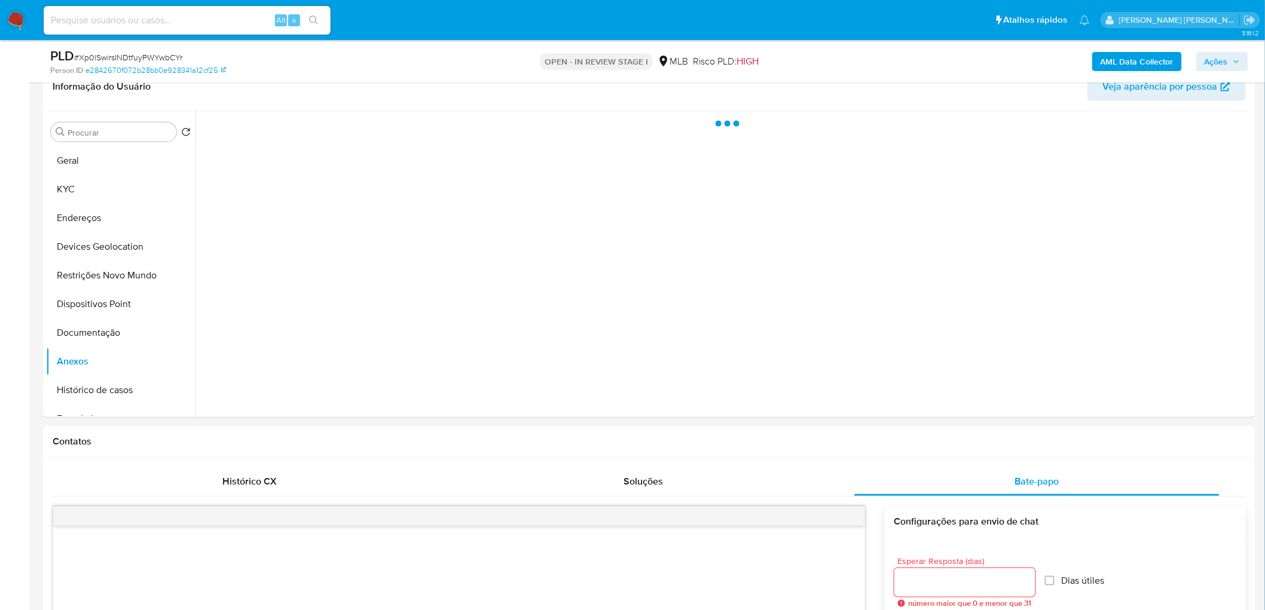
click at [839, 63] on b "AML Data Collector" at bounding box center [1136, 61] width 73 height 19
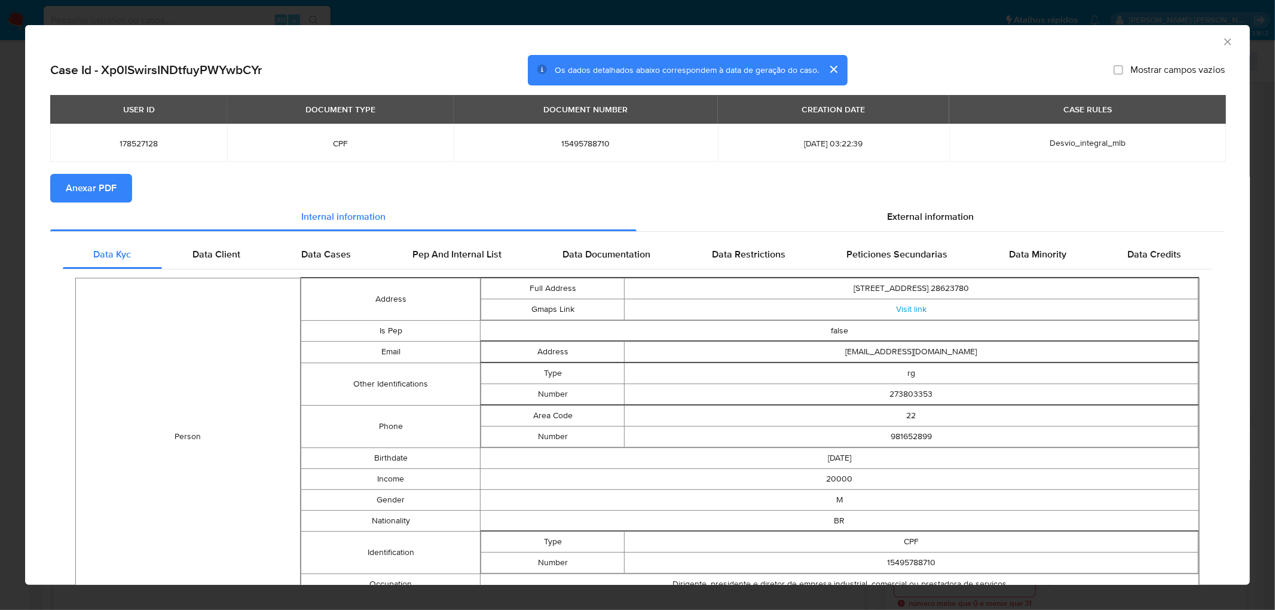
click at [73, 193] on span "Anexar PDF" at bounding box center [91, 188] width 51 height 26
click at [839, 42] on icon "Fechar a janela" at bounding box center [1227, 41] width 7 height 7
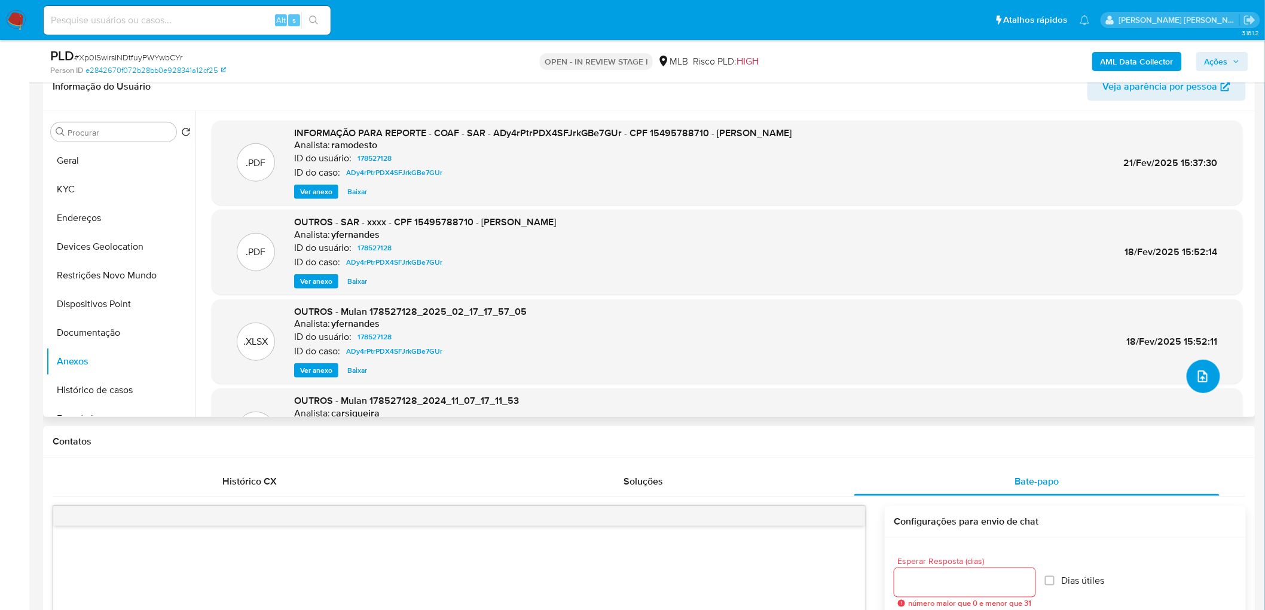
click at [839, 371] on icon "upload-file" at bounding box center [1202, 376] width 14 height 14
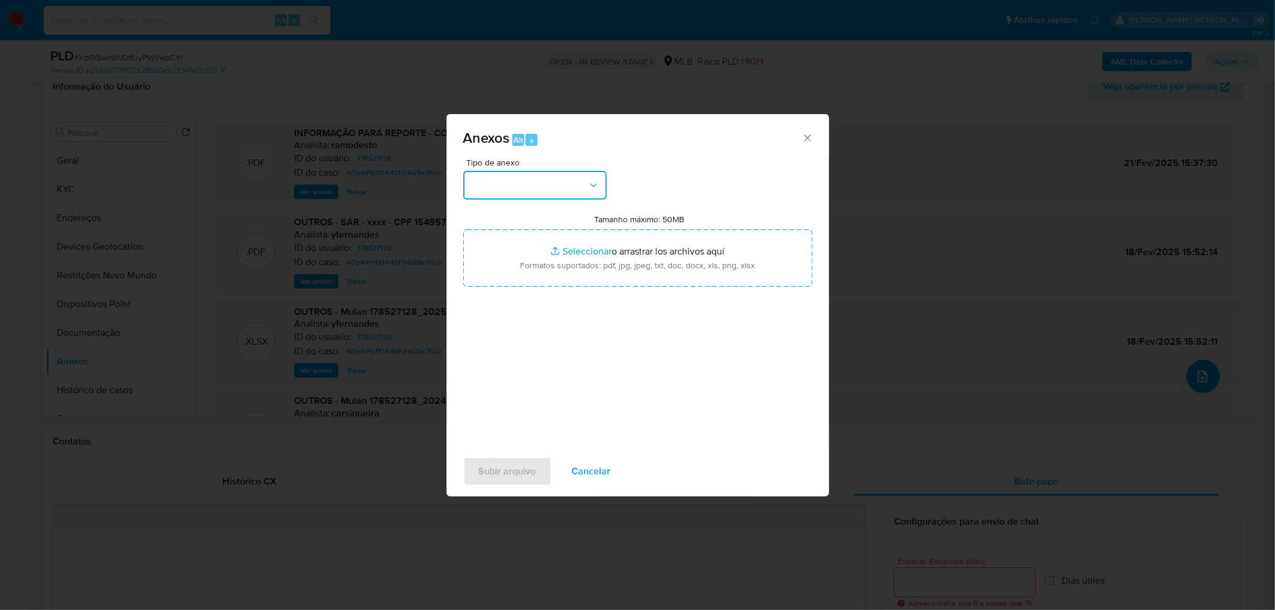
click at [552, 190] on button "button" at bounding box center [534, 185] width 143 height 29
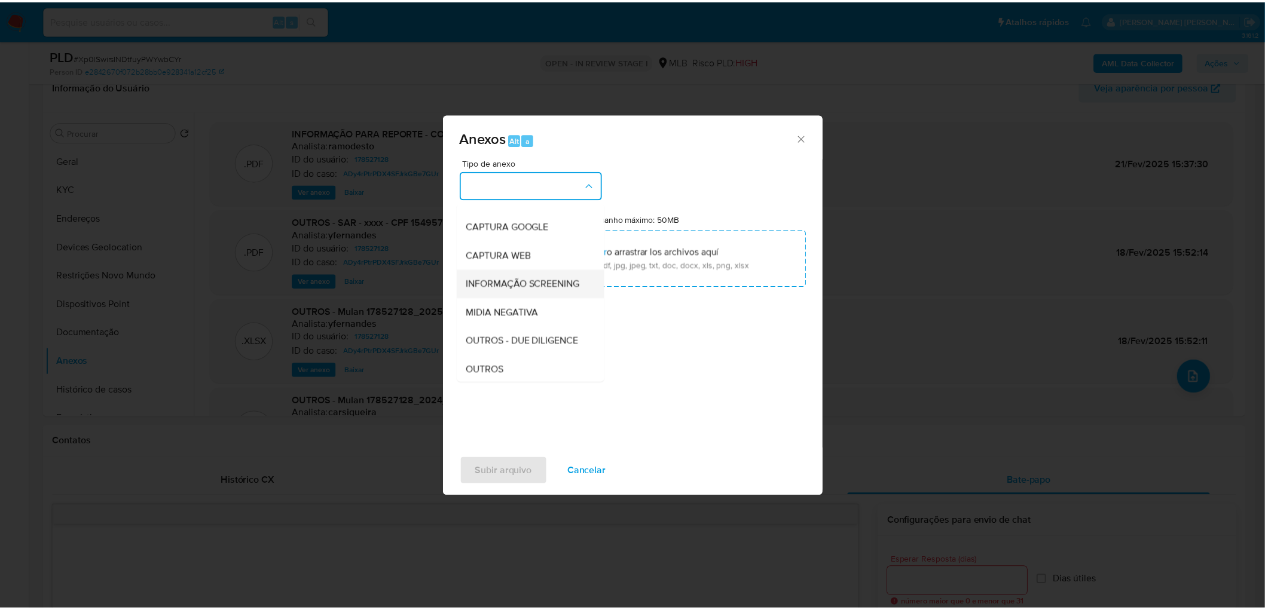
scroll to position [133, 0]
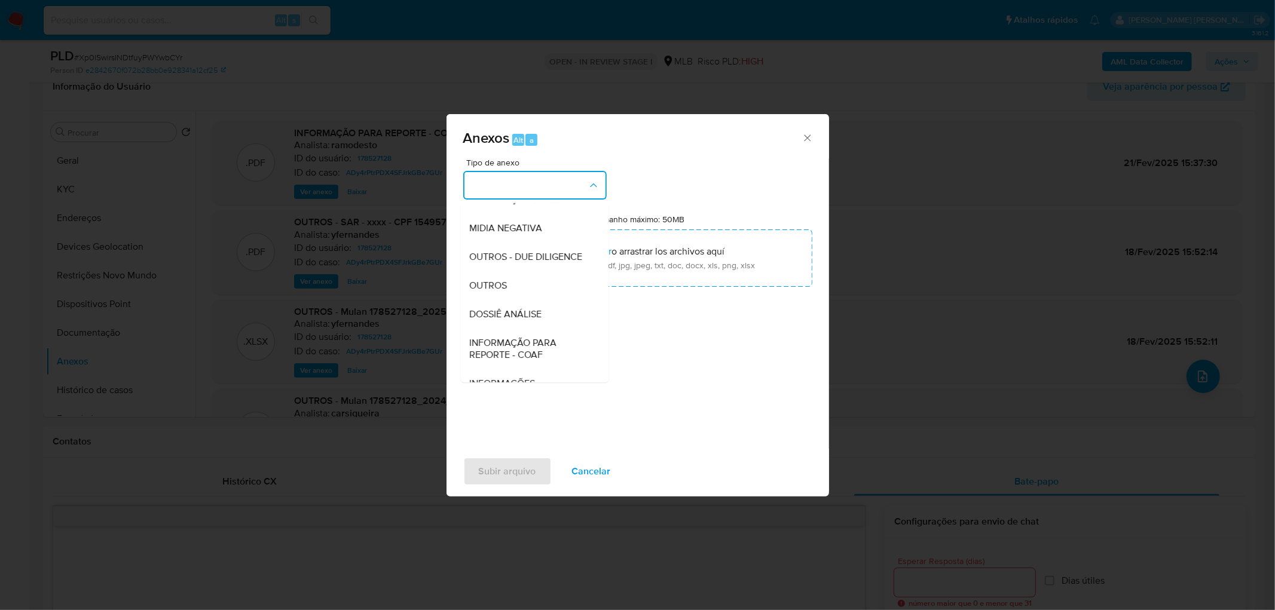
click at [512, 300] on div "OUTROS" at bounding box center [531, 285] width 122 height 29
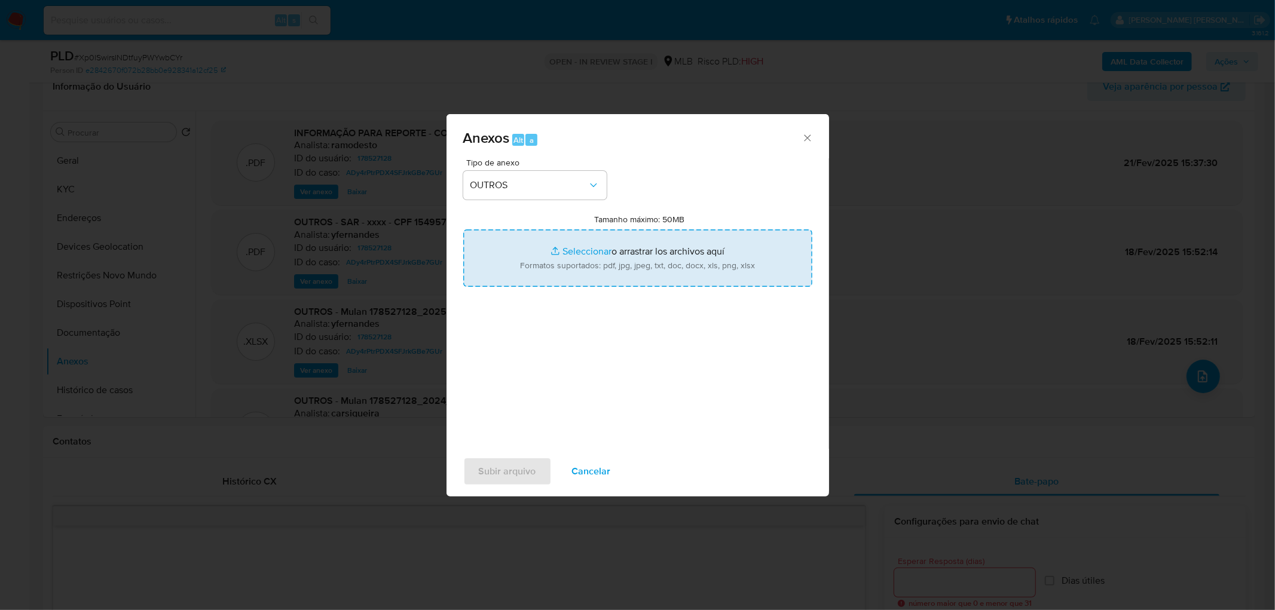
click at [574, 273] on input "Tamanho máximo: 50MB Seleccionar archivos" at bounding box center [637, 258] width 349 height 57
type input "C:\fakepath\2° SAR - XXXX - CPF 15495788710 - RAFAEL PRADO LEAL.pdf"
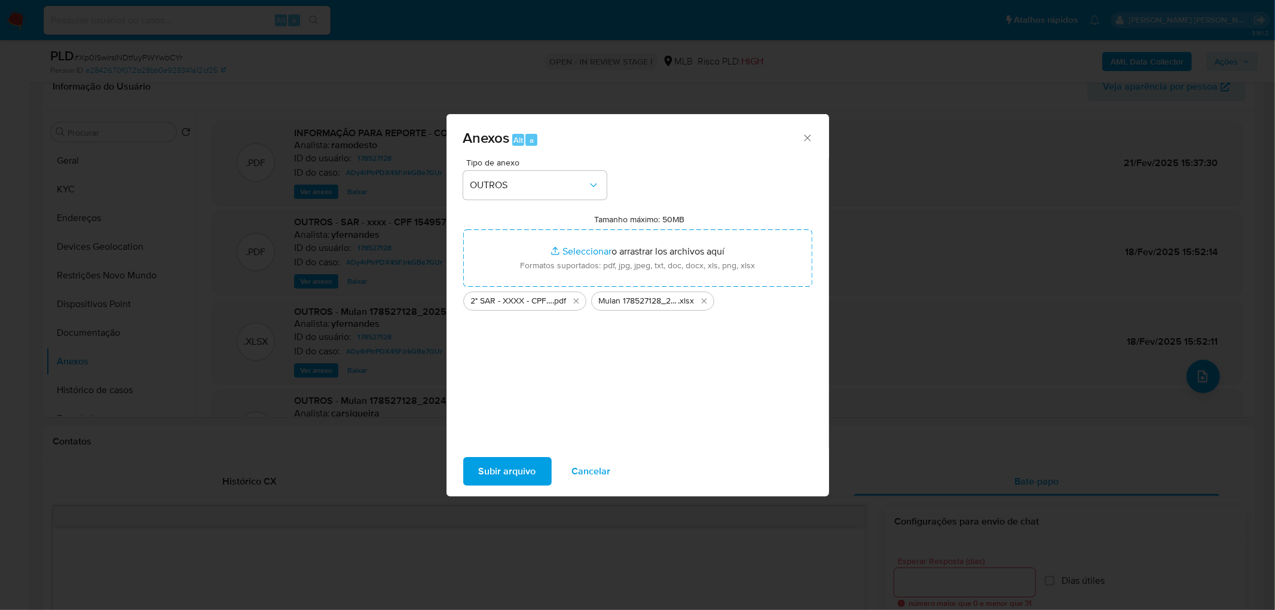
click at [502, 371] on span "Subir arquivo" at bounding box center [507, 471] width 57 height 26
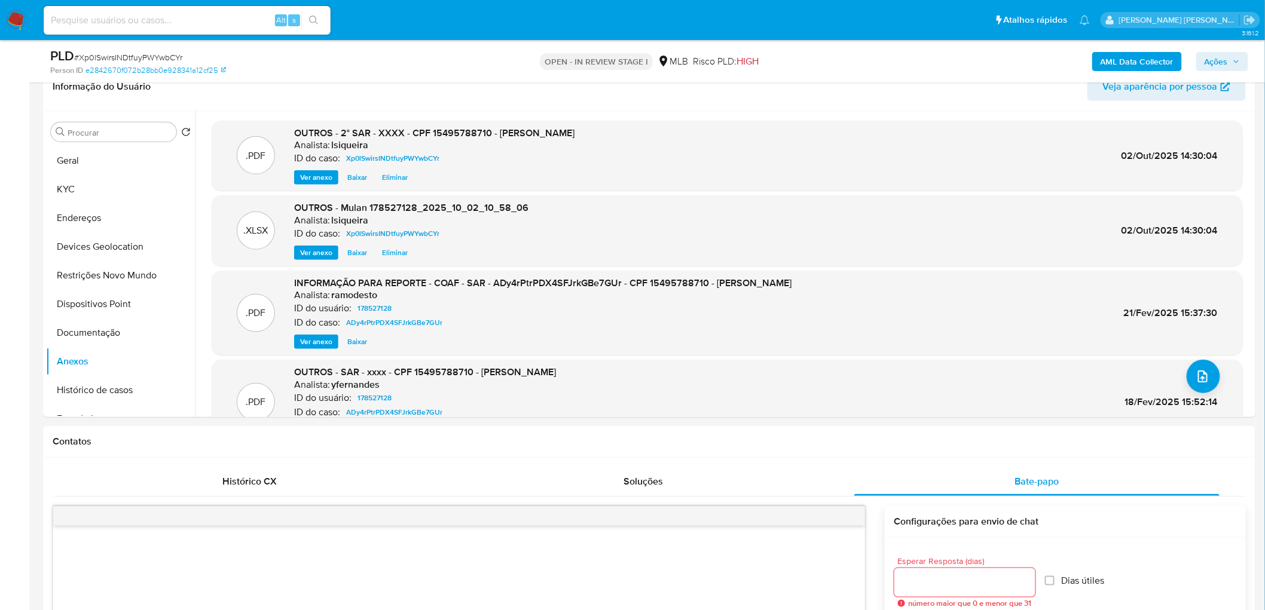
drag, startPoint x: 1215, startPoint y: 66, endPoint x: 1180, endPoint y: 71, distance: 35.0
click at [839, 66] on span "Ações" at bounding box center [1215, 61] width 23 height 19
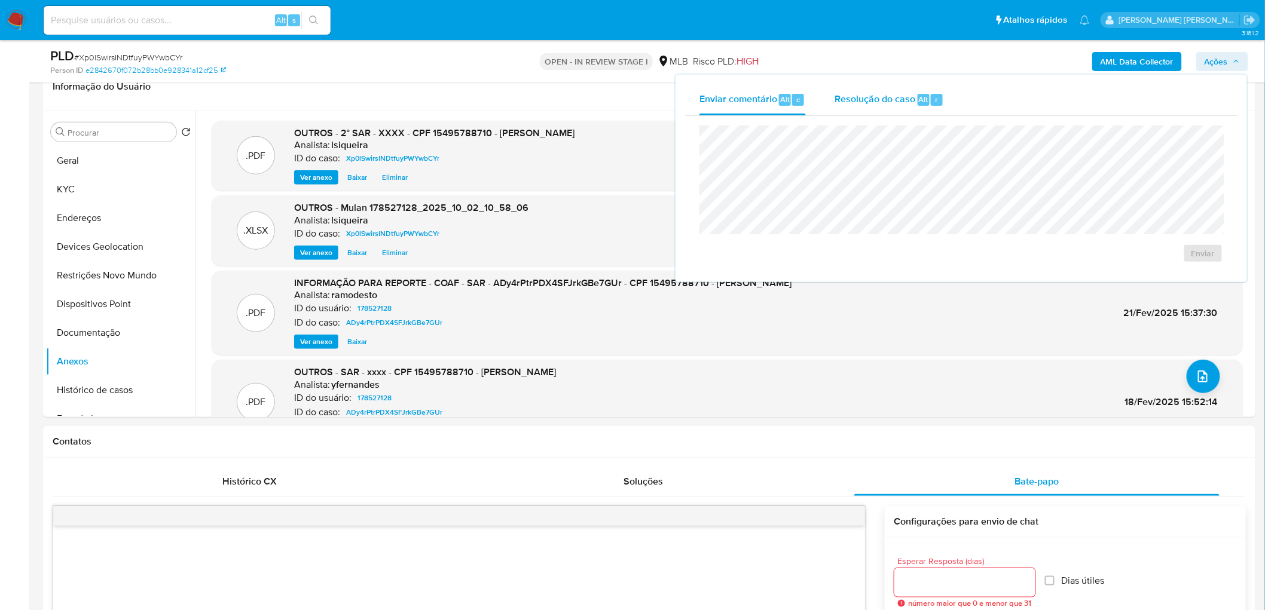
click at [839, 108] on div "Resolução do caso Alt r" at bounding box center [888, 99] width 109 height 31
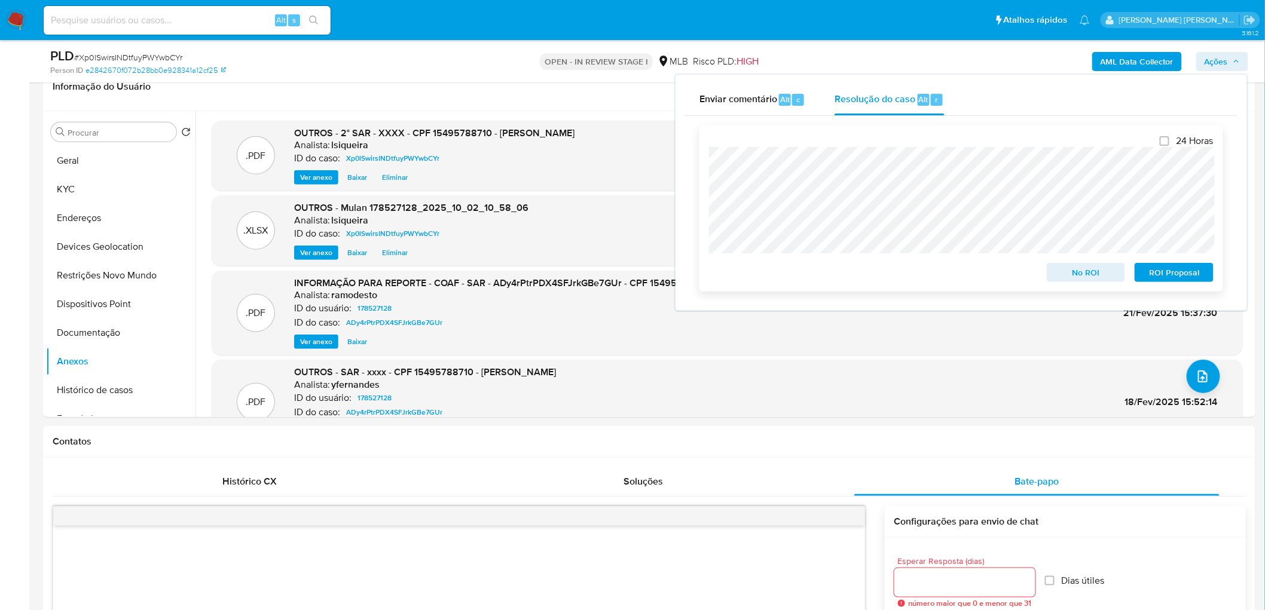
click at [839, 271] on span "ROI Proposal" at bounding box center [1174, 272] width 62 height 17
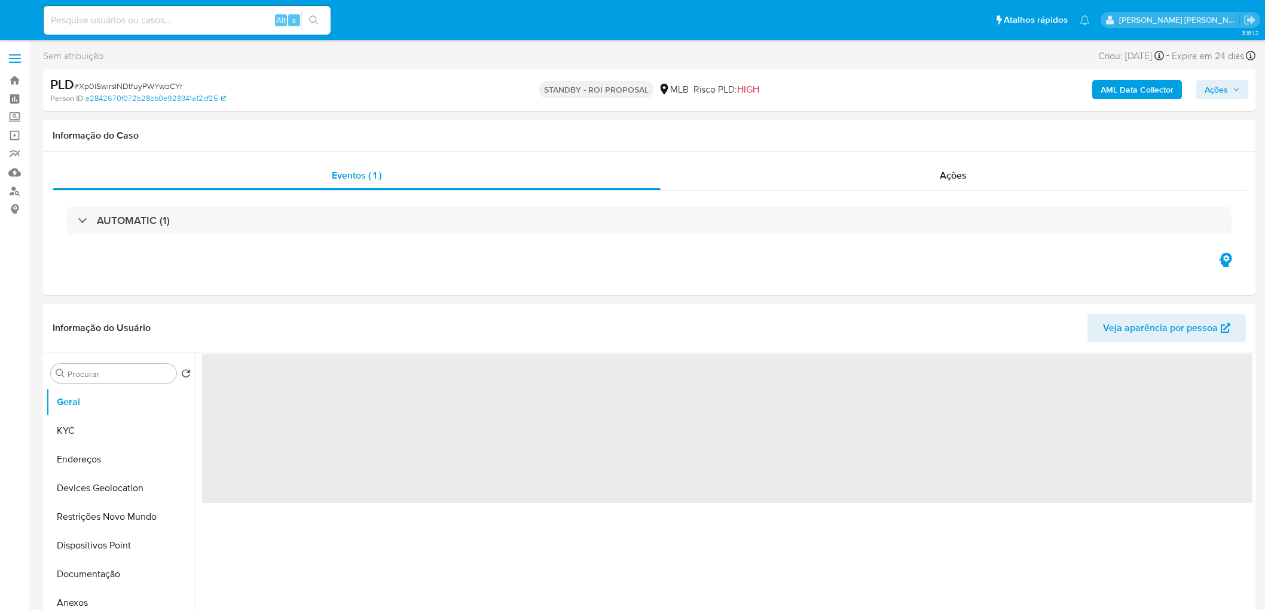
select select "10"
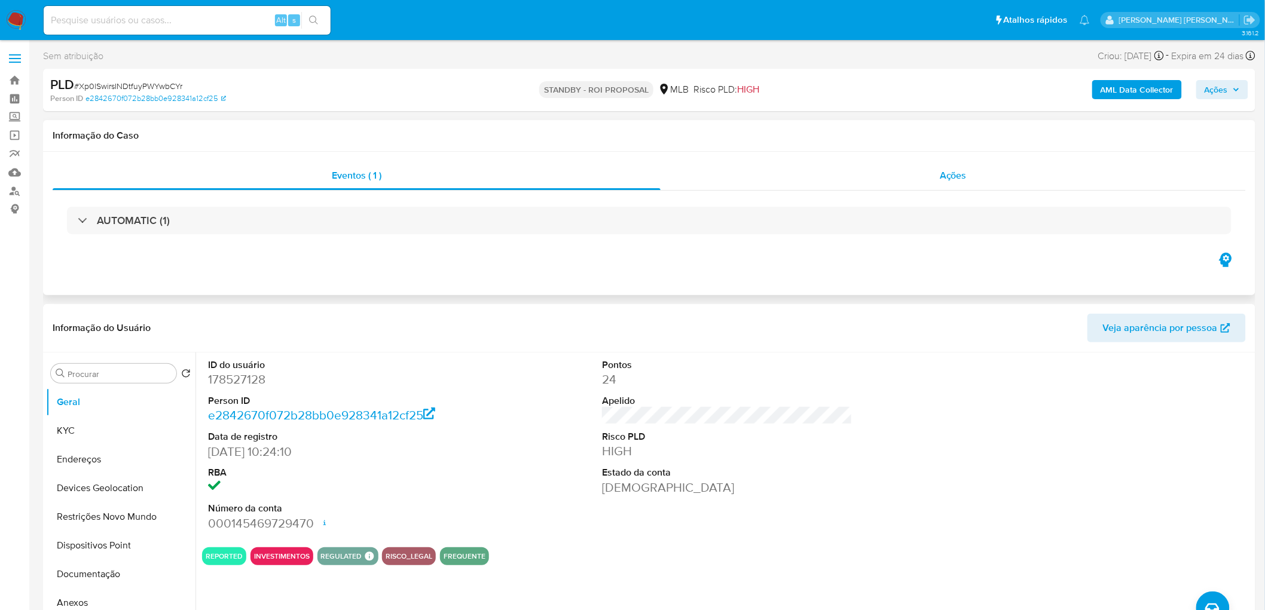
click at [1005, 172] on div "Ações" at bounding box center [952, 175] width 585 height 29
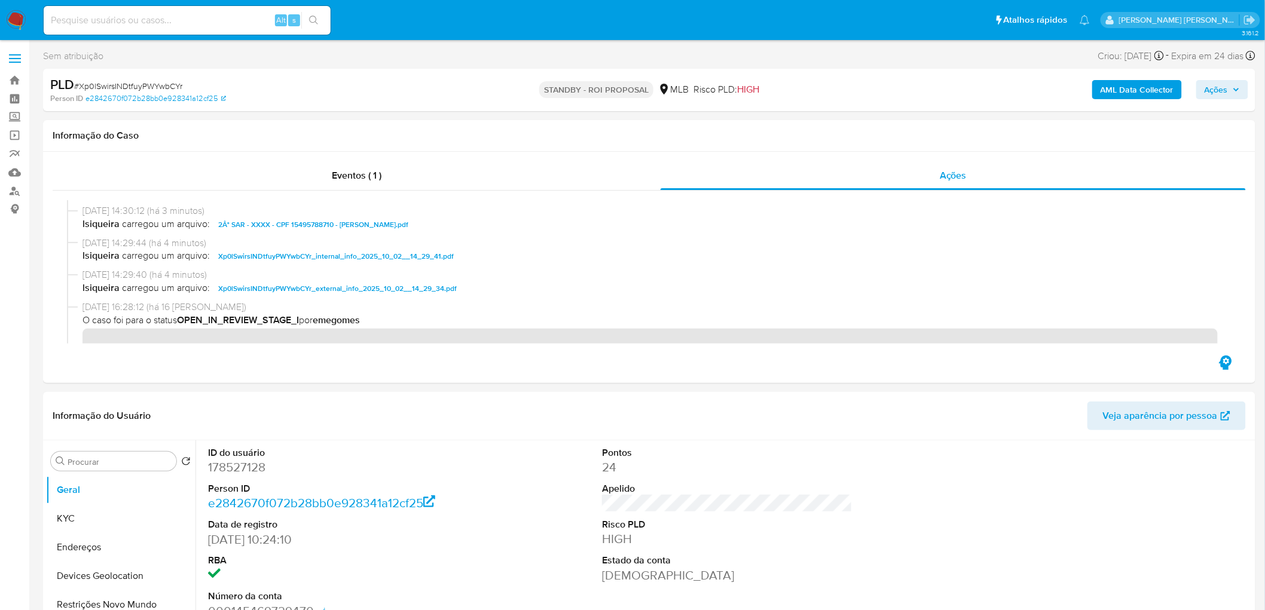
scroll to position [133, 0]
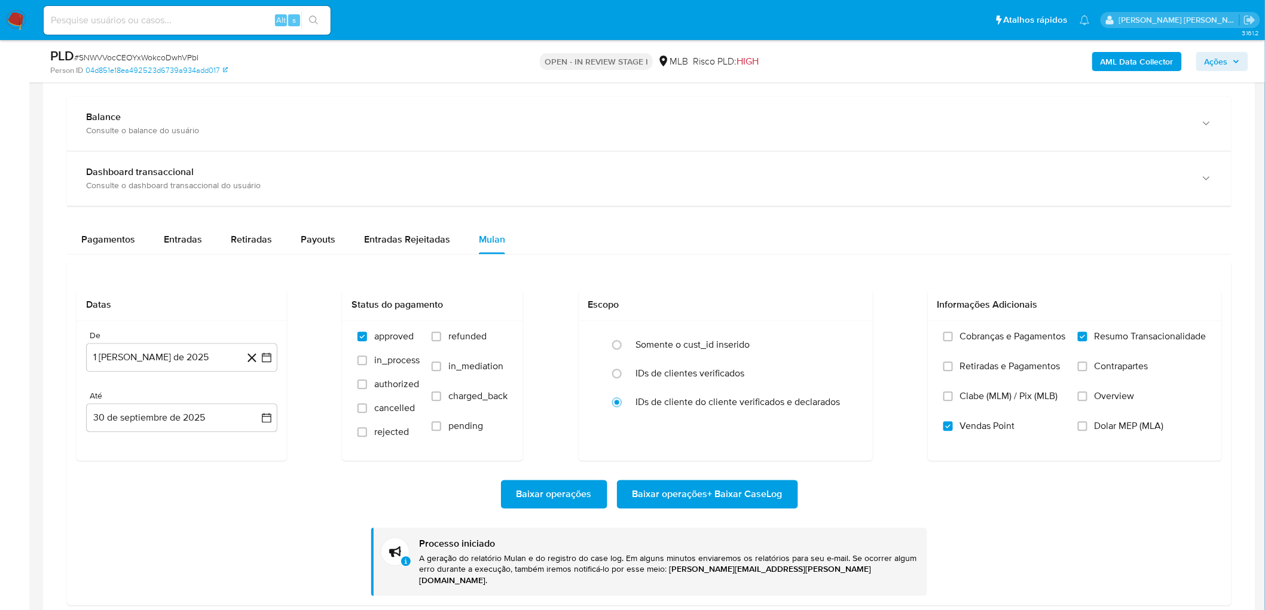
scroll to position [679, 0]
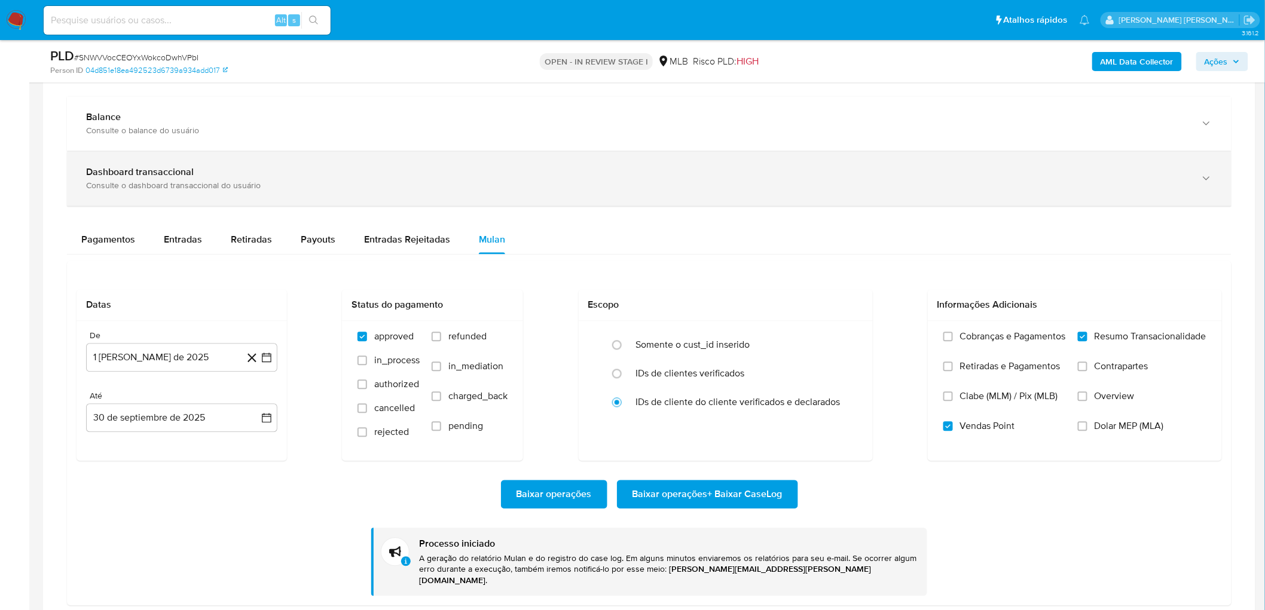
click at [378, 176] on div "Dashboard transaccional" at bounding box center [637, 173] width 1102 height 12
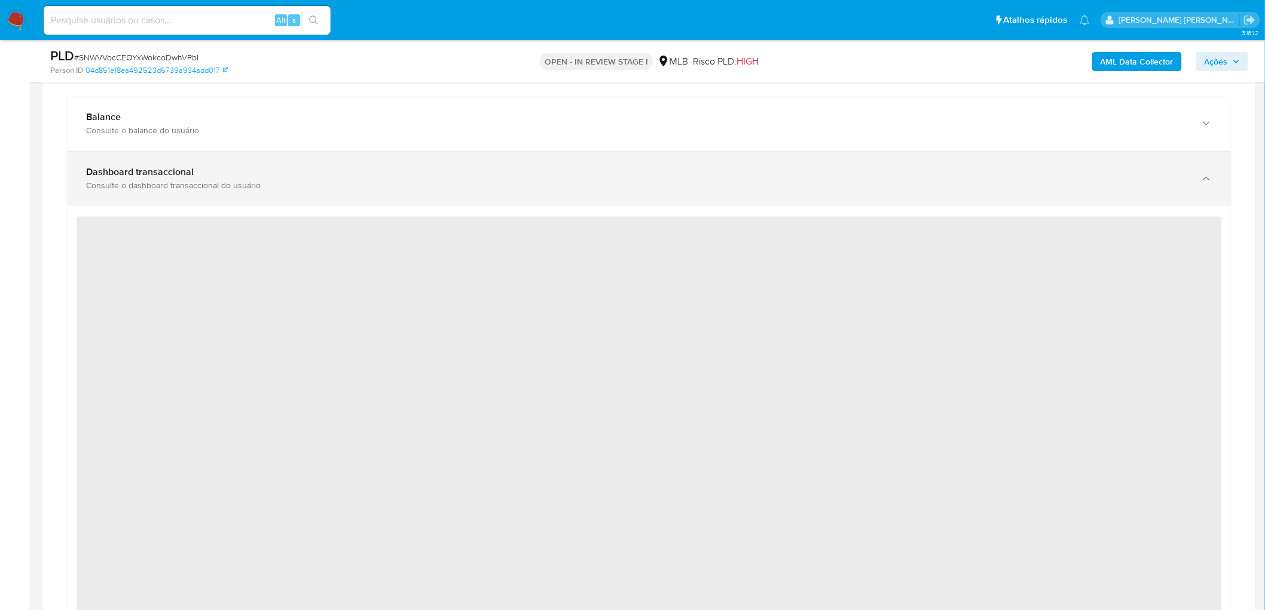
click at [378, 176] on div "Dashboard transaccional" at bounding box center [637, 173] width 1102 height 12
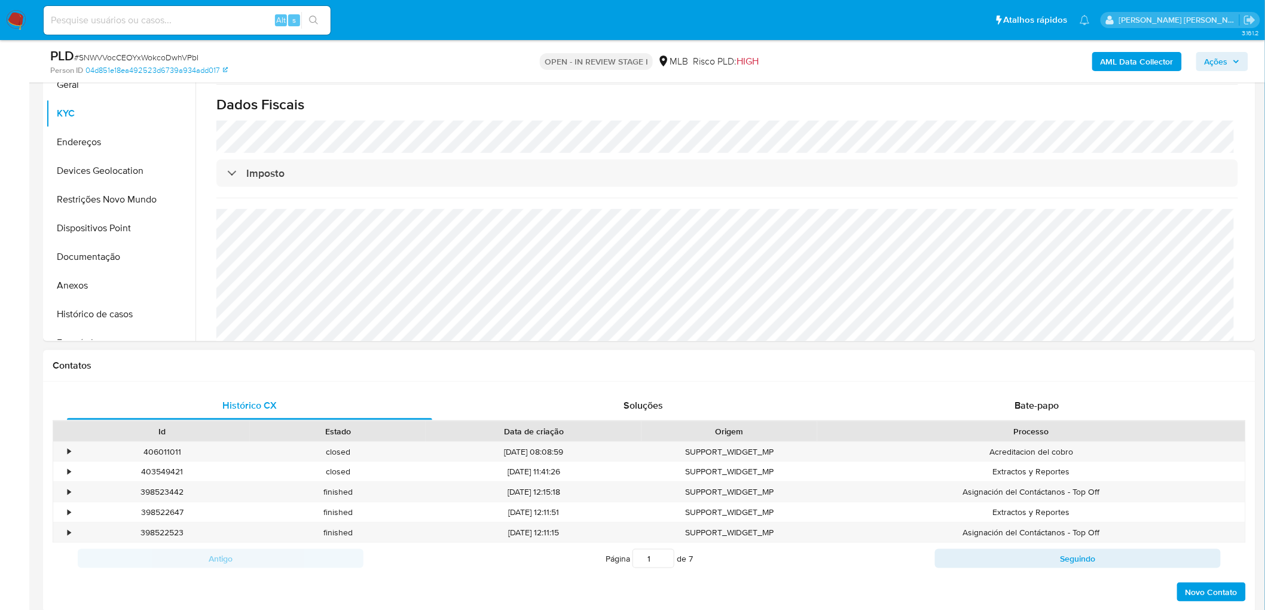
scroll to position [0, 0]
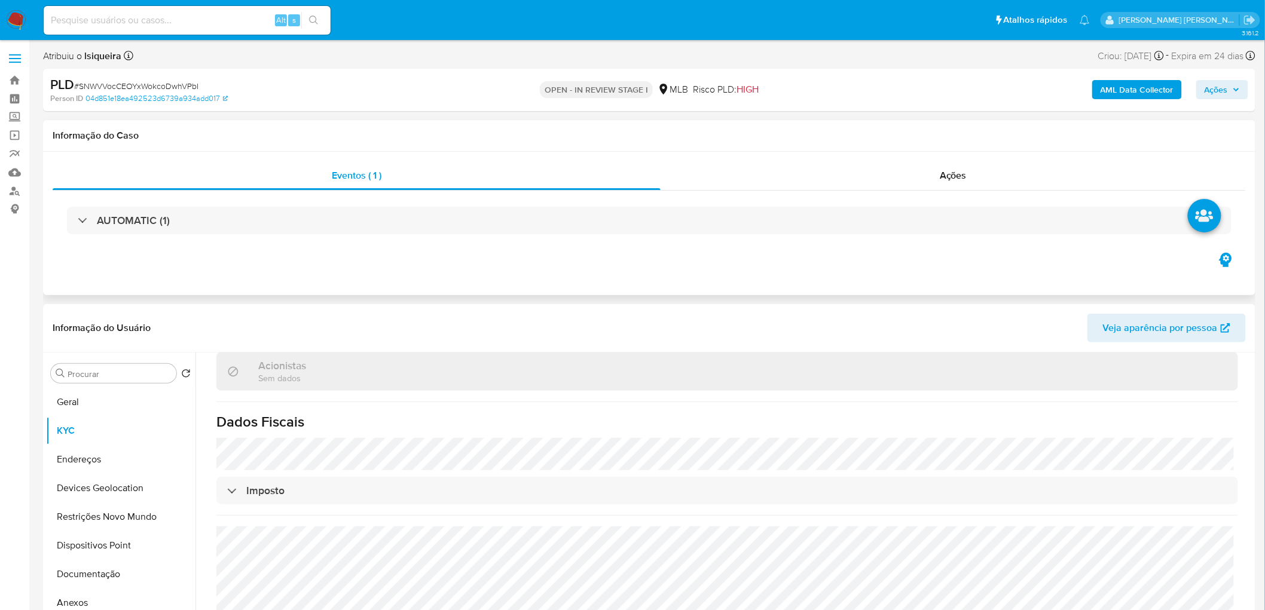
click at [453, 136] on h1 "Informação do Caso" at bounding box center [649, 136] width 1193 height 12
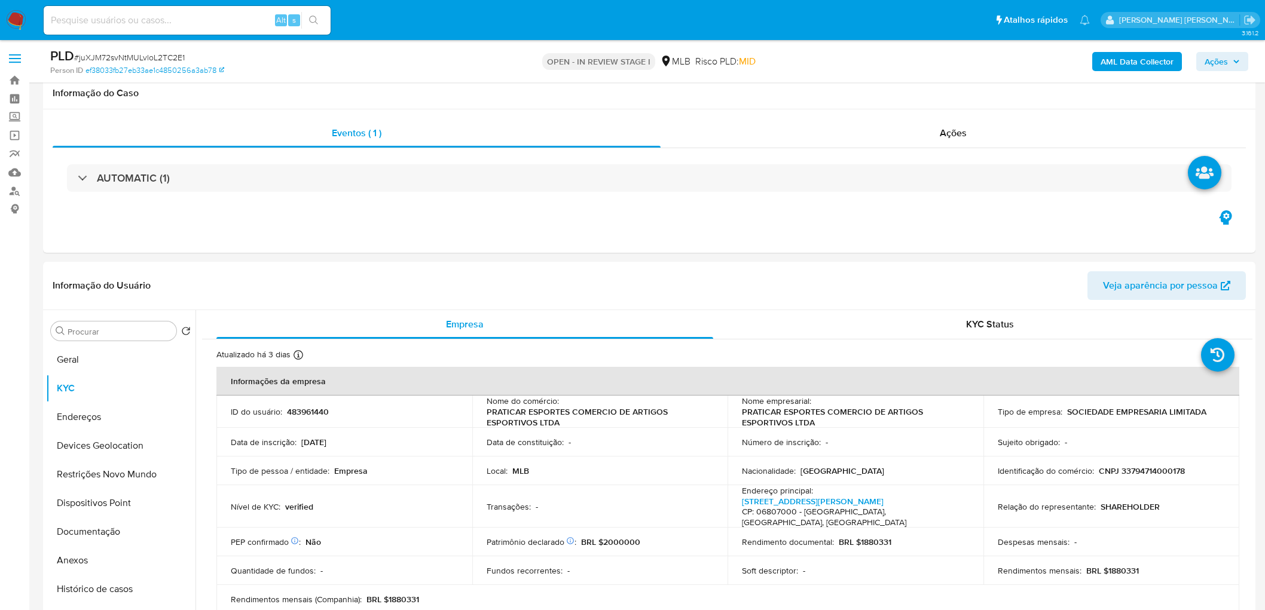
scroll to position [996, 0]
